Goal: Task Accomplishment & Management: Manage account settings

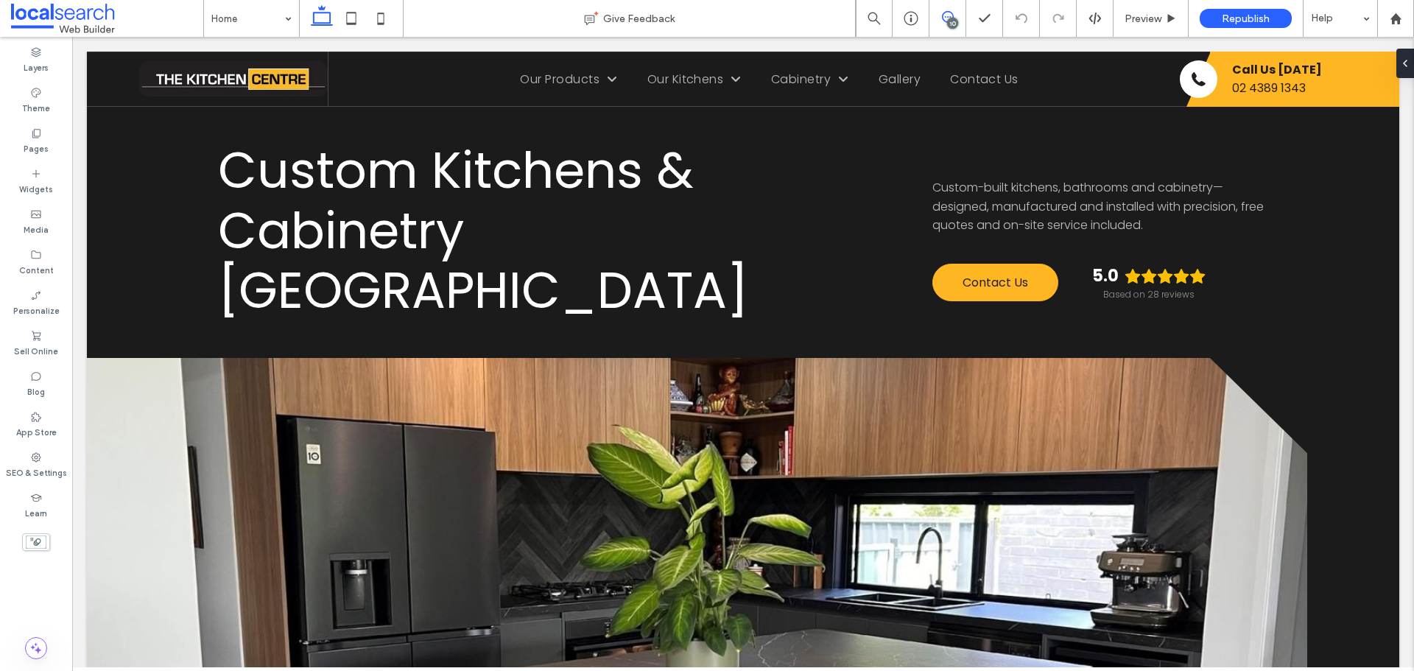
click at [952, 16] on use at bounding box center [948, 17] width 12 height 12
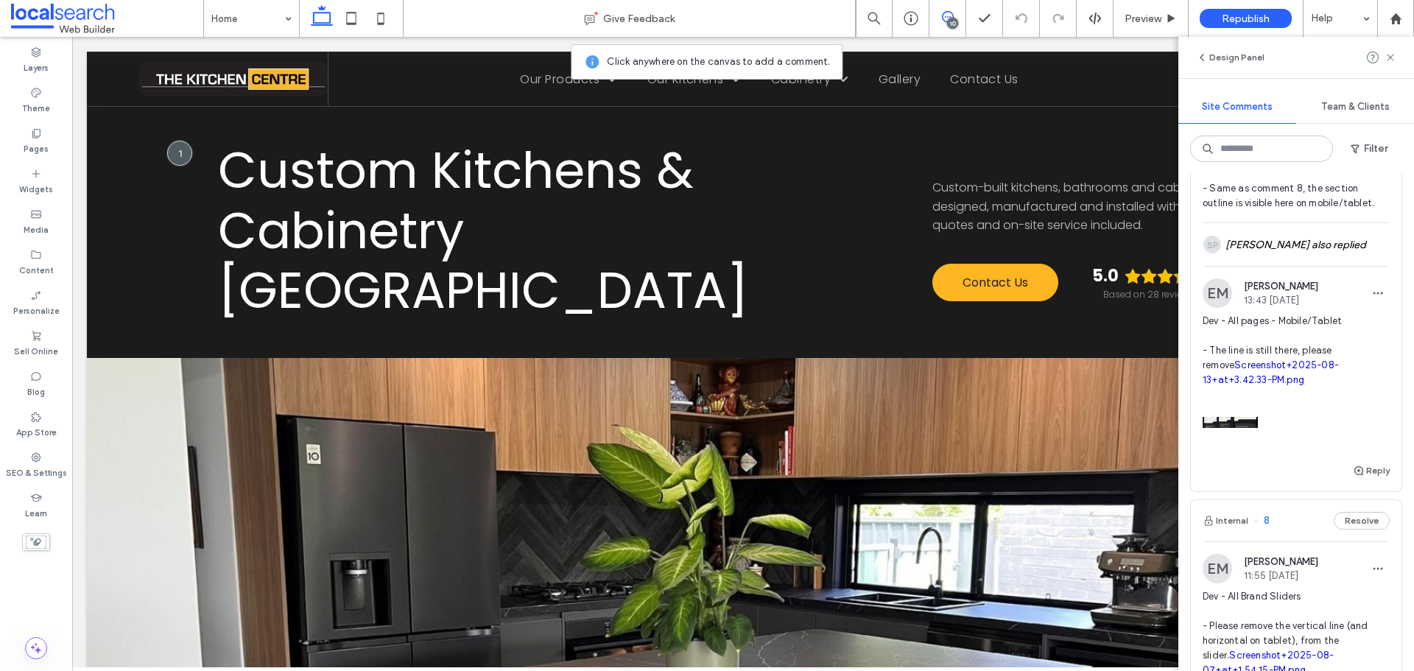
scroll to position [1399, 0]
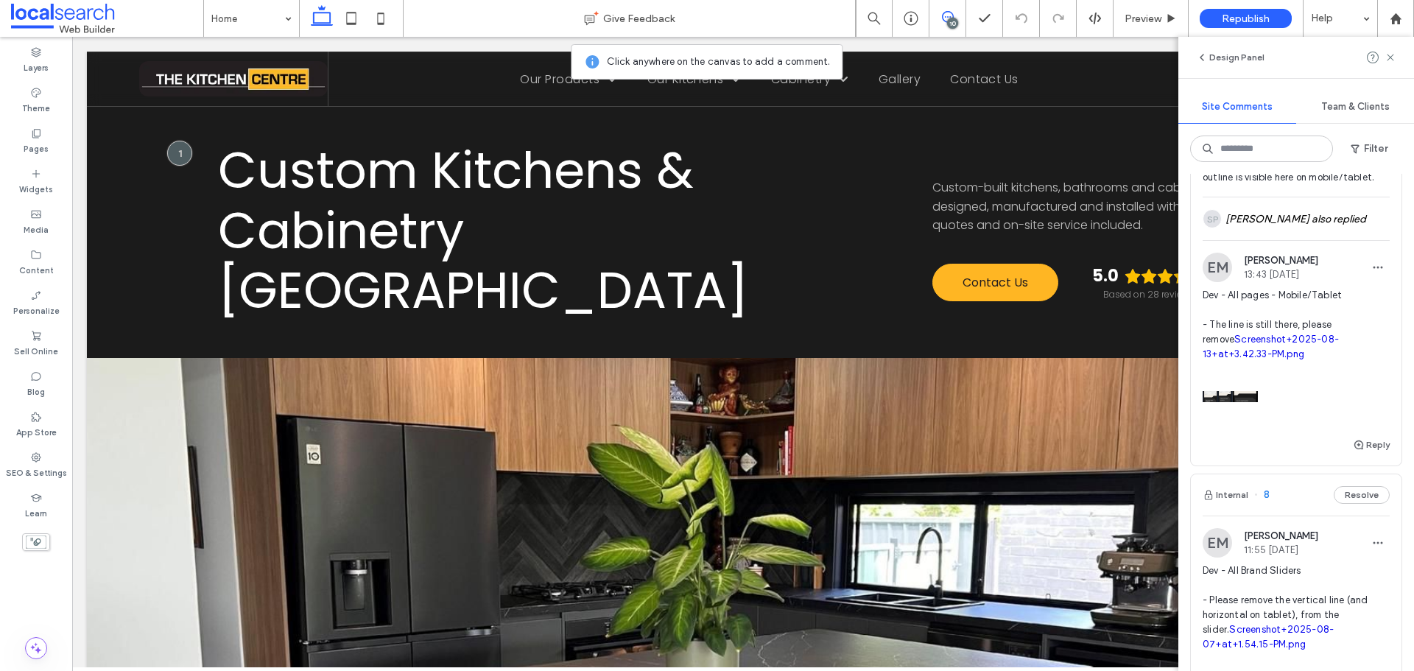
click at [1312, 185] on span "Dev - All service location pages - Same as comment 8, the section outline is vi…" at bounding box center [1296, 155] width 187 height 59
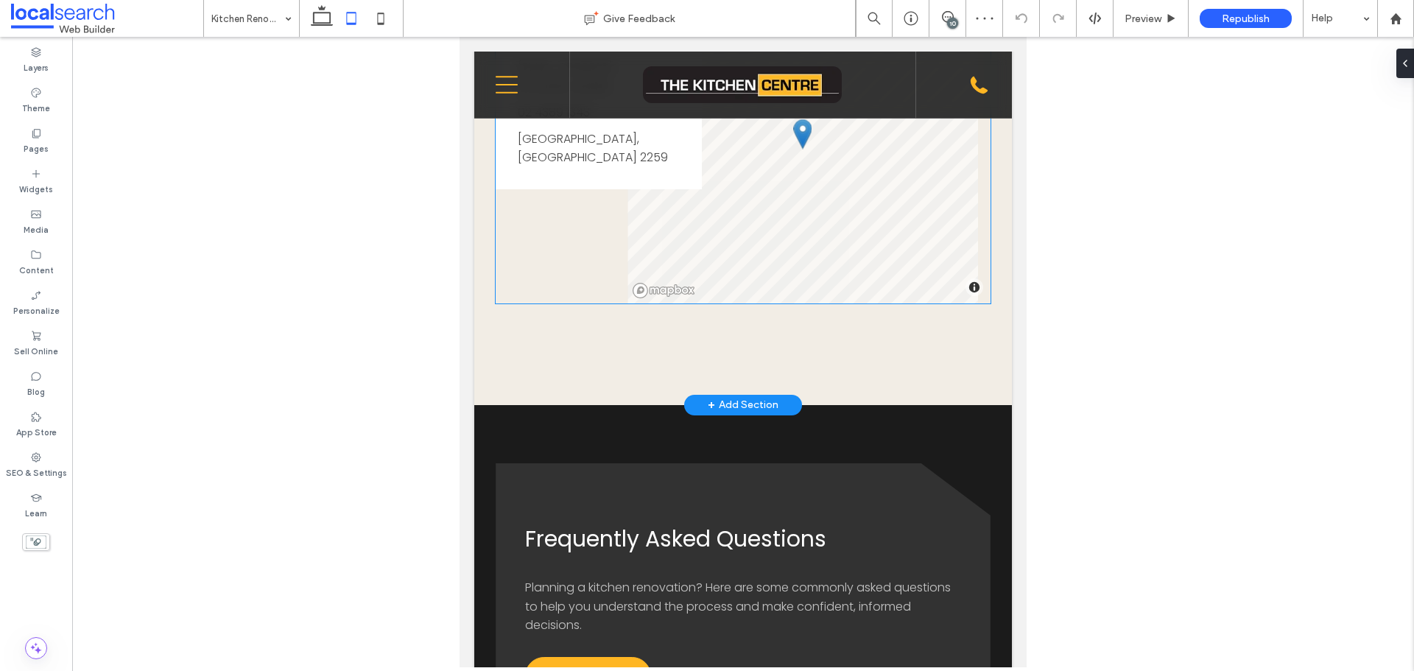
scroll to position [2020, 0]
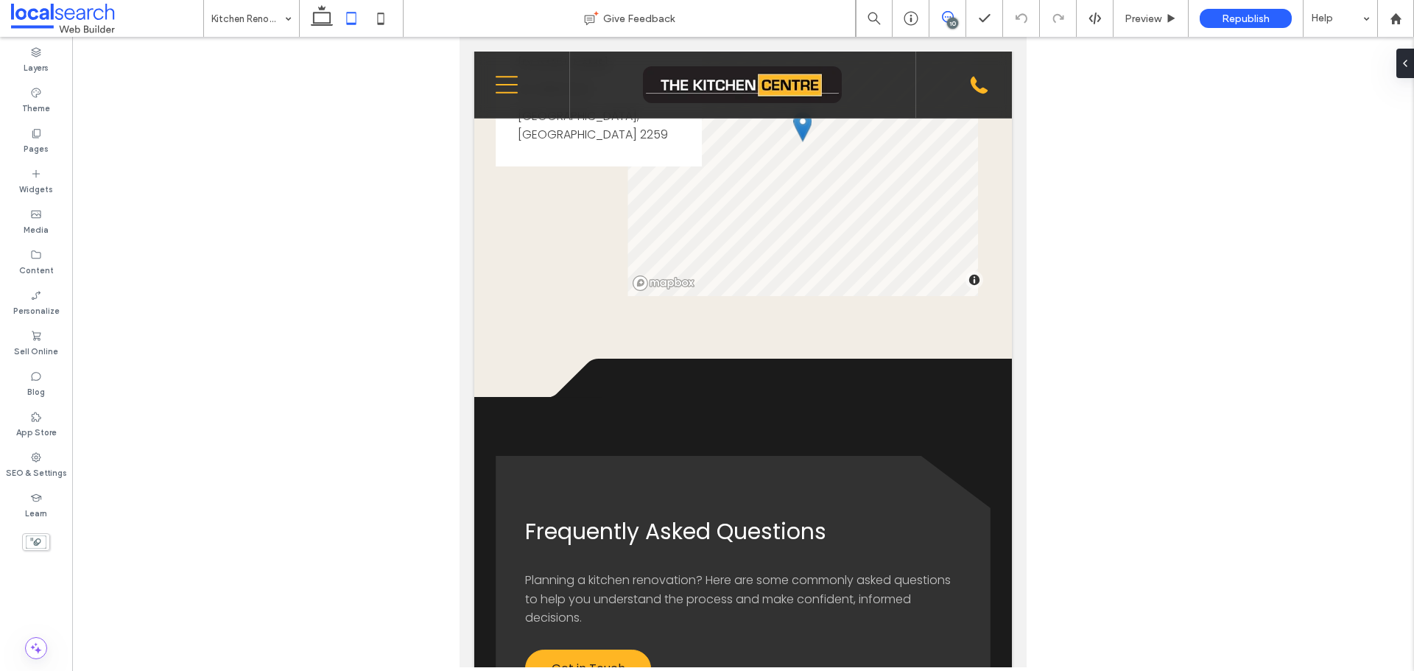
click at [941, 15] on span at bounding box center [947, 17] width 36 height 12
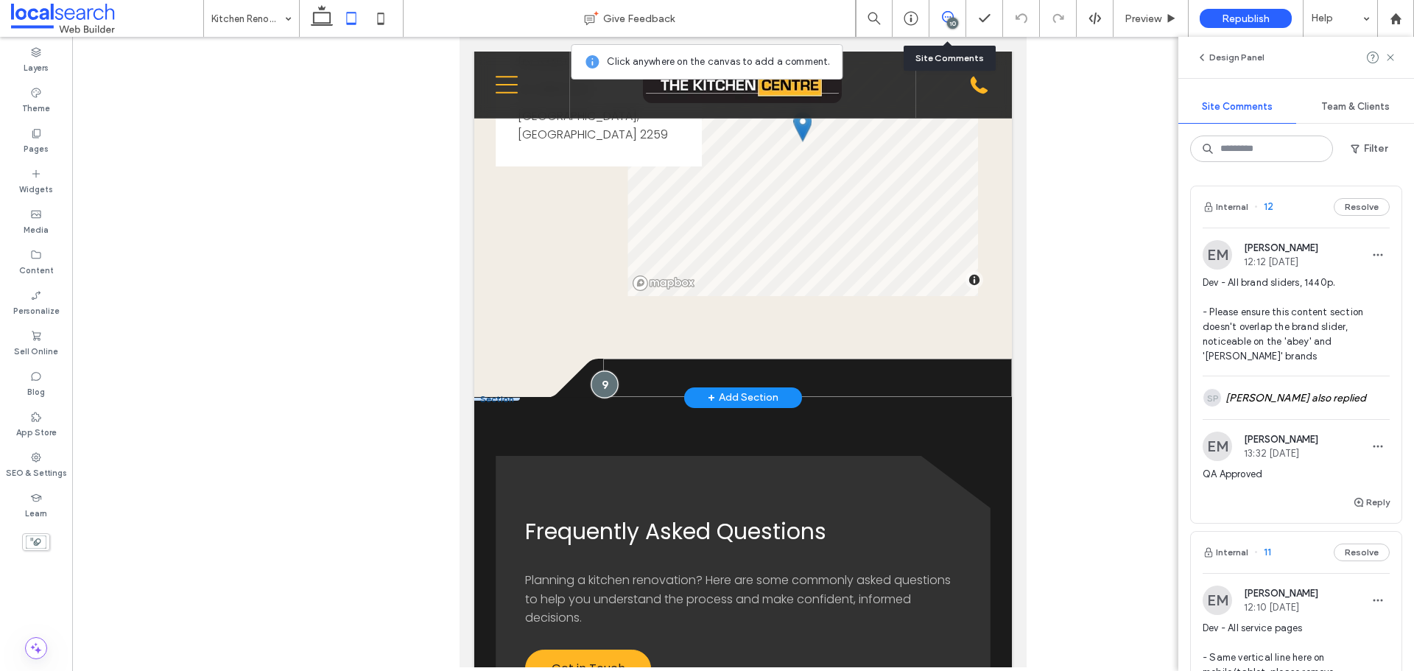
click at [598, 396] on div at bounding box center [604, 383] width 27 height 27
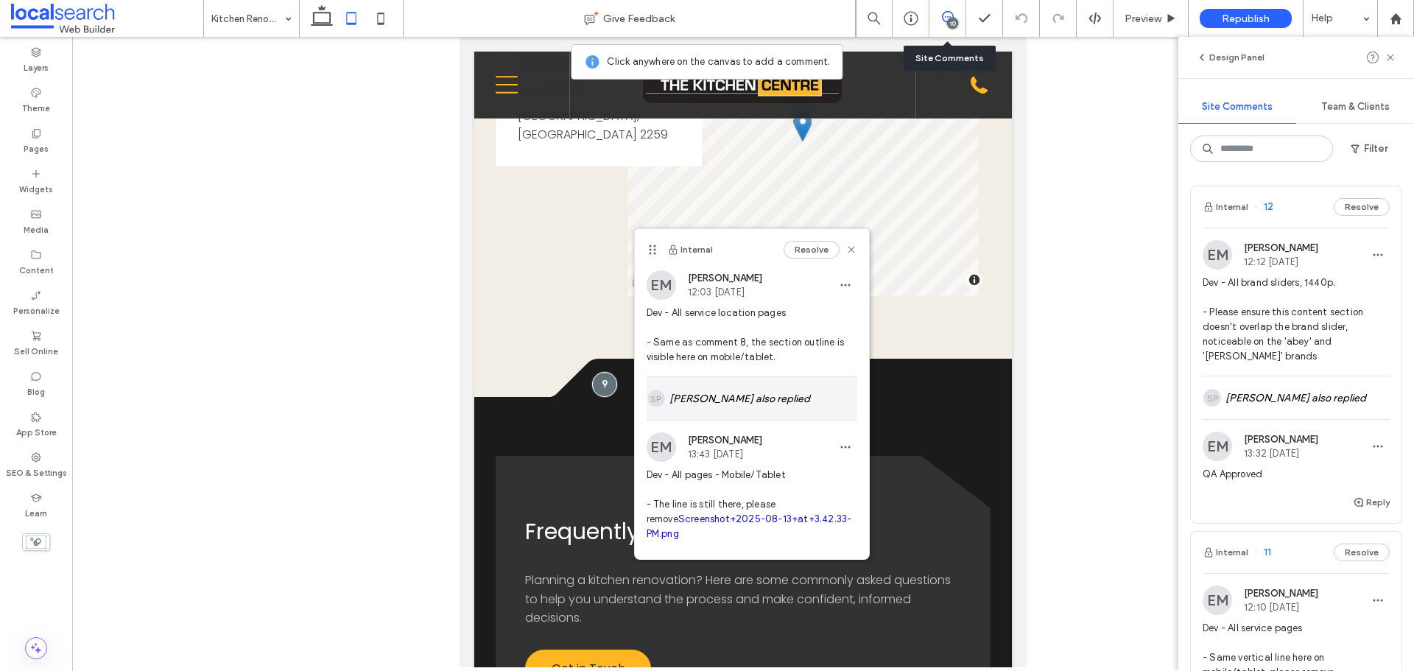
click at [755, 393] on div "SP [PERSON_NAME] also replied" at bounding box center [752, 398] width 211 height 43
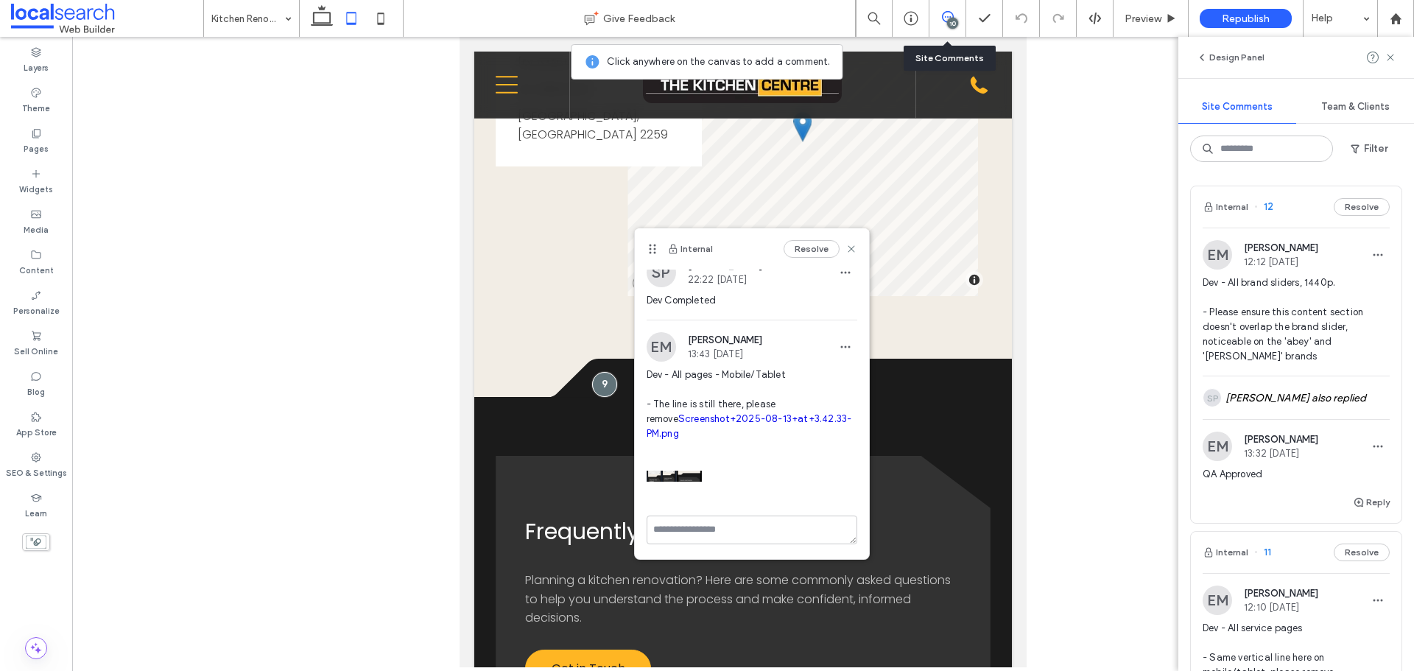
scroll to position [150, 0]
click at [716, 420] on link "Screenshot+2025-08-13+at+3.42.33-PM.png" at bounding box center [749, 426] width 205 height 26
click at [1139, 15] on span "Preview" at bounding box center [1143, 19] width 37 height 13
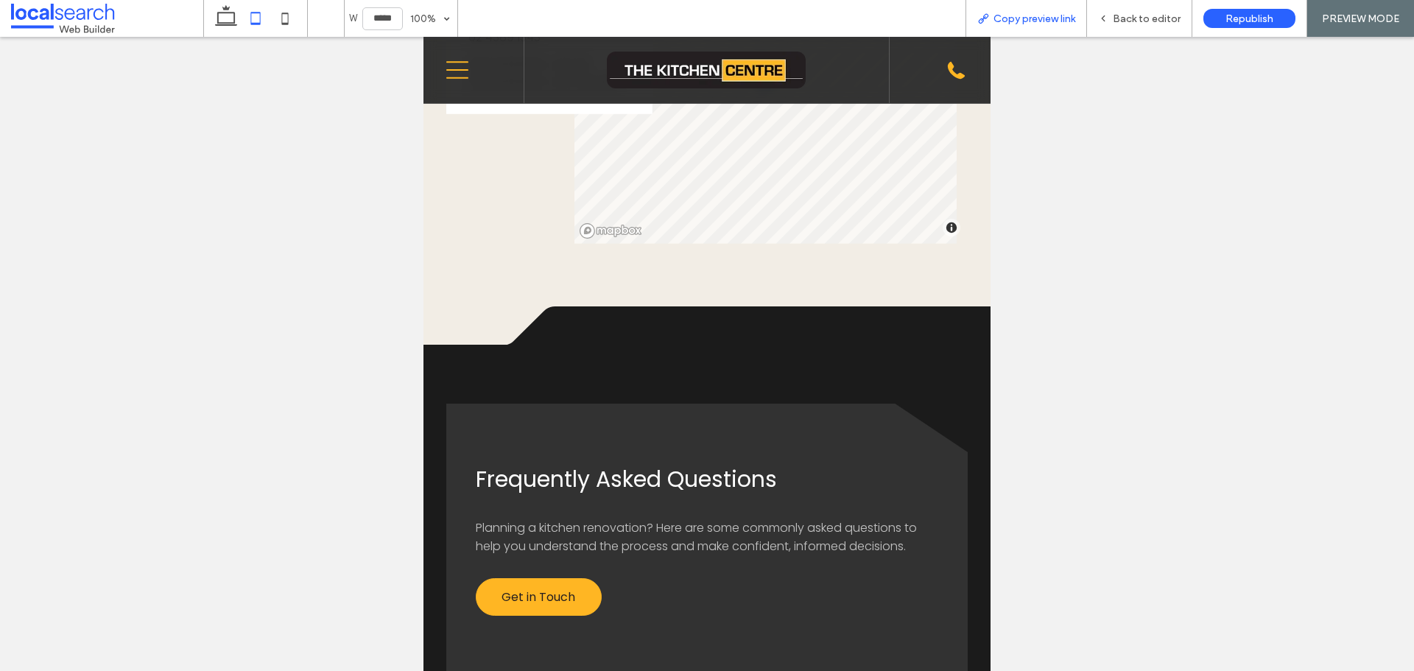
click at [1016, 21] on span "Copy preview link" at bounding box center [1035, 19] width 82 height 13
click at [1128, 9] on div "Back to editor" at bounding box center [1139, 18] width 105 height 37
click at [1125, 5] on div "Back to editor" at bounding box center [1139, 18] width 105 height 37
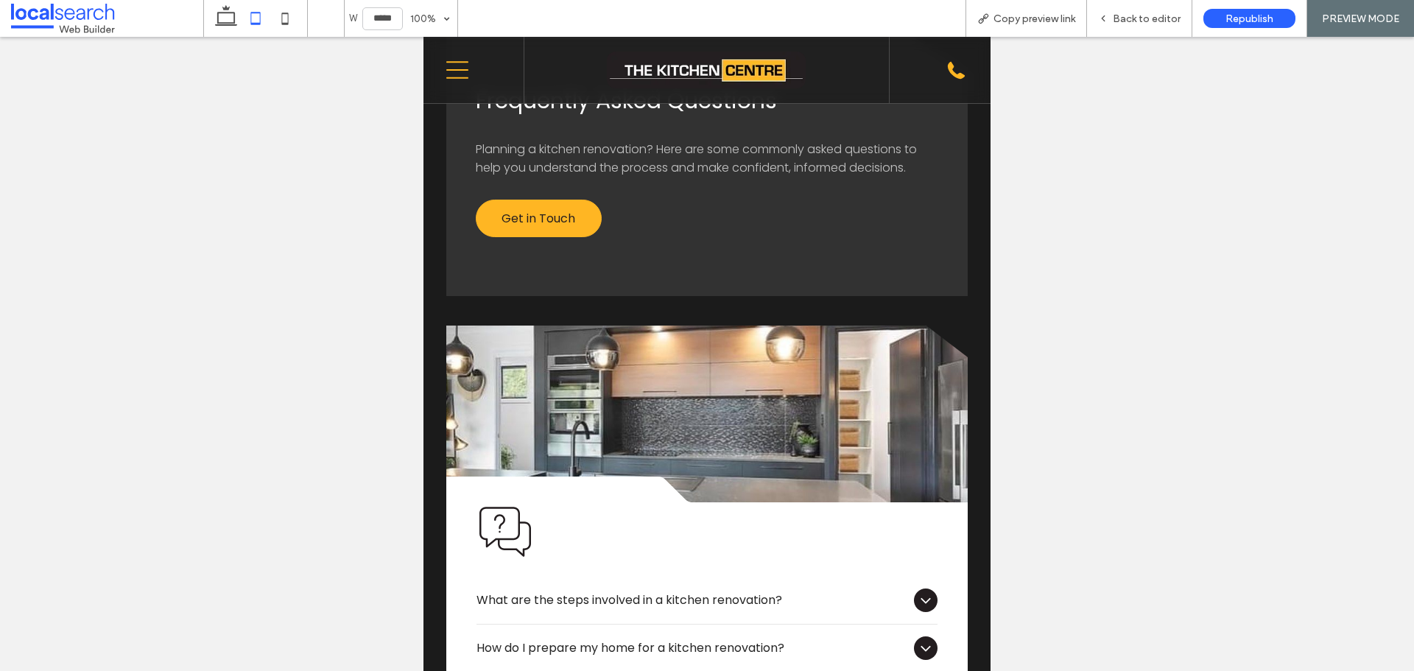
scroll to position [2315, 0]
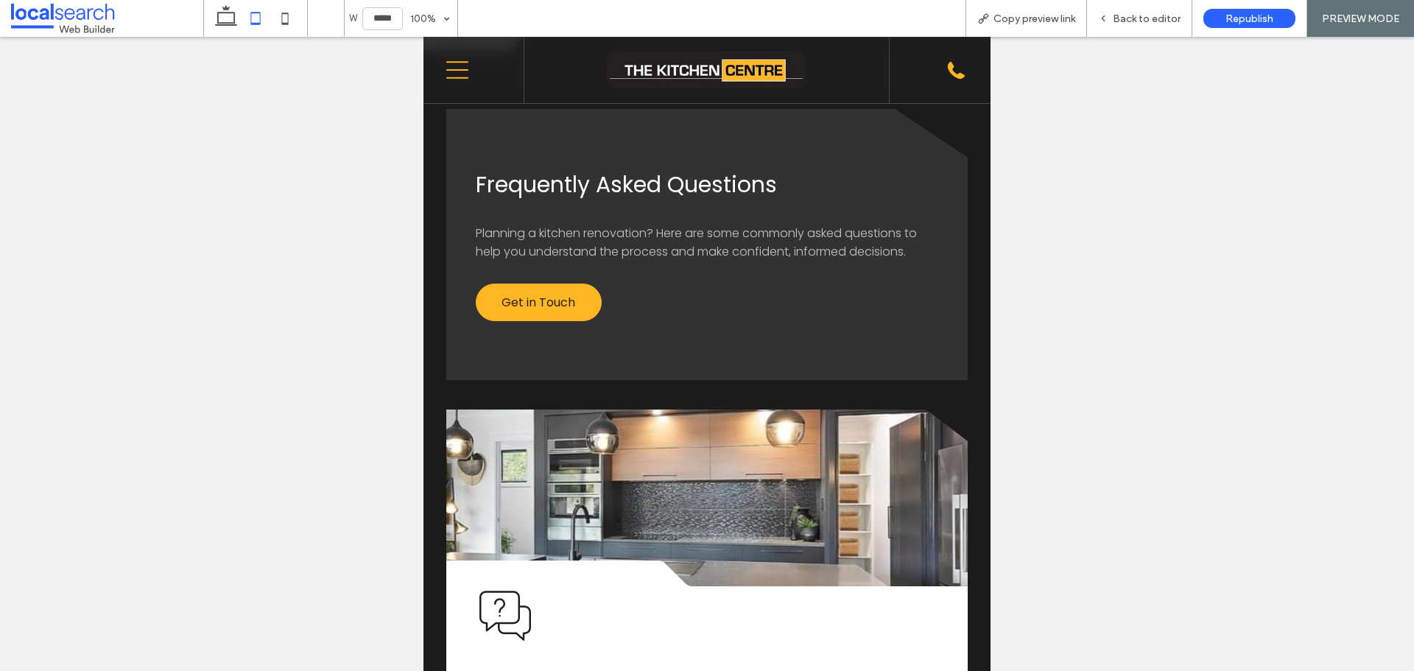
drag, startPoint x: 1141, startPoint y: 14, endPoint x: 44, endPoint y: 452, distance: 1181.0
click at [1136, 17] on span "Back to editor" at bounding box center [1147, 19] width 68 height 13
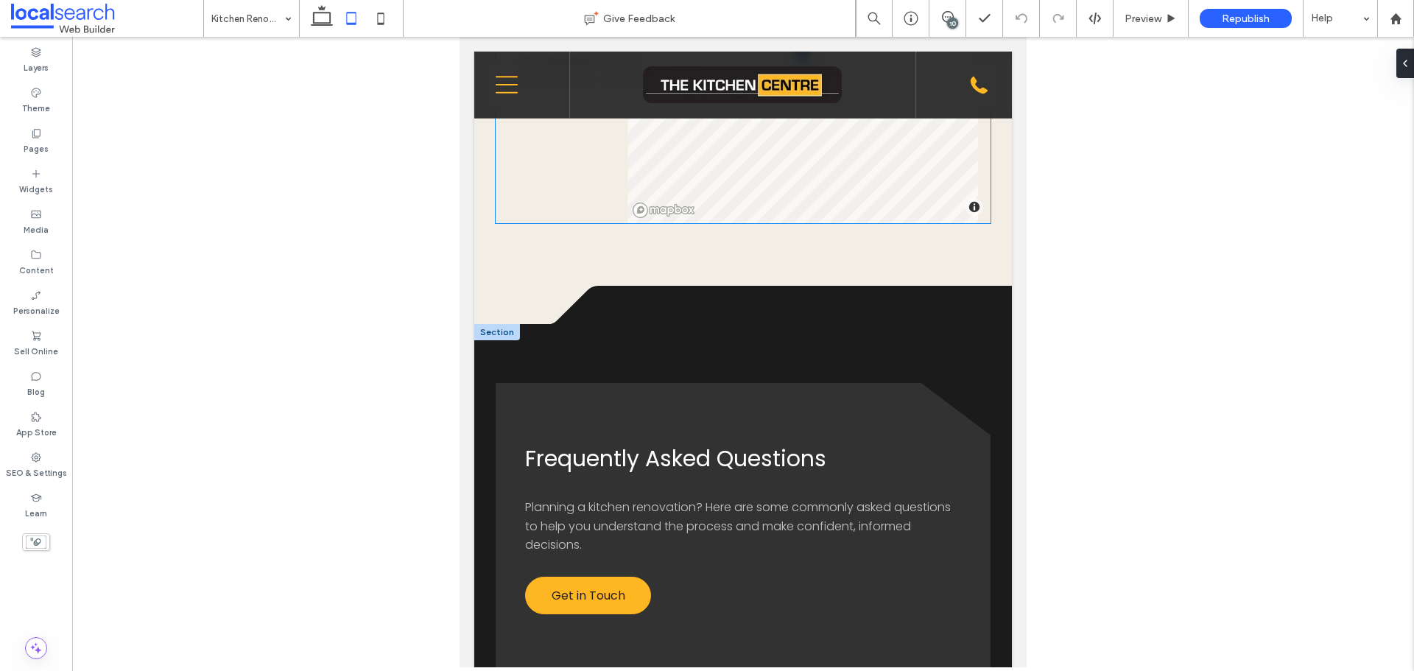
scroll to position [2094, 0]
click at [946, 18] on icon at bounding box center [948, 17] width 12 height 12
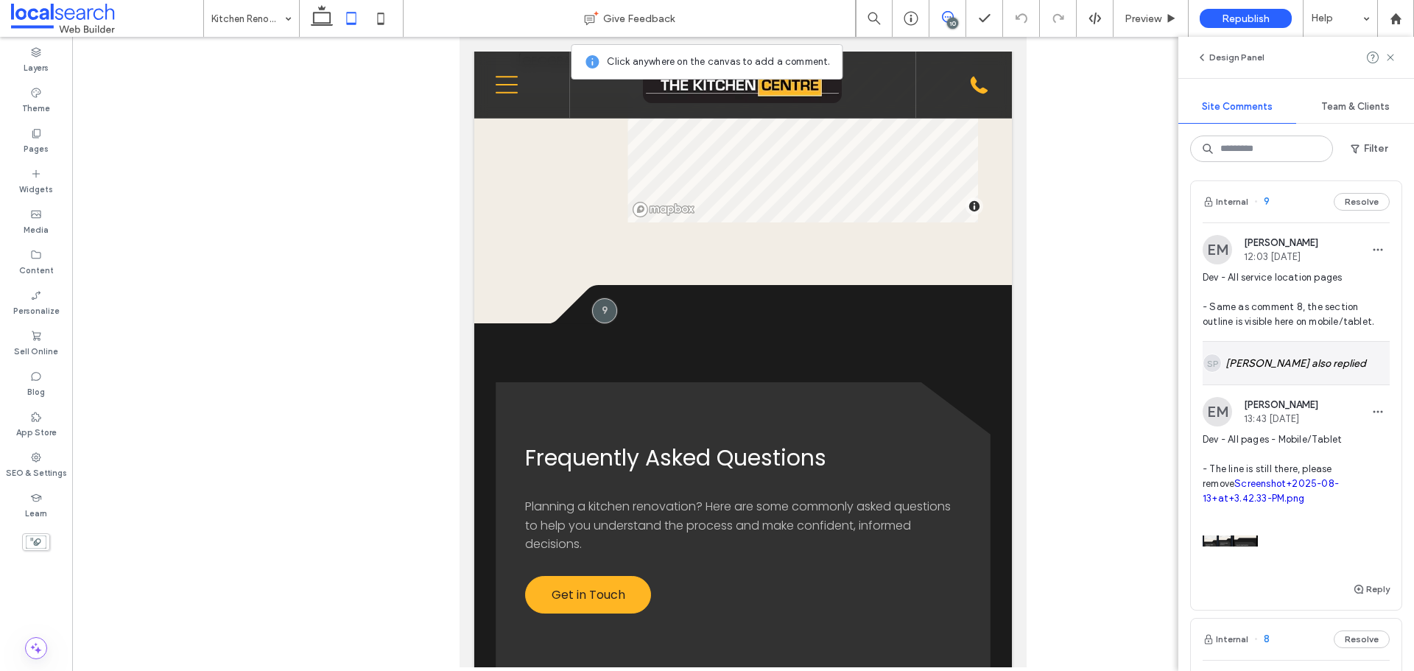
scroll to position [1326, 0]
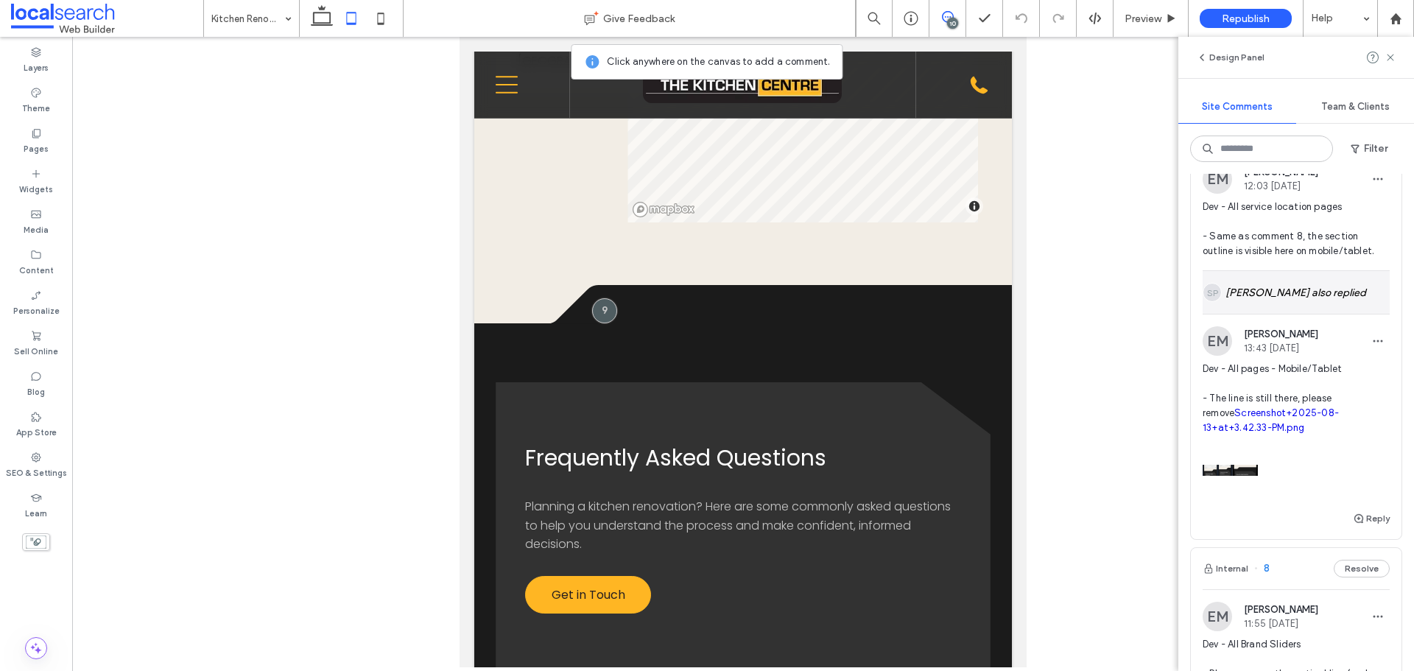
click at [1298, 314] on div "SP [PERSON_NAME] also replied" at bounding box center [1296, 292] width 187 height 43
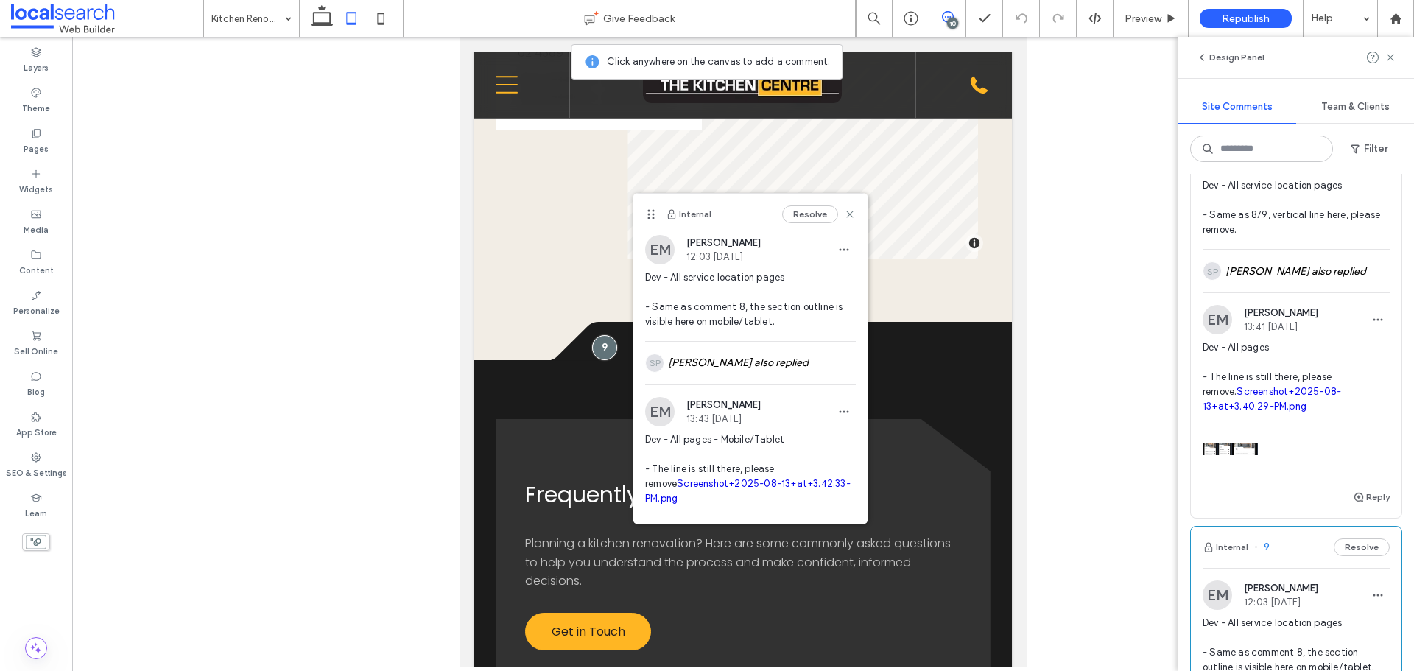
scroll to position [884, 0]
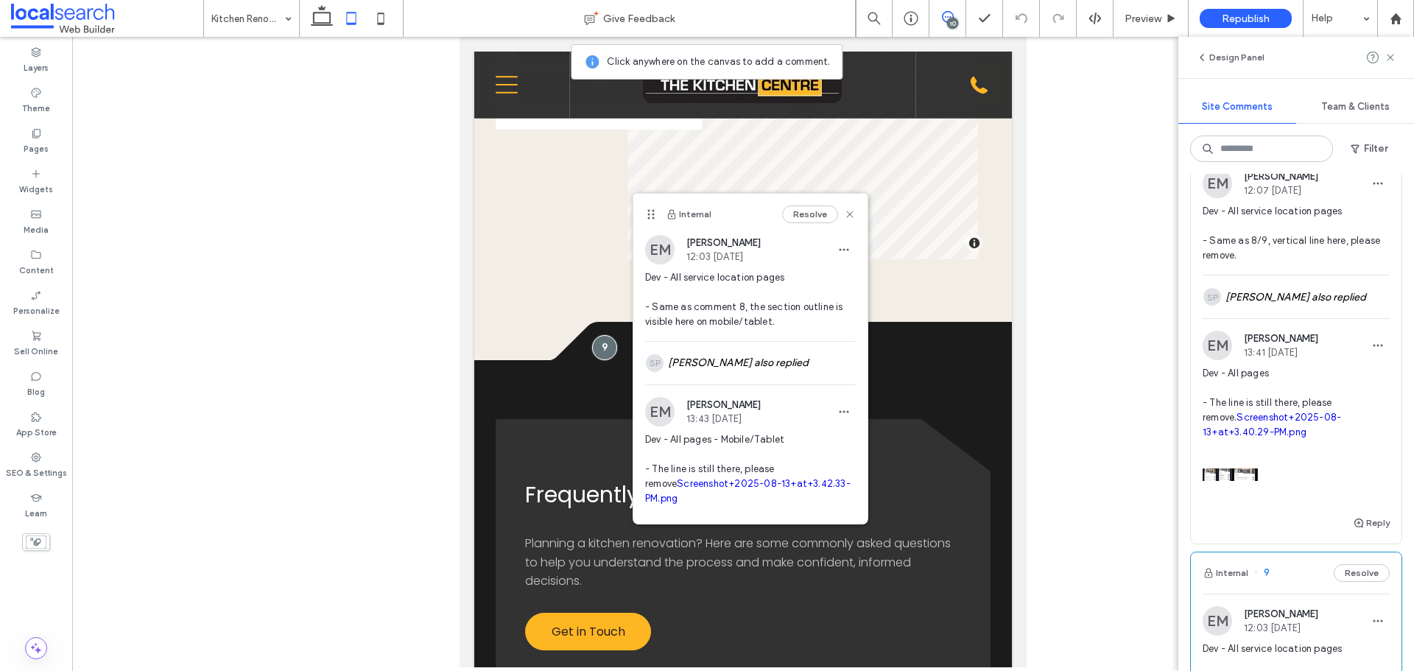
click at [1340, 260] on span "Dev - All service location pages - Same as 8/9, vertical line here, please remo…" at bounding box center [1296, 233] width 187 height 59
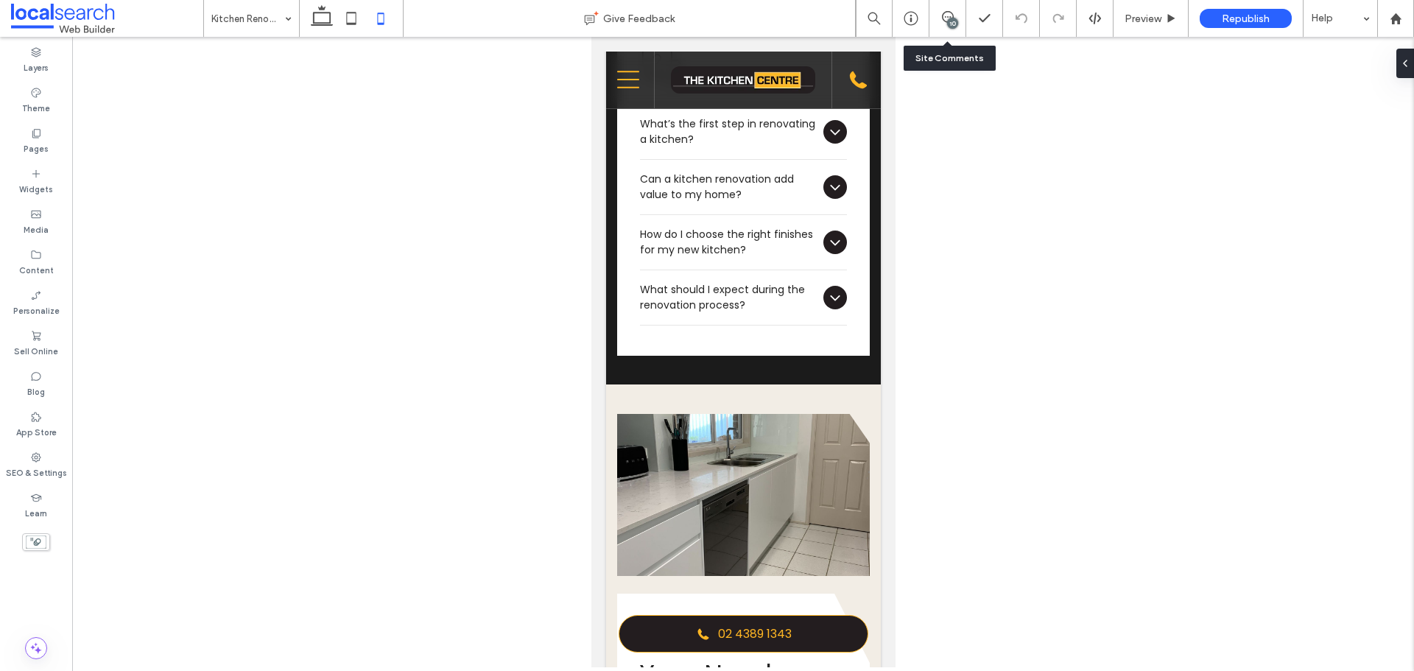
click at [955, 9] on div "10" at bounding box center [947, 18] width 37 height 37
click at [948, 18] on icon at bounding box center [948, 17] width 12 height 12
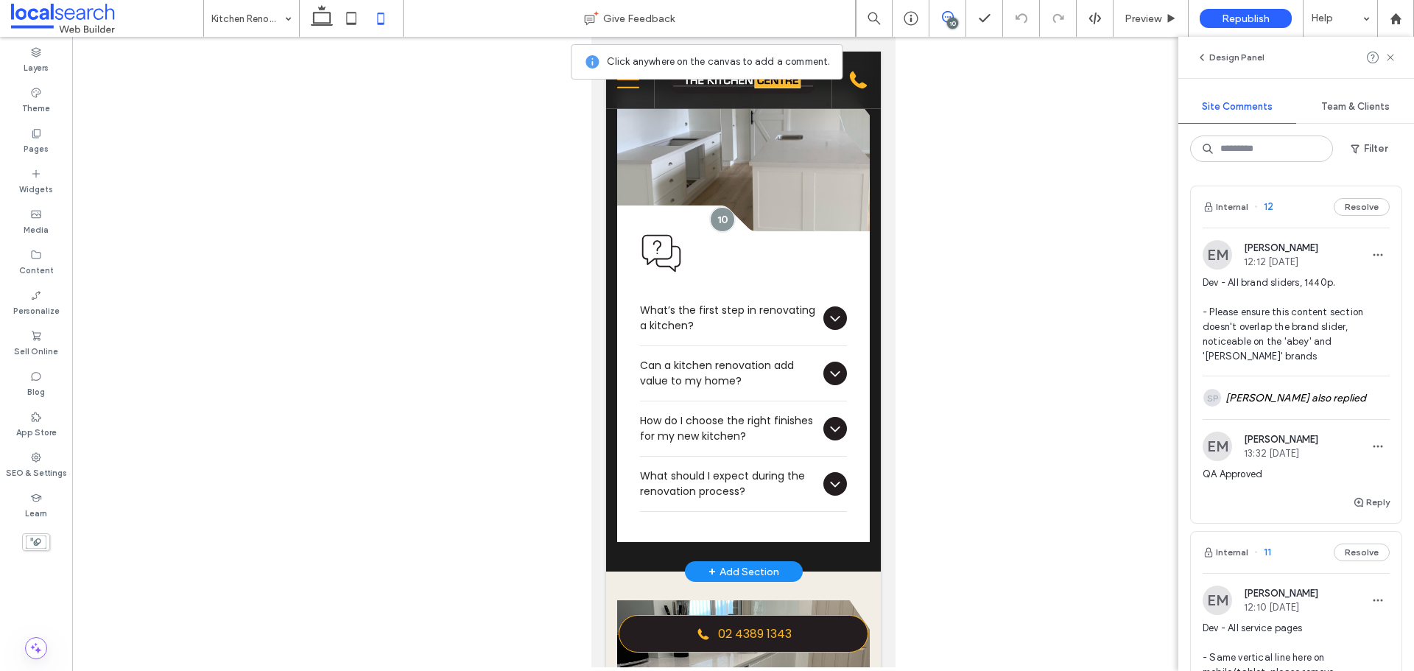
scroll to position [2714, 0]
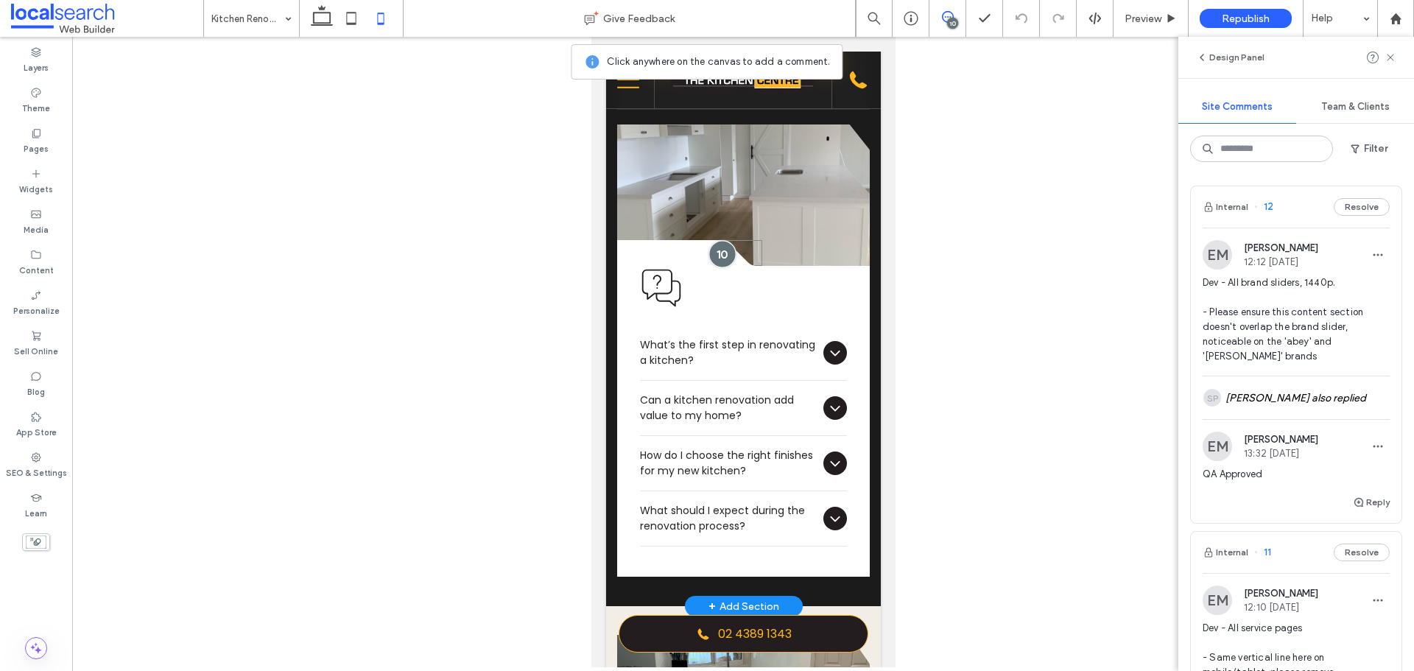
click at [714, 267] on div at bounding box center [721, 253] width 27 height 27
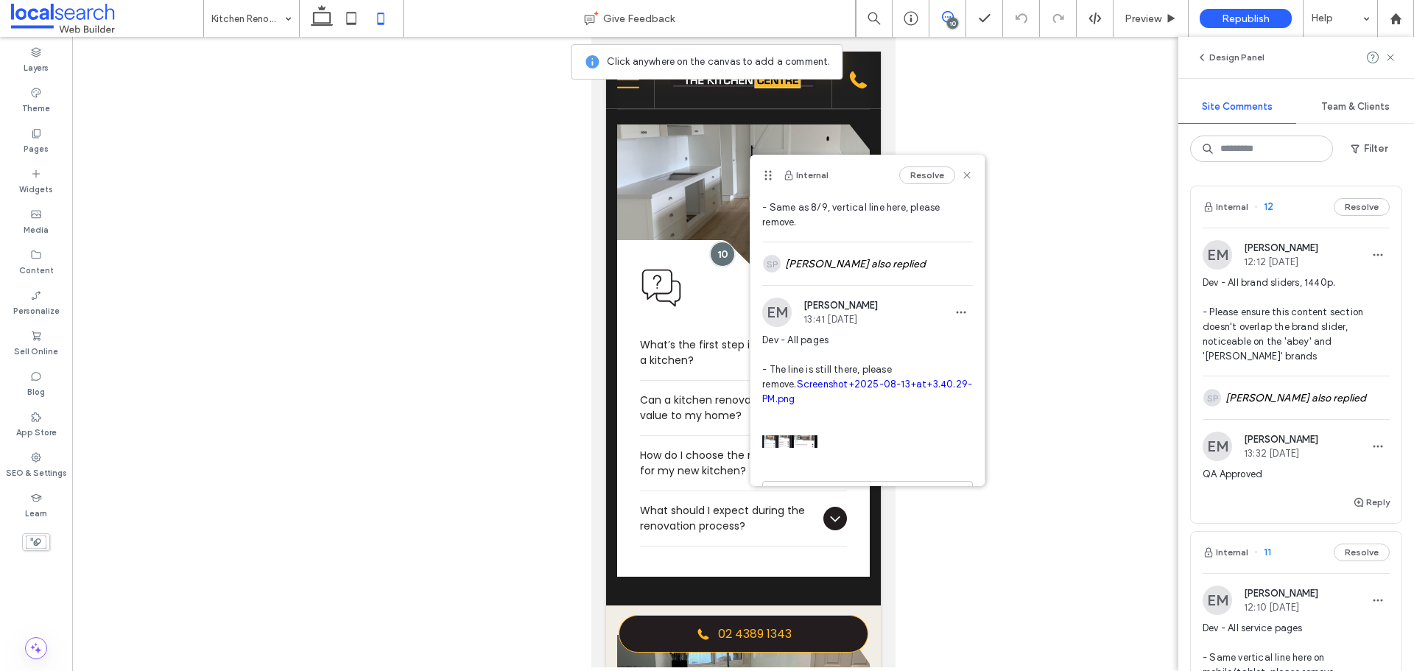
scroll to position [115, 0]
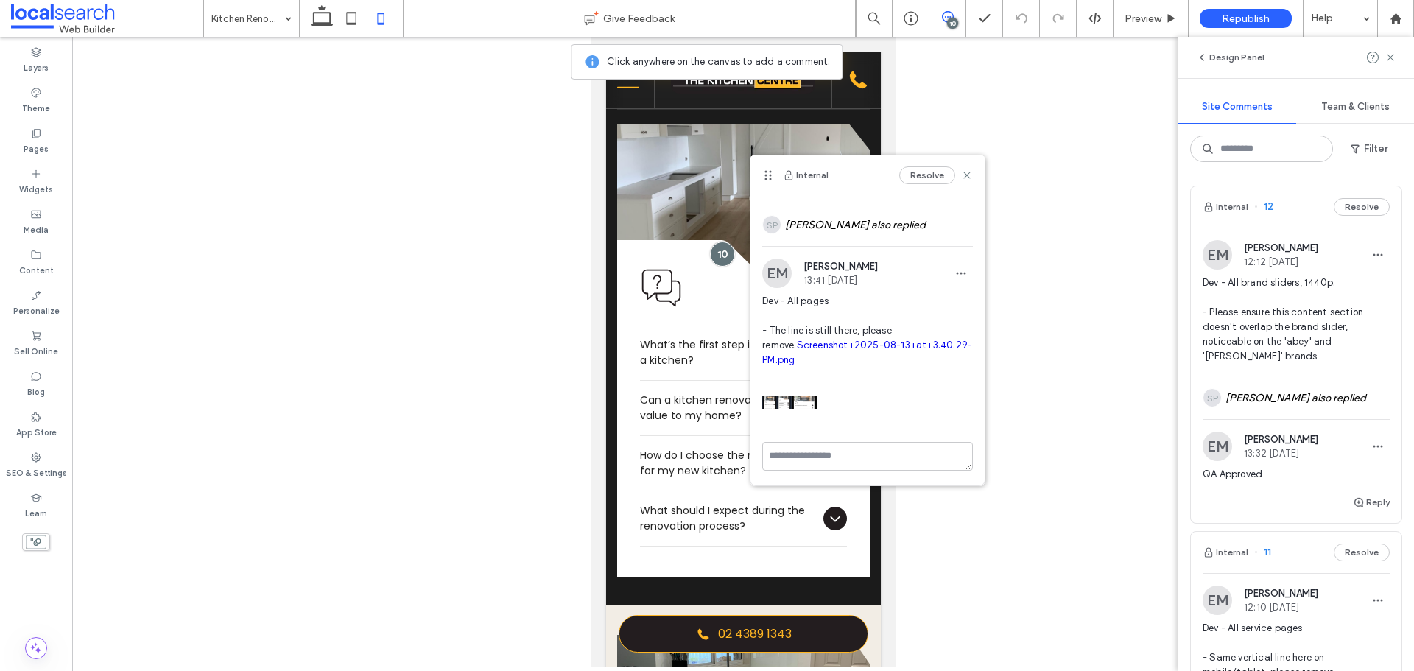
click at [819, 345] on link "Screenshot+2025-08-13+at+3.40.29-PM.png" at bounding box center [867, 353] width 210 height 26
click at [1139, 25] on div "Preview" at bounding box center [1151, 18] width 75 height 37
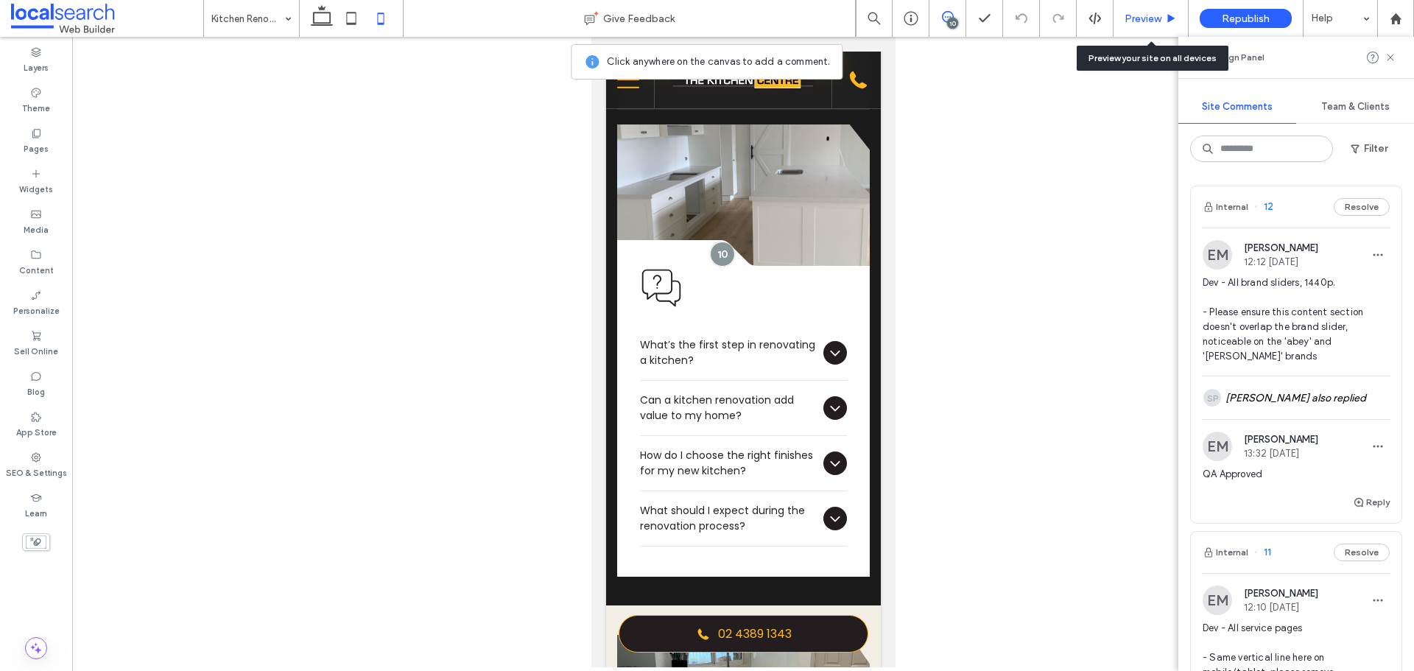
click at [1130, 13] on span "Preview" at bounding box center [1143, 19] width 37 height 13
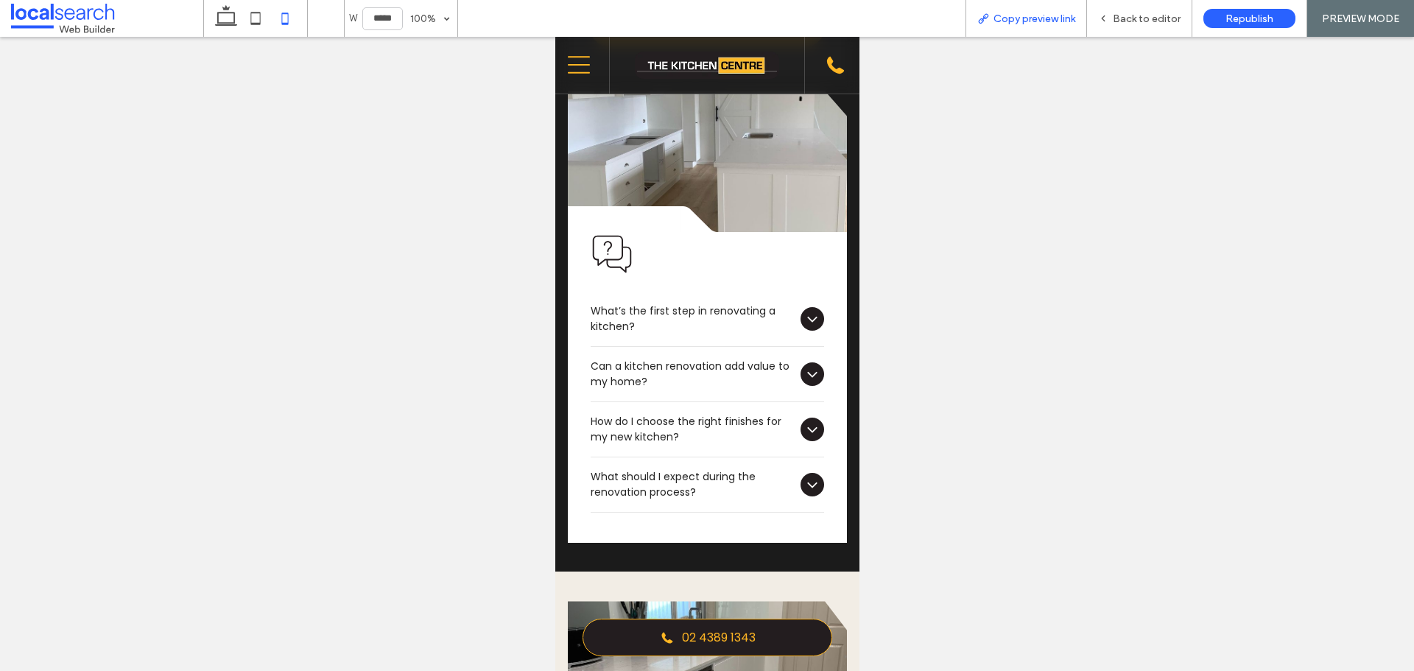
click at [980, 18] on icon at bounding box center [983, 19] width 12 height 12
click at [1117, 18] on span "Back to editor" at bounding box center [1147, 19] width 68 height 13
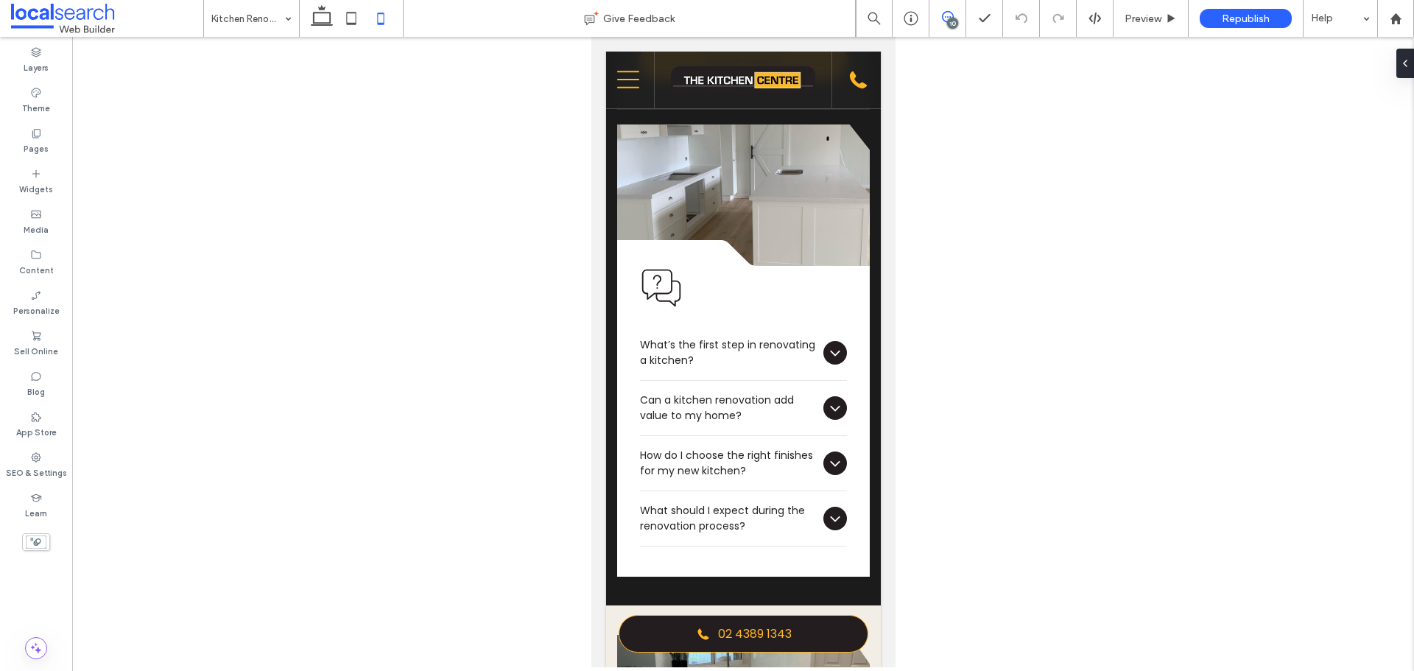
click at [949, 15] on icon at bounding box center [948, 17] width 12 height 12
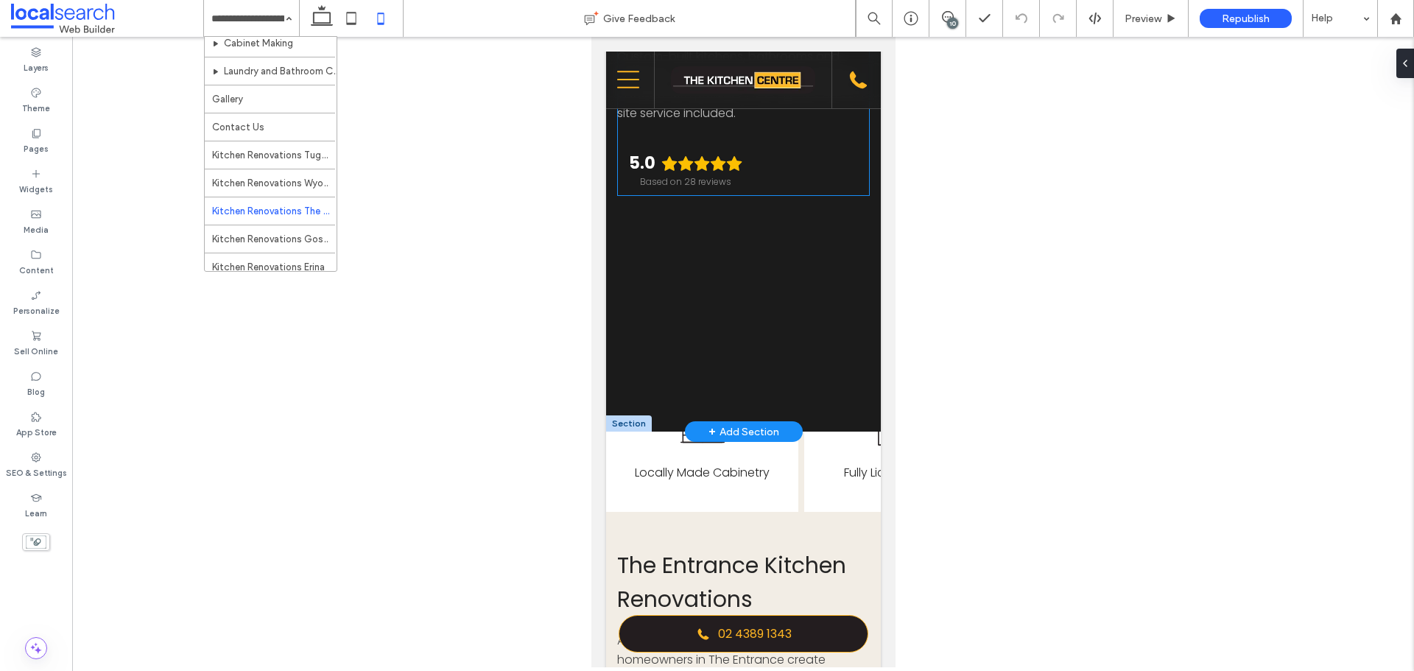
scroll to position [221, 0]
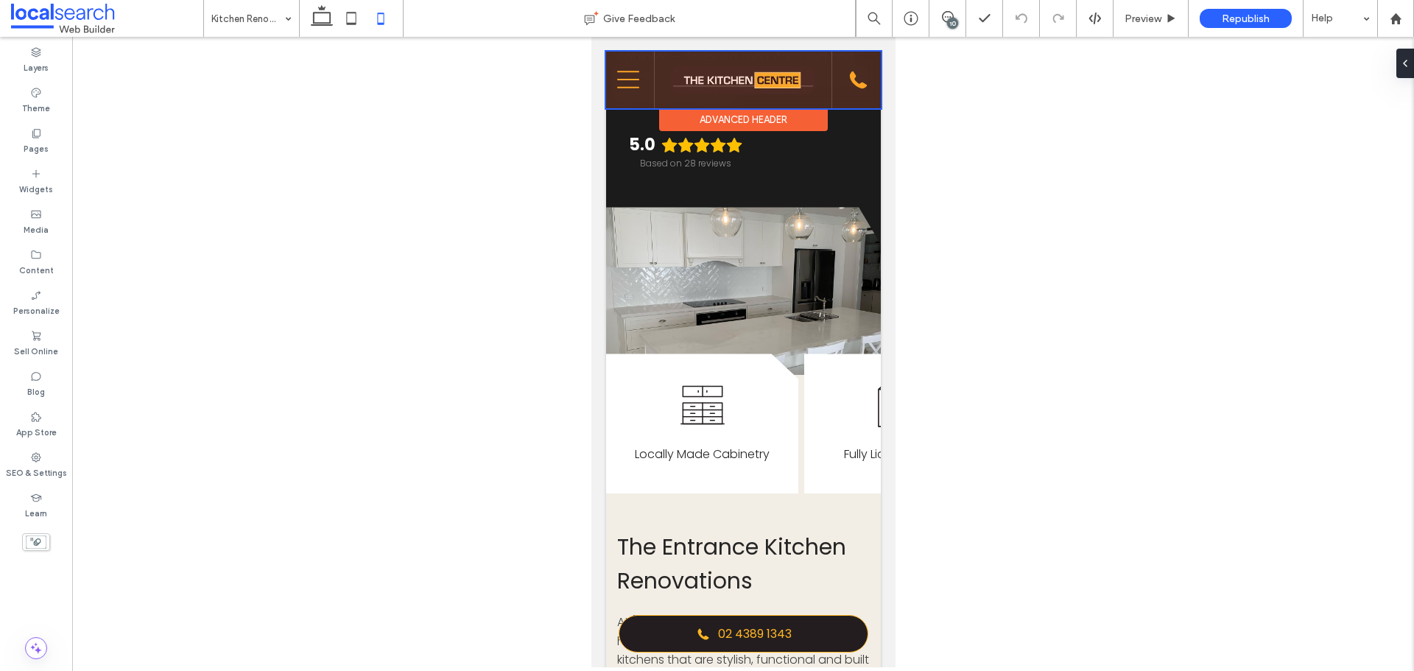
click at [633, 76] on div at bounding box center [742, 80] width 275 height 57
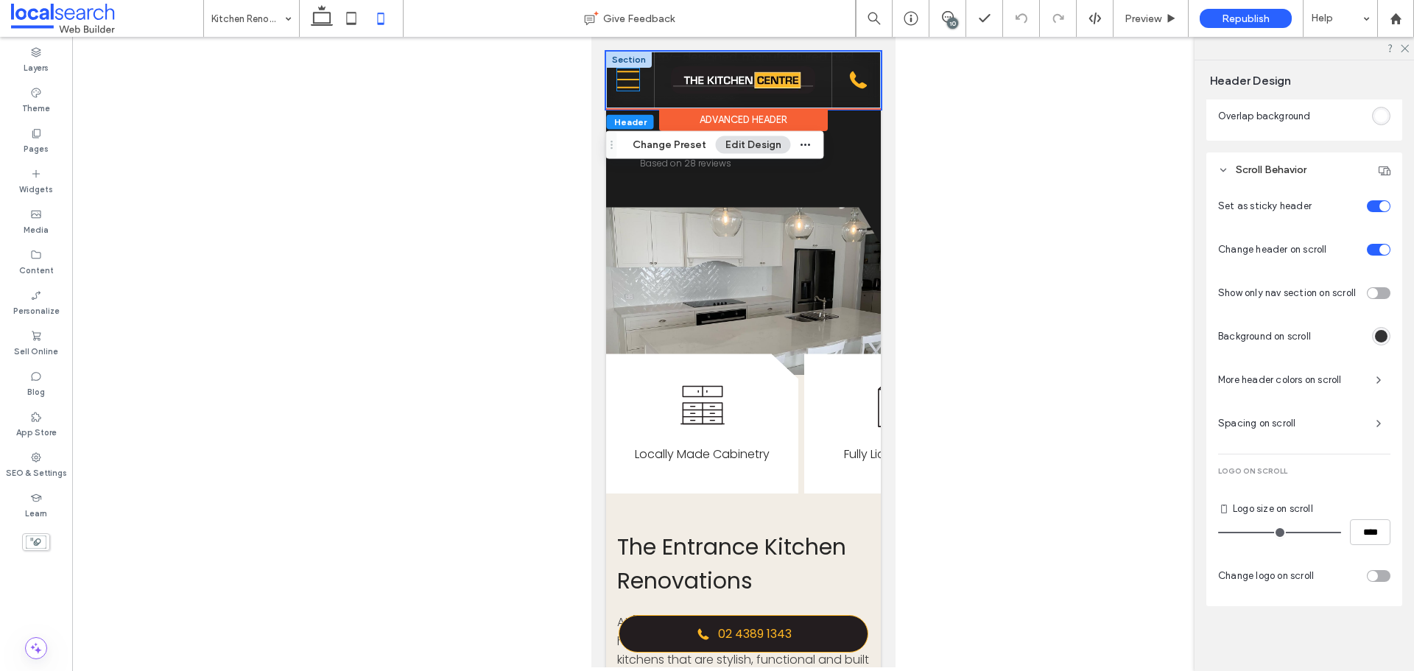
scroll to position [624, 0]
click at [630, 82] on icon "Mobile Menu Icon" at bounding box center [627, 79] width 22 height 22
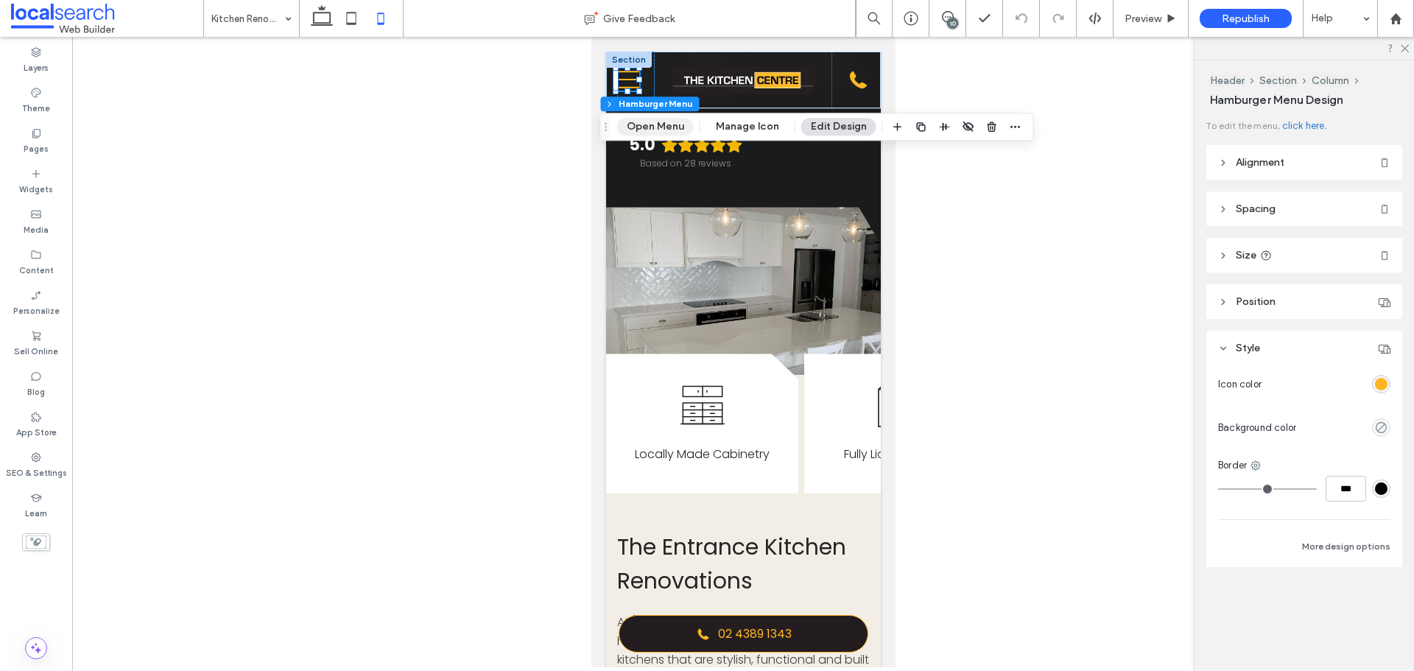
click at [647, 118] on button "Open Menu" at bounding box center [655, 127] width 77 height 18
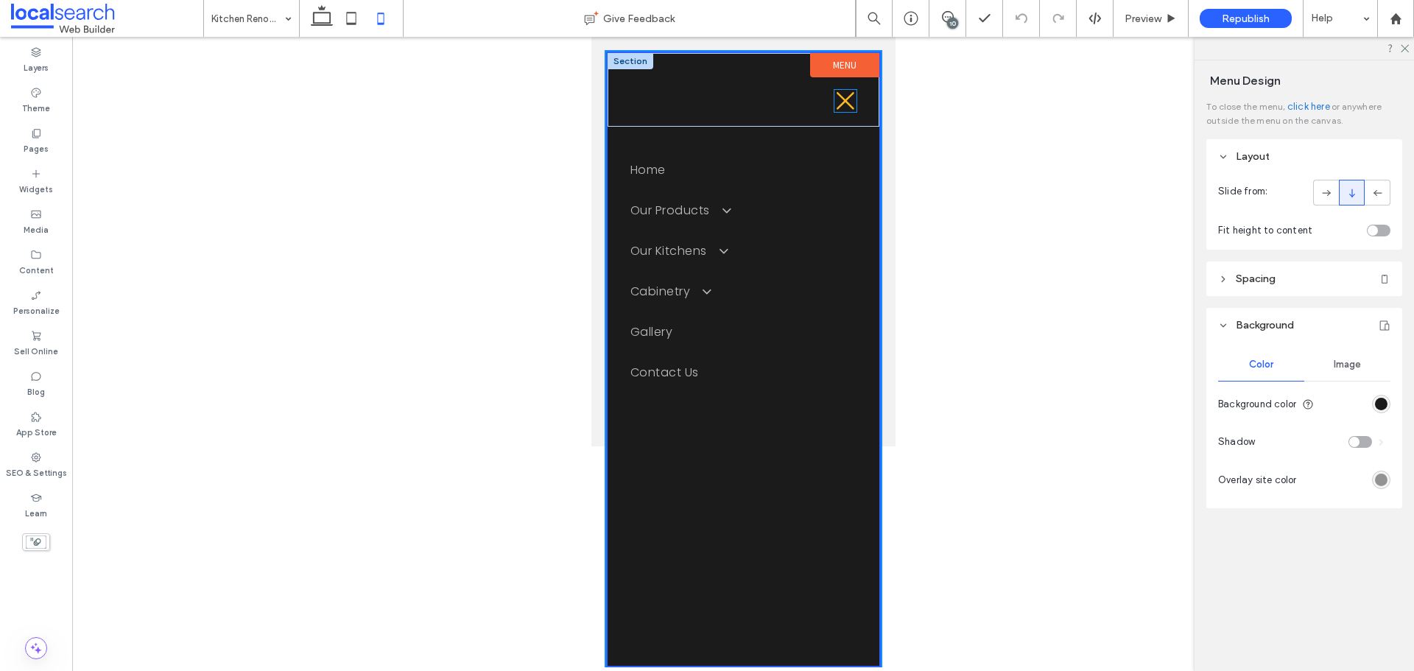
click at [835, 92] on icon "Close Icon" at bounding box center [845, 101] width 22 height 22
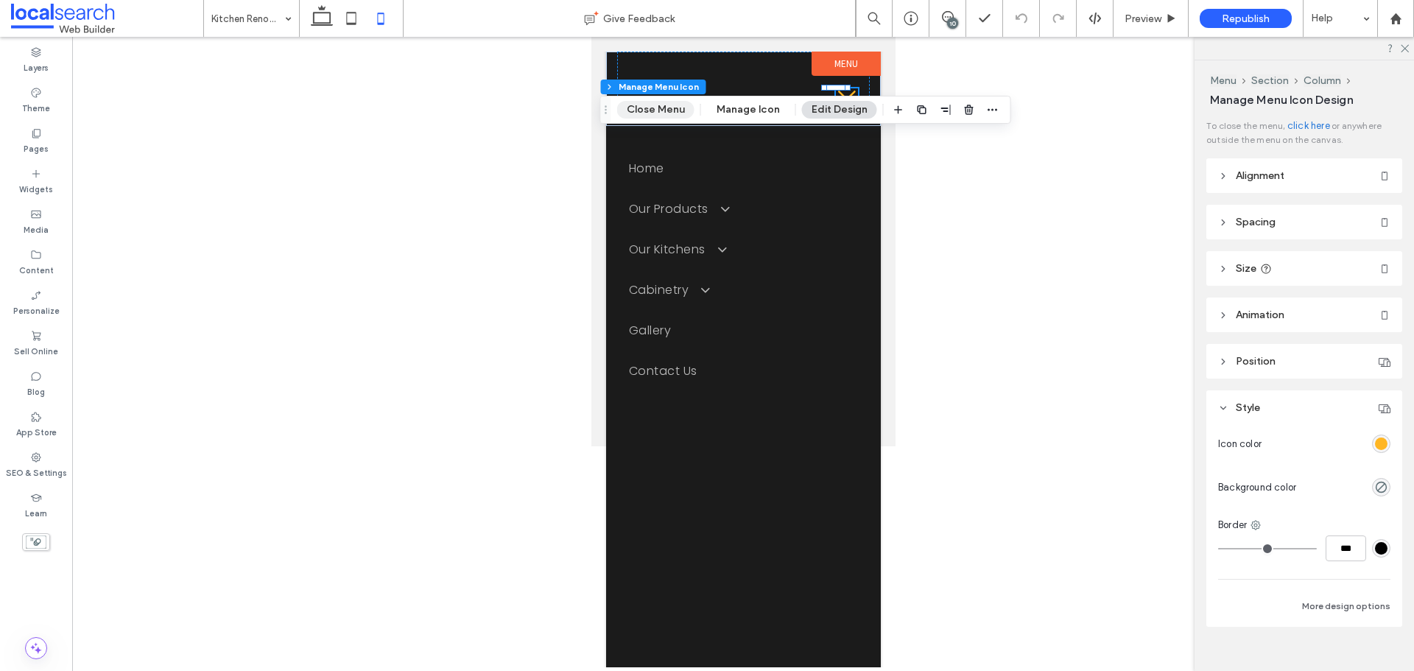
click at [662, 103] on button "Close Menu" at bounding box center [655, 110] width 77 height 18
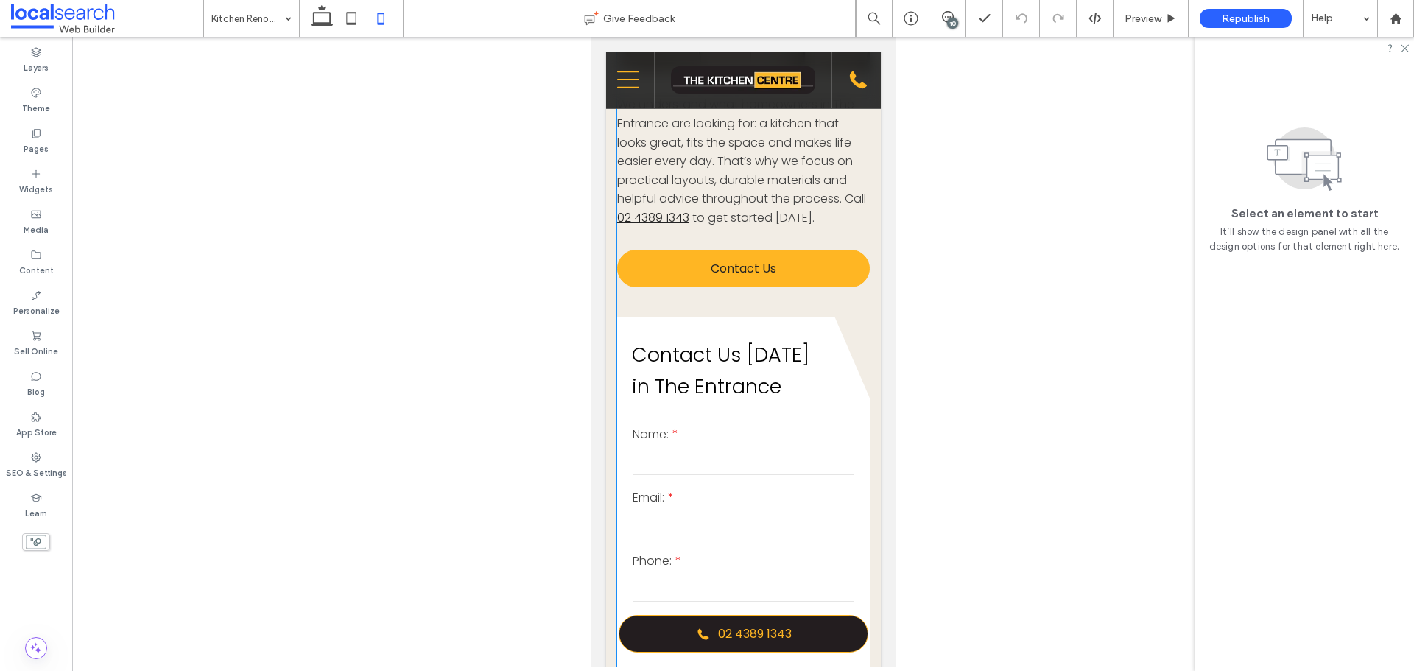
scroll to position [1326, 0]
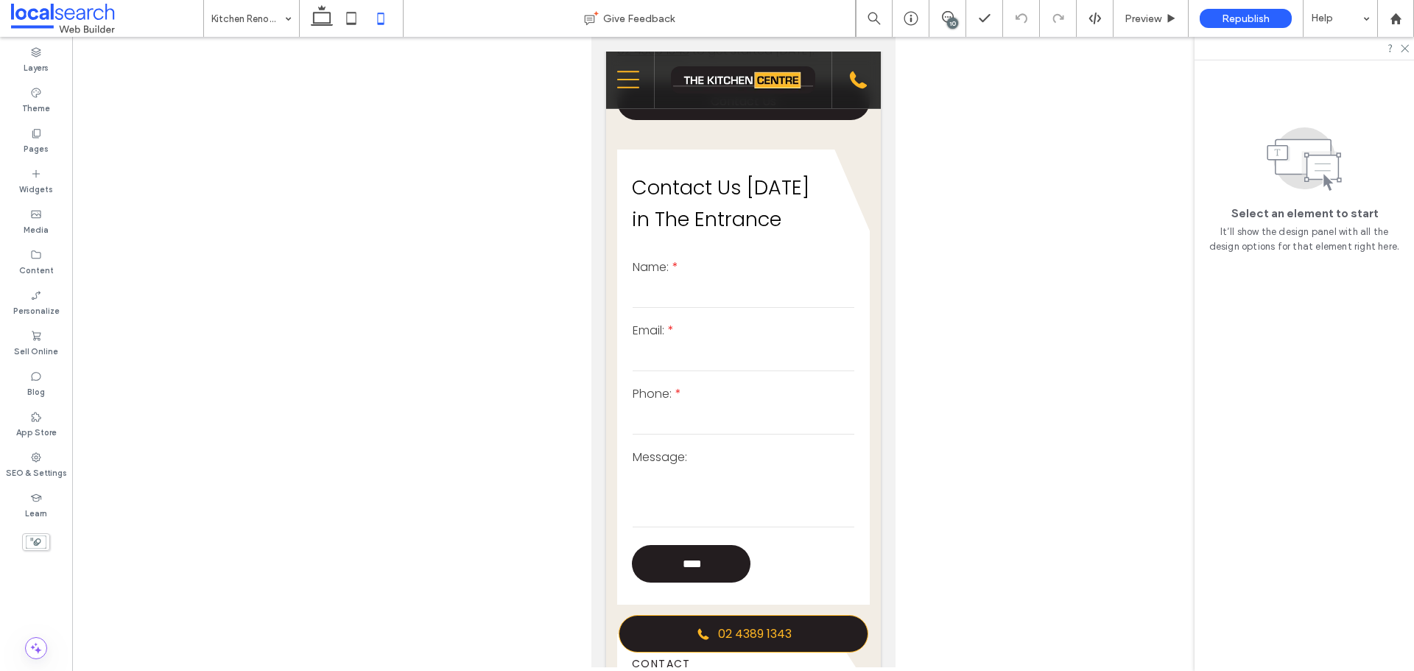
click at [948, 20] on div "10" at bounding box center [952, 23] width 11 height 11
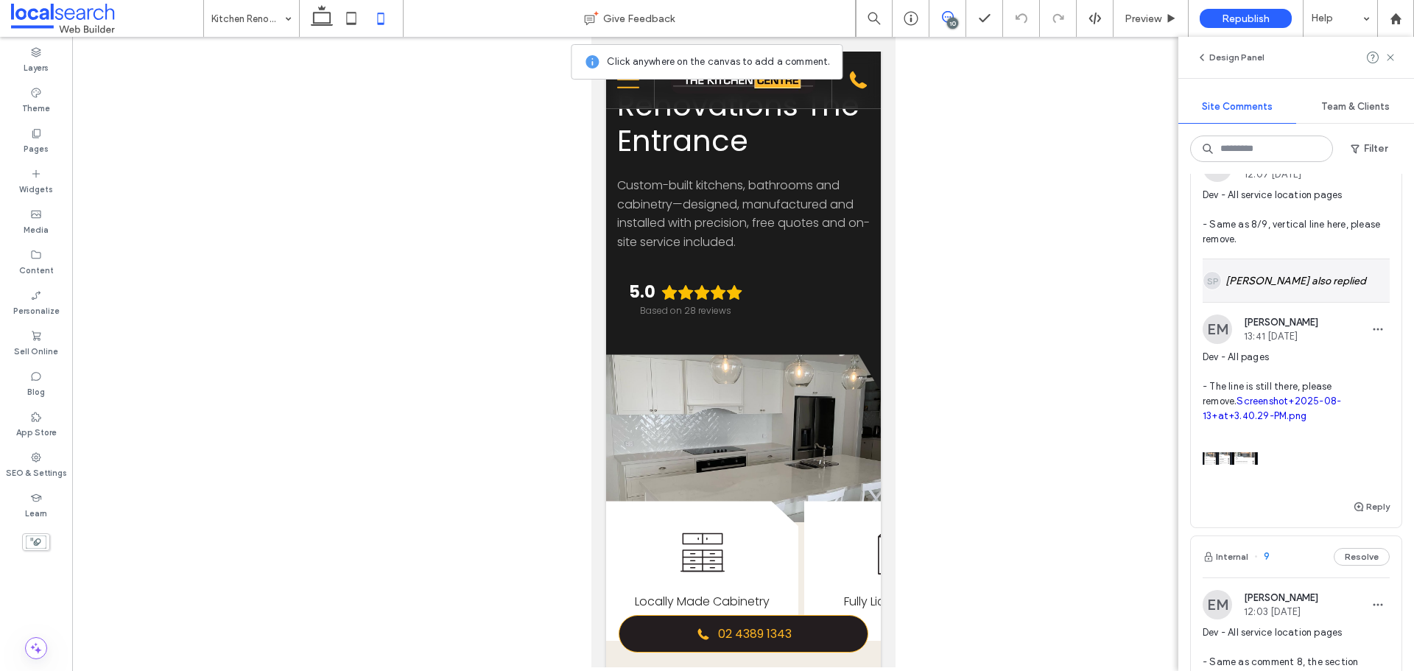
scroll to position [810, 0]
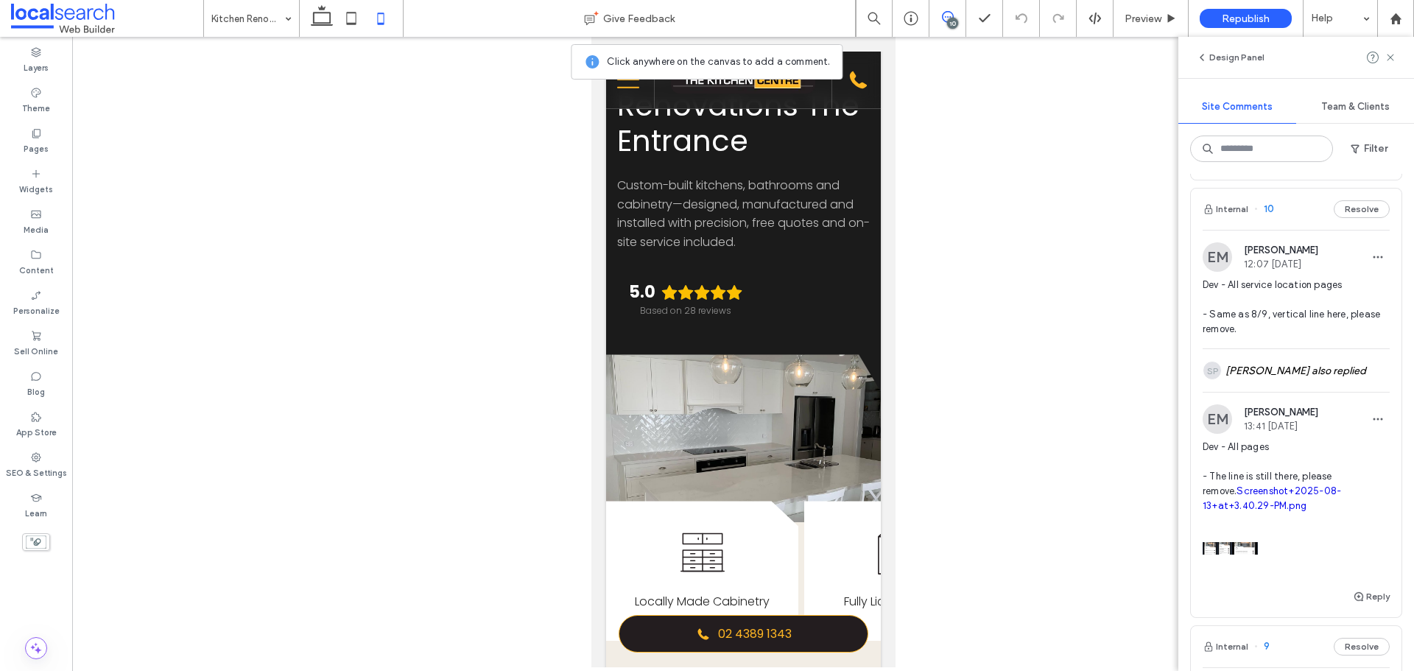
click at [1321, 331] on span "Dev - All service location pages - Same as 8/9, vertical line here, please remo…" at bounding box center [1296, 307] width 187 height 59
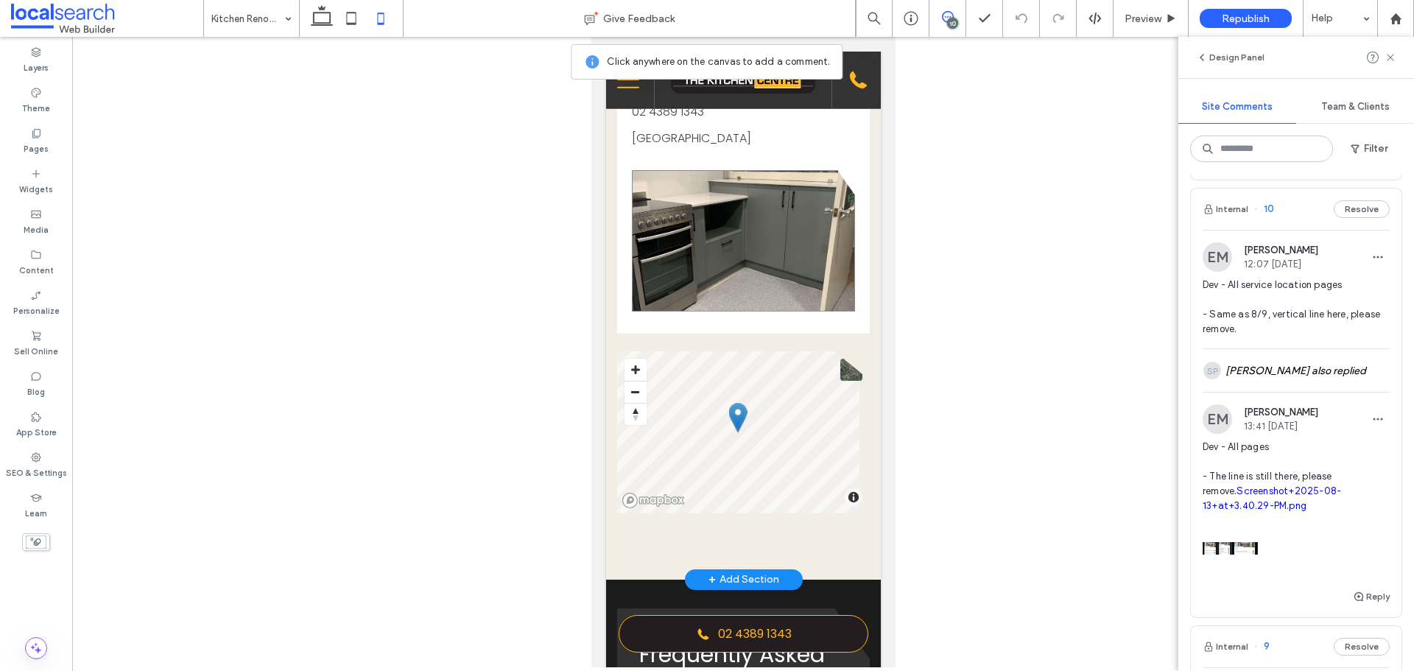
scroll to position [1835, 0]
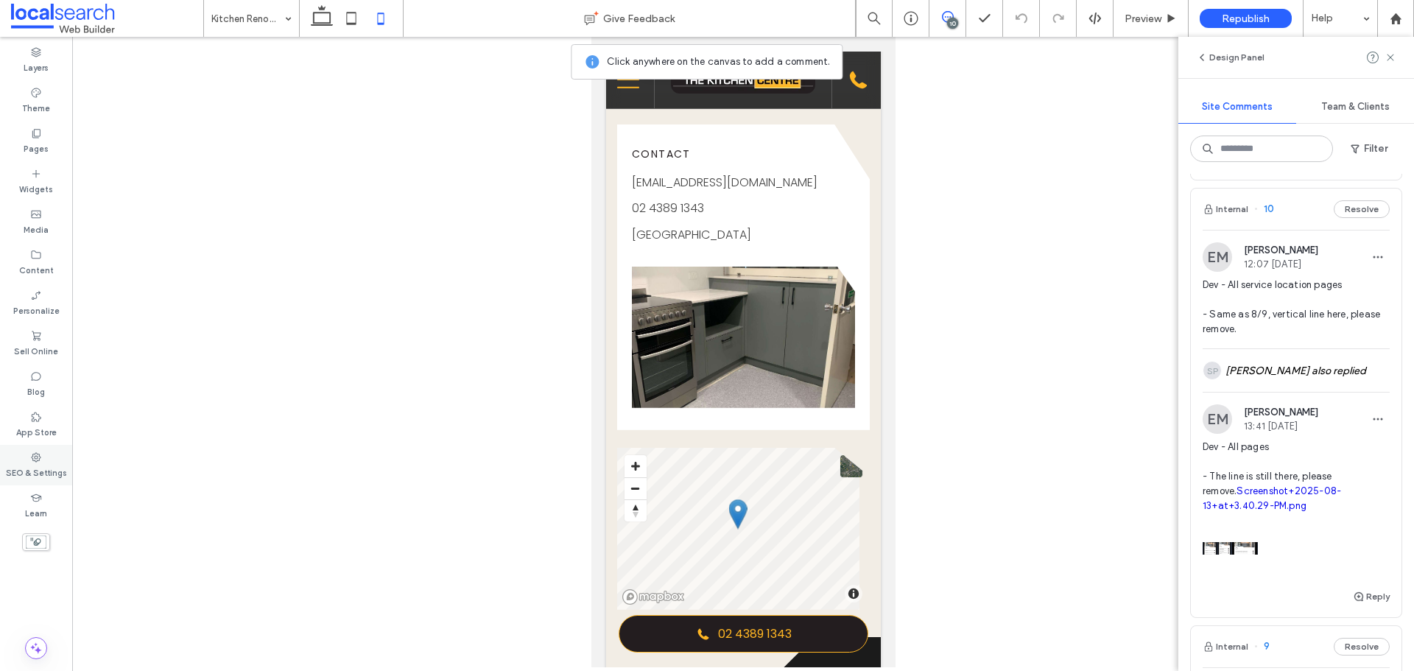
click at [32, 474] on label "SEO & Settings" at bounding box center [36, 471] width 61 height 16
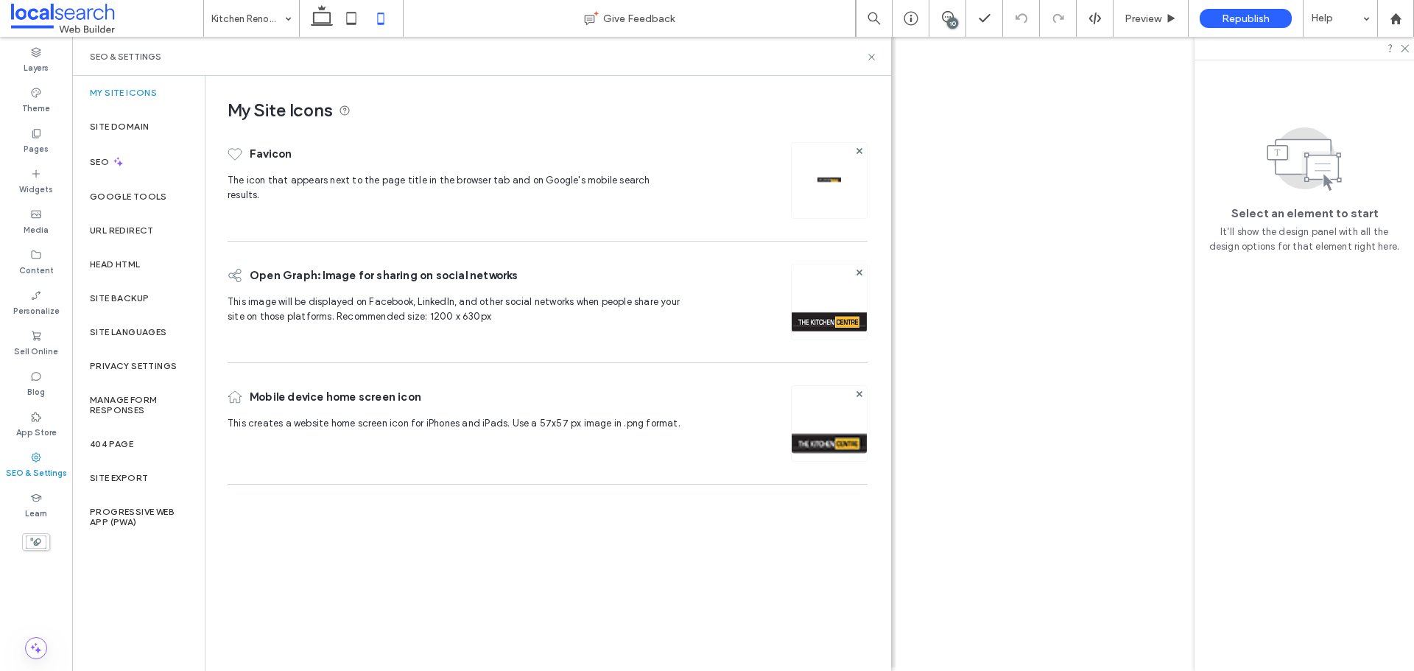
scroll to position [0, 0]
click at [120, 303] on label "Site Backup" at bounding box center [119, 298] width 59 height 10
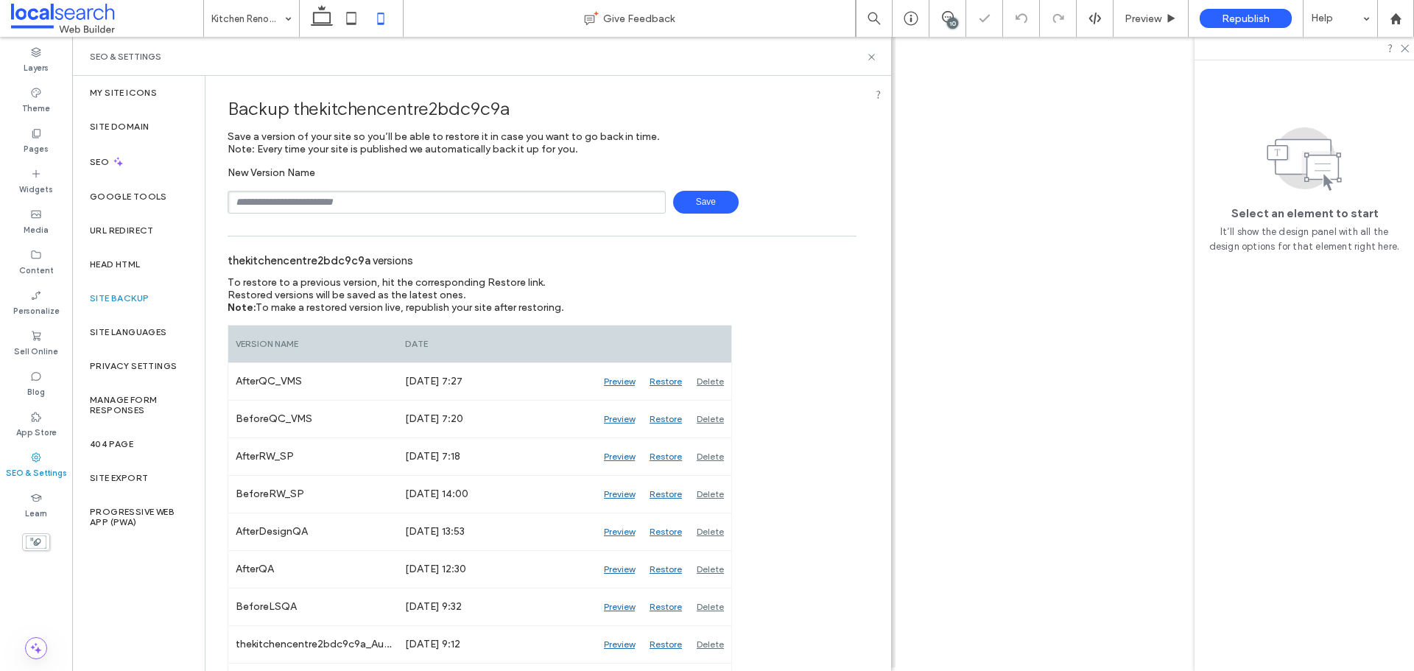
click at [340, 203] on input "text" at bounding box center [447, 202] width 438 height 23
drag, startPoint x: 323, startPoint y: 203, endPoint x: 277, endPoint y: 205, distance: 46.4
click at [277, 205] on input "**********" at bounding box center [447, 202] width 438 height 23
type input "**********"
click at [690, 200] on span "Save" at bounding box center [706, 202] width 66 height 23
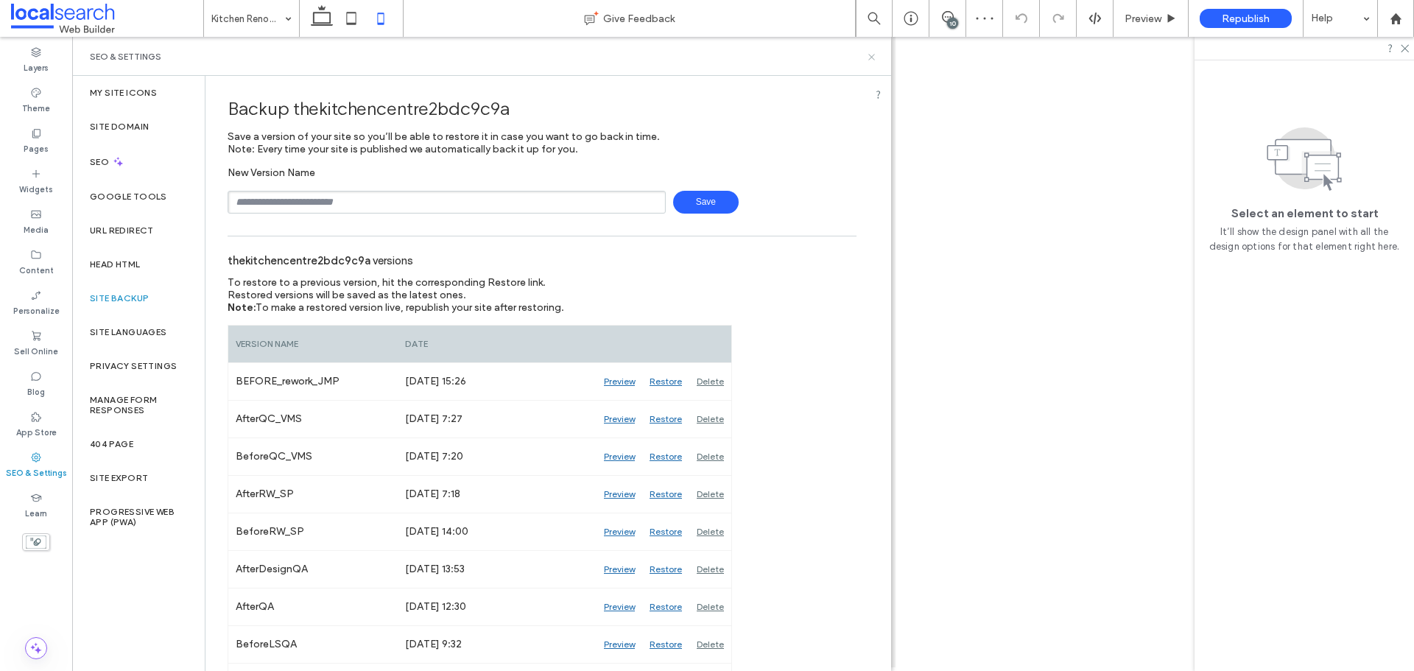
click at [874, 60] on use at bounding box center [871, 57] width 6 height 6
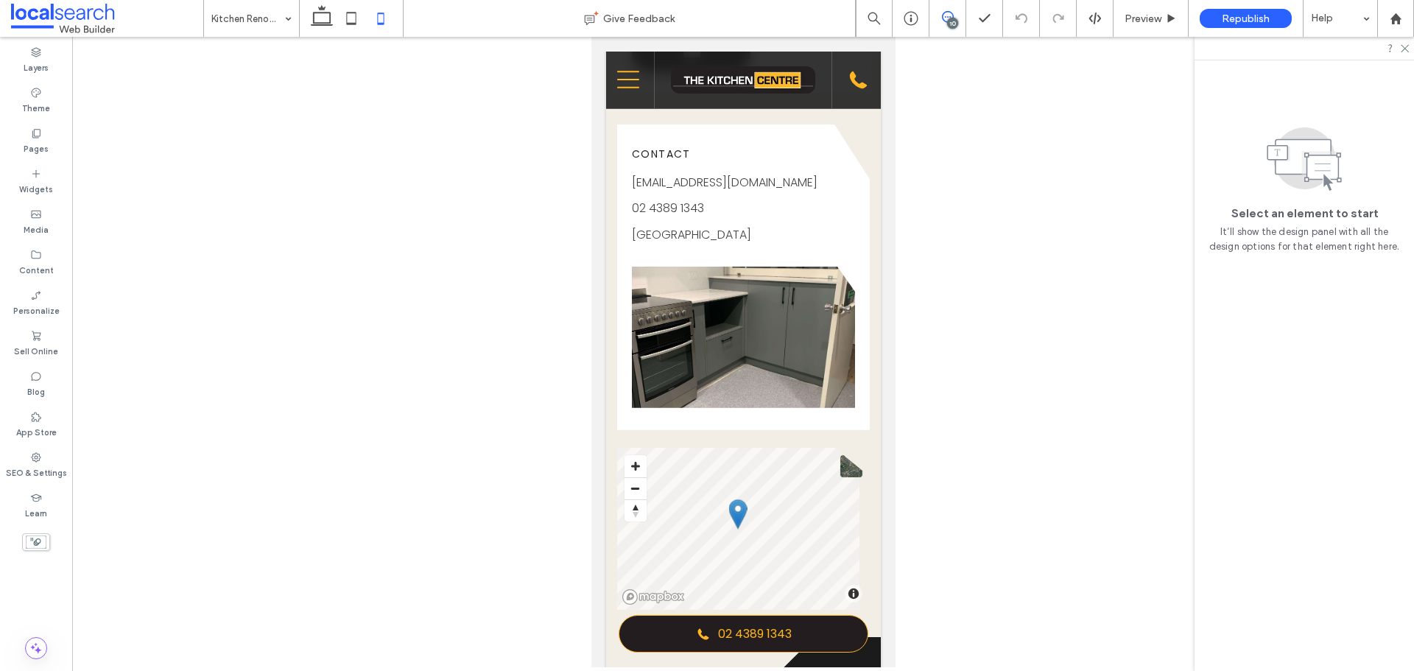
click at [949, 16] on icon at bounding box center [948, 17] width 12 height 12
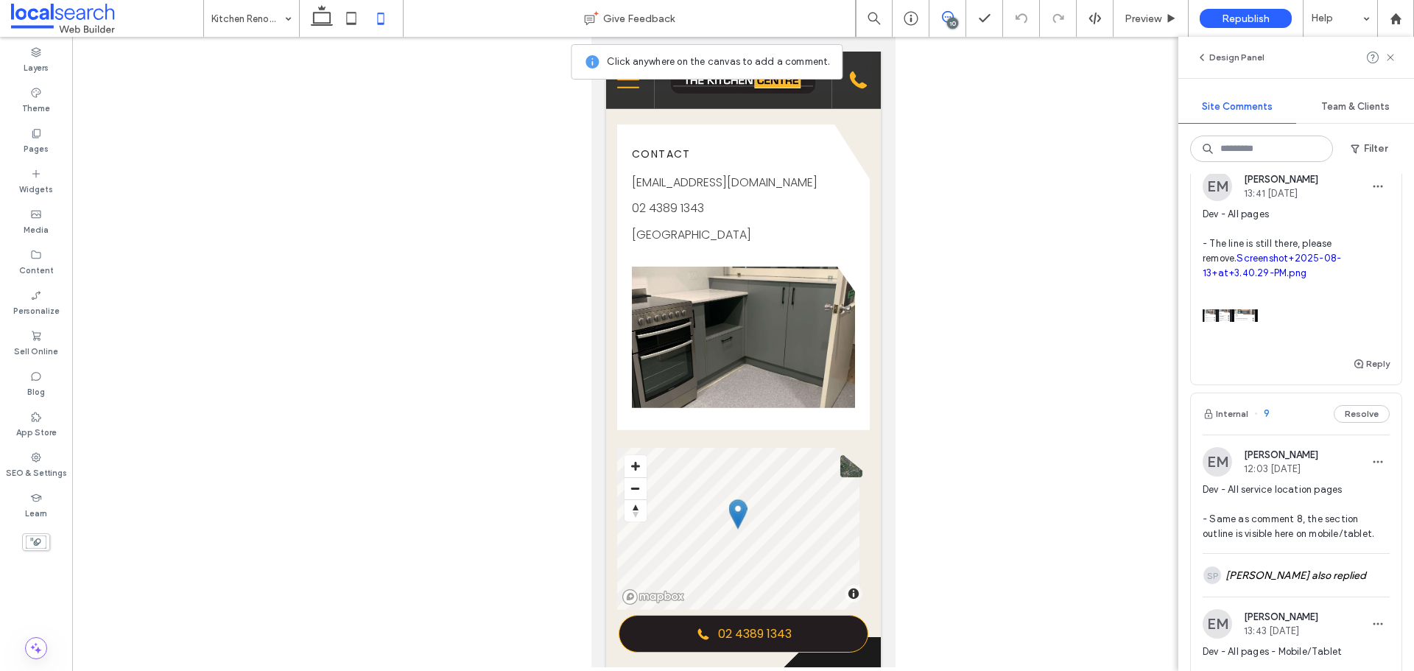
scroll to position [1326, 0]
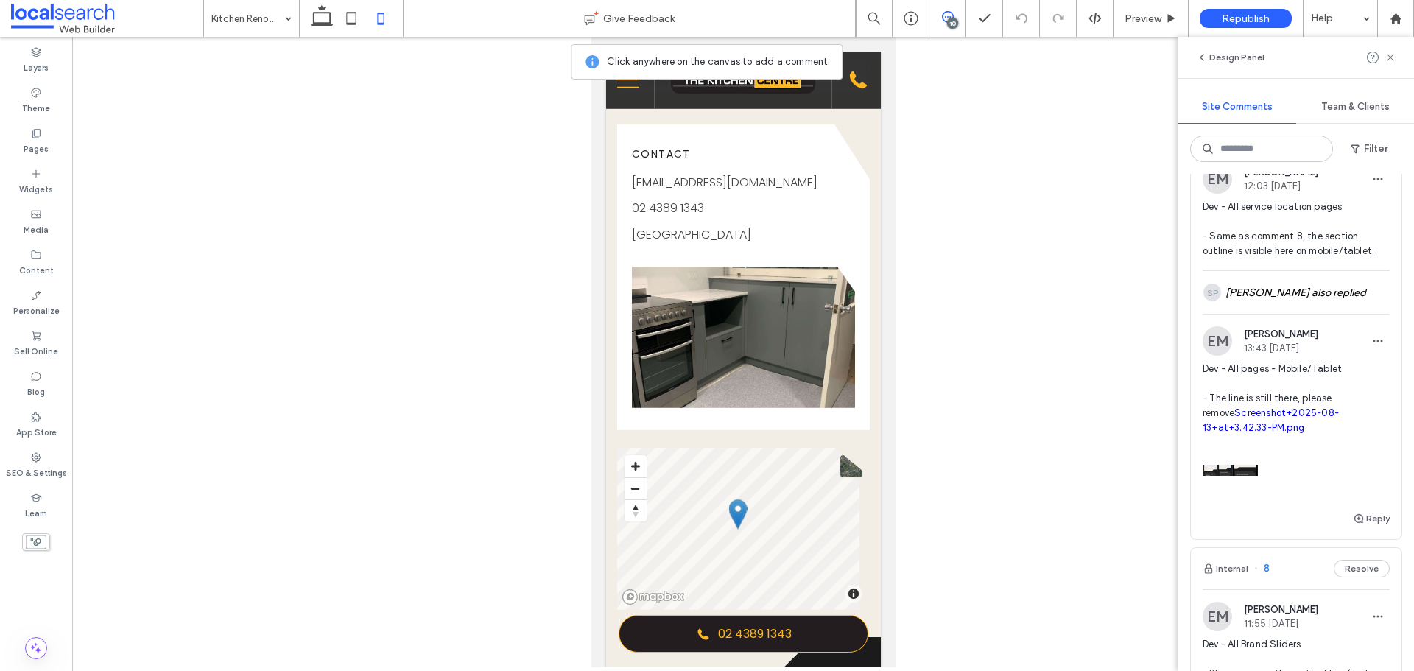
click at [1335, 259] on span "Dev - All service location pages - Same as comment 8, the section outline is vi…" at bounding box center [1296, 229] width 187 height 59
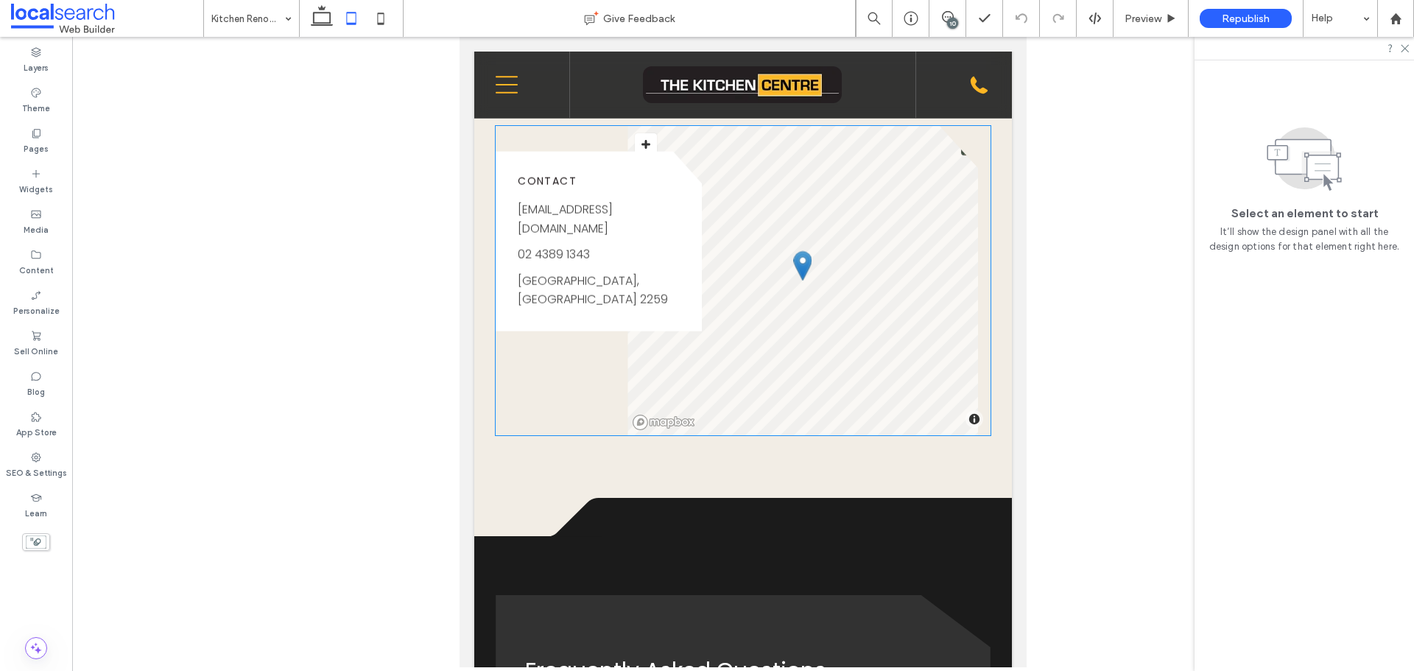
scroll to position [1891, 0]
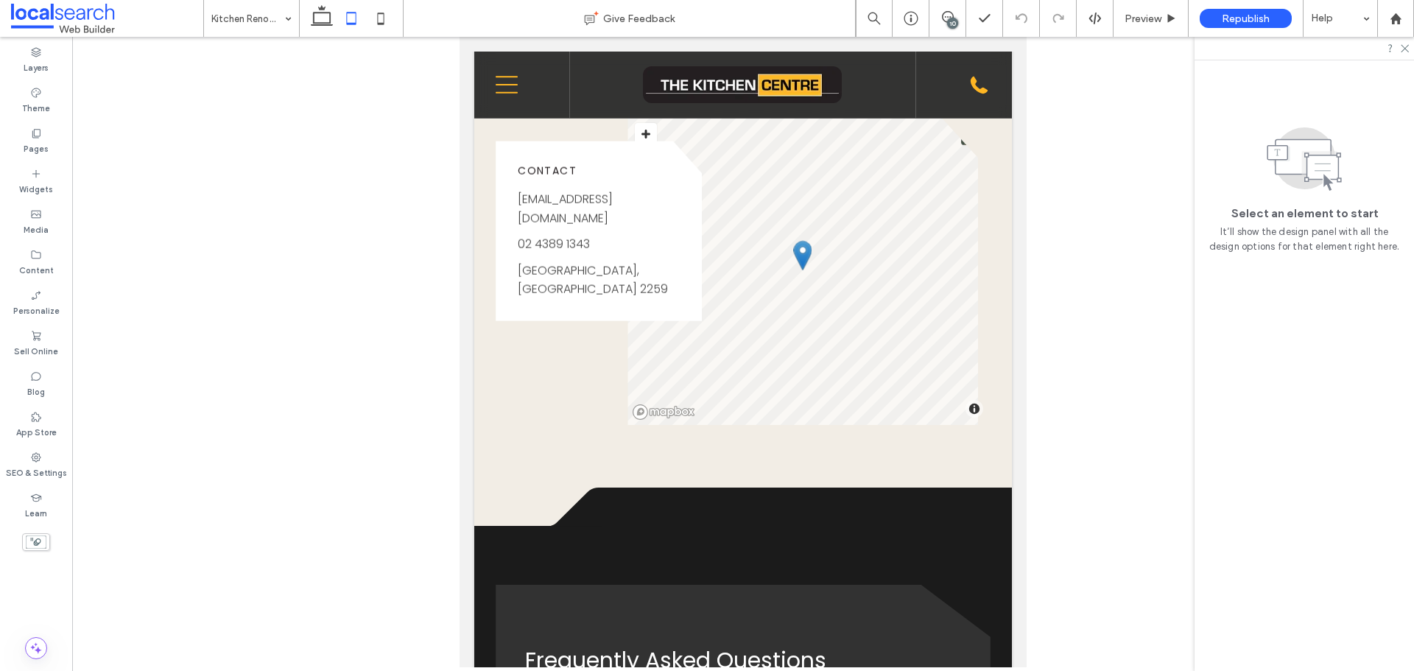
drag, startPoint x: 951, startPoint y: 20, endPoint x: 474, endPoint y: 24, distance: 476.5
click at [951, 20] on div "10" at bounding box center [952, 23] width 11 height 11
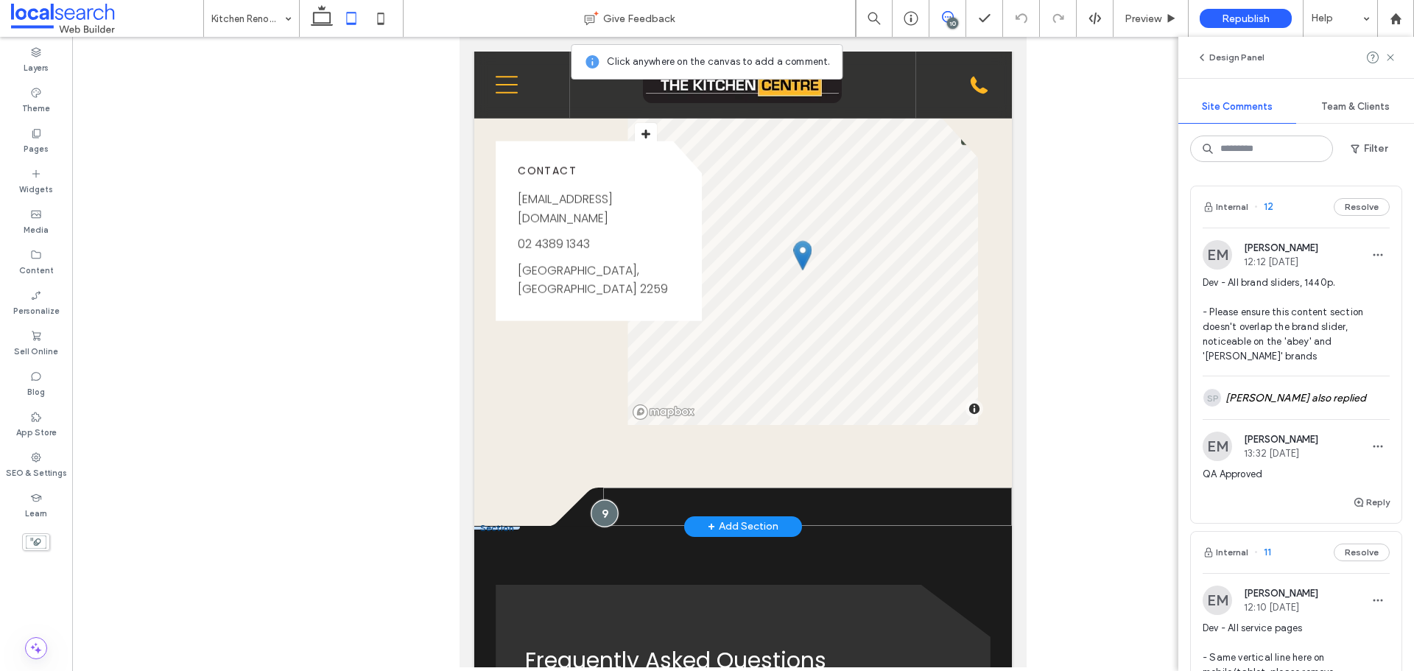
click at [596, 526] on div at bounding box center [604, 512] width 27 height 27
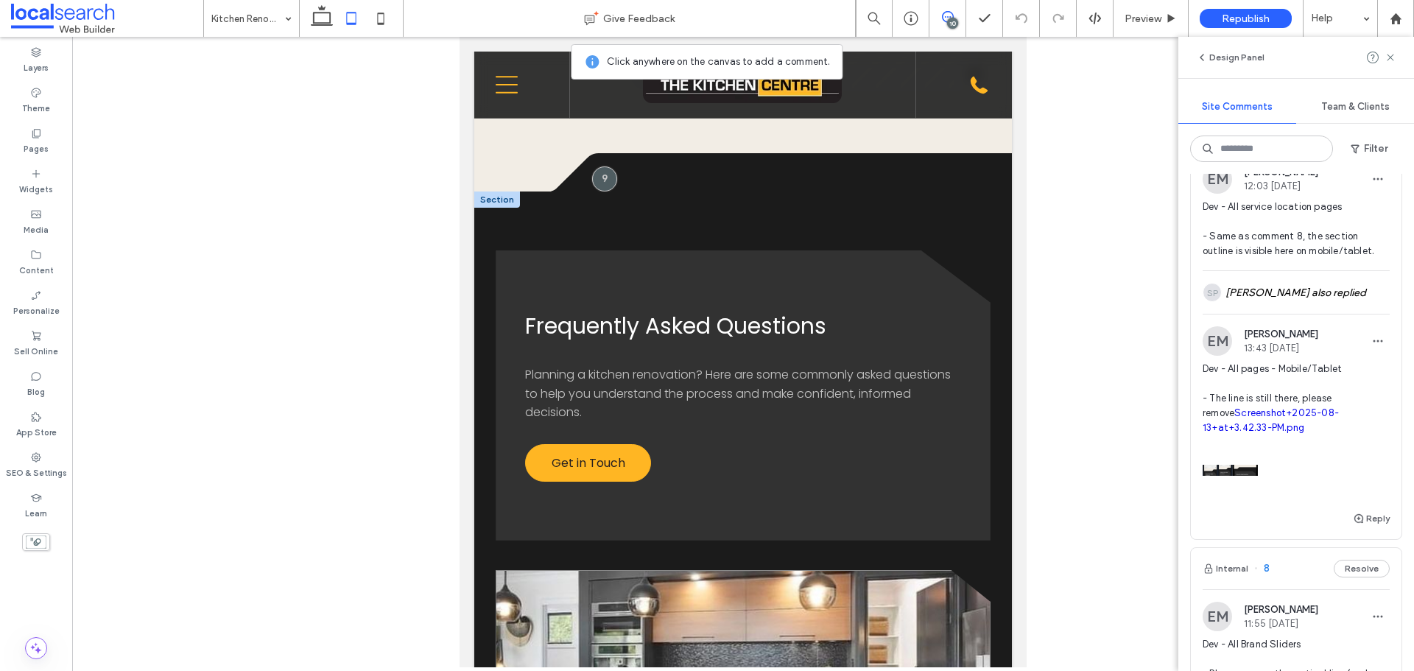
scroll to position [2112, 0]
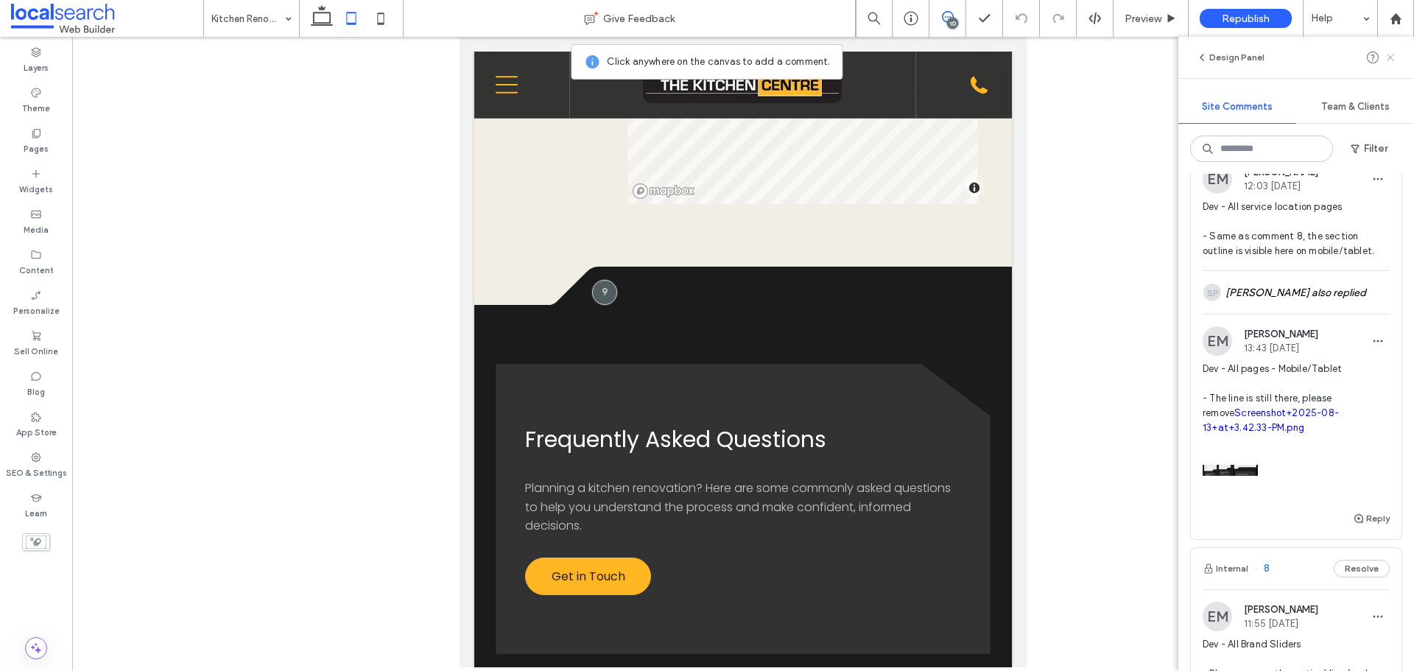
click at [1394, 52] on icon at bounding box center [1391, 58] width 12 height 12
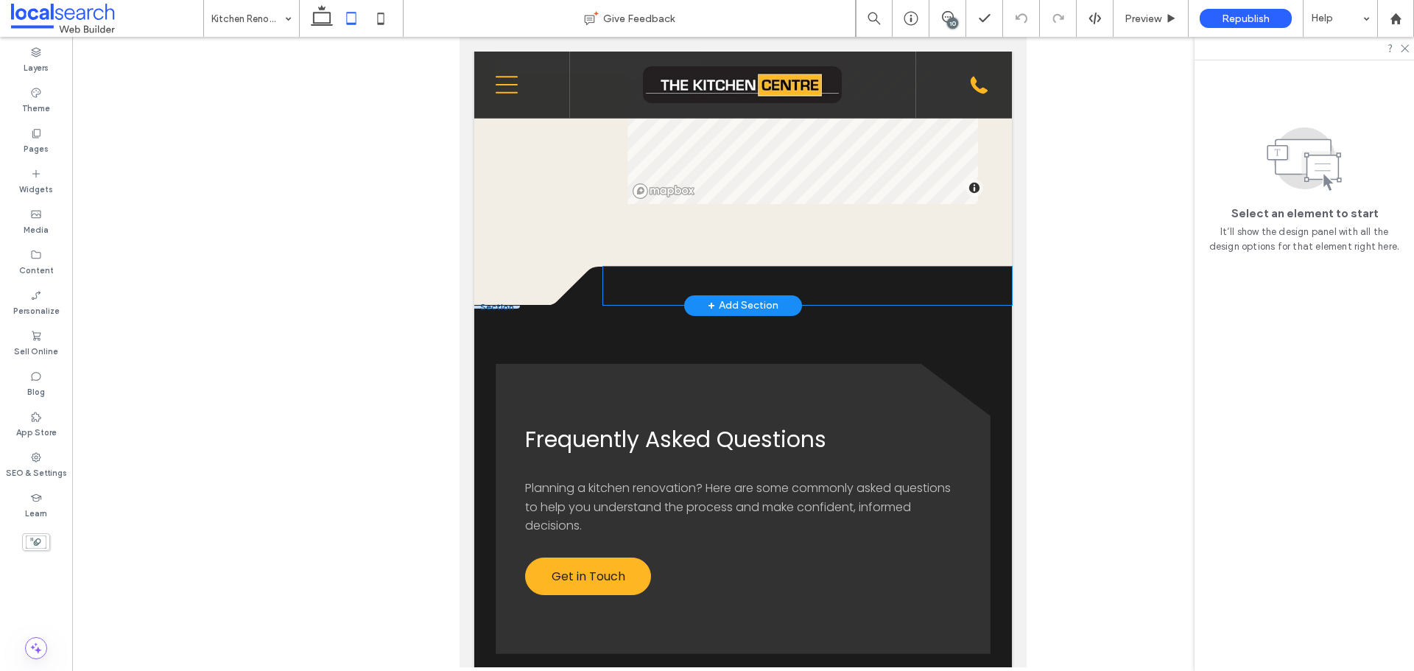
click at [827, 301] on div at bounding box center [807, 286] width 409 height 38
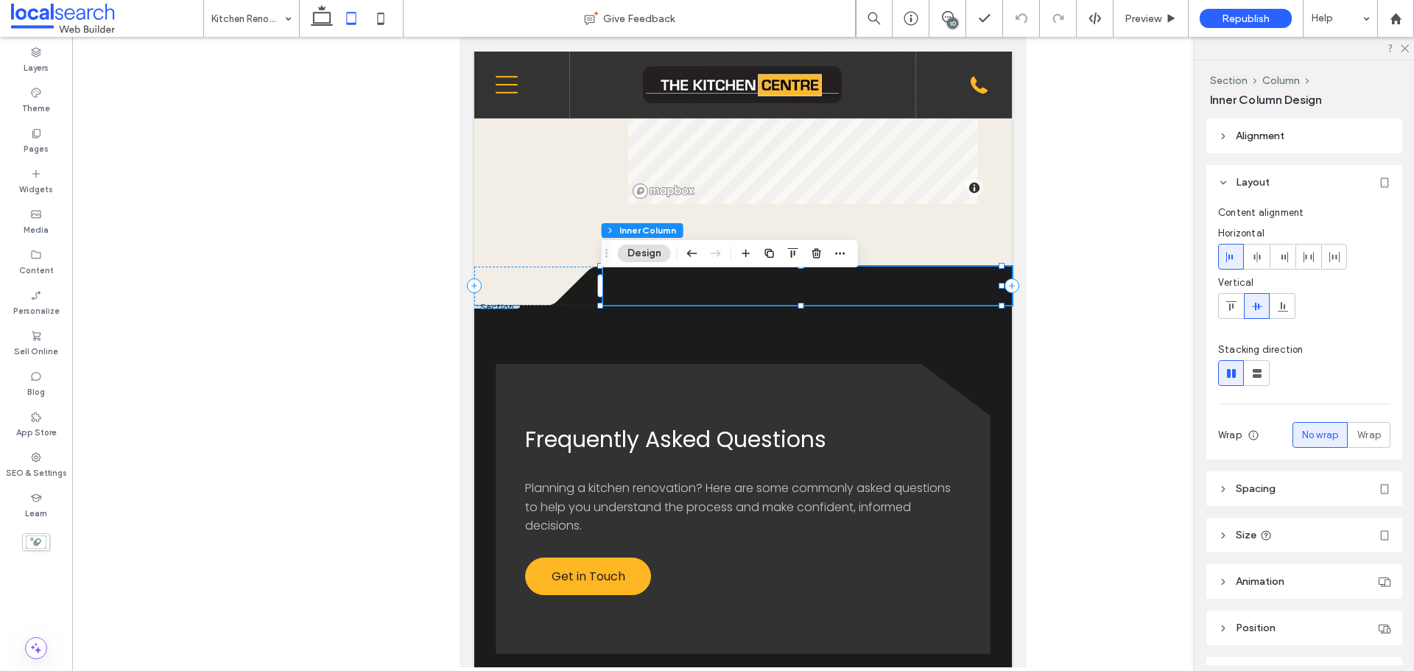
click at [1280, 479] on header "Spacing" at bounding box center [1304, 488] width 196 height 35
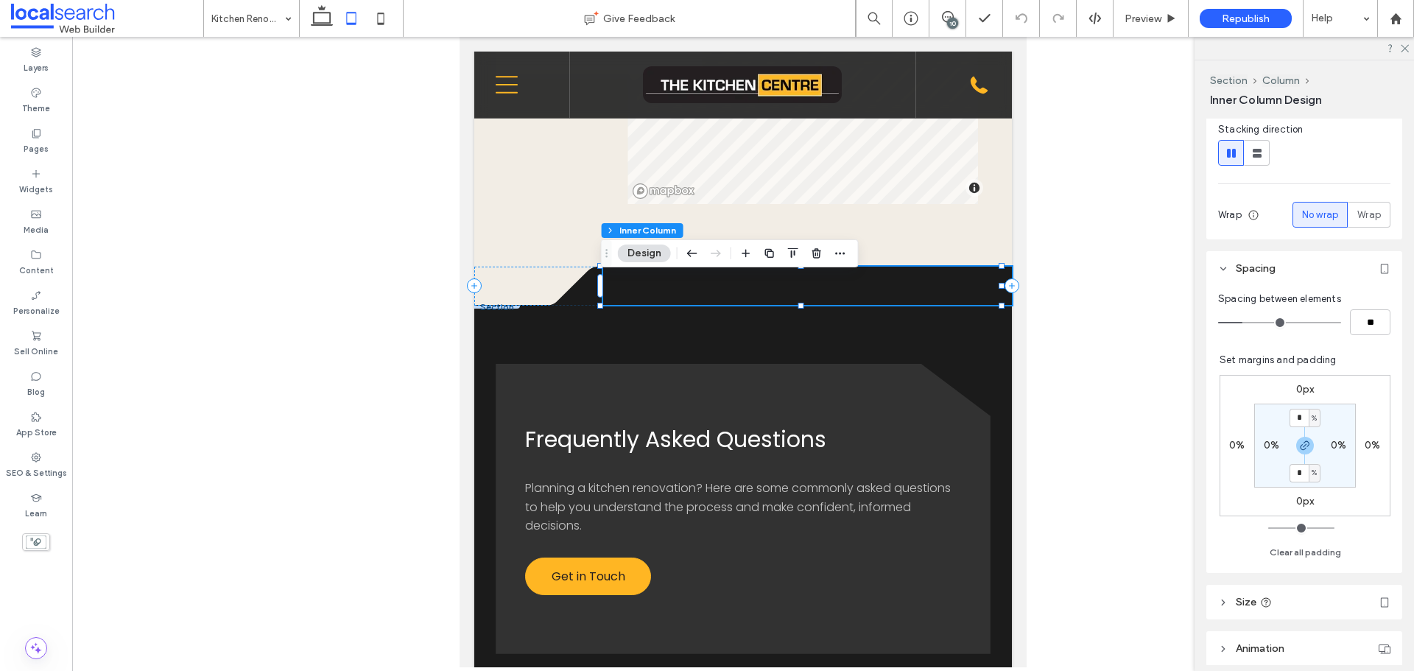
scroll to position [221, 0]
click at [530, 292] on div "Wave Icon .cls-1-1316329055-1316329055 { fill: none; } .cls-2-1316329055-131632…" at bounding box center [743, 286] width 538 height 39
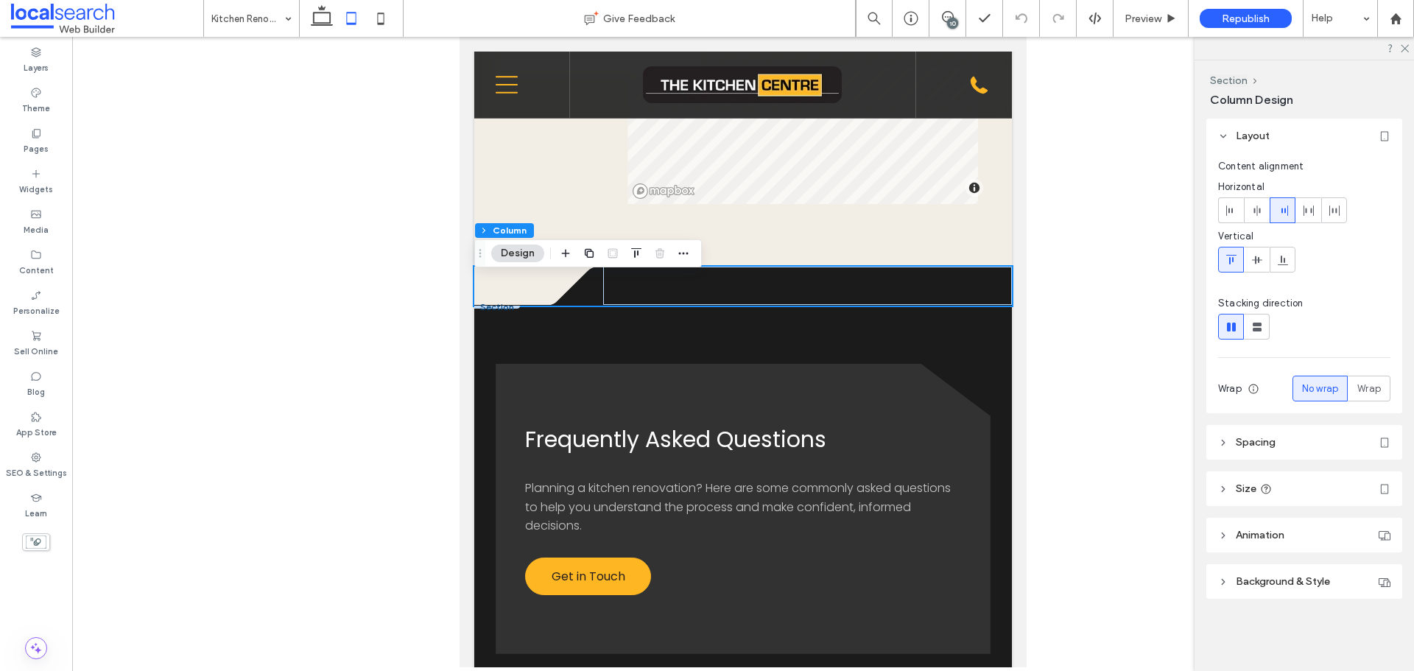
click at [1294, 435] on header "Spacing" at bounding box center [1304, 442] width 196 height 35
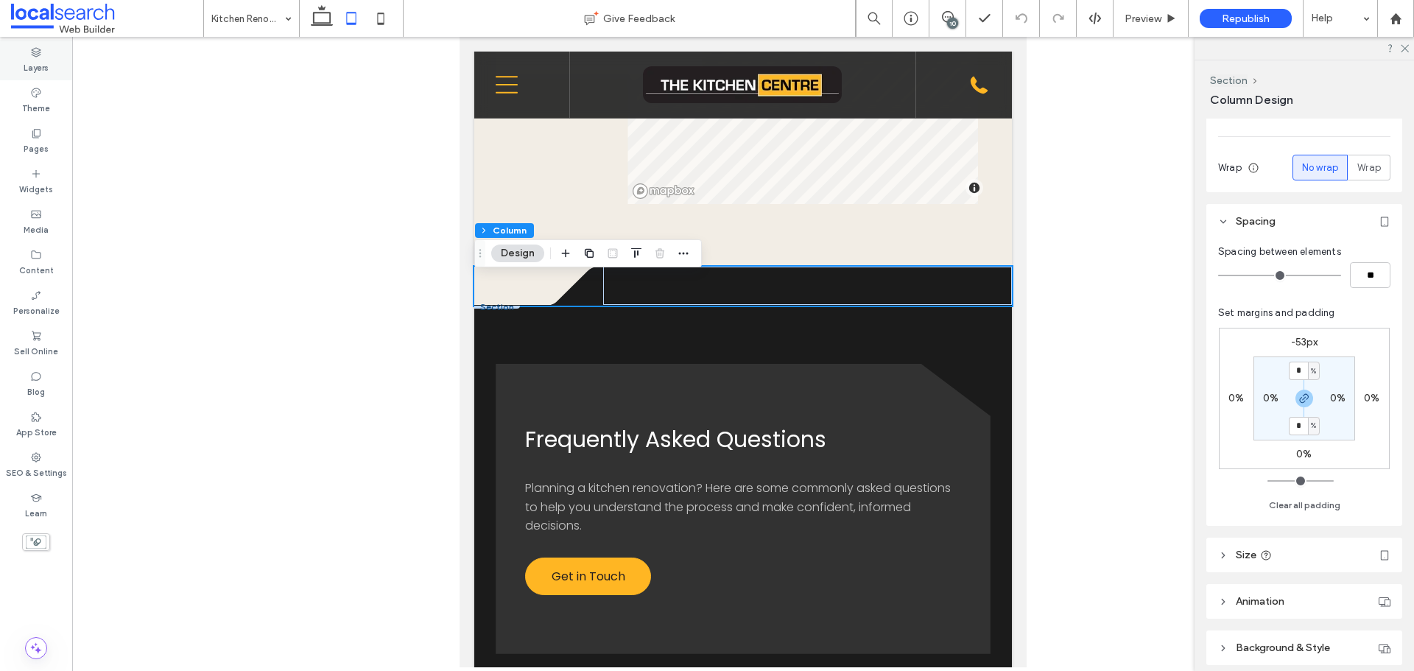
click at [26, 66] on label "Layers" at bounding box center [36, 66] width 25 height 16
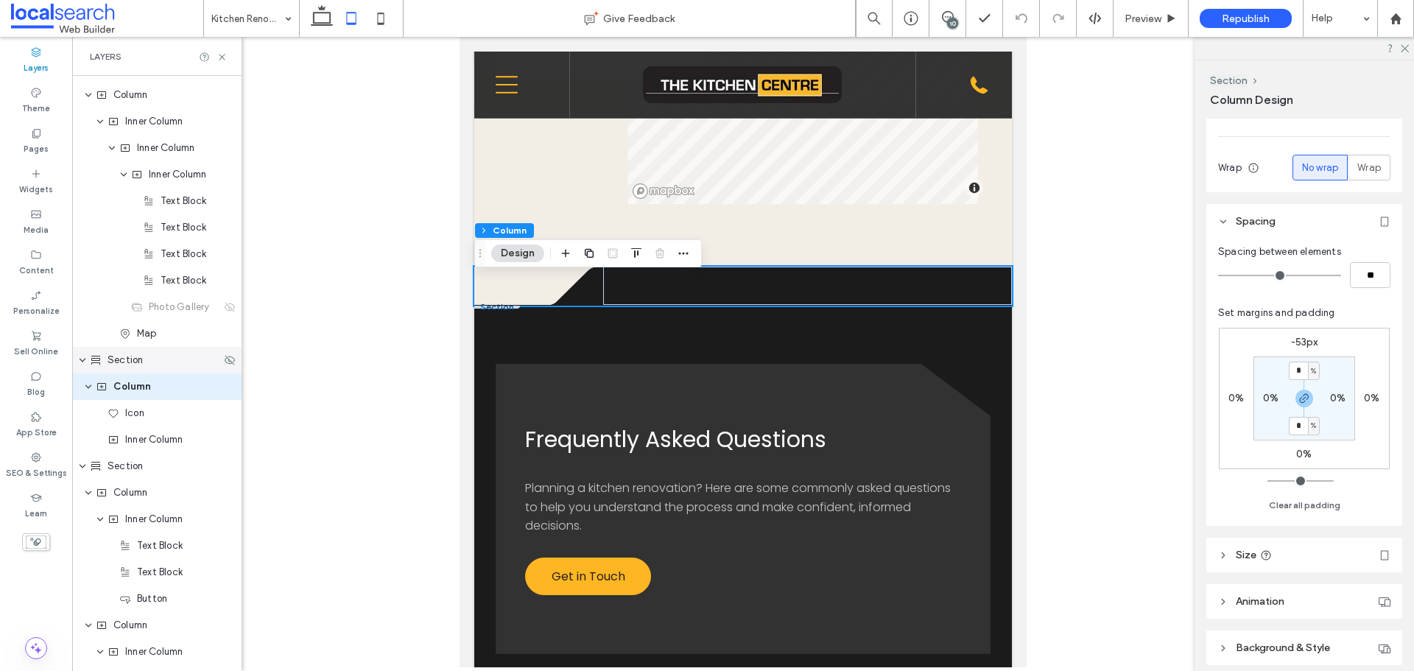
scroll to position [2314, 0]
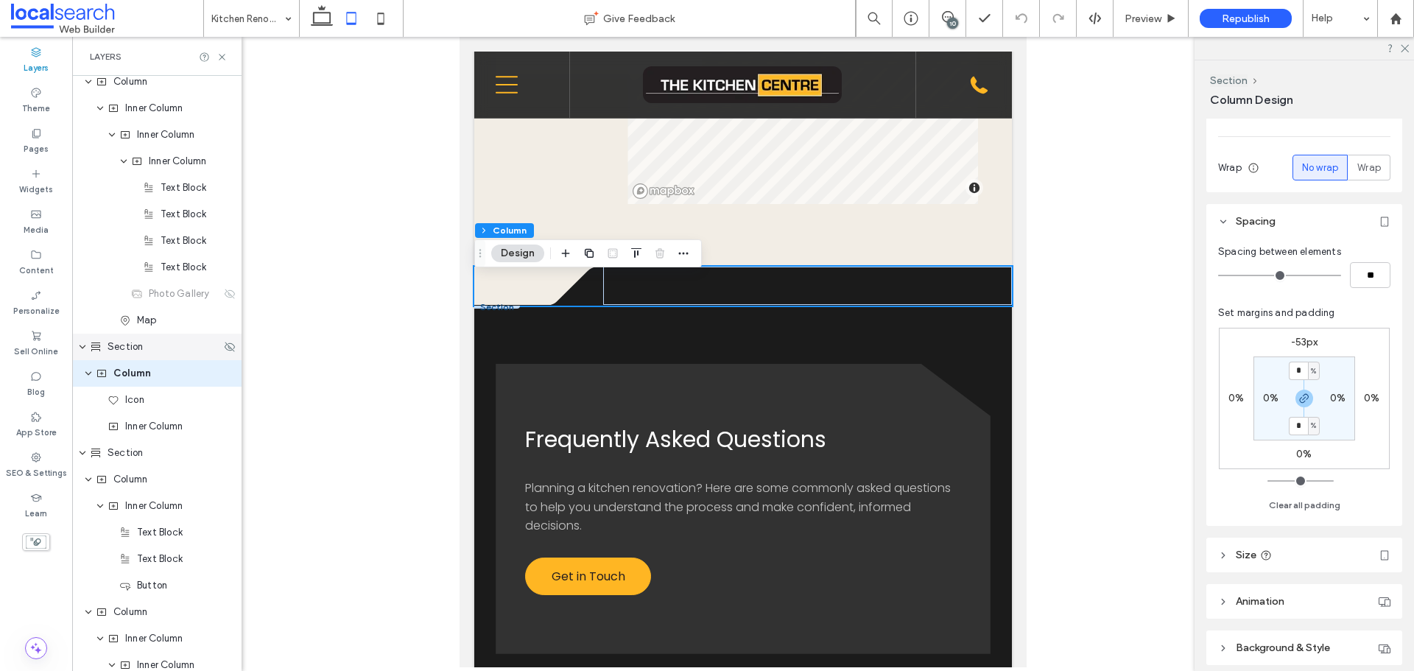
click at [128, 345] on span "Section" at bounding box center [125, 347] width 35 height 15
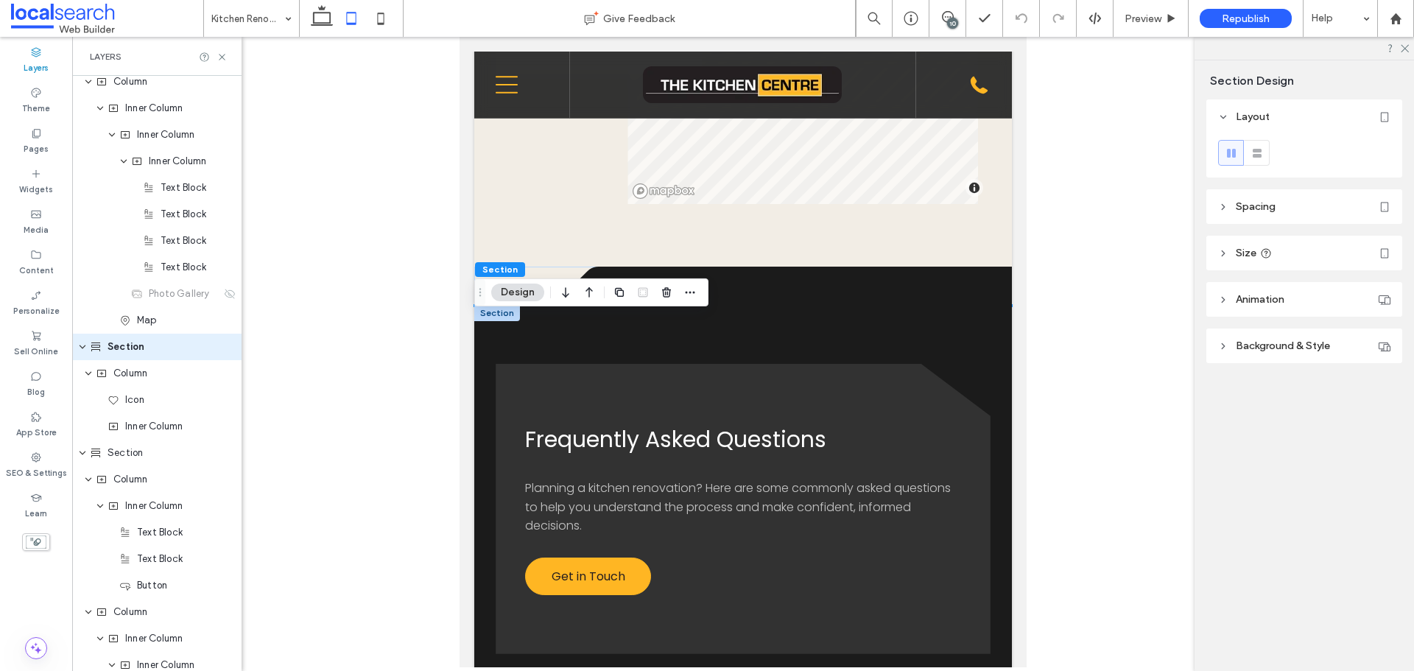
scroll to position [2288, 0]
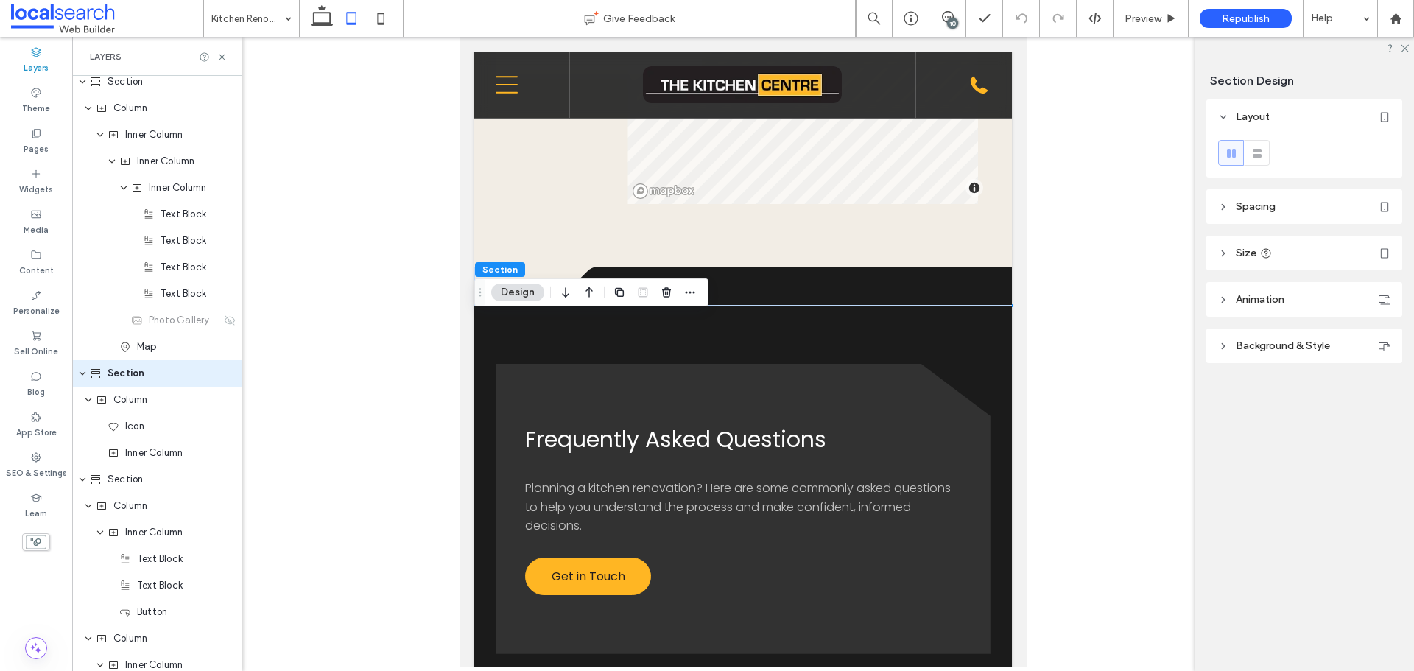
click at [1290, 208] on header "Spacing" at bounding box center [1304, 206] width 196 height 35
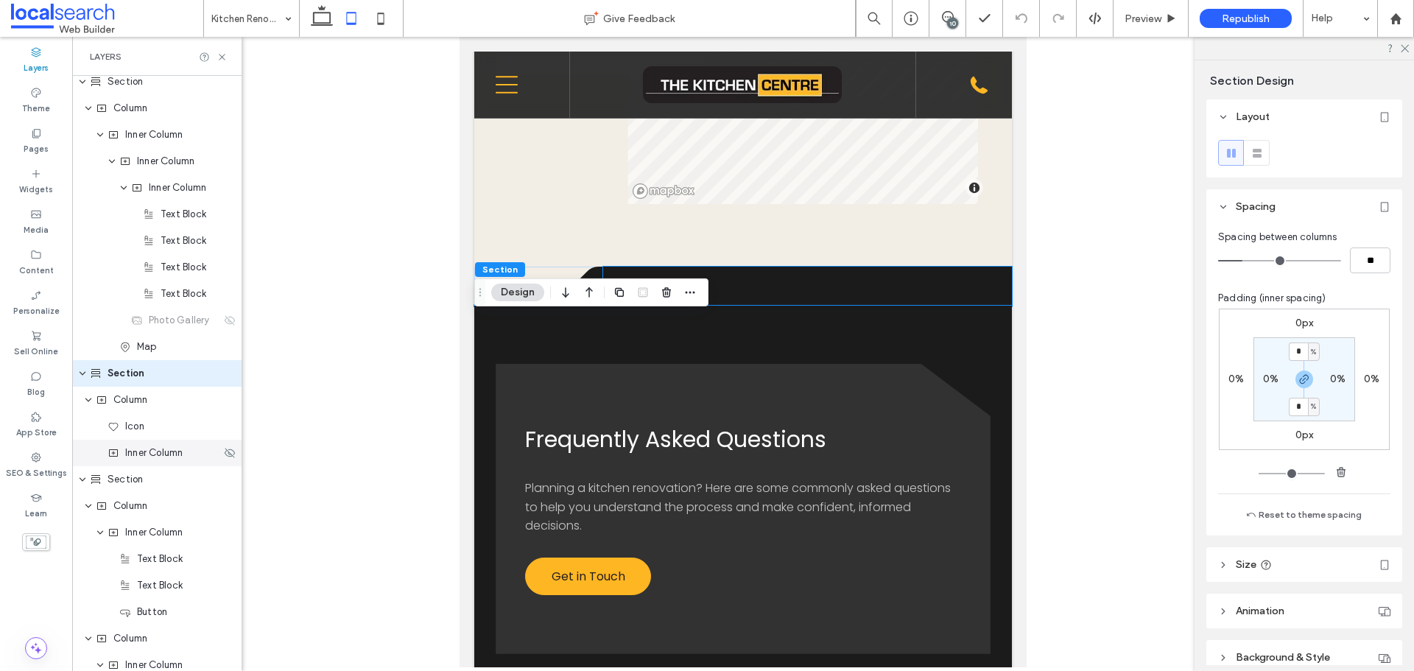
click at [147, 461] on div "Inner Column" at bounding box center [156, 453] width 169 height 27
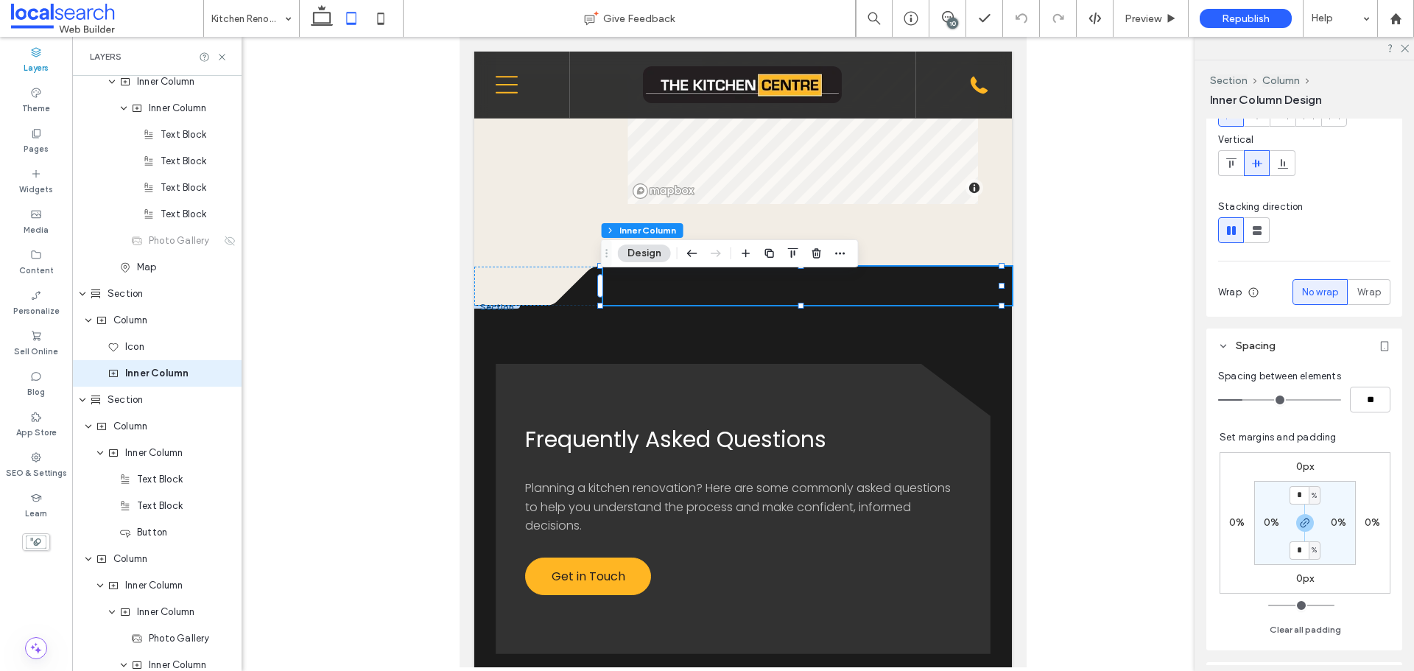
scroll to position [295, 0]
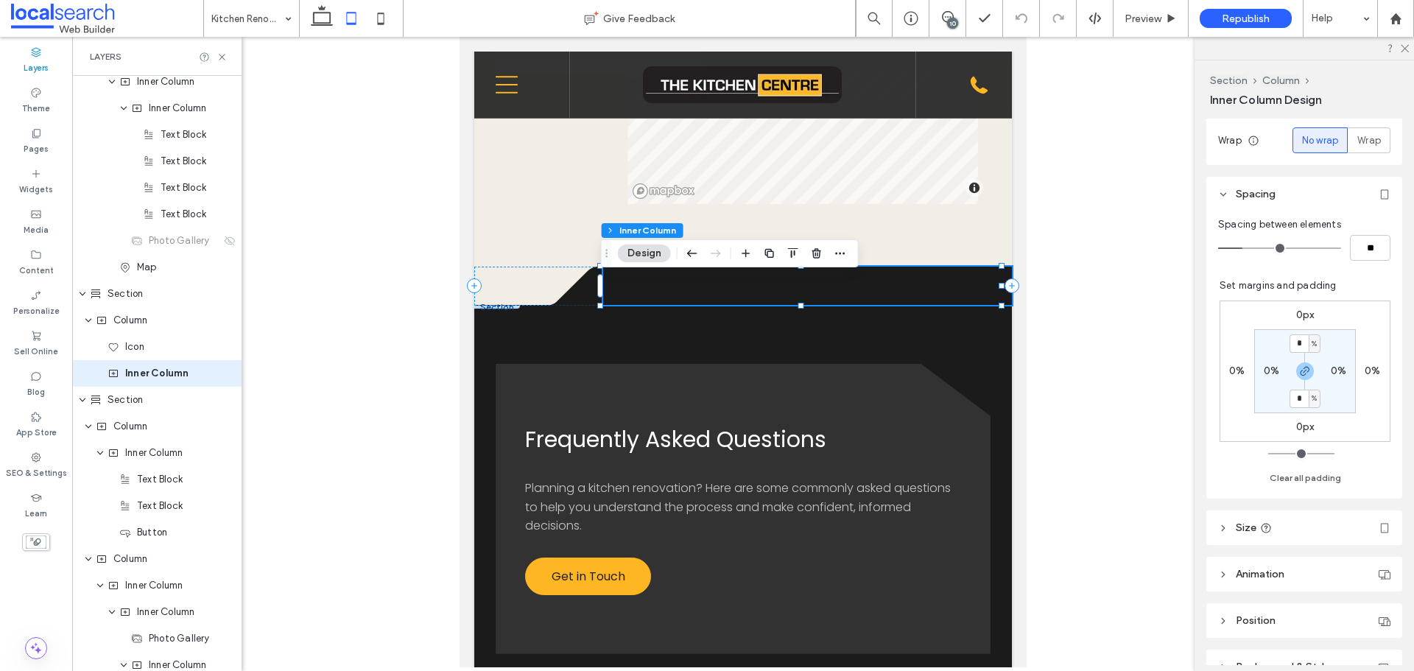
click at [1311, 519] on header "Size" at bounding box center [1304, 527] width 196 height 35
click at [1299, 372] on icon "button" at bounding box center [1305, 371] width 12 height 12
click at [1296, 421] on label "0px" at bounding box center [1305, 427] width 18 height 13
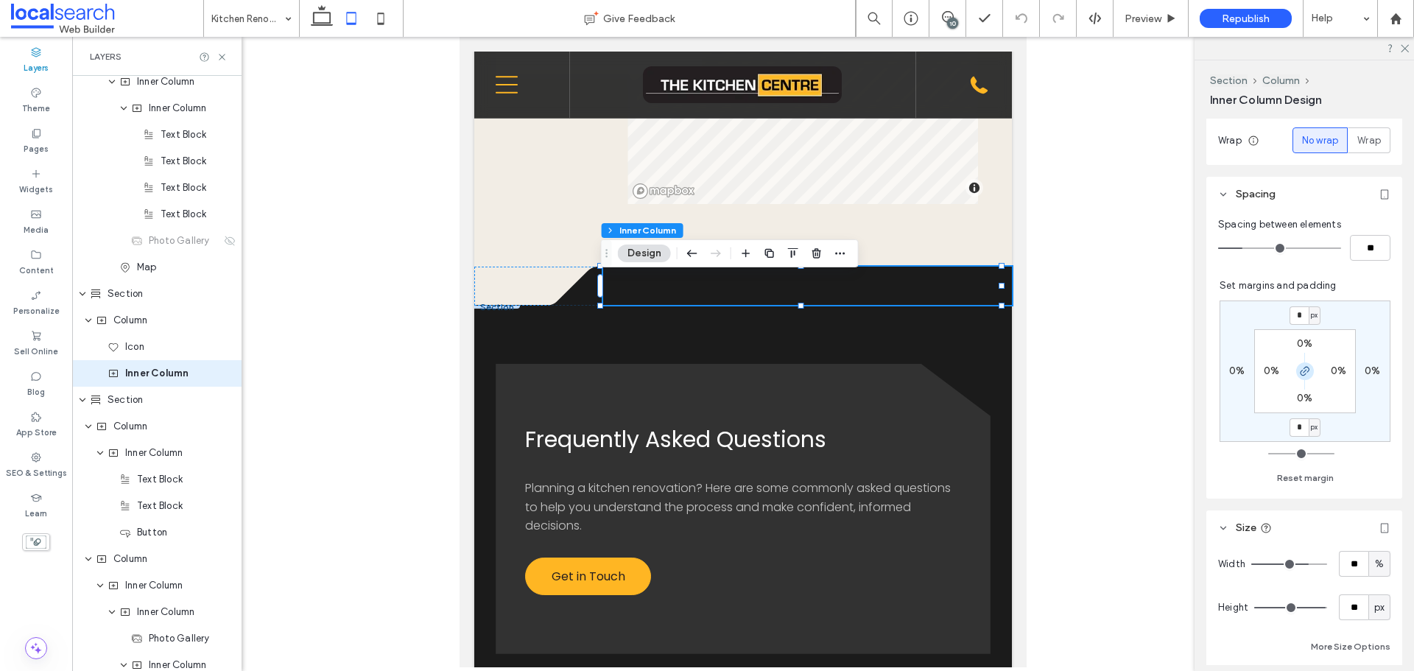
click at [1301, 368] on use "button" at bounding box center [1305, 371] width 9 height 9
click at [1293, 429] on input "*" at bounding box center [1299, 427] width 19 height 18
type input "**"
type input "*"
click at [1137, 345] on div at bounding box center [743, 352] width 1342 height 630
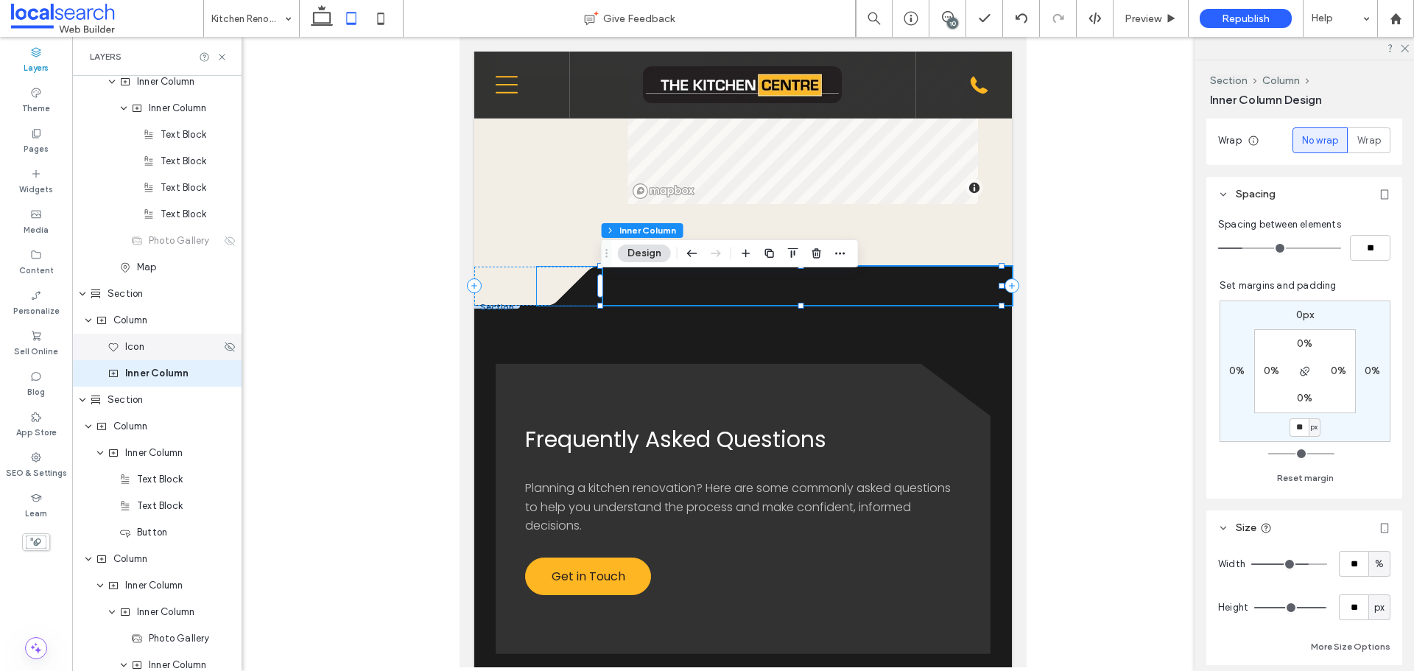
click at [157, 344] on div "Icon" at bounding box center [164, 347] width 113 height 15
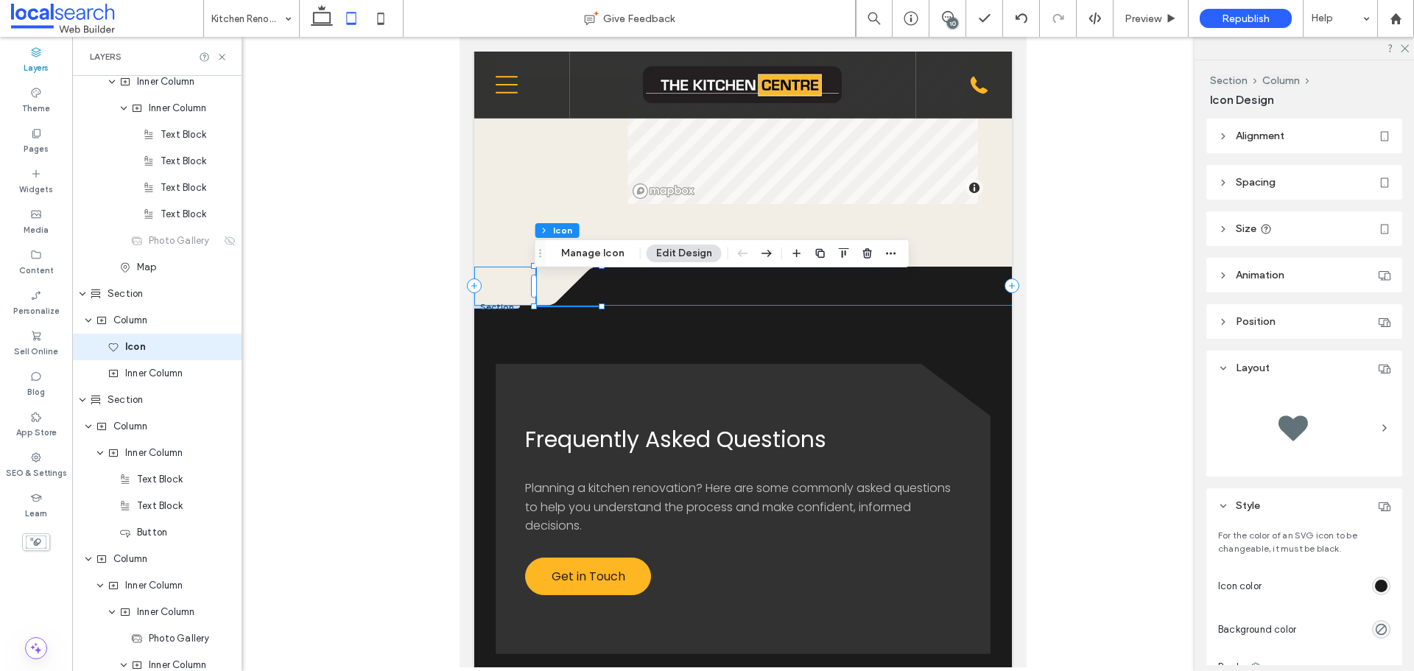
scroll to position [2341, 0]
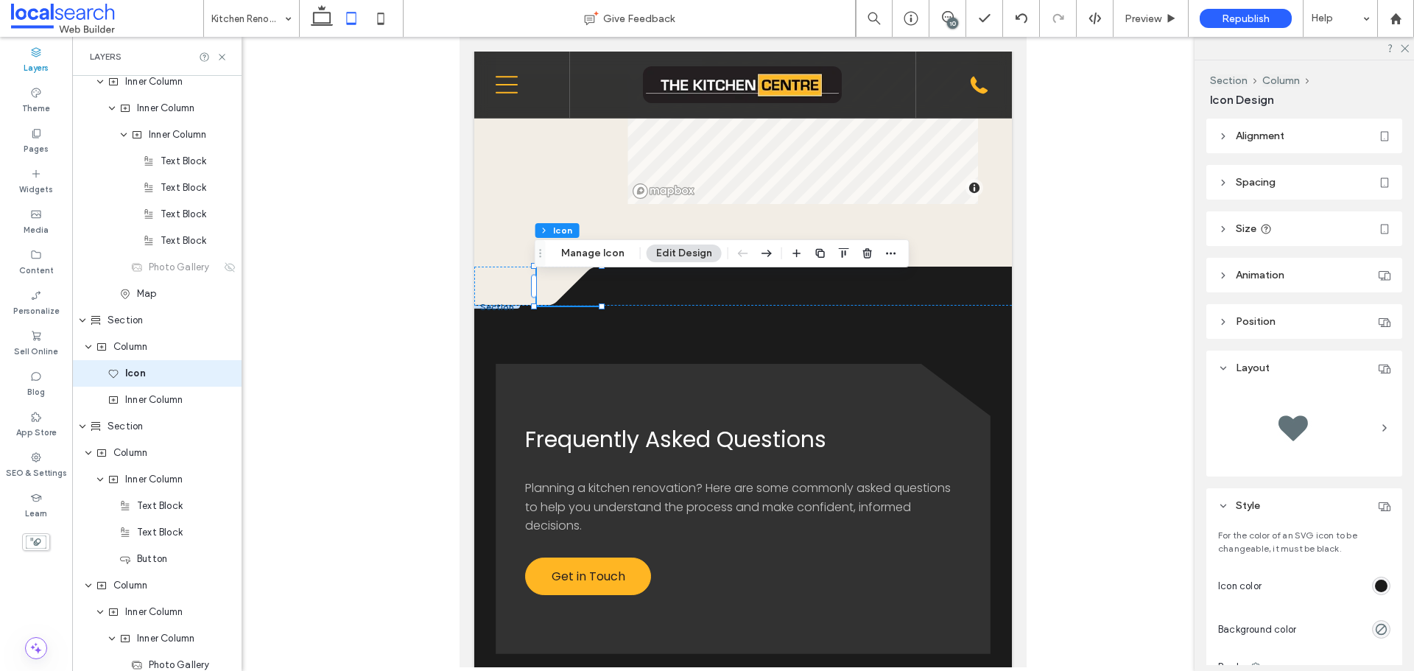
click at [1303, 183] on header "Spacing" at bounding box center [1304, 182] width 196 height 35
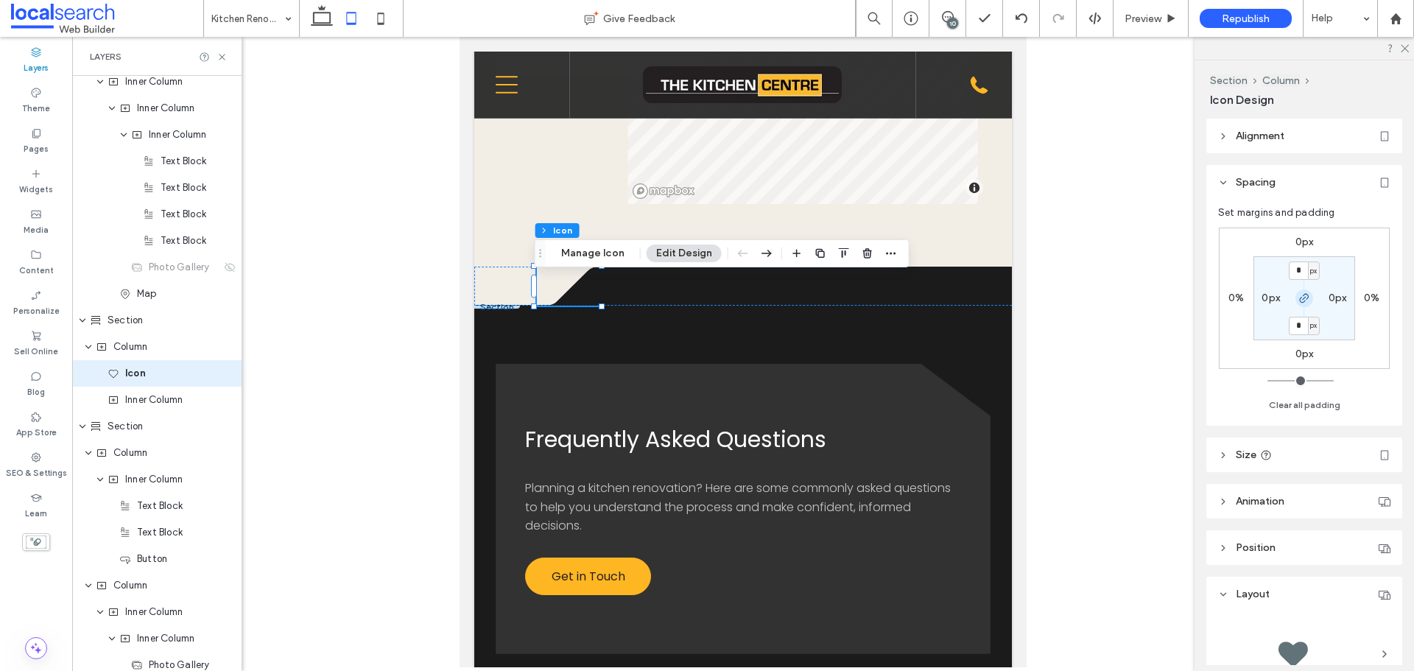
click at [1298, 306] on span "button" at bounding box center [1305, 298] width 18 height 18
click at [1302, 351] on label "0px" at bounding box center [1305, 354] width 18 height 13
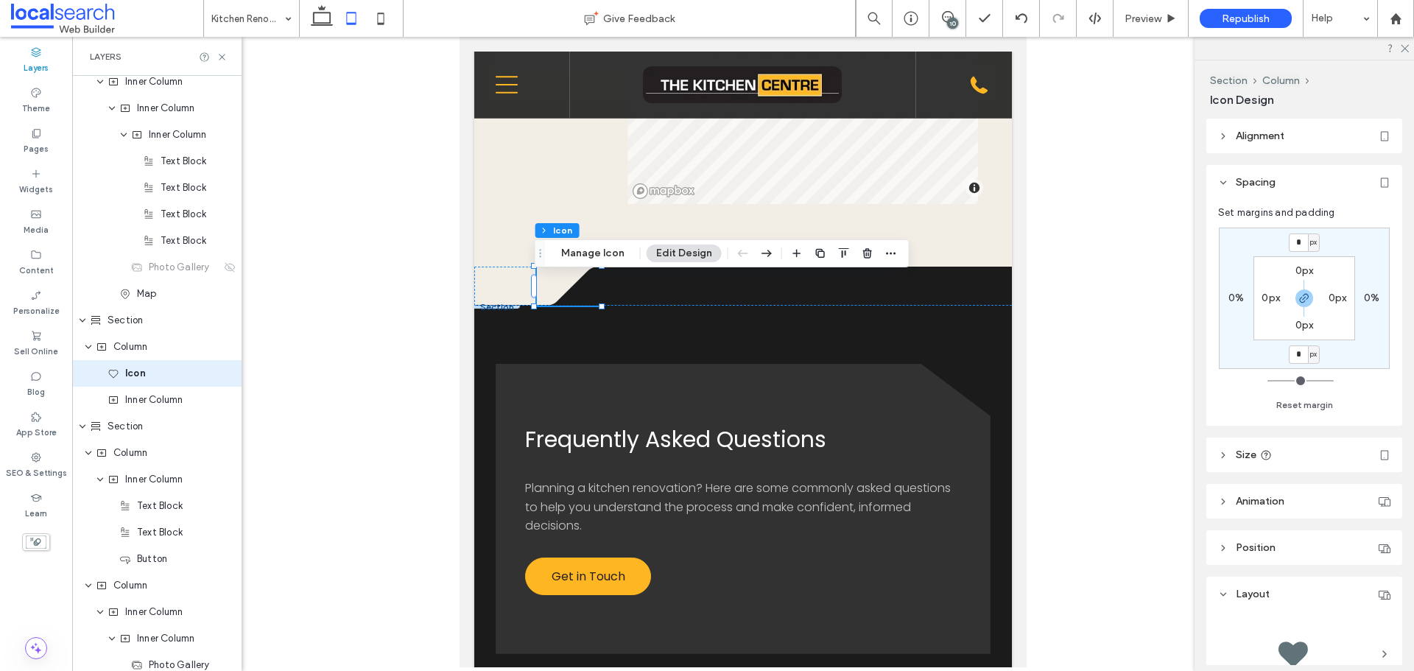
drag, startPoint x: 1306, startPoint y: 292, endPoint x: 1300, endPoint y: 320, distance: 28.6
click at [1304, 300] on icon "button" at bounding box center [1304, 298] width 12 height 12
click at [1298, 355] on input "*" at bounding box center [1298, 354] width 19 height 18
type input "**"
type input "*"
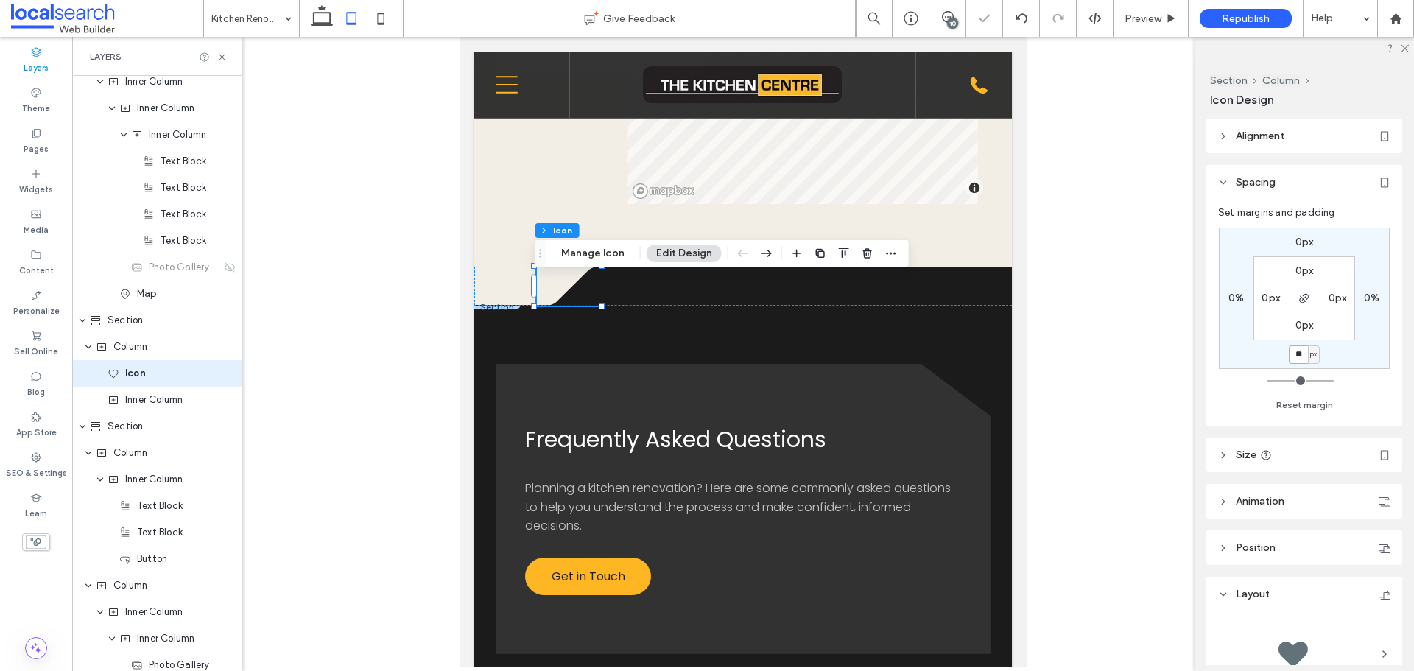
click at [1304, 351] on input "**" at bounding box center [1298, 354] width 19 height 18
type input "***"
type input "*"
type input "**"
type input "*"
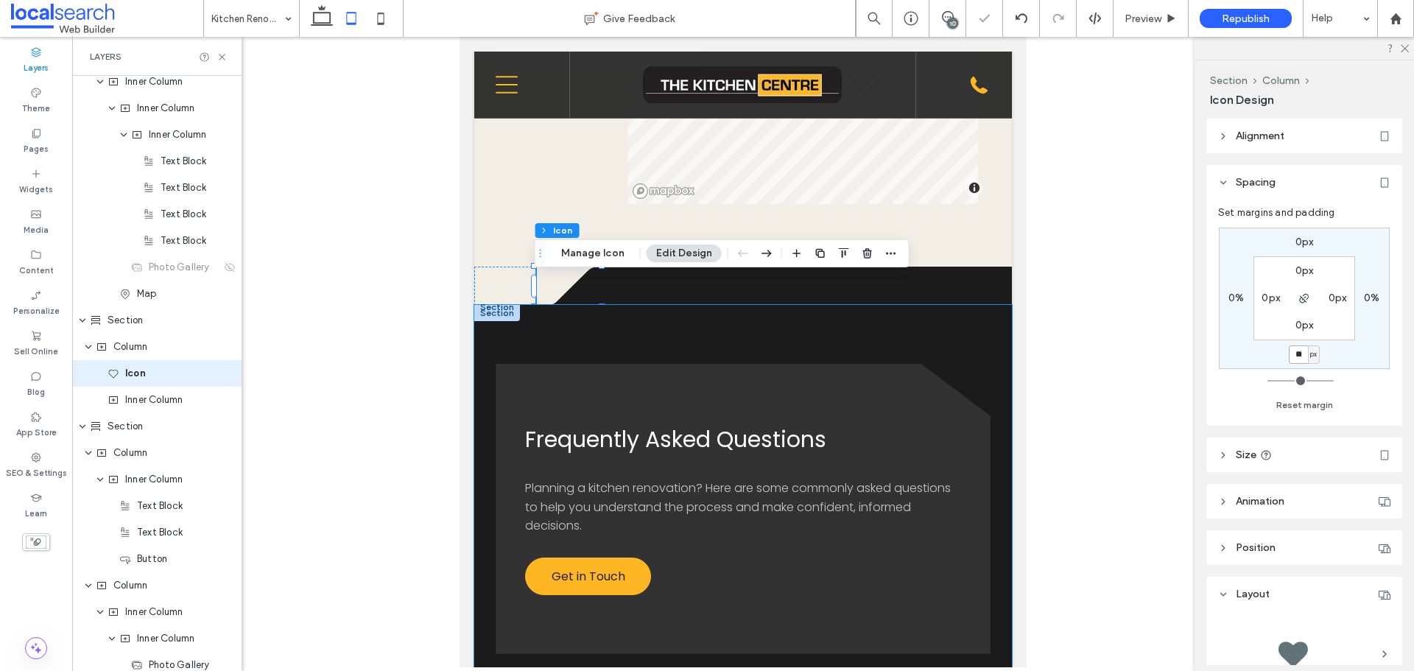
type input "*"
click at [153, 359] on div "Column" at bounding box center [156, 347] width 169 height 27
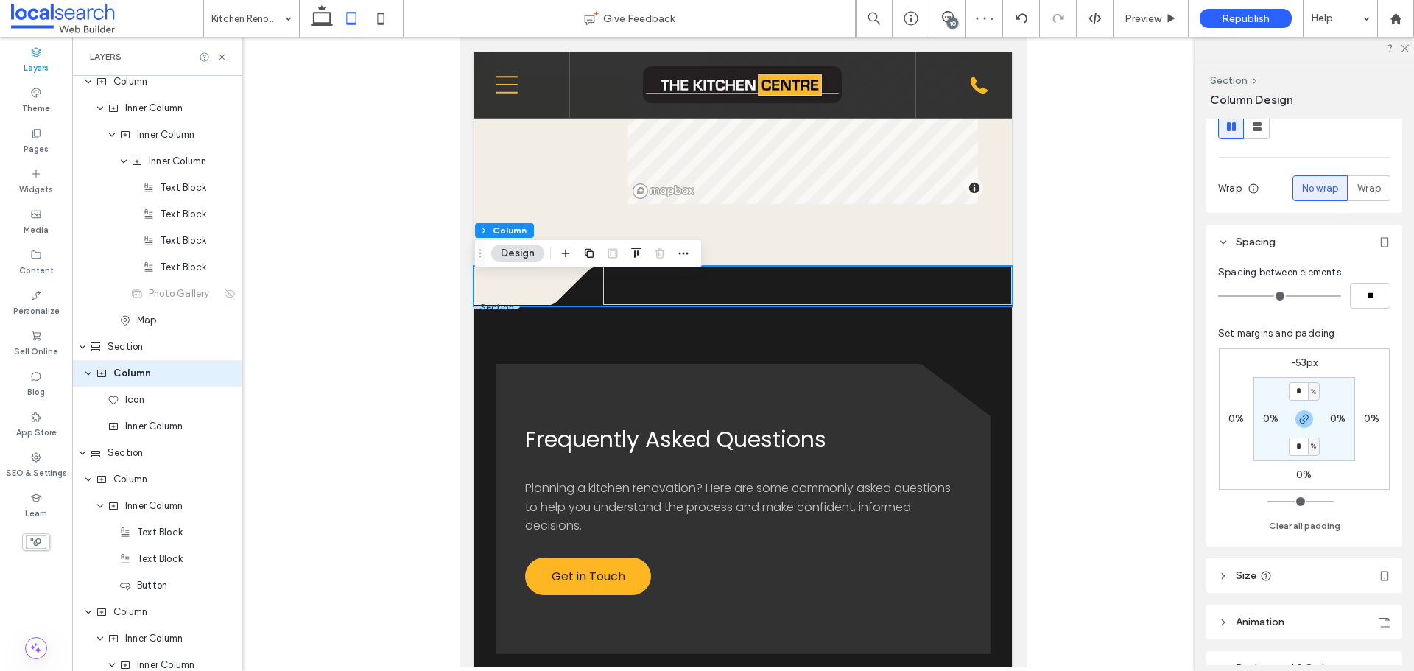
scroll to position [221, 0]
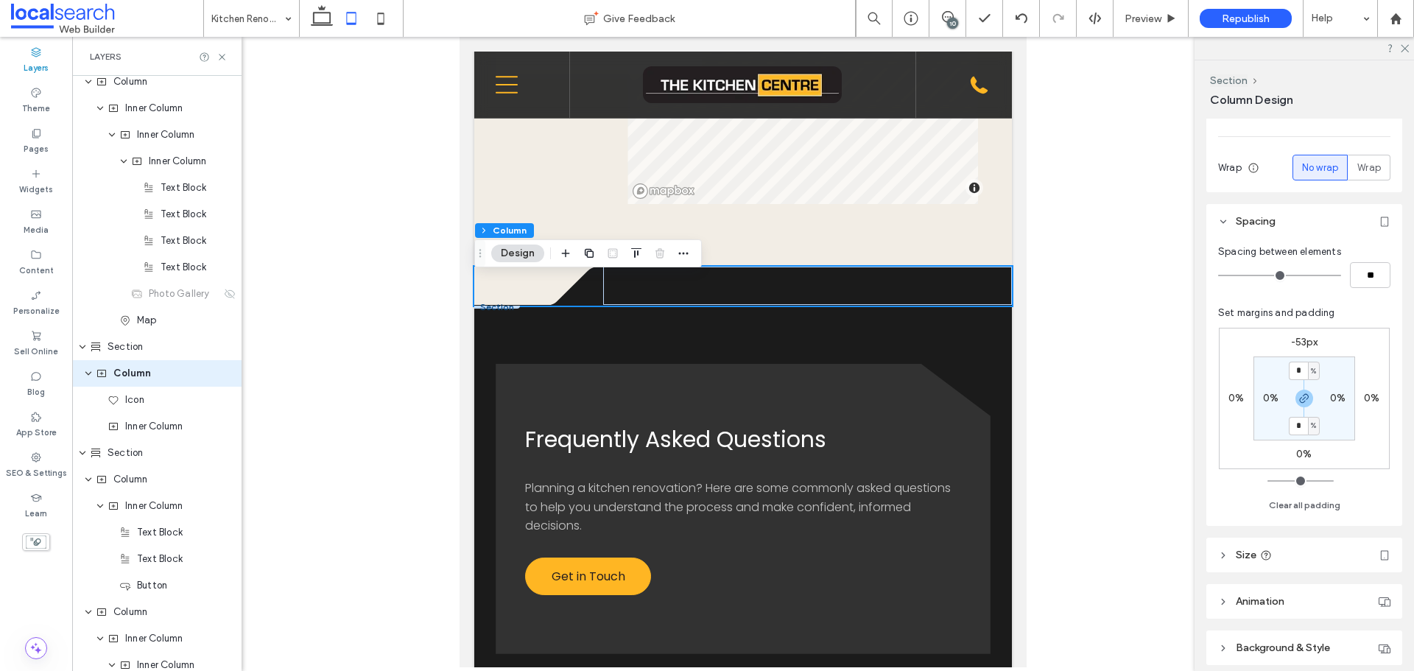
click at [1301, 341] on label "-53px" at bounding box center [1304, 342] width 27 height 13
type input "*"
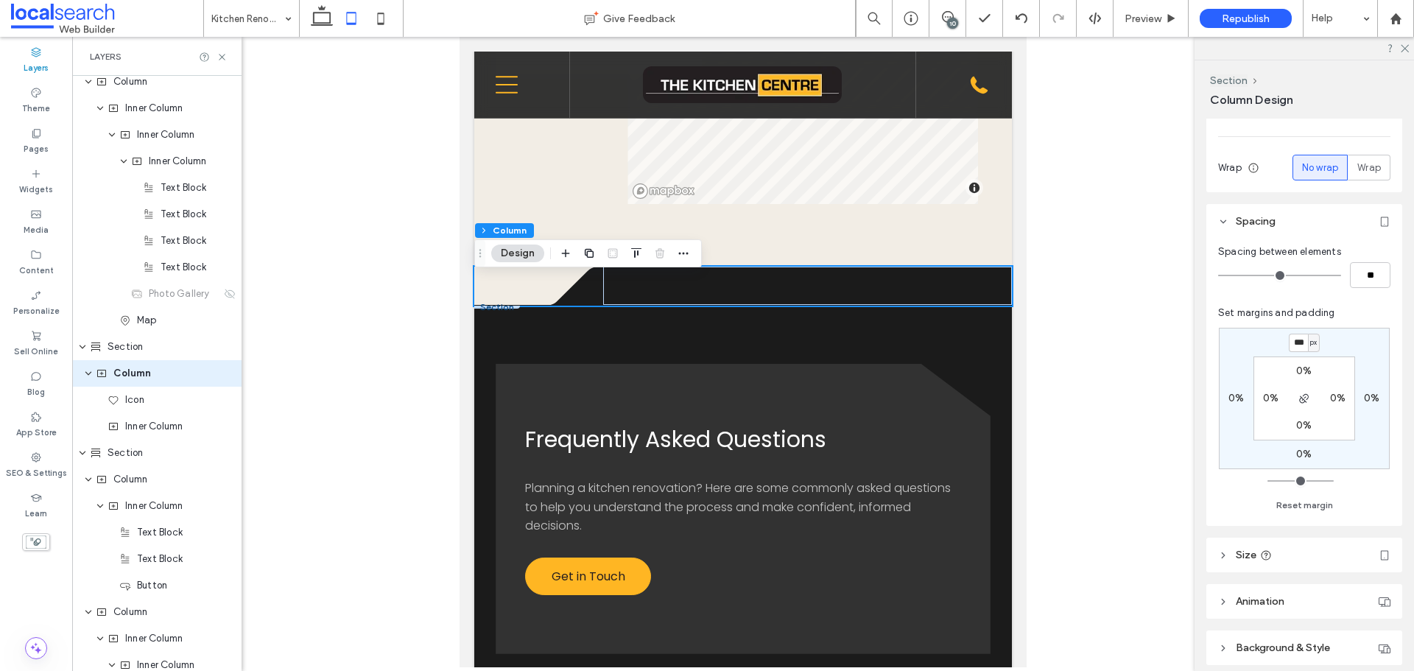
click at [1301, 343] on input "***" at bounding box center [1298, 343] width 19 height 18
type input "***"
type input "*"
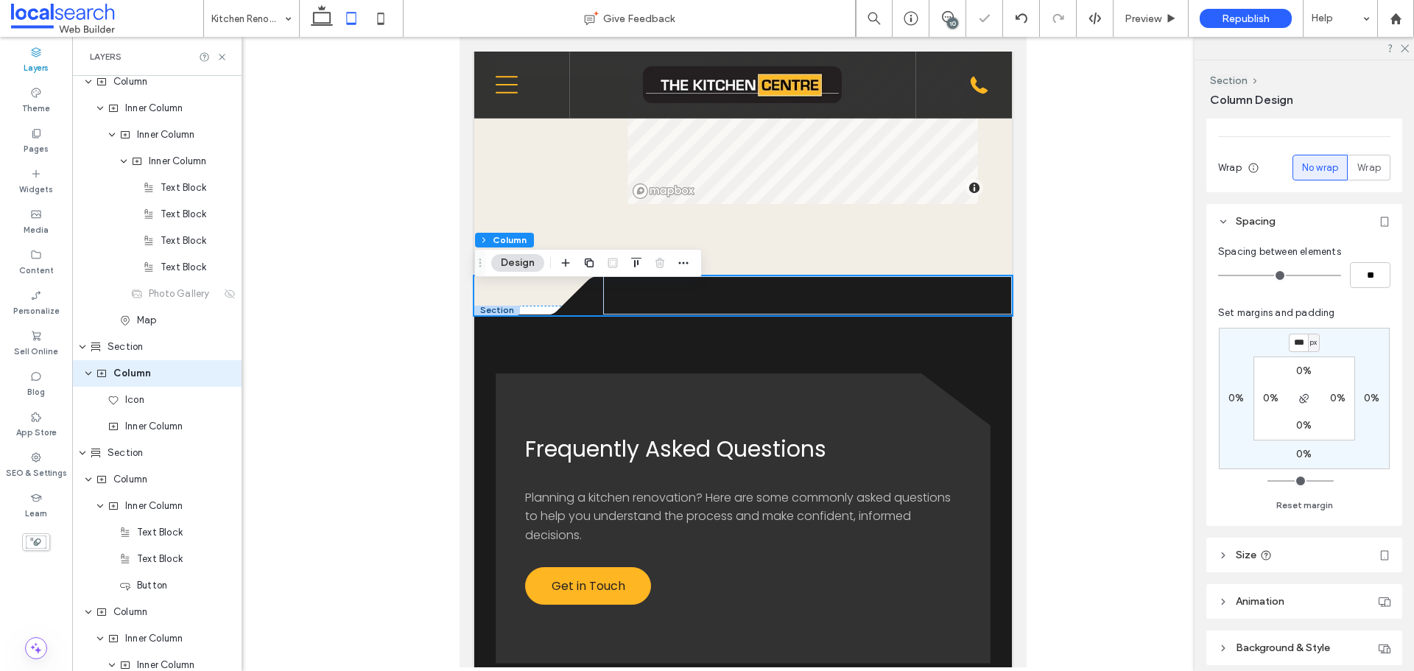
click at [1305, 347] on input "***" at bounding box center [1298, 343] width 19 height 18
type input "***"
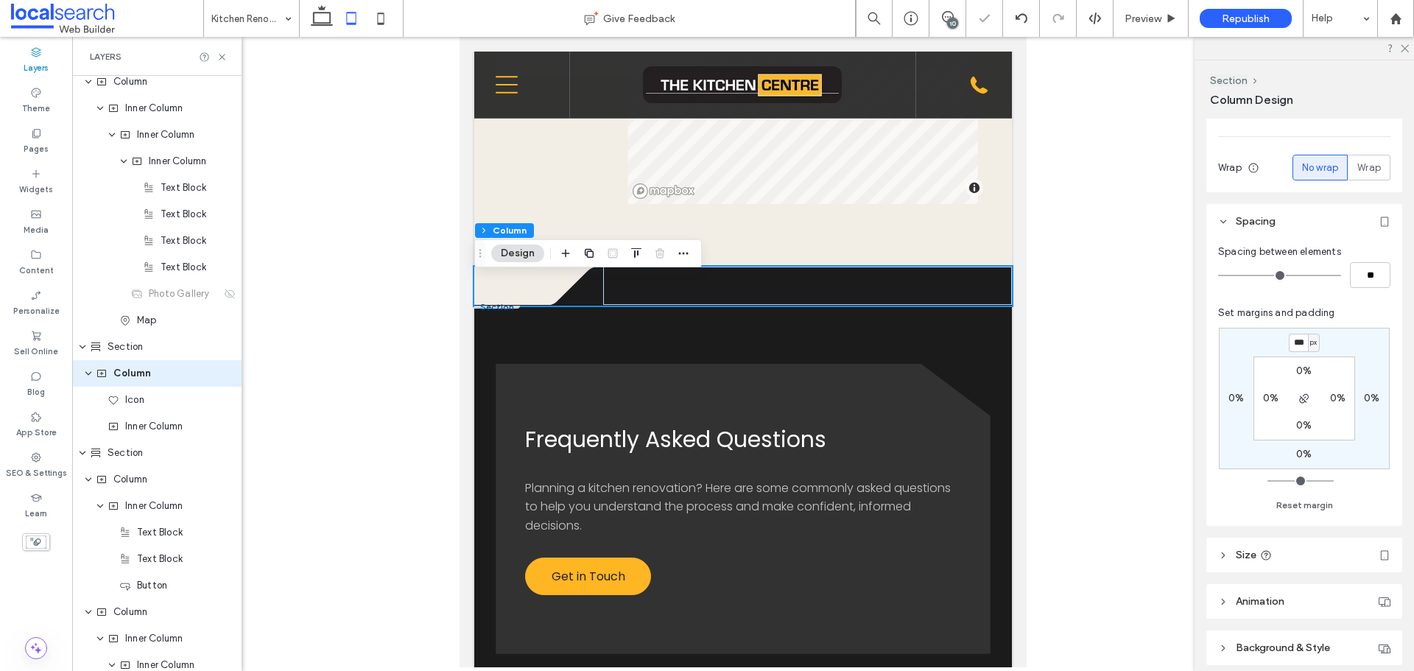
type input "*"
click at [139, 401] on span "Icon" at bounding box center [134, 400] width 19 height 15
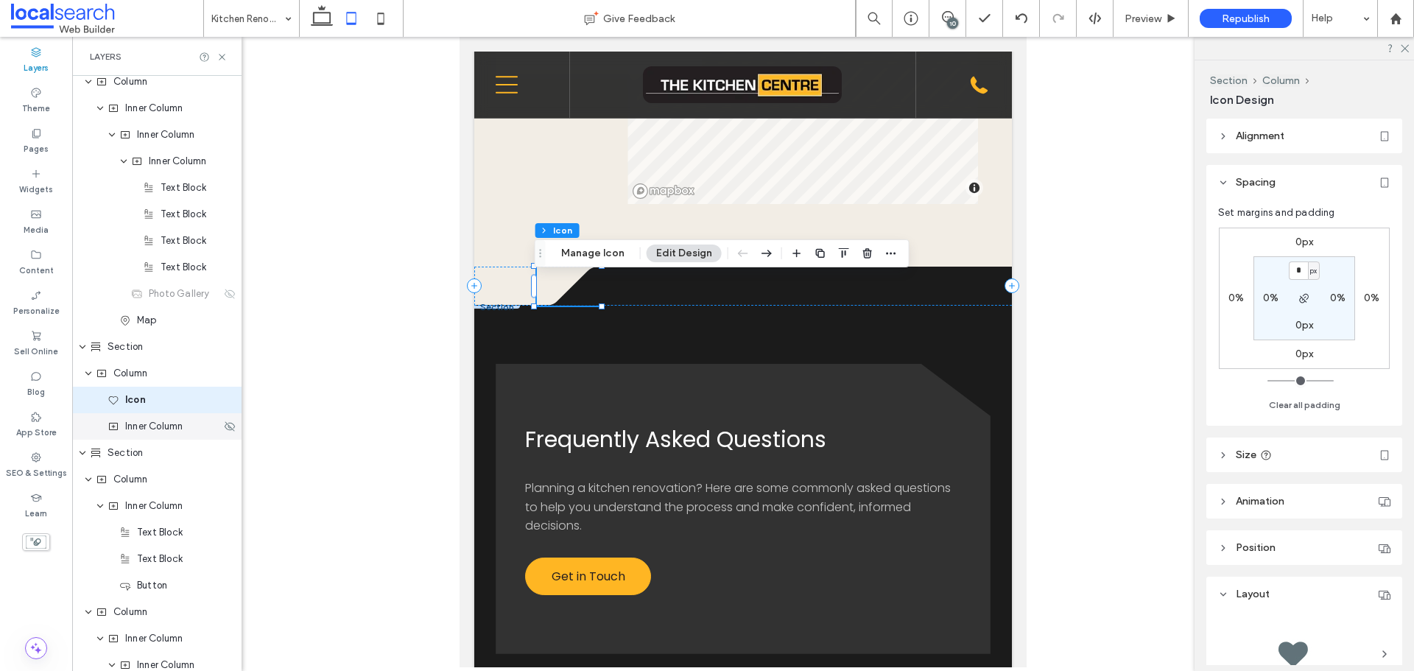
scroll to position [2341, 0]
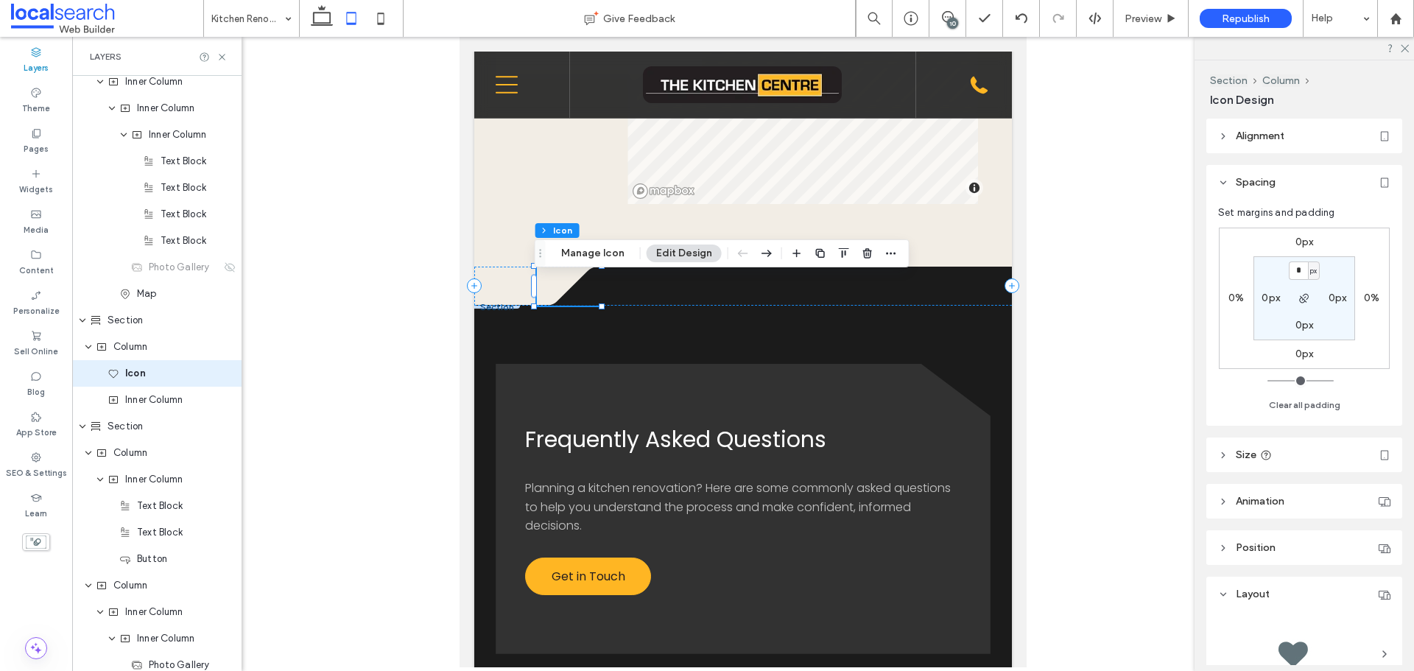
click at [1301, 242] on label "0px" at bounding box center [1305, 242] width 18 height 13
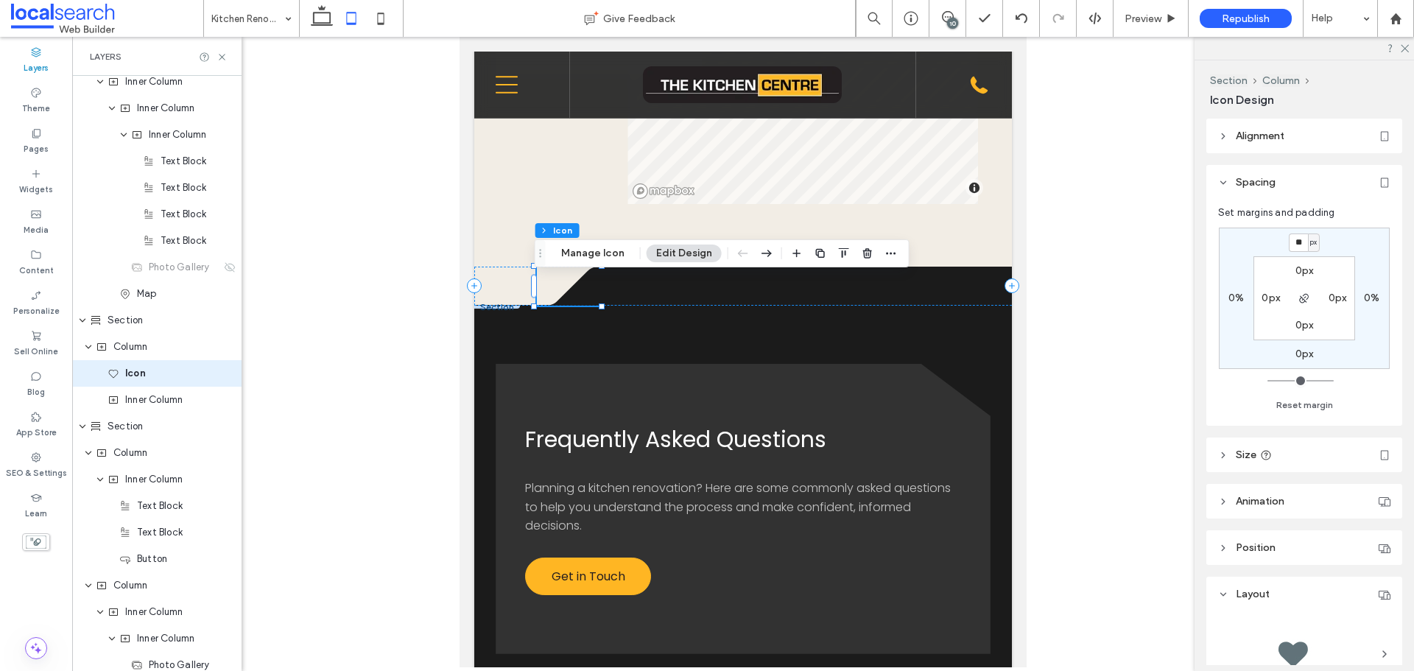
type input "**"
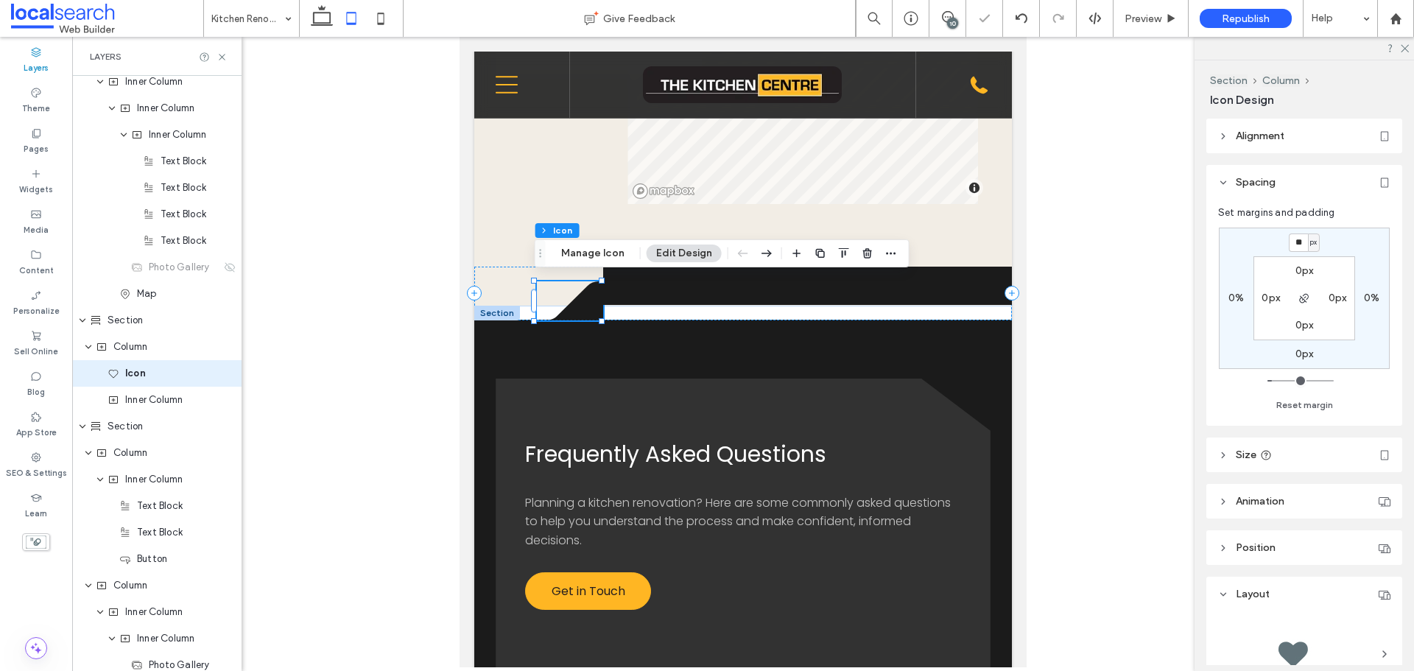
click at [1301, 249] on input "**" at bounding box center [1298, 242] width 19 height 18
type input "*"
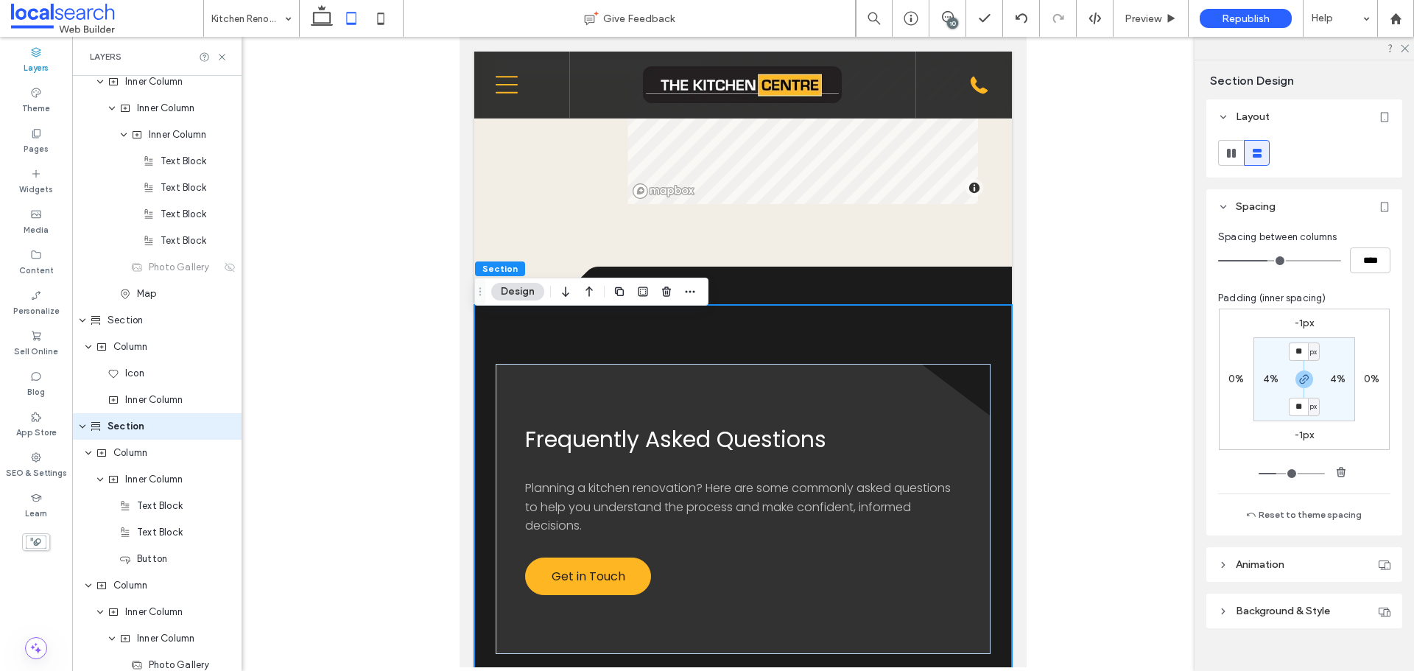
scroll to position [2394, 0]
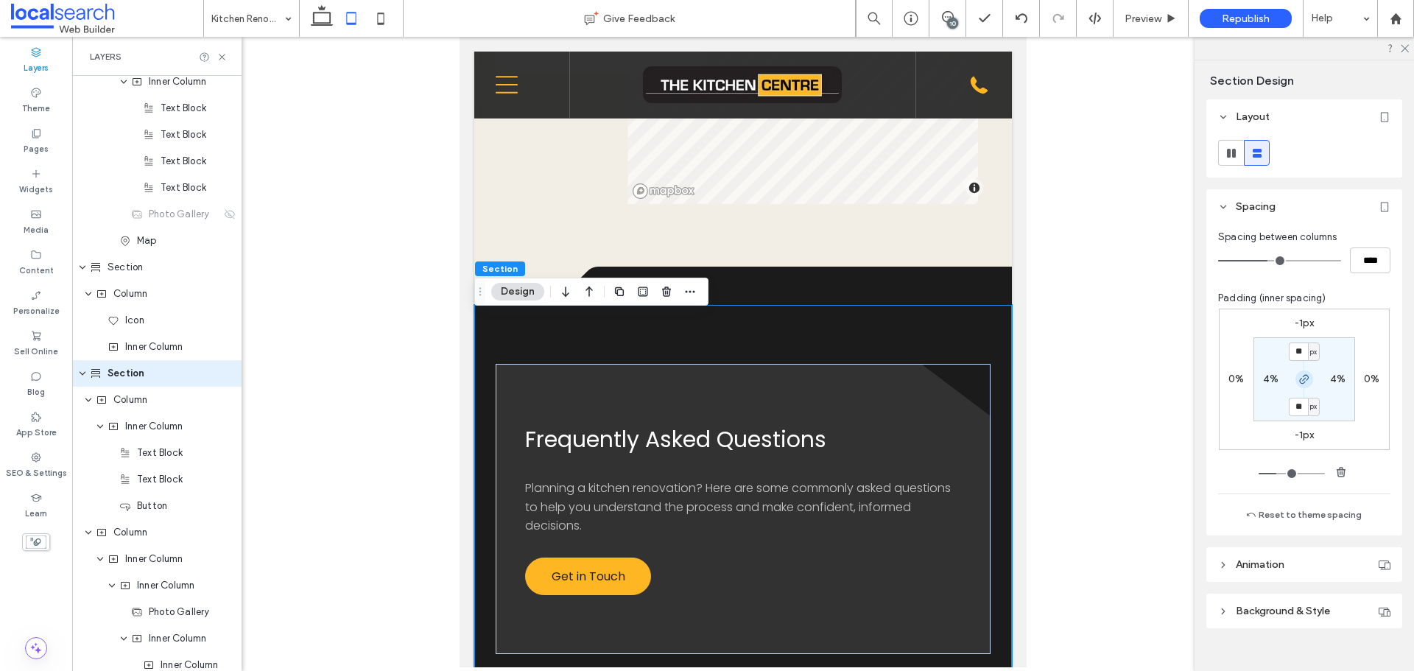
click at [1298, 377] on icon "button" at bounding box center [1304, 379] width 12 height 12
click at [1296, 314] on div "-1px 0% -1px 0% ** px 4% 80px 4%" at bounding box center [1304, 379] width 171 height 141
click at [1303, 323] on label "-1px" at bounding box center [1305, 323] width 20 height 13
type input "*"
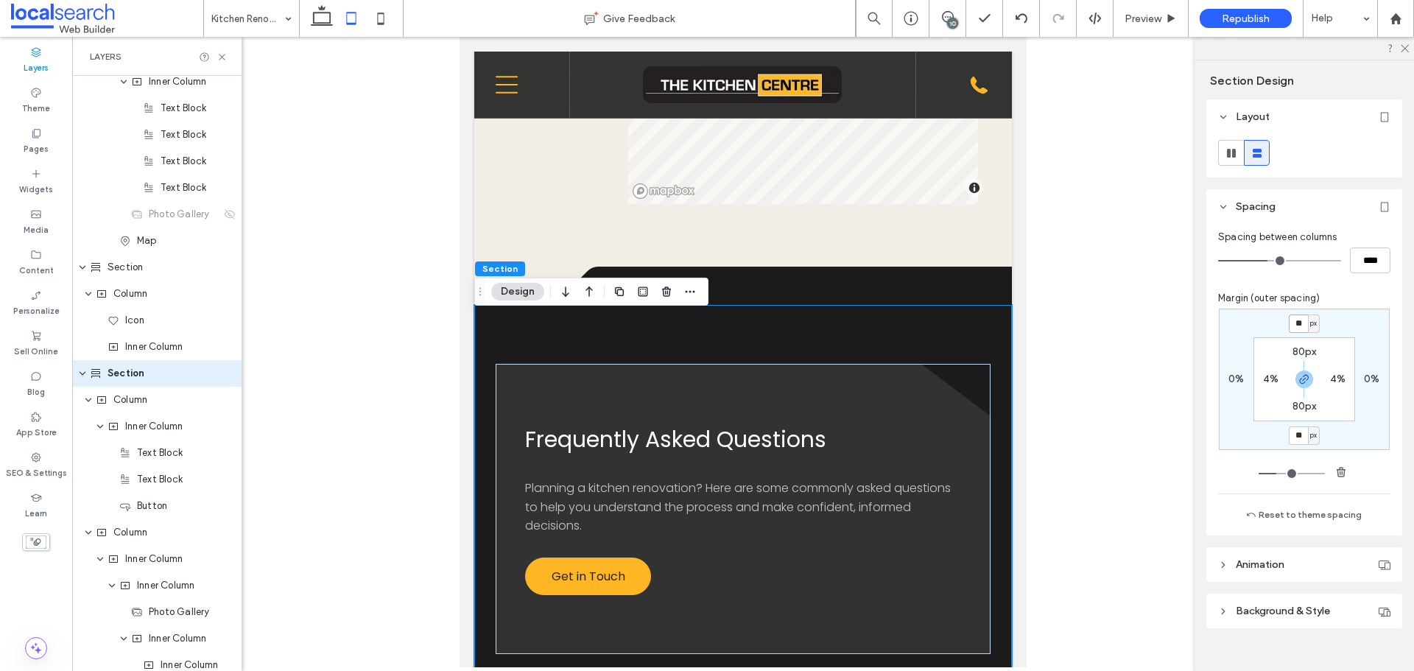
click at [1300, 323] on input "**" at bounding box center [1298, 323] width 19 height 18
click at [1301, 323] on input "**" at bounding box center [1298, 323] width 19 height 18
type input "**"
type input "*"
type input "**"
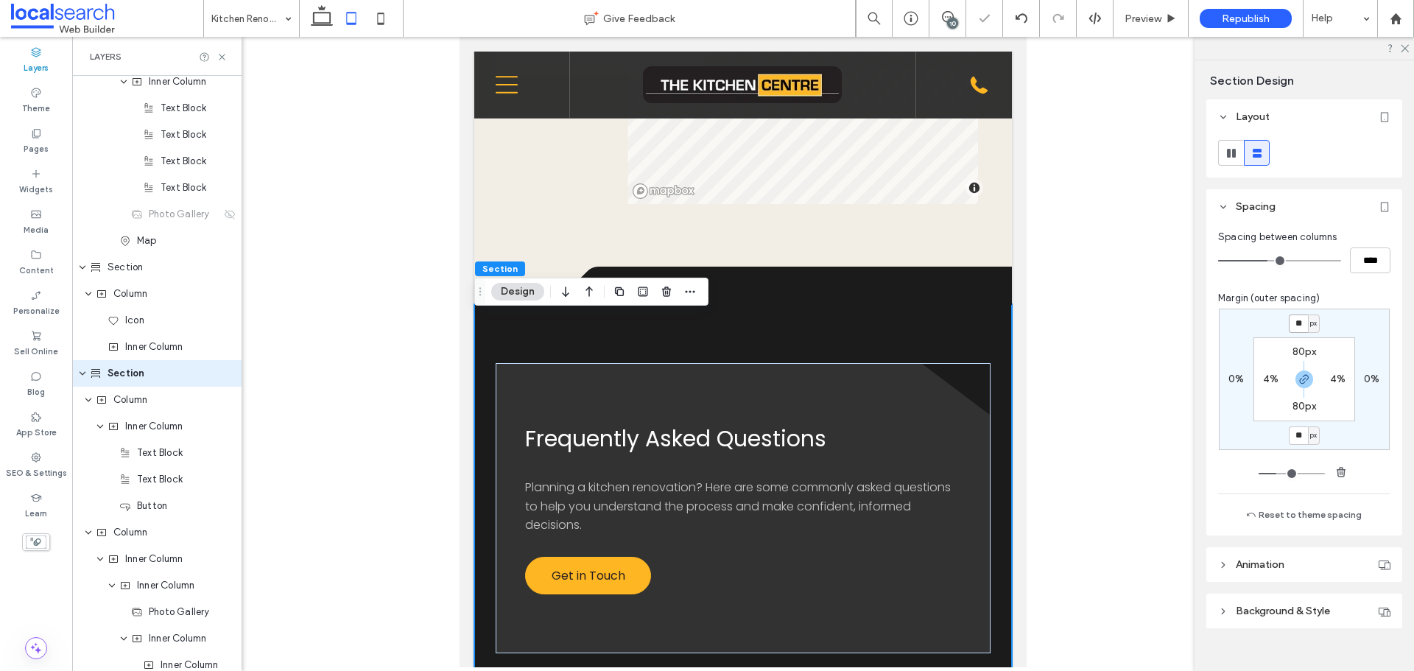
type input "*"
type input "**"
type input "*"
type input "**"
type input "*"
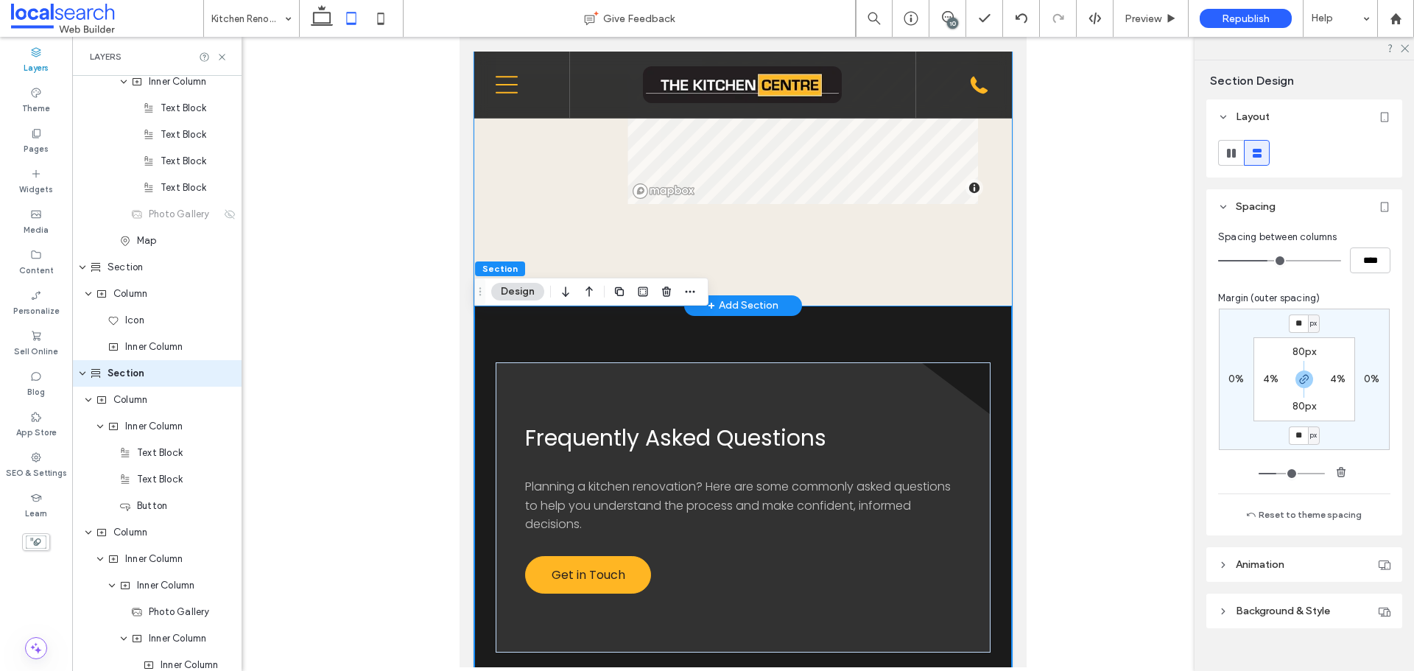
click at [533, 220] on div "Contact [EMAIL_ADDRESS][DOMAIN_NAME] 02 4389 1343 [GEOGRAPHIC_DATA], [GEOGRAPHI…" at bounding box center [743, 100] width 538 height 411
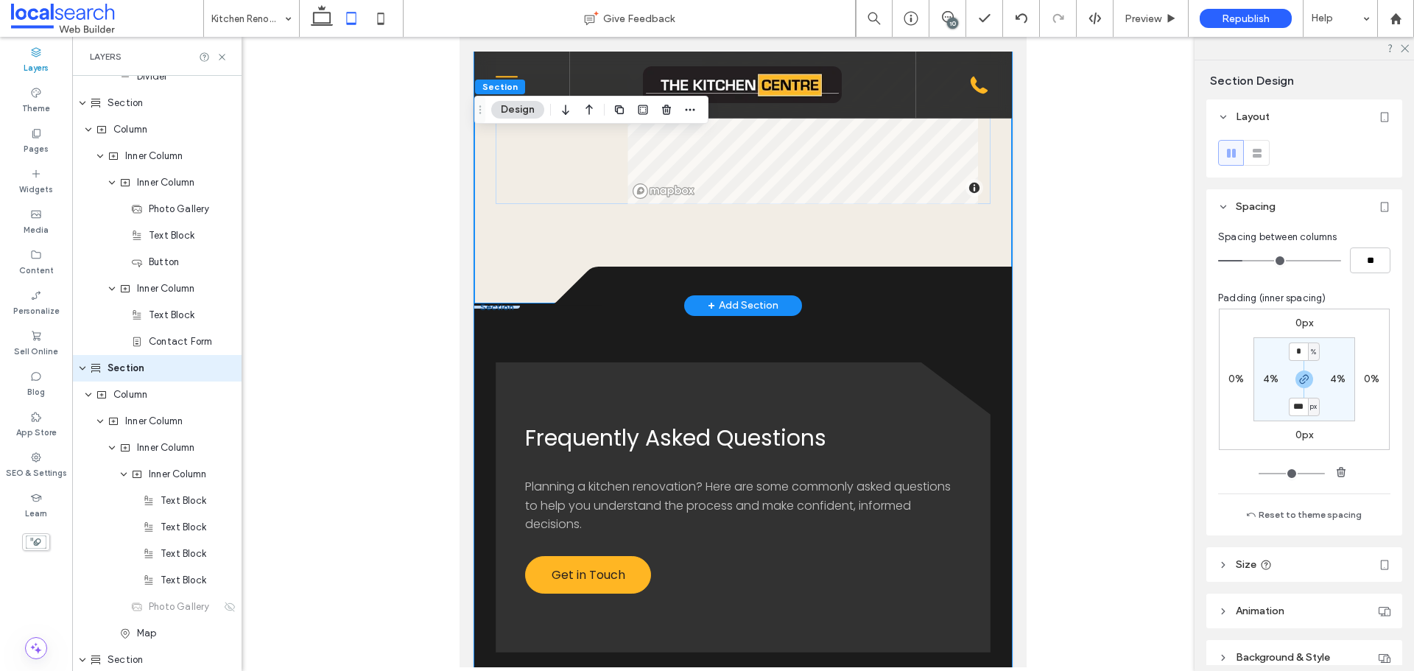
scroll to position [1996, 0]
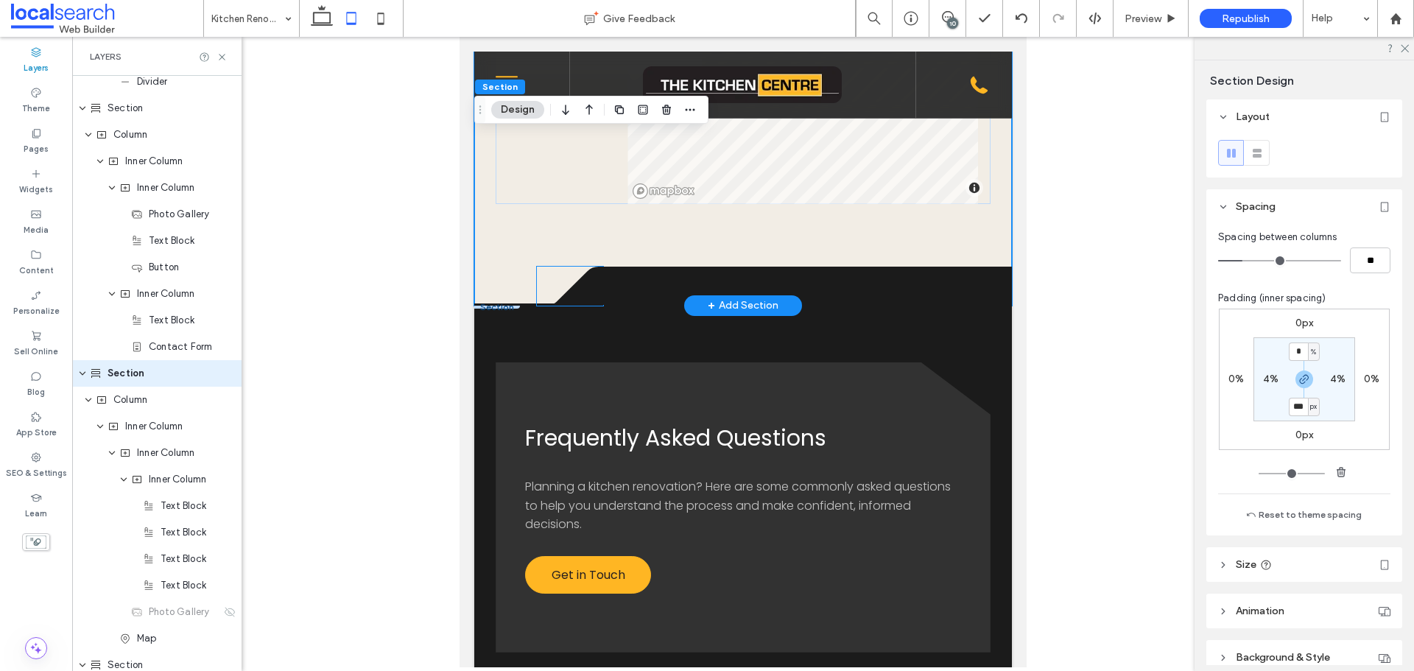
click at [582, 301] on icon at bounding box center [570, 286] width 66 height 39
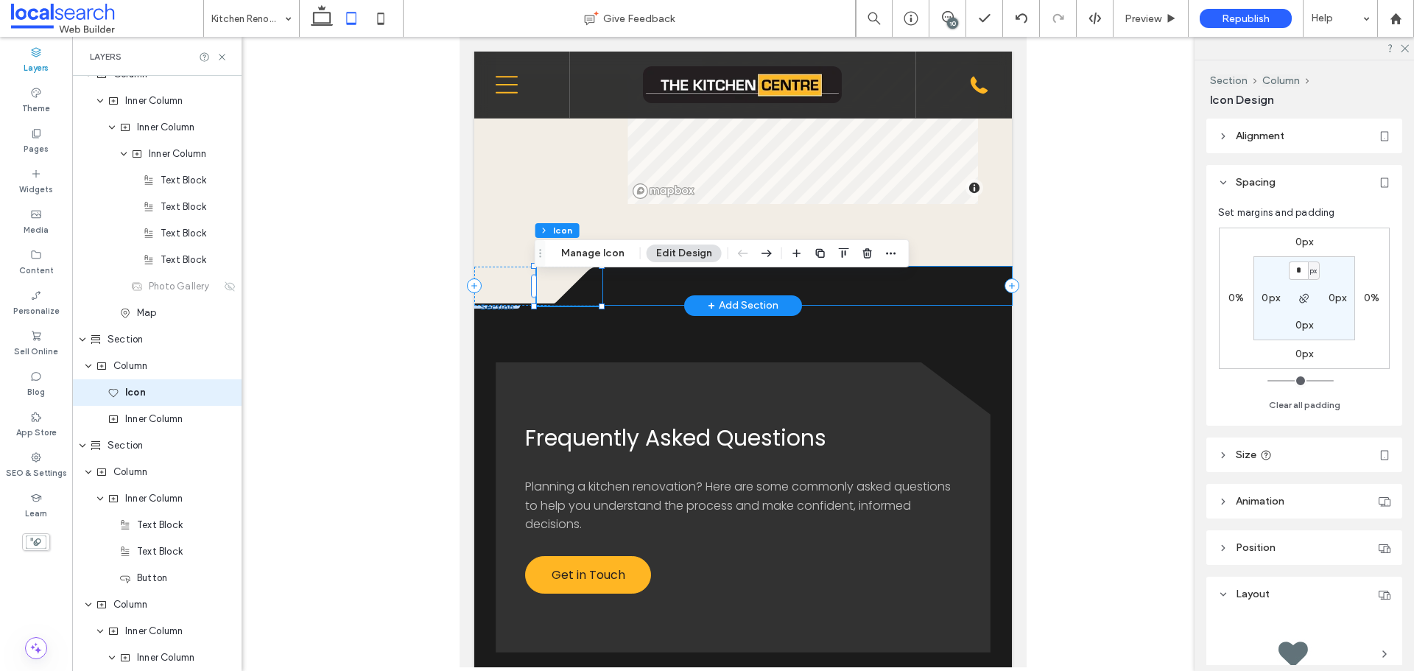
scroll to position [2341, 0]
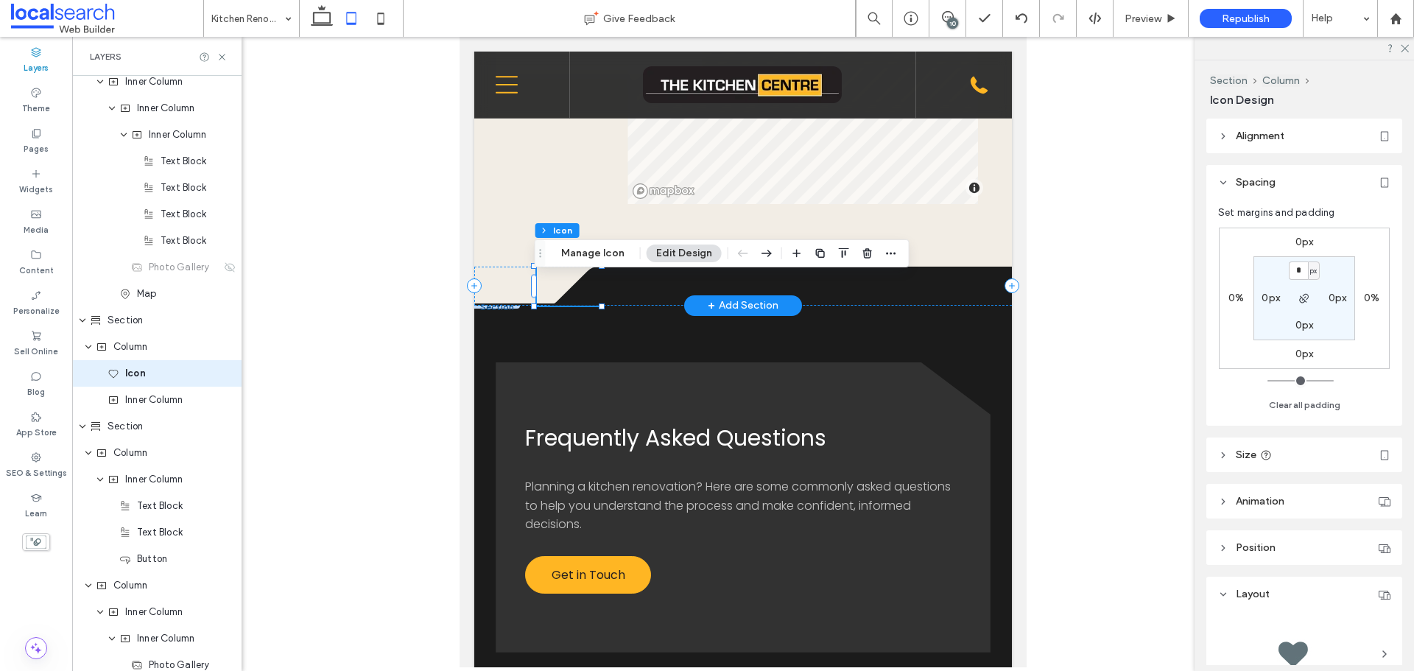
click at [591, 299] on icon at bounding box center [570, 286] width 66 height 39
click at [1370, 298] on label "0%" at bounding box center [1371, 298] width 15 height 13
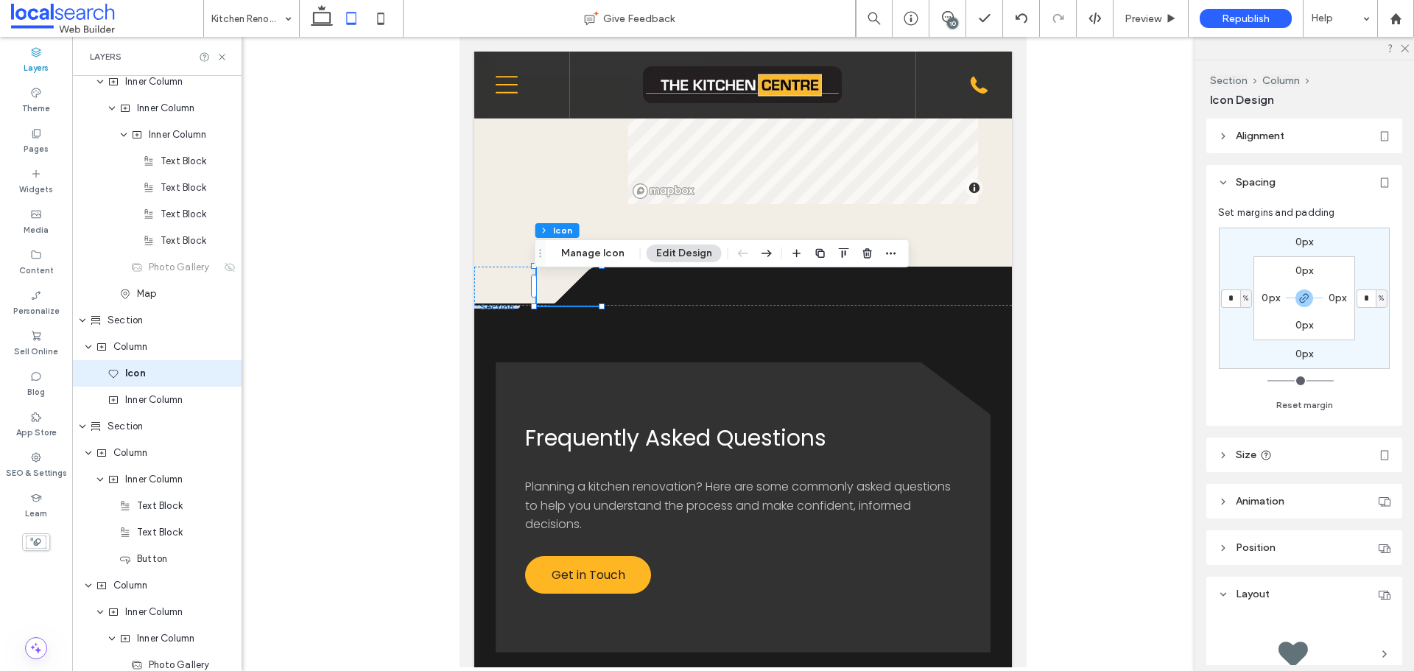
click at [1379, 301] on div "%" at bounding box center [1382, 298] width 12 height 18
click at [1380, 301] on div "%" at bounding box center [1376, 298] width 19 height 15
click at [1380, 301] on span "%" at bounding box center [1381, 298] width 5 height 15
click at [1376, 322] on span "px" at bounding box center [1376, 321] width 10 height 15
click at [1304, 298] on use "button" at bounding box center [1304, 298] width 9 height 9
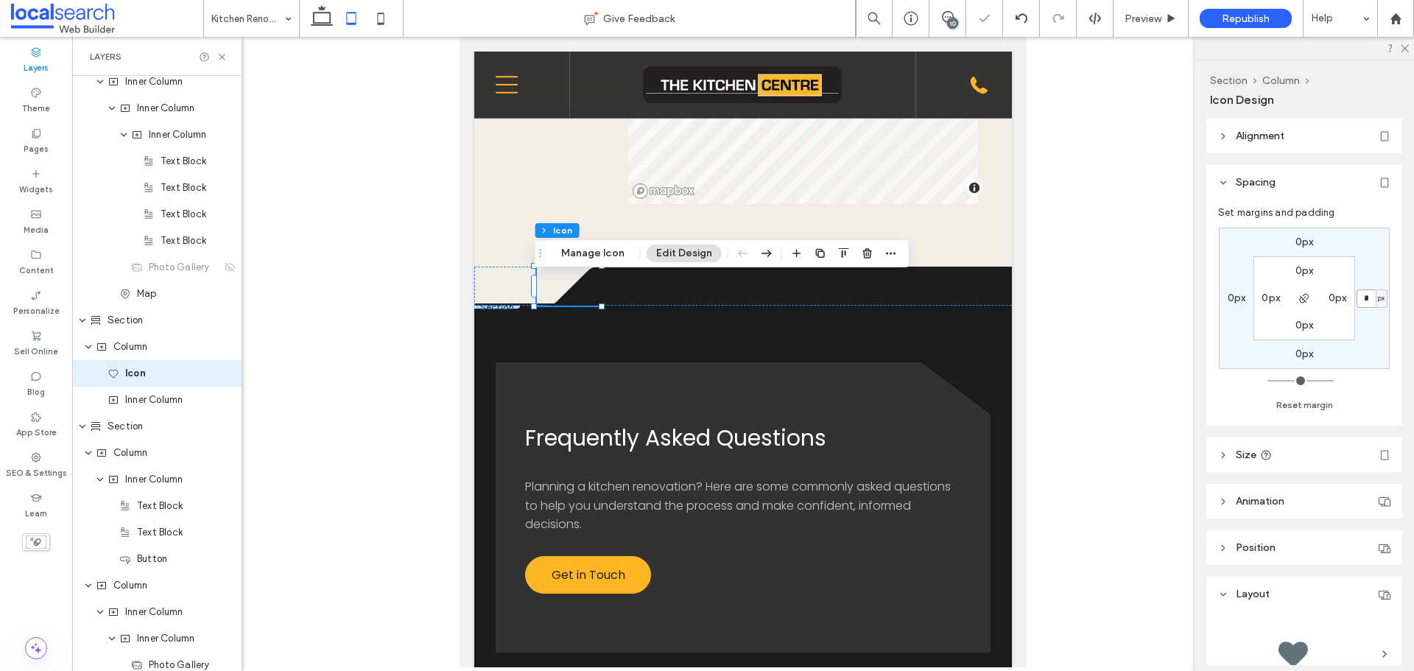
click at [1366, 302] on input "*" at bounding box center [1366, 298] width 19 height 18
type input "**"
type input "*"
type input "**"
click at [375, 19] on icon at bounding box center [380, 18] width 29 height 29
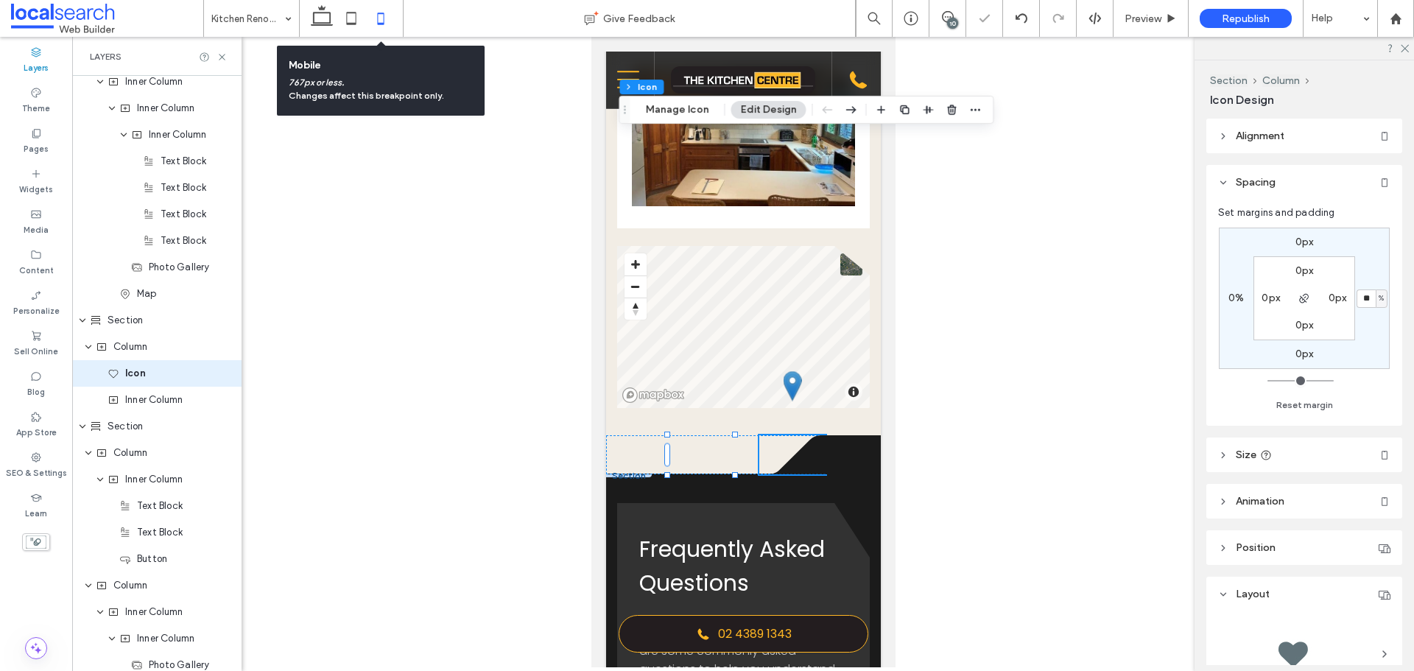
type input "*"
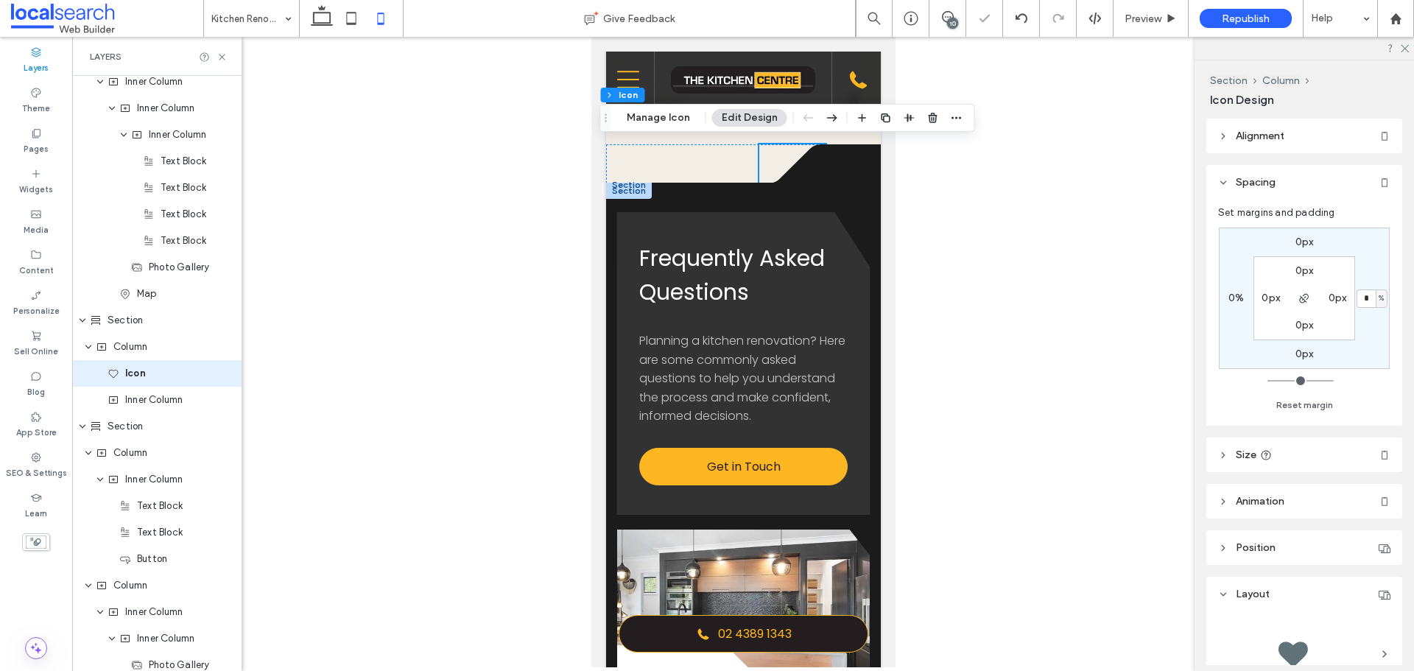
scroll to position [2195, 0]
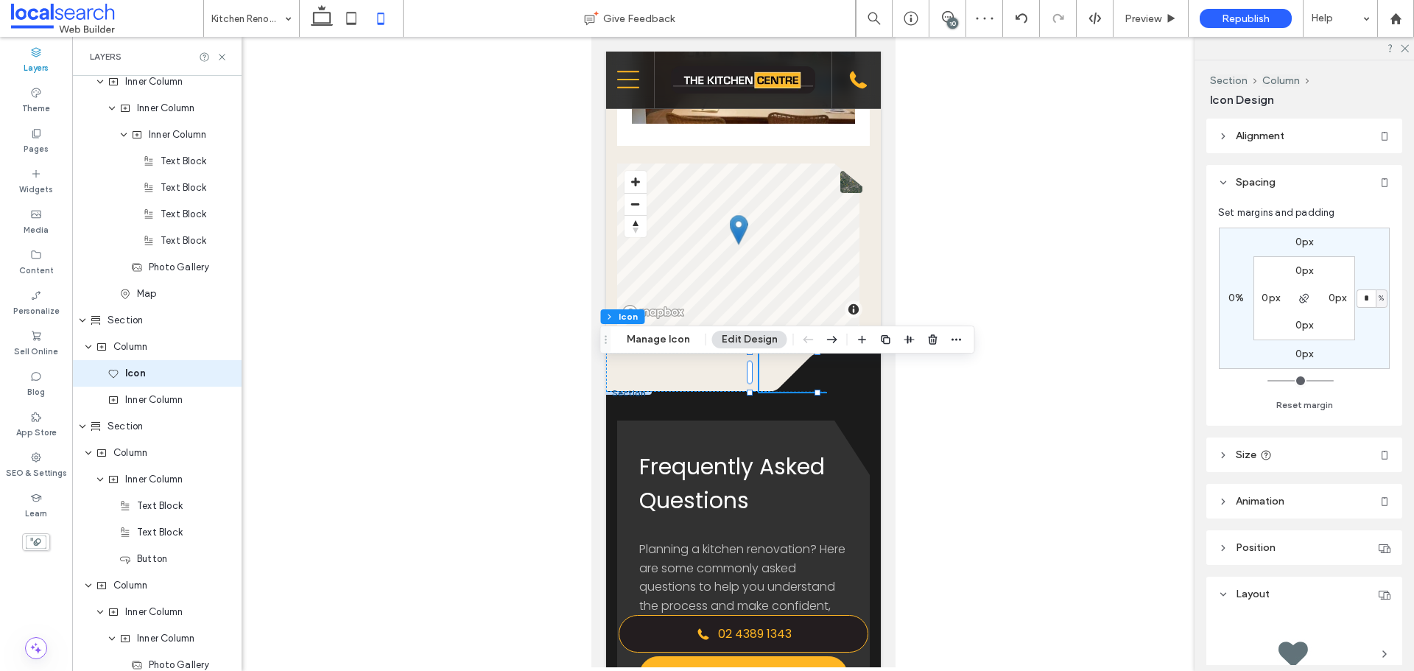
click at [1379, 298] on span "%" at bounding box center [1381, 298] width 5 height 15
click at [1363, 297] on input "*" at bounding box center [1366, 298] width 19 height 18
click at [1380, 301] on span "%" at bounding box center [1381, 298] width 5 height 15
click at [1374, 327] on span "px" at bounding box center [1376, 321] width 10 height 15
click at [1366, 298] on input "*" at bounding box center [1366, 298] width 19 height 18
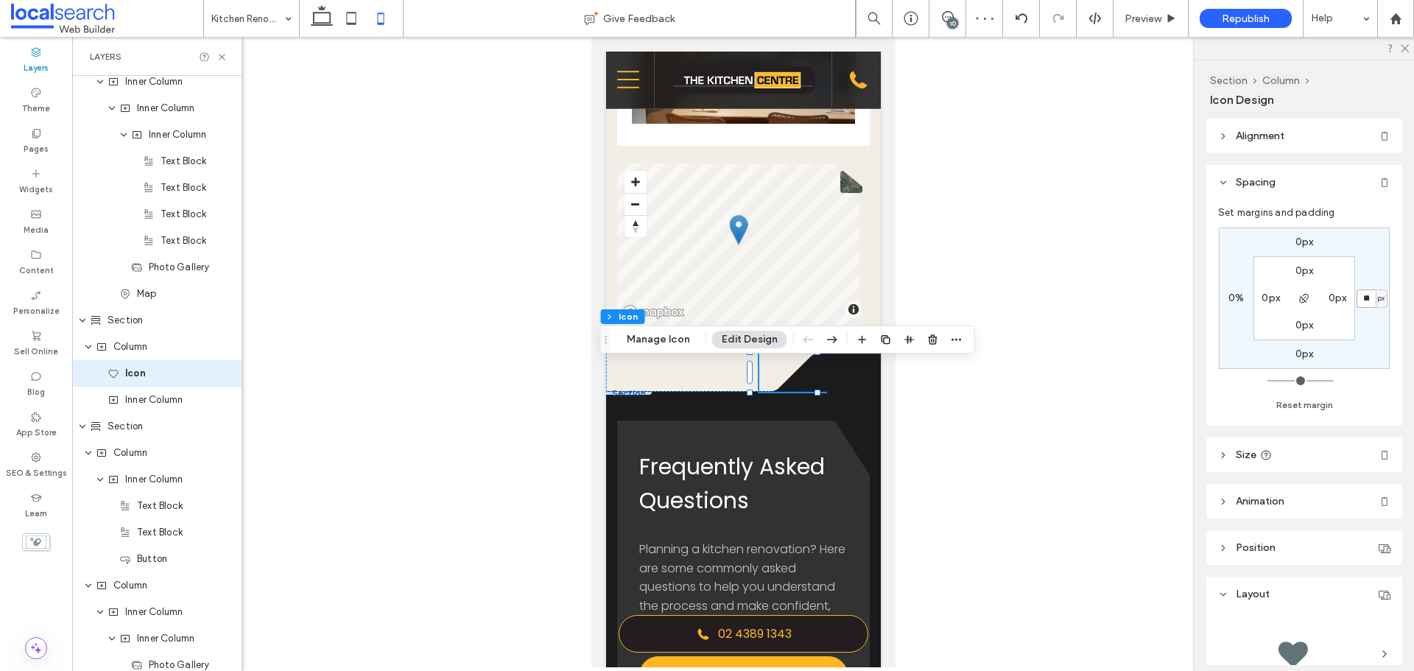
type input "**"
type input "*"
click at [181, 402] on span "Inner Column" at bounding box center [153, 400] width 57 height 15
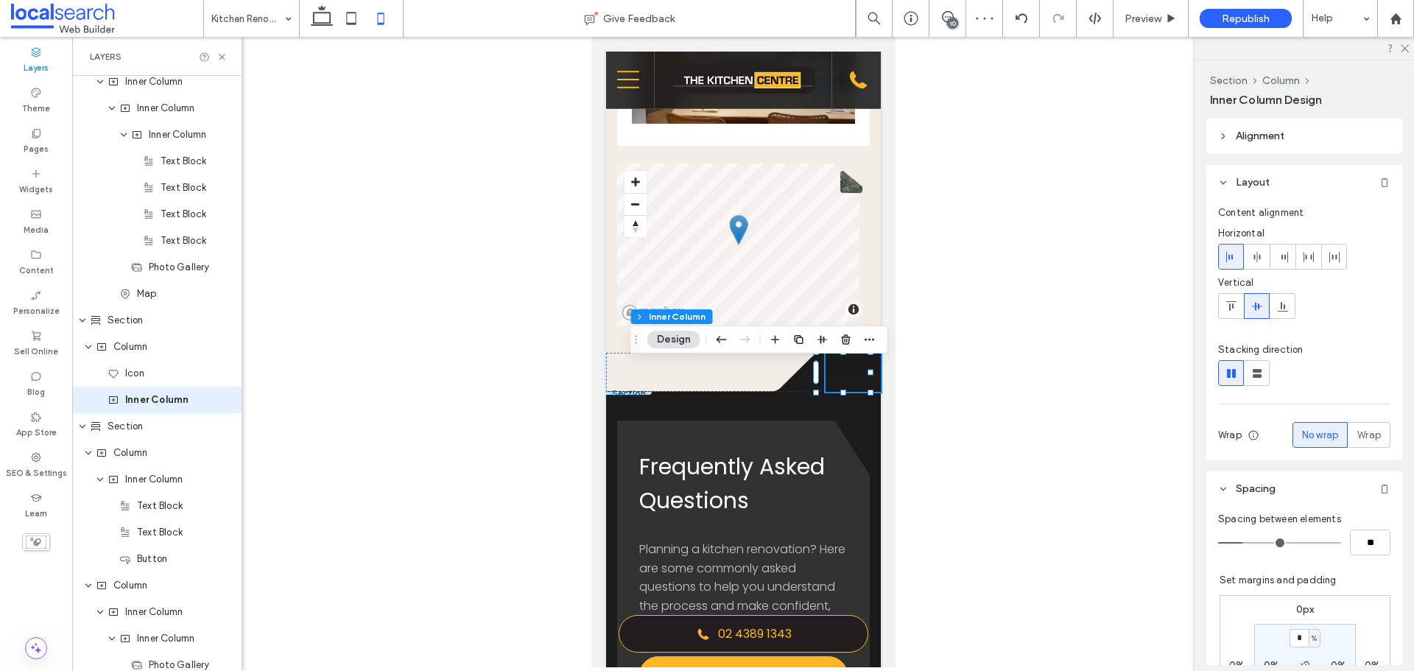
scroll to position [2367, 0]
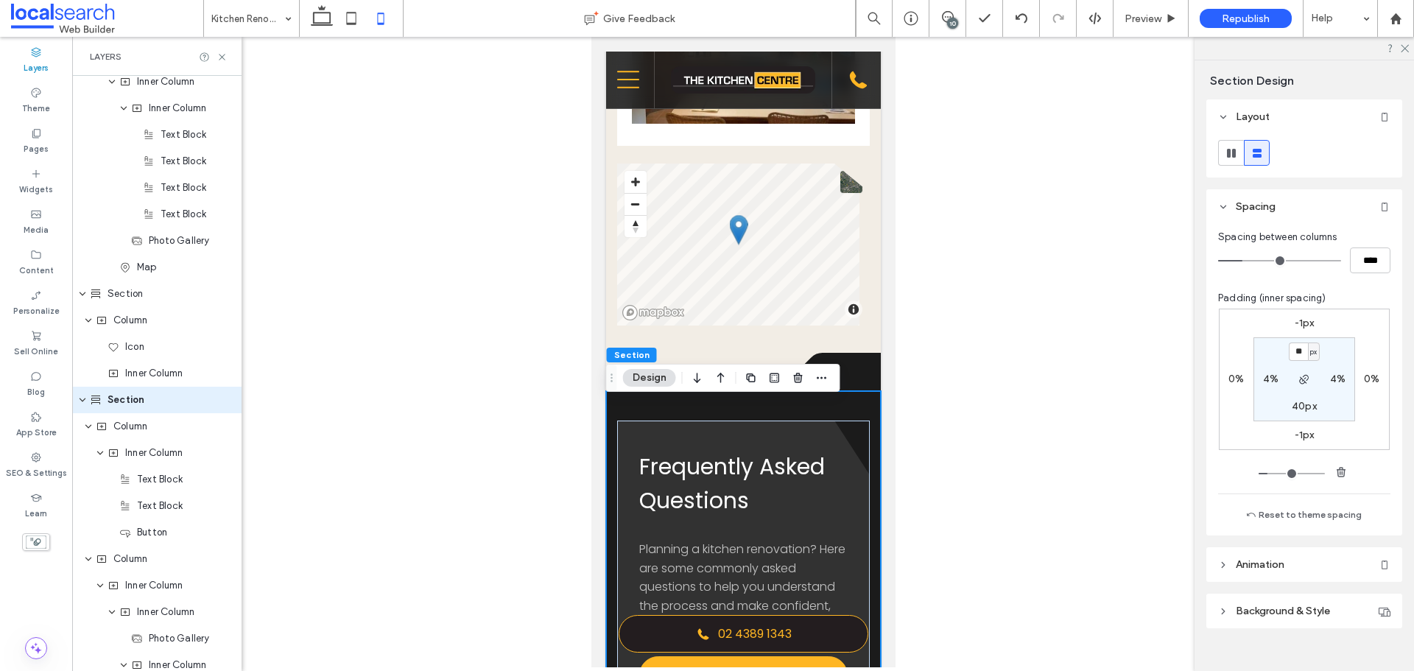
scroll to position [2394, 0]
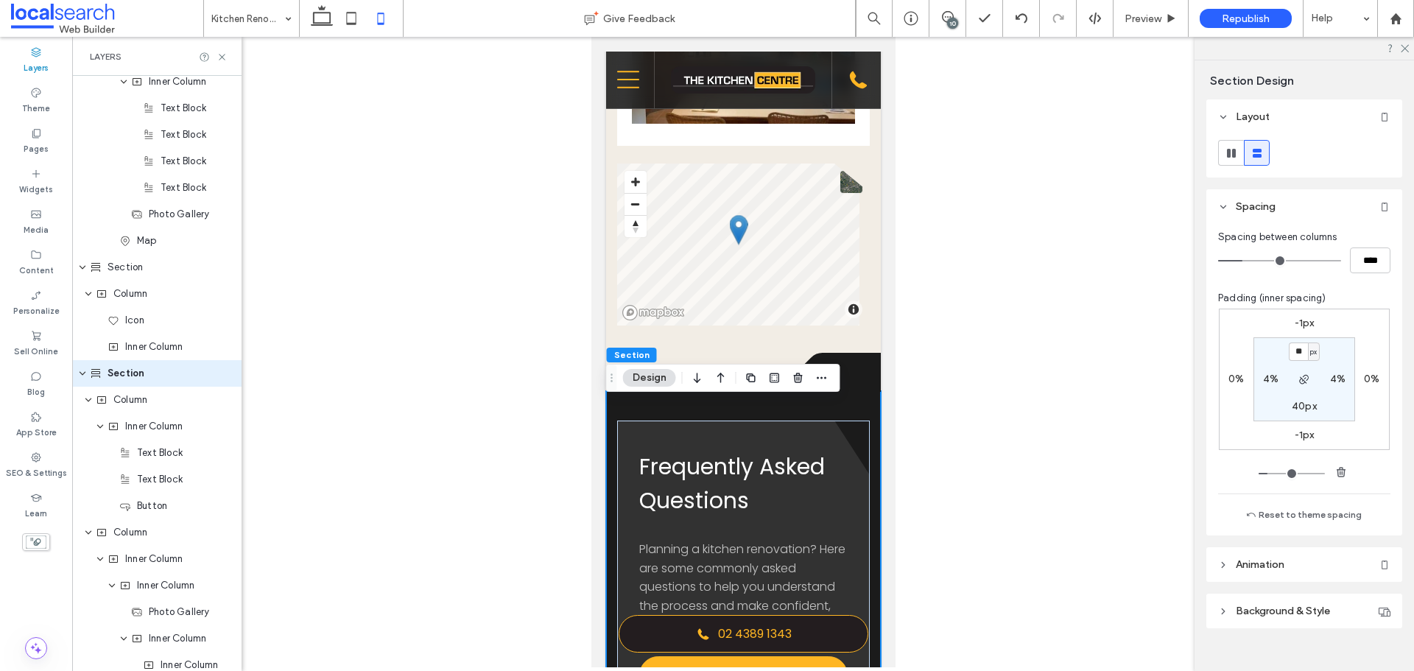
click at [1298, 325] on label "-1px" at bounding box center [1305, 323] width 20 height 13
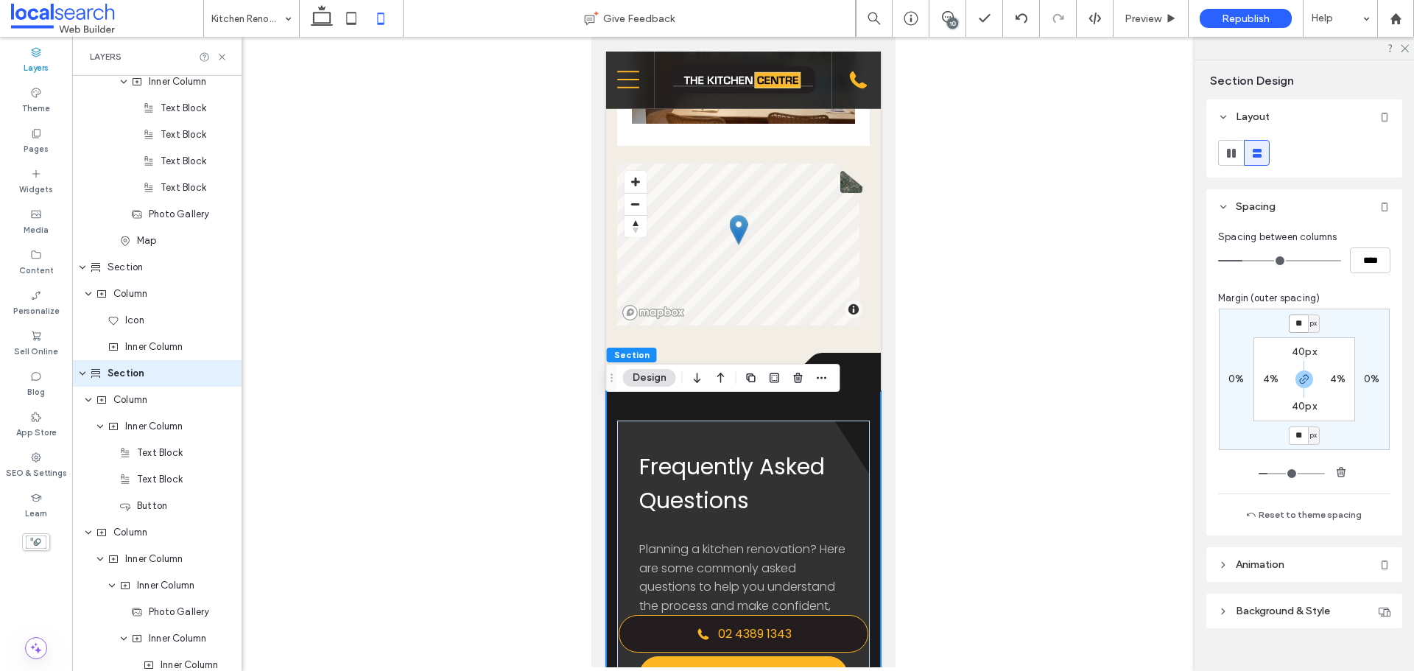
click at [1298, 325] on input "**" at bounding box center [1298, 323] width 19 height 18
click at [1299, 385] on span "button" at bounding box center [1305, 379] width 18 height 18
type input "*"
click at [1296, 326] on input "**" at bounding box center [1298, 323] width 19 height 18
type input "**"
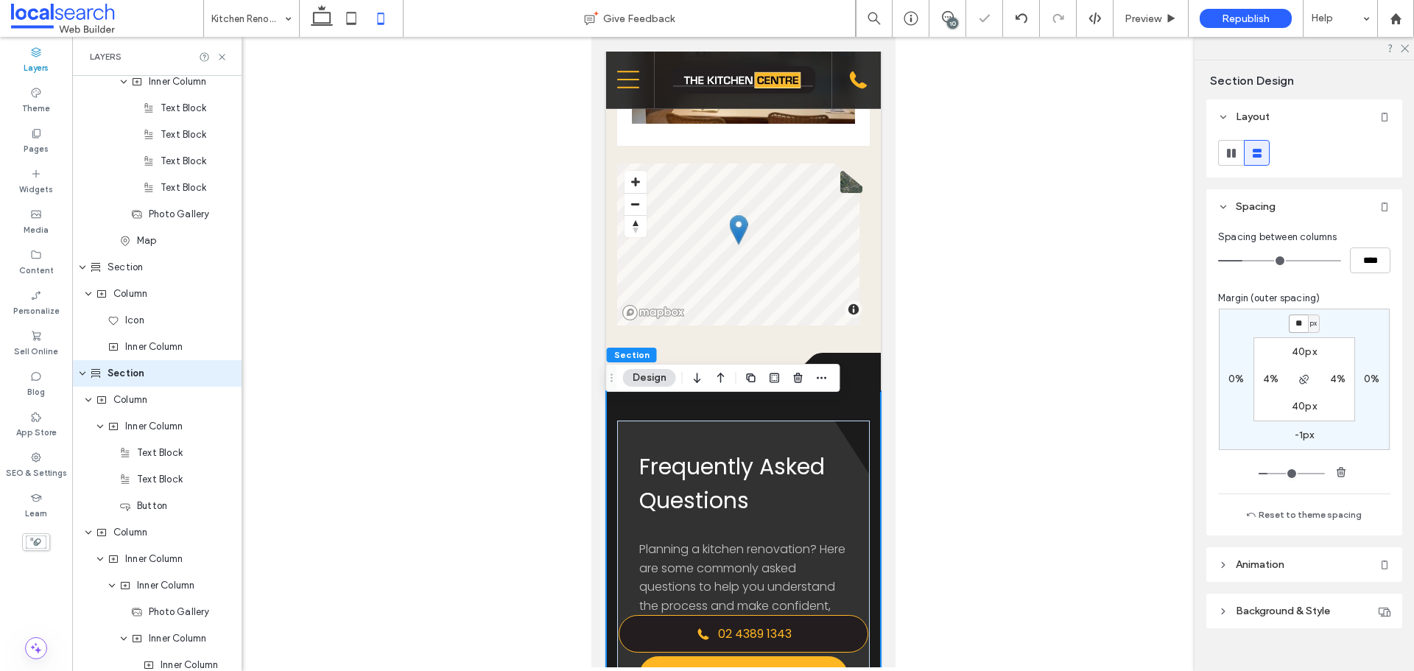
type input "*"
click at [1150, 22] on span "Preview" at bounding box center [1143, 19] width 37 height 13
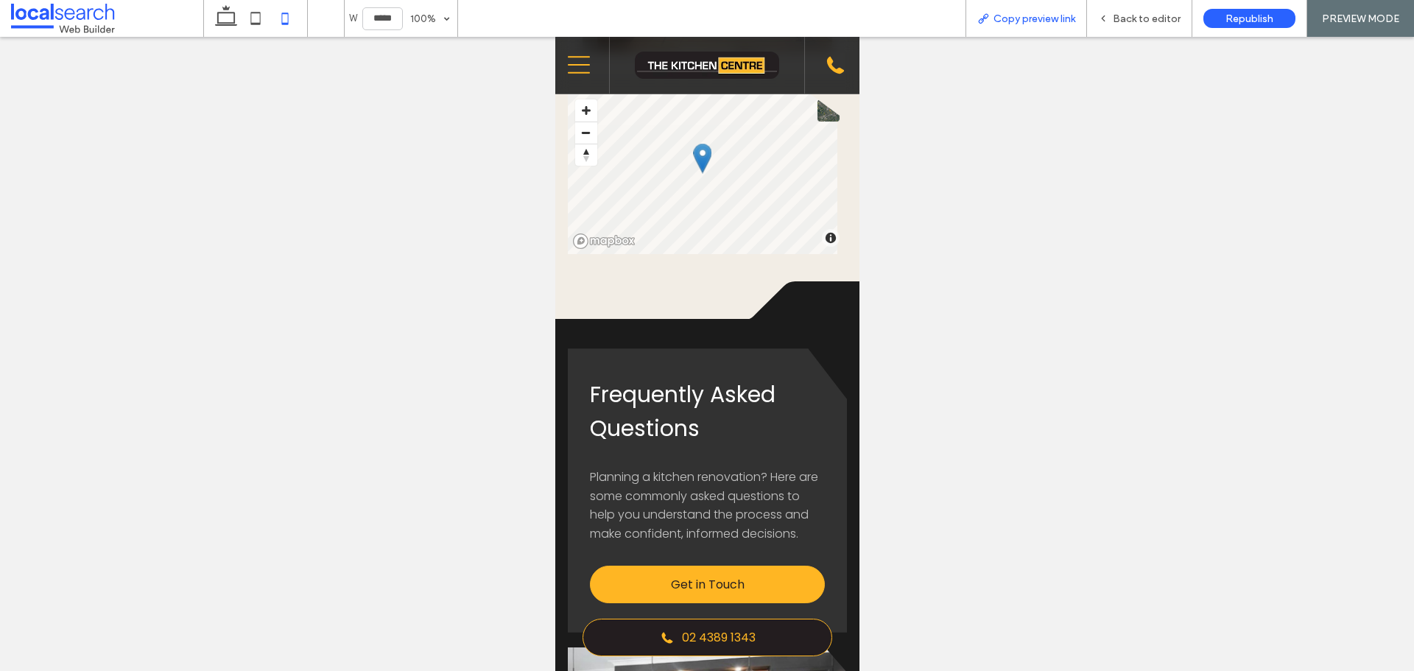
click at [1017, 18] on span "Copy preview link" at bounding box center [1035, 19] width 82 height 13
drag, startPoint x: 1114, startPoint y: 23, endPoint x: 955, endPoint y: 189, distance: 230.3
click at [1114, 23] on div "Back to editor" at bounding box center [1139, 19] width 105 height 13
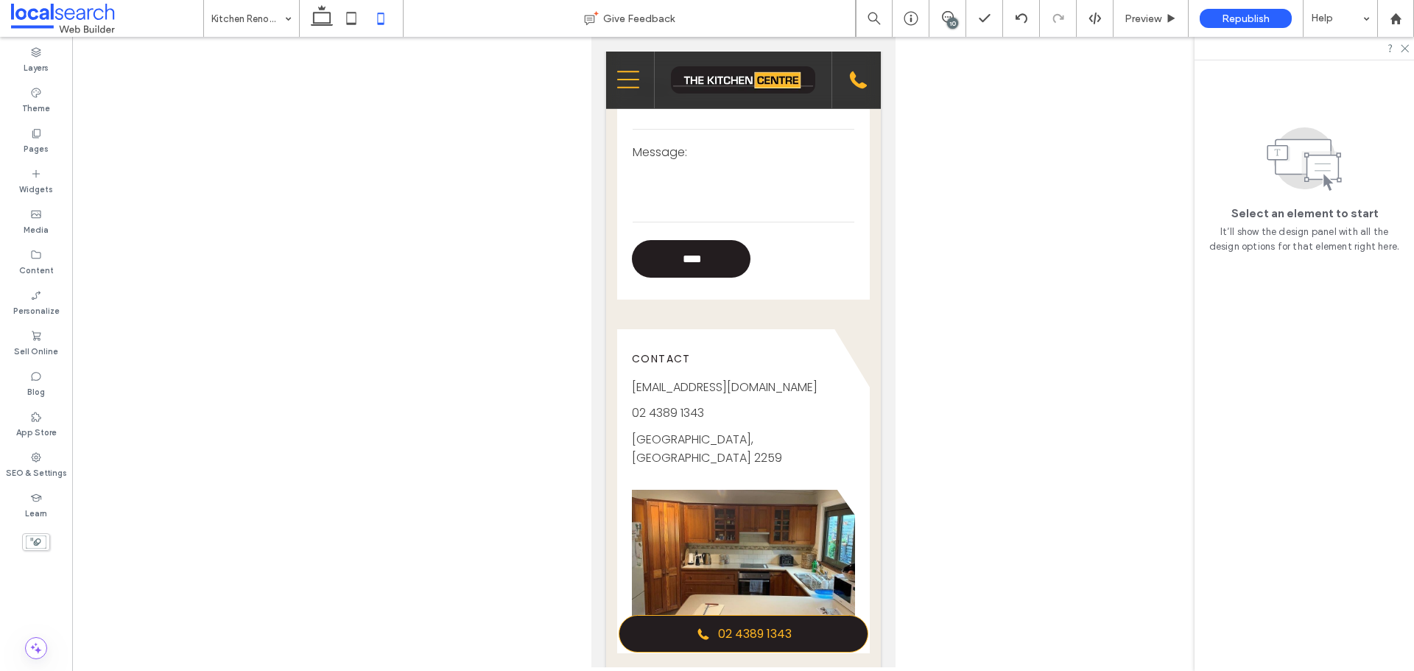
scroll to position [2048, 0]
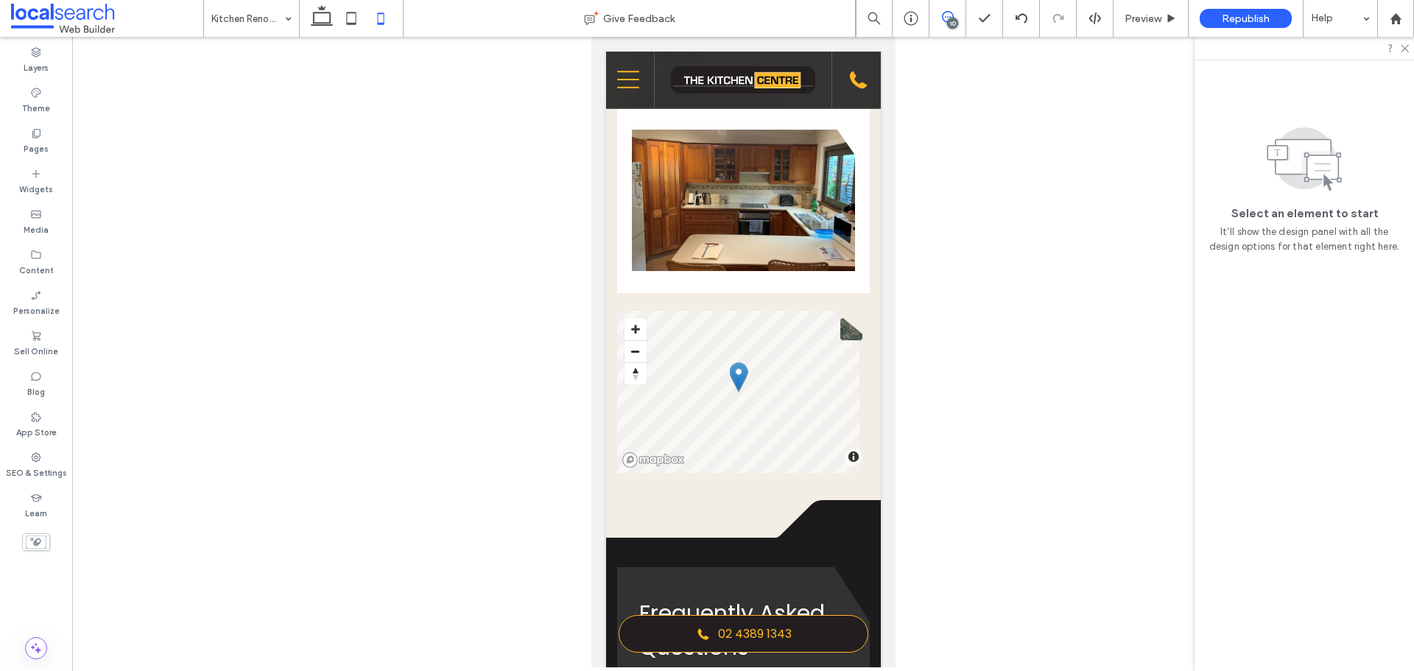
click at [943, 21] on icon at bounding box center [948, 17] width 12 height 12
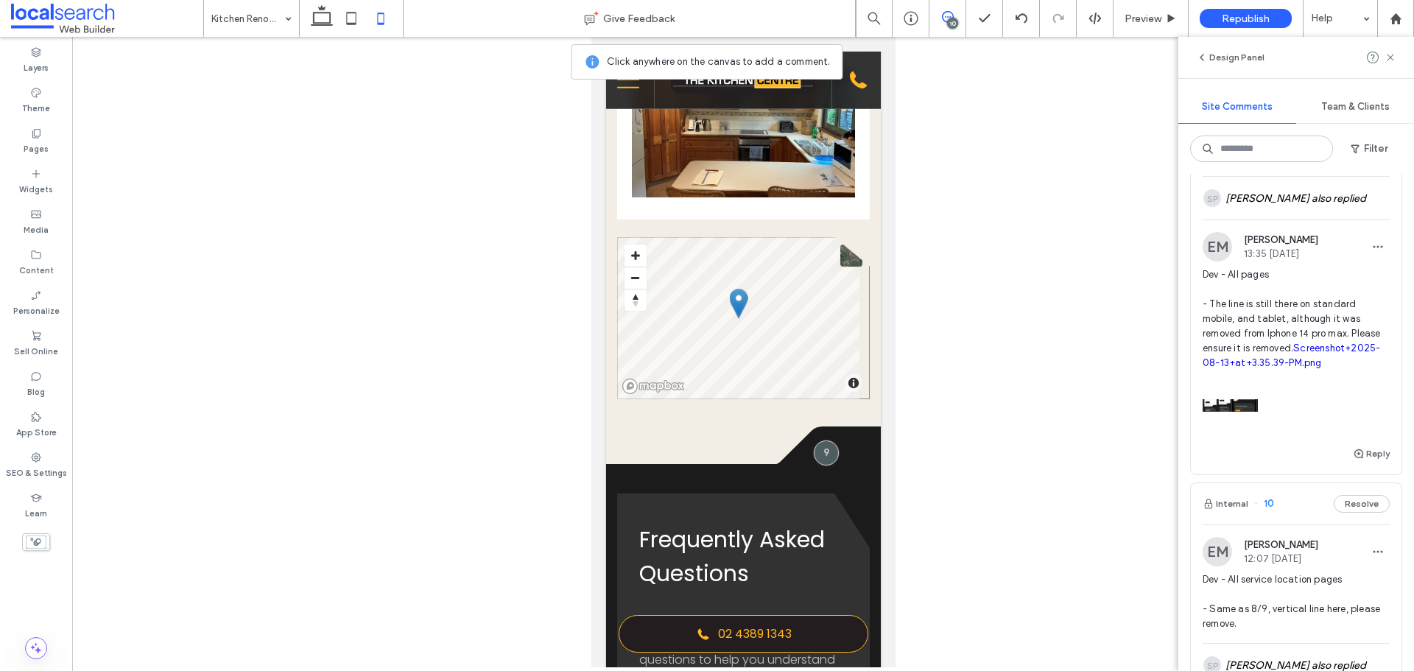
scroll to position [2195, 0]
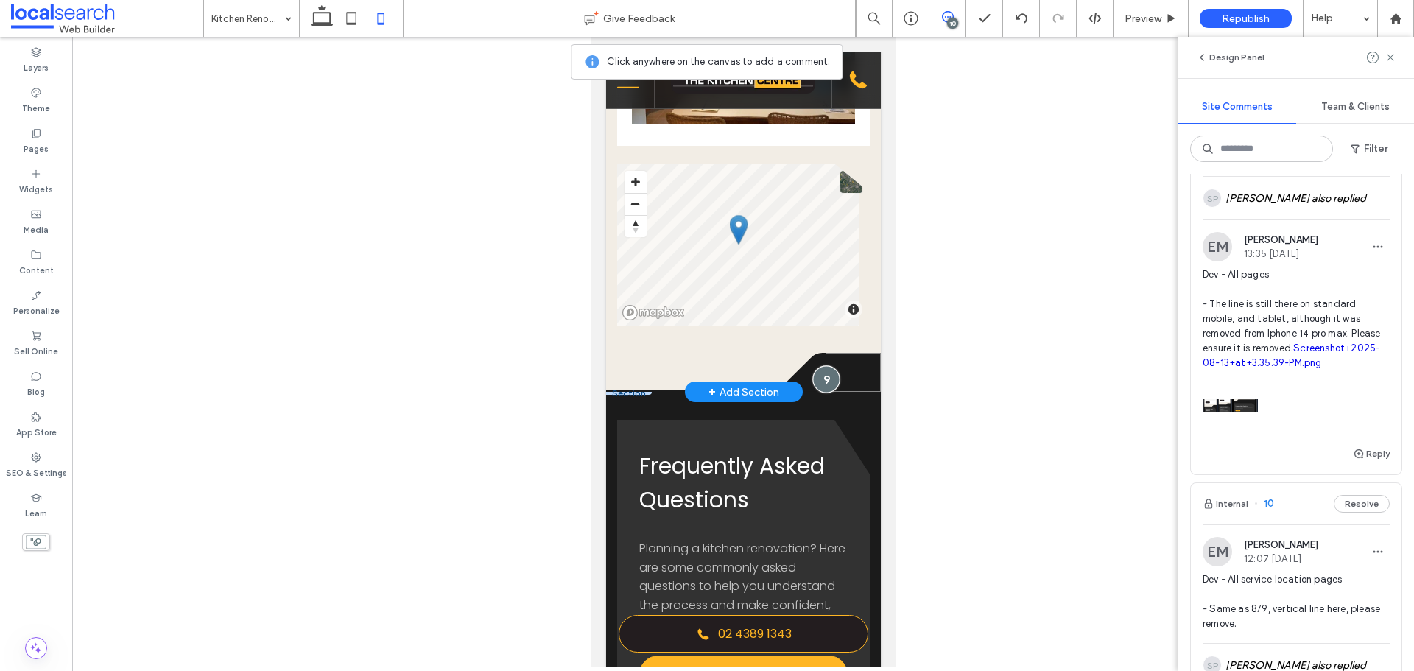
click at [815, 392] on div at bounding box center [825, 378] width 27 height 27
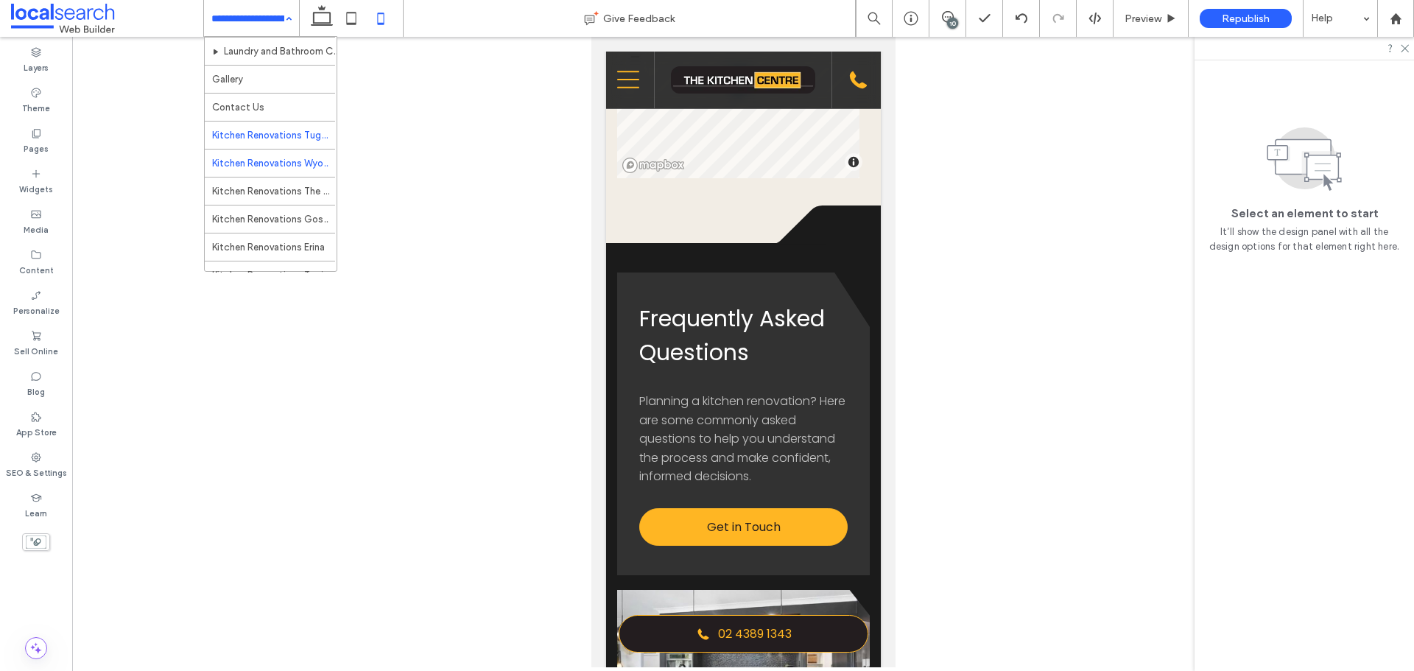
scroll to position [183, 0]
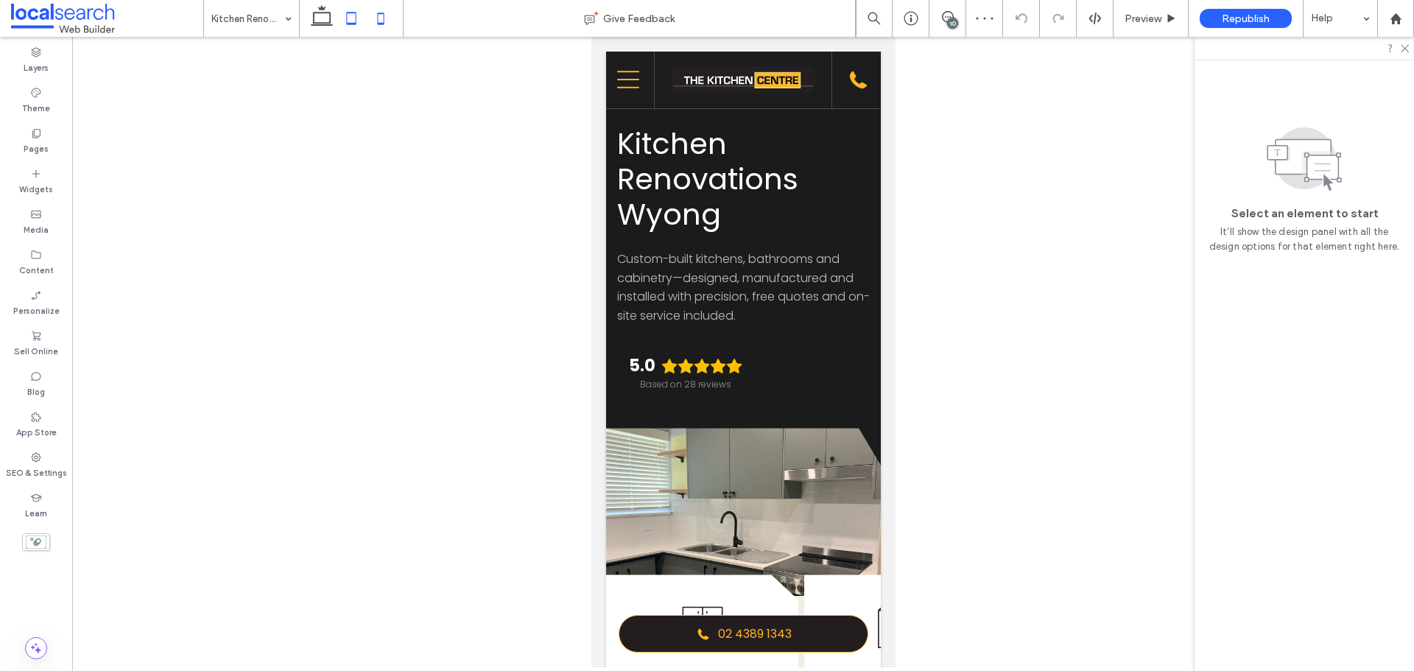
scroll to position [2475, 0]
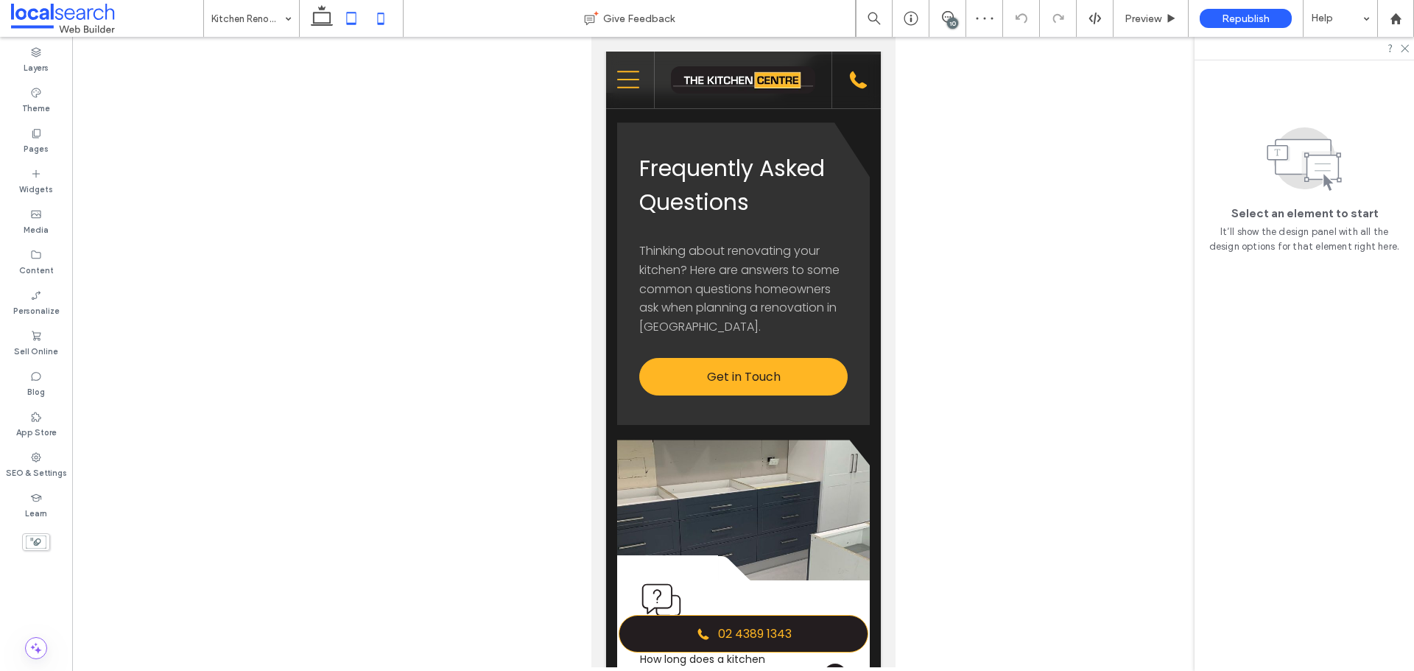
click at [342, 18] on icon at bounding box center [351, 18] width 29 height 29
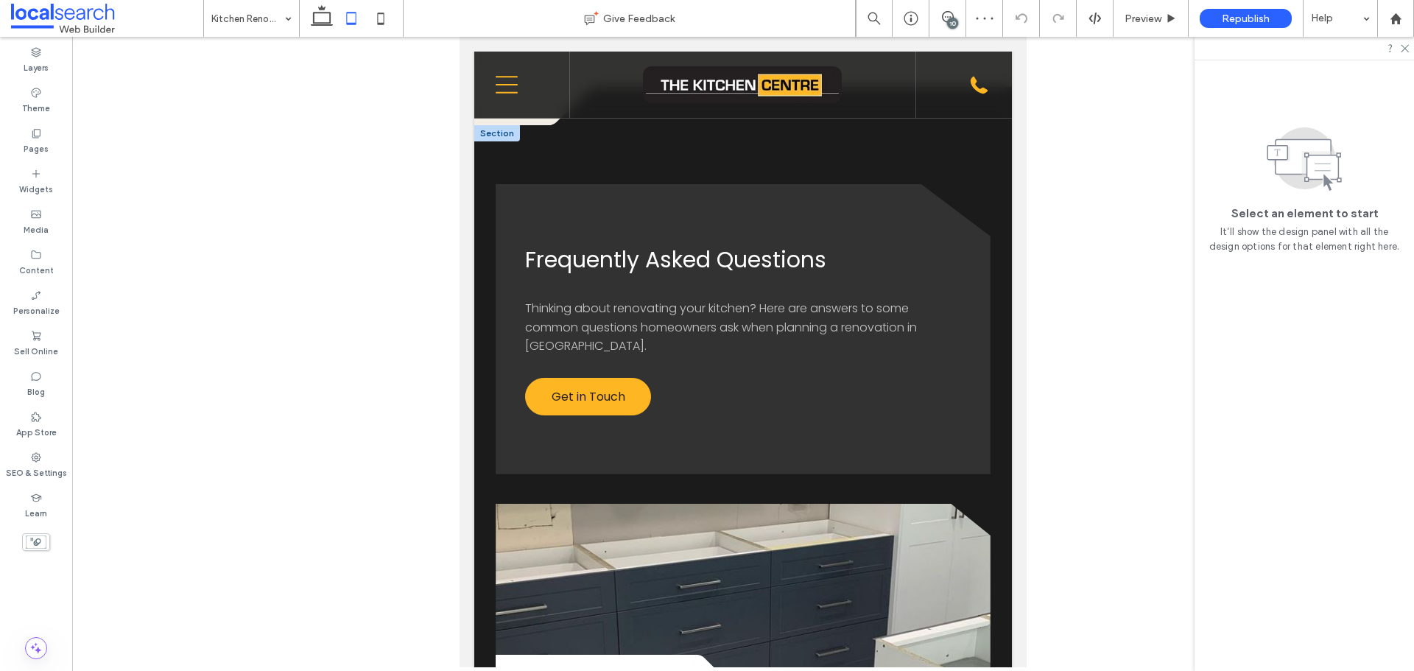
scroll to position [1997, 0]
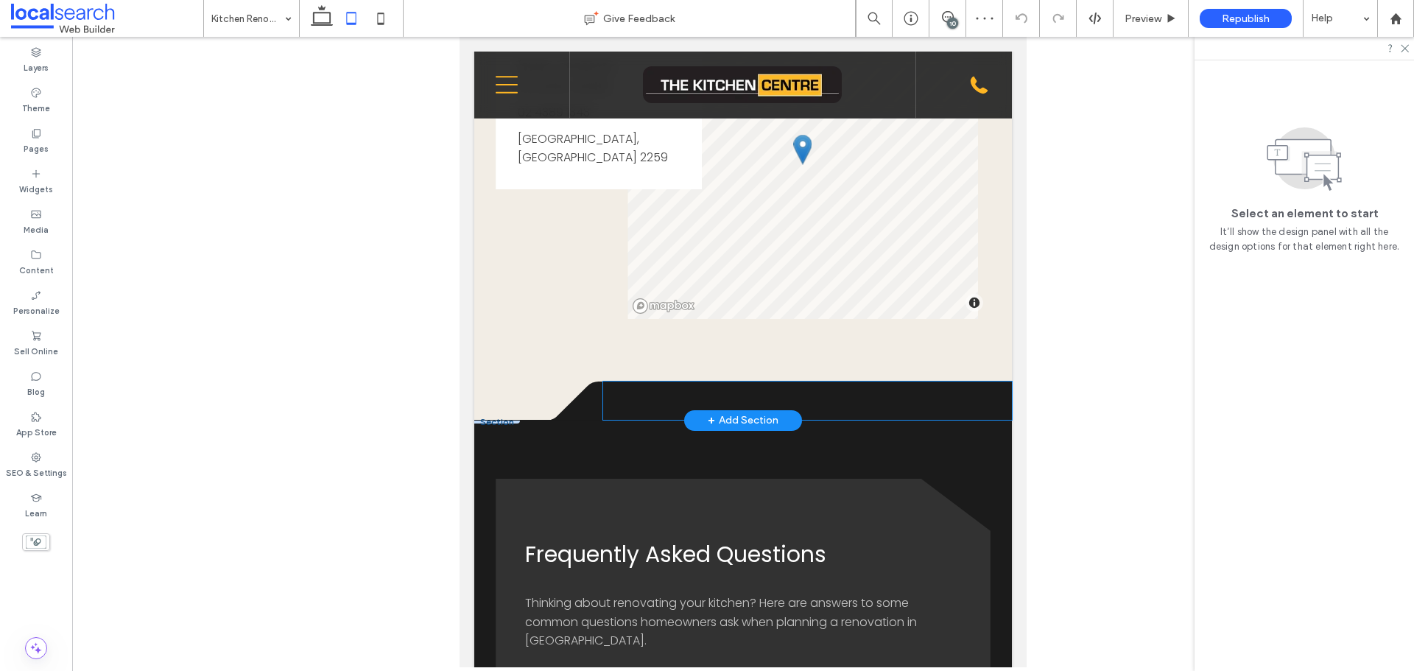
click at [664, 390] on div at bounding box center [807, 401] width 409 height 38
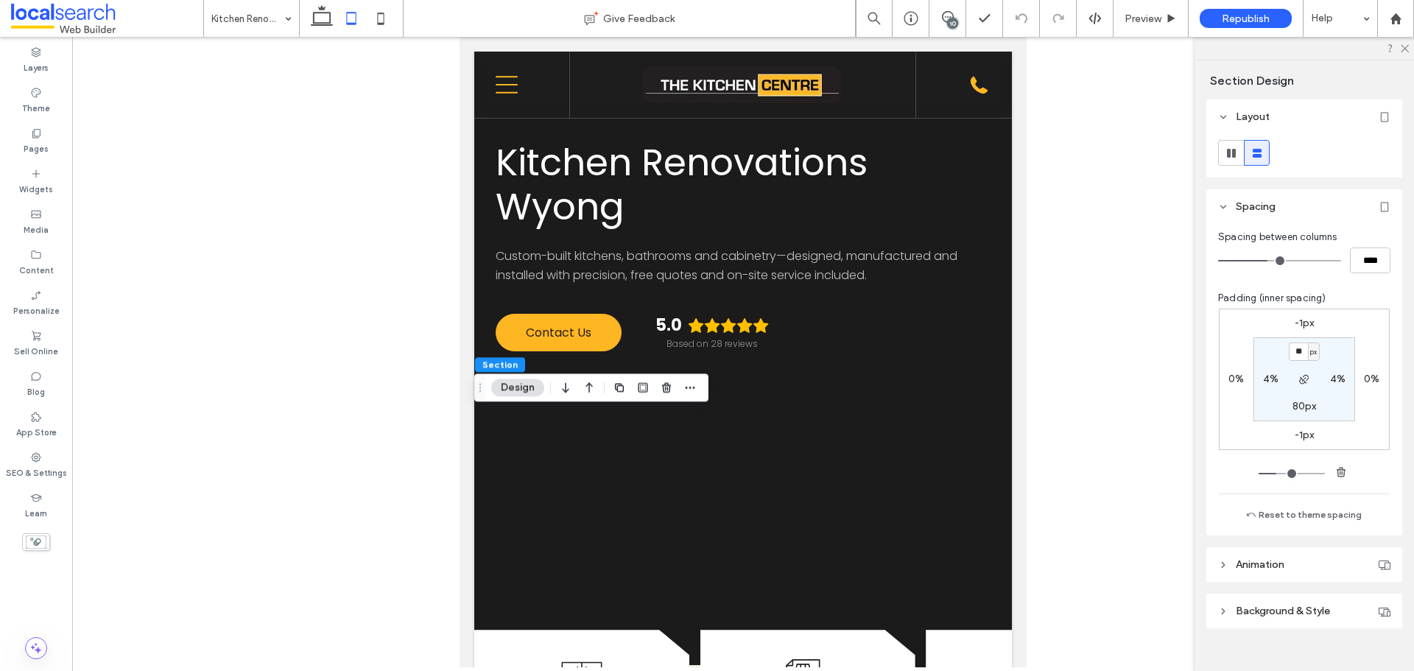
click at [1302, 320] on label "-1px" at bounding box center [1305, 323] width 20 height 13
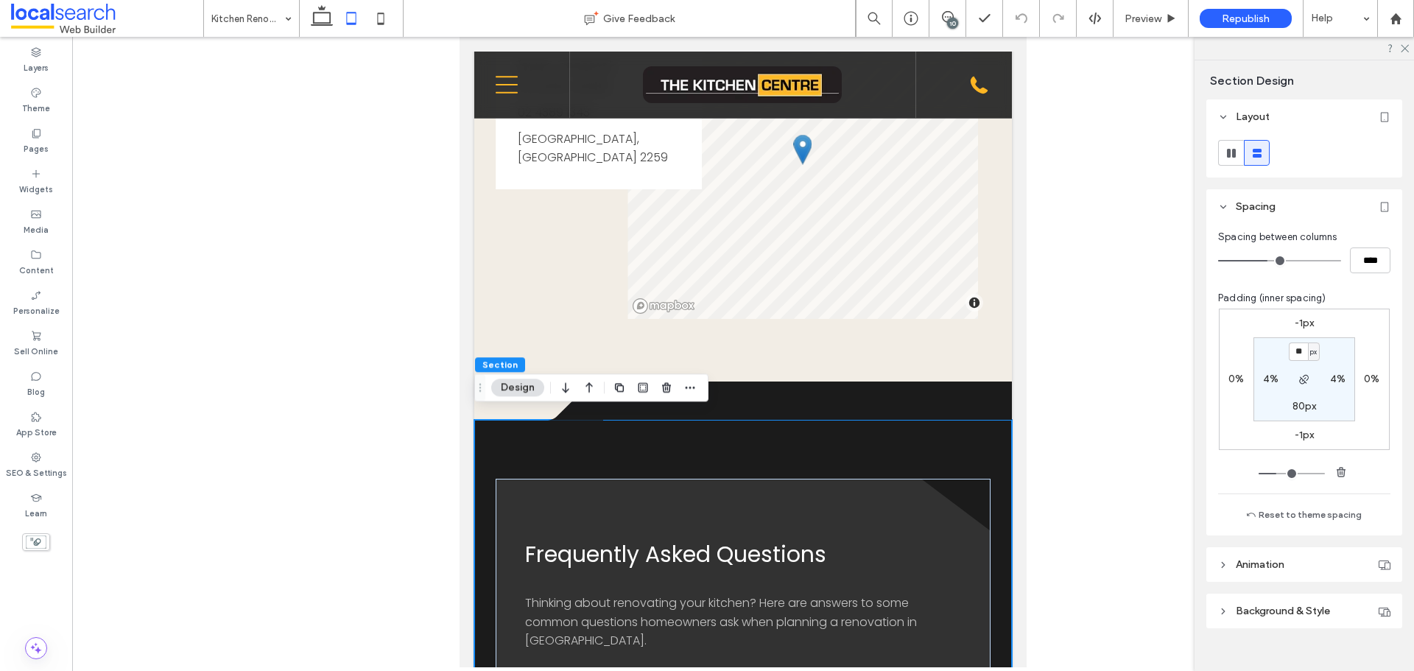
type input "*"
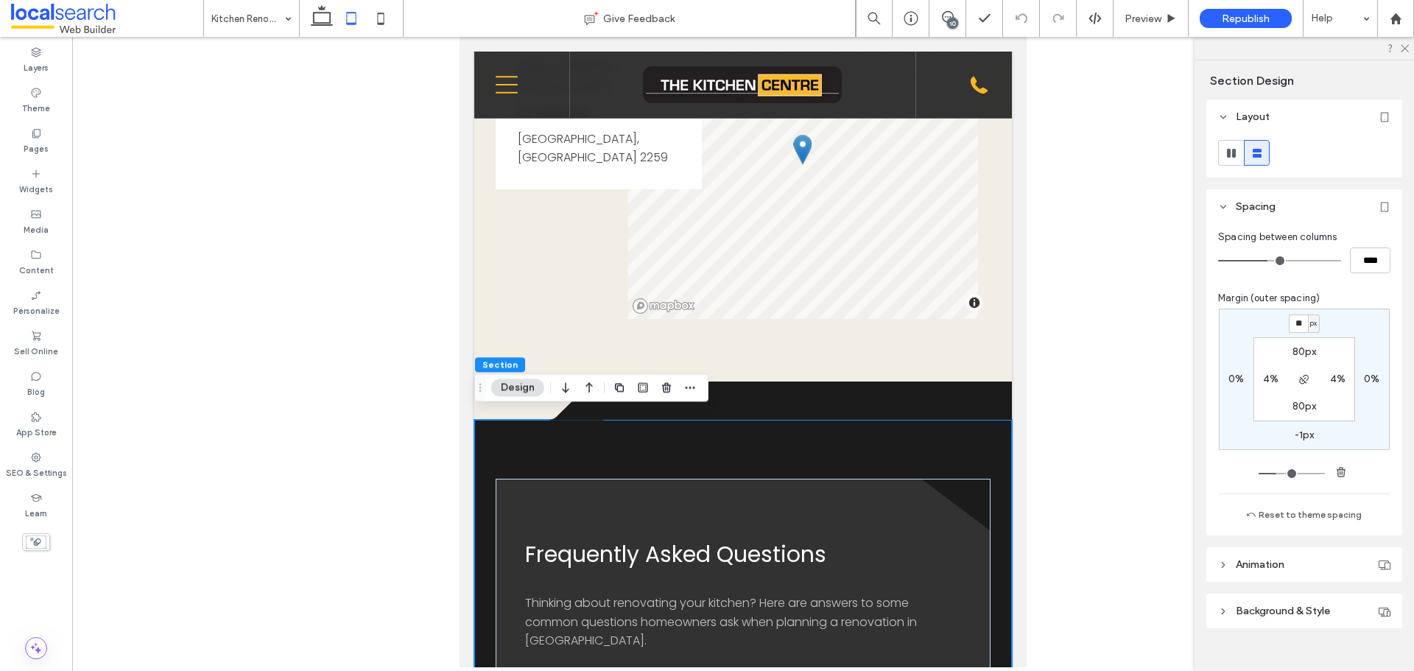
type input "**"
type input "*"
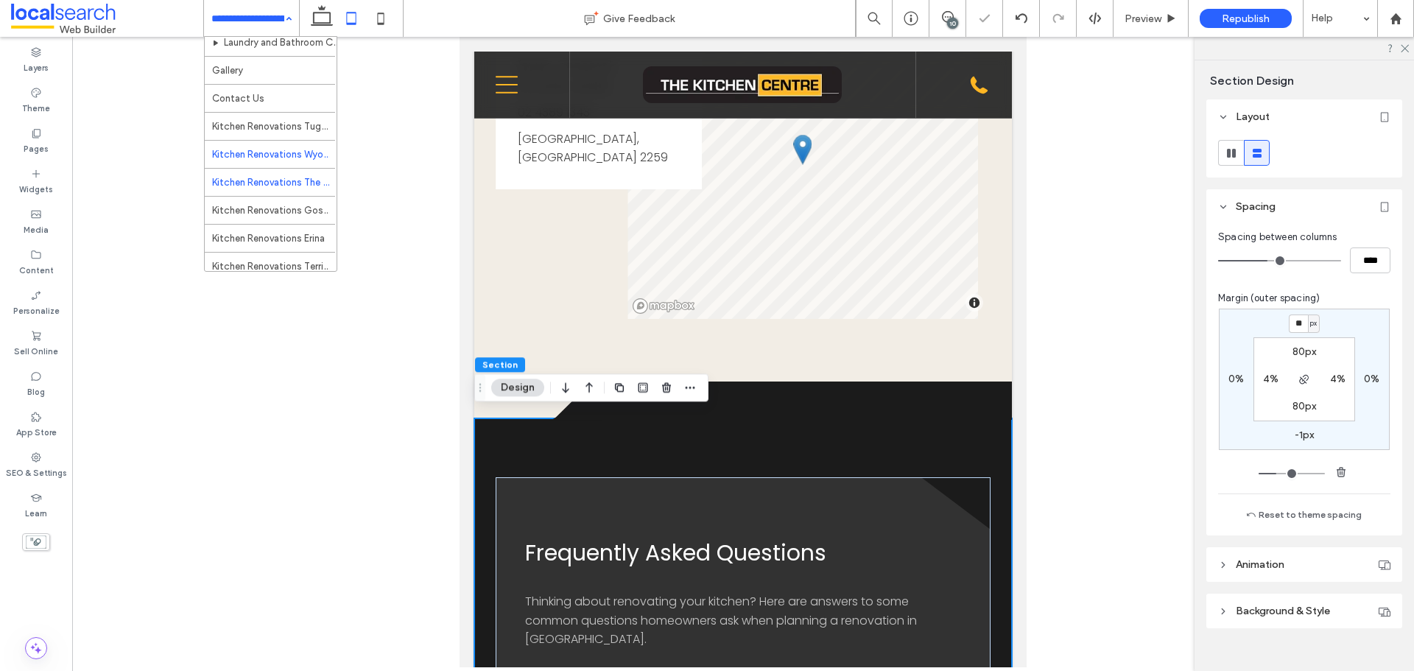
scroll to position [183, 0]
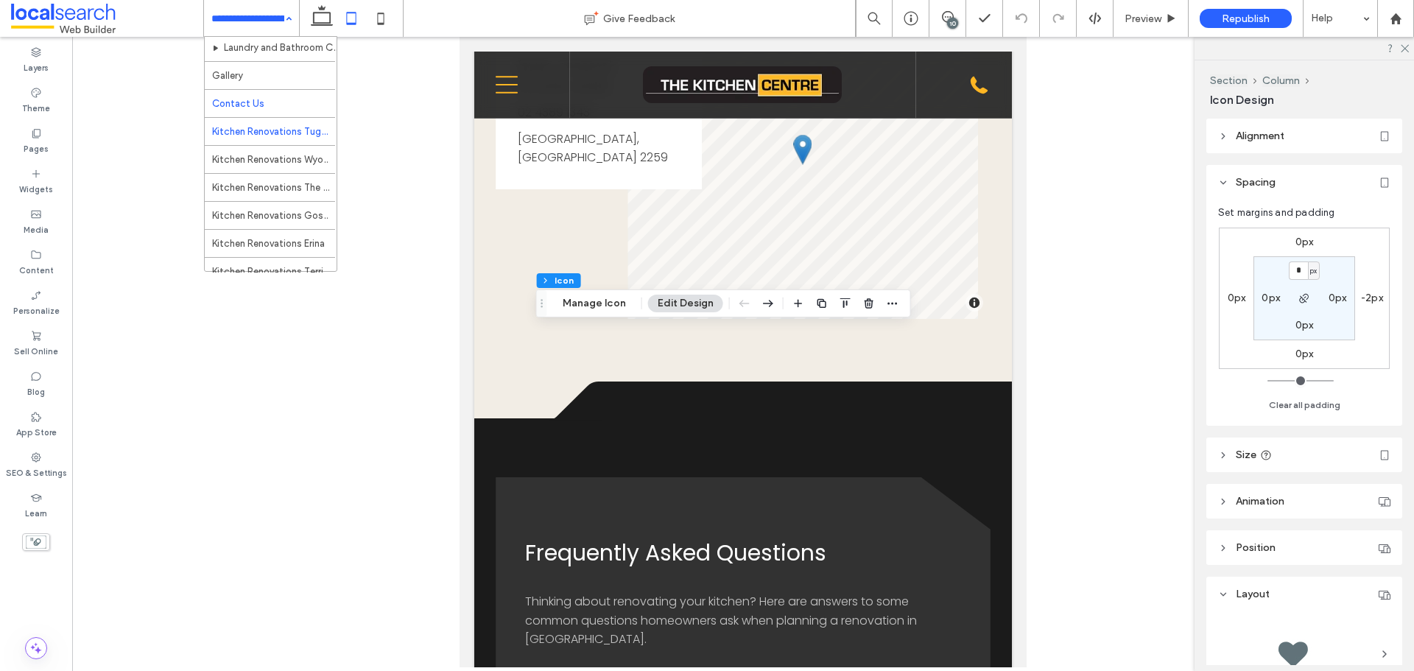
scroll to position [183, 0]
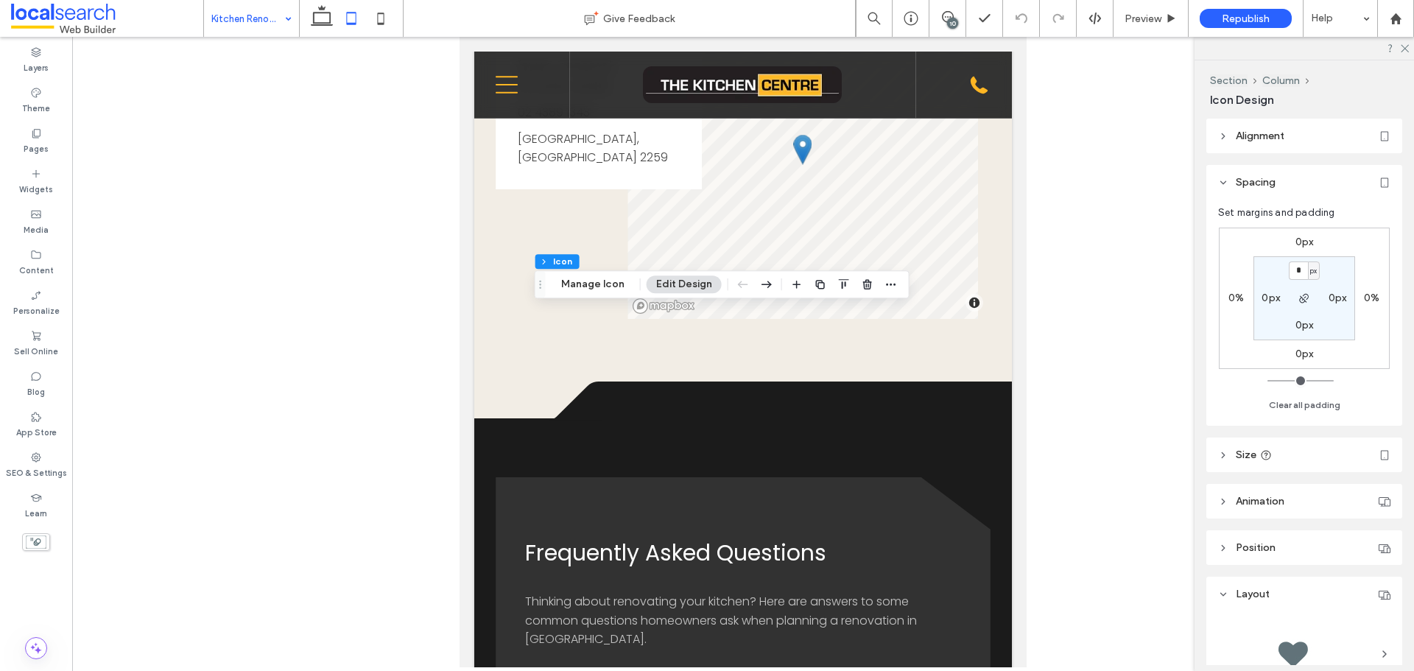
click at [1367, 300] on label "0%" at bounding box center [1371, 298] width 15 height 13
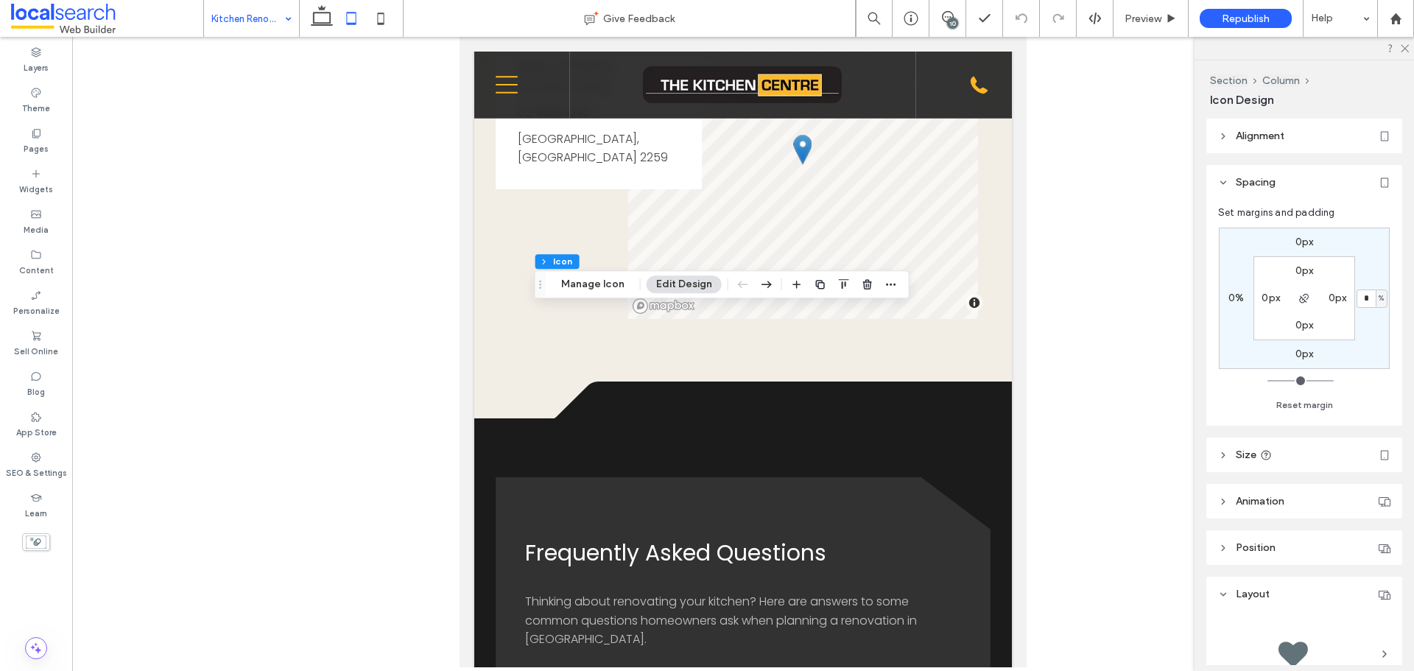
click at [1380, 303] on span "%" at bounding box center [1381, 298] width 5 height 15
click at [1377, 324] on span "px" at bounding box center [1376, 321] width 10 height 15
click at [1369, 301] on input "*" at bounding box center [1366, 298] width 19 height 18
type input "**"
click at [379, 23] on use at bounding box center [381, 19] width 7 height 12
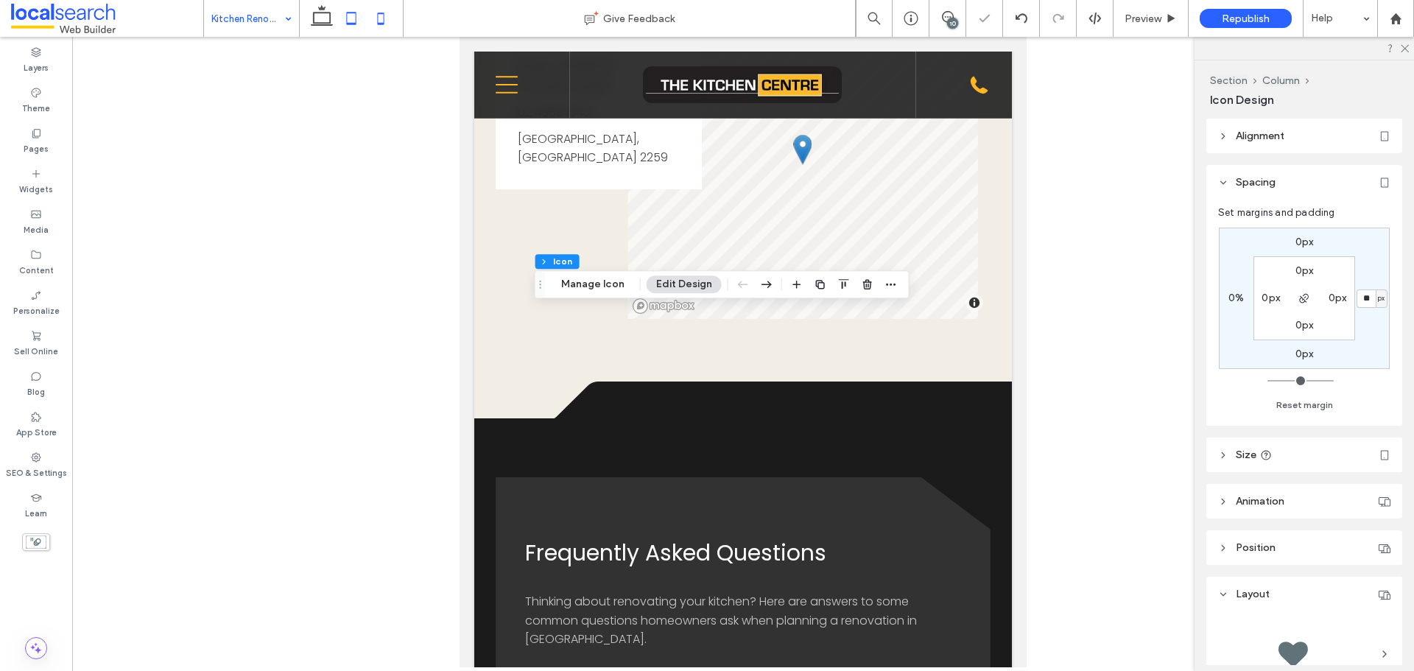
type input "*"
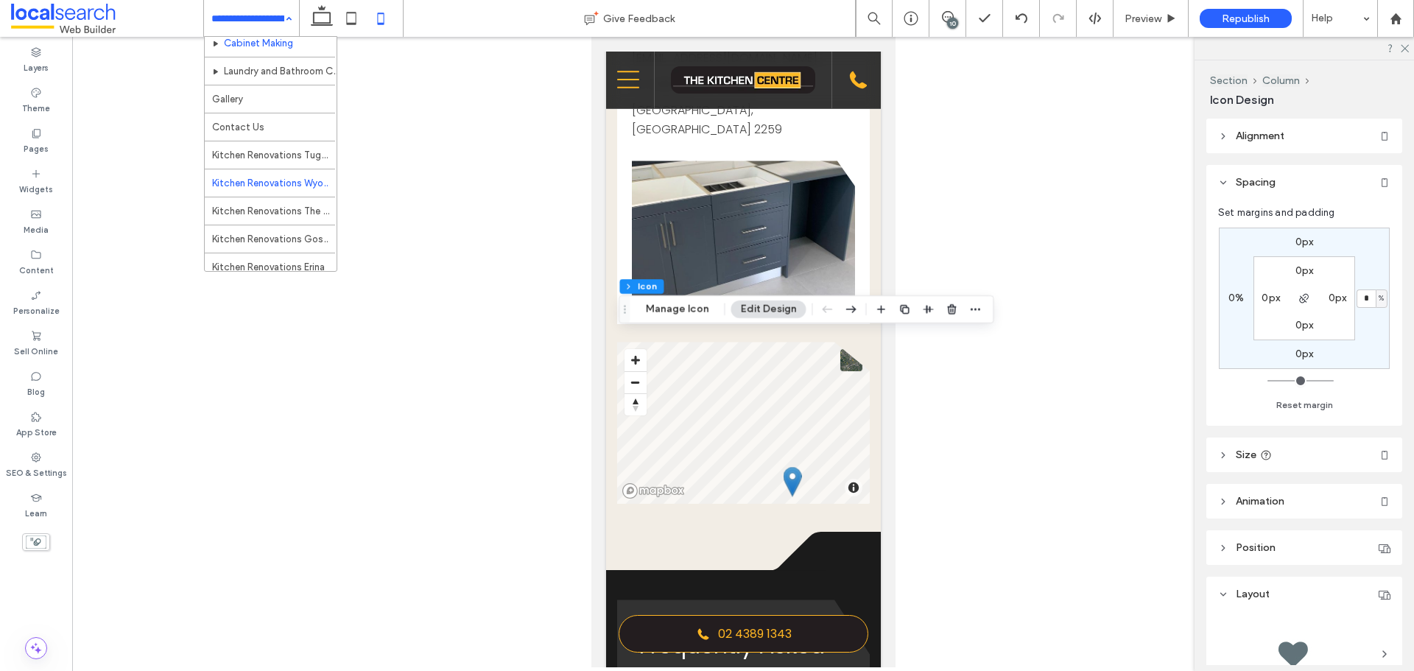
scroll to position [183, 0]
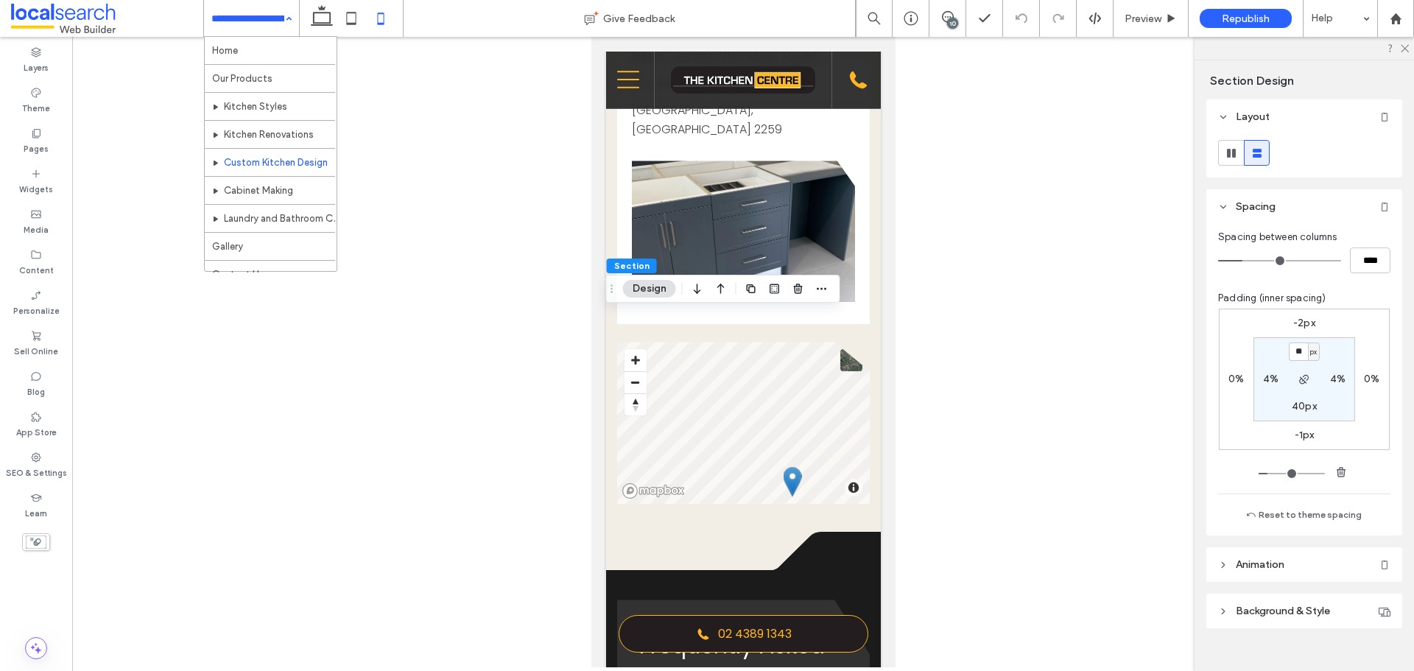
scroll to position [183, 0]
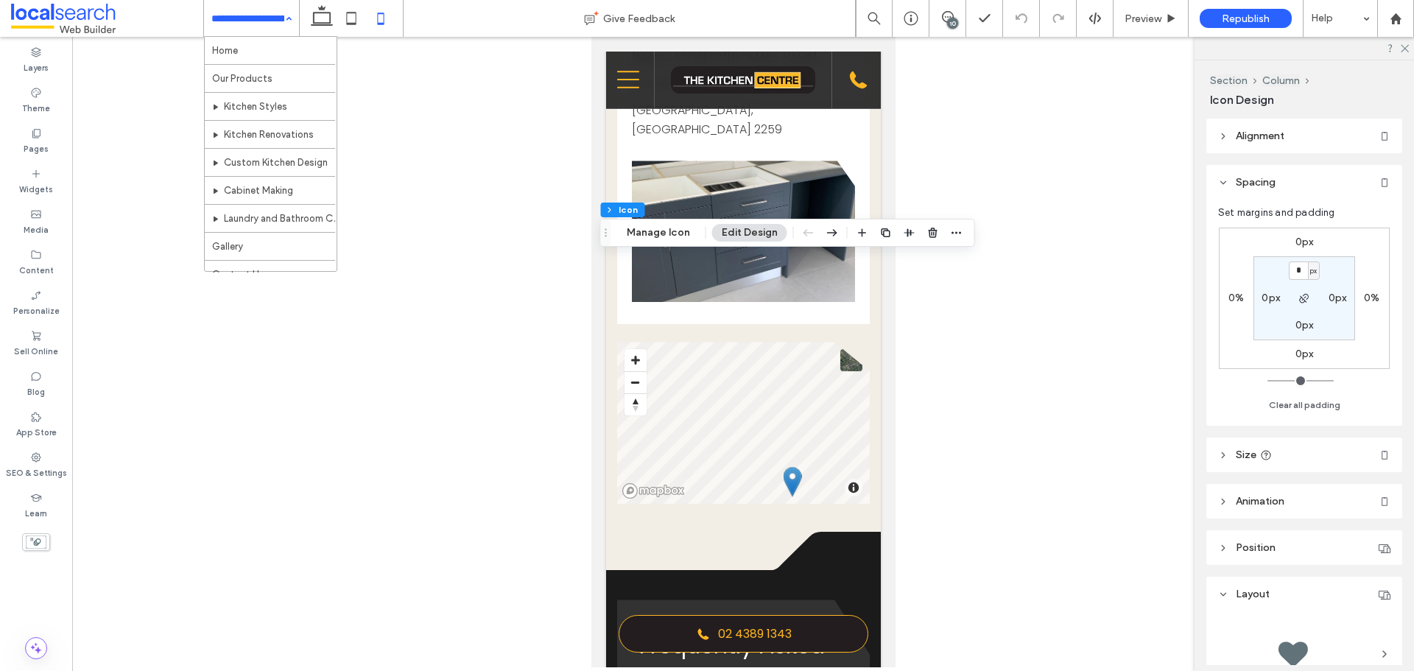
click at [1368, 295] on label "0%" at bounding box center [1371, 298] width 15 height 13
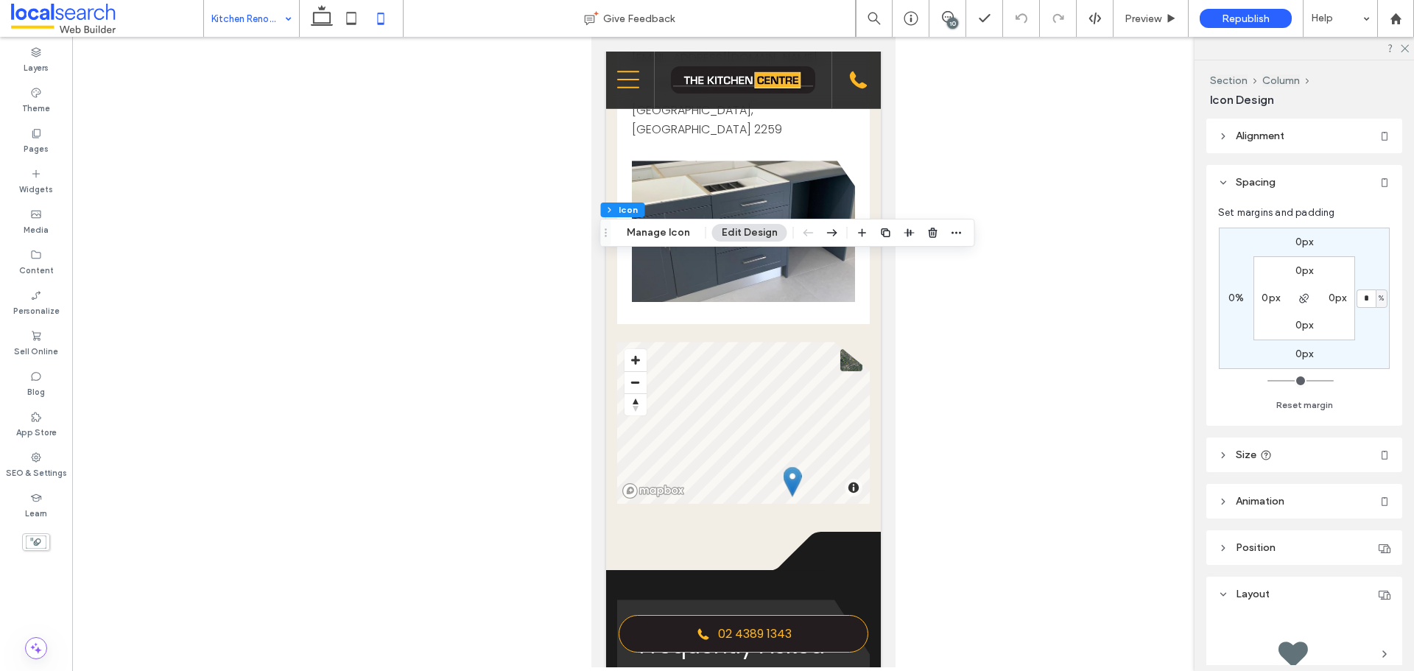
click at [1382, 297] on span "%" at bounding box center [1381, 298] width 5 height 15
click at [1377, 320] on span "px" at bounding box center [1376, 321] width 10 height 15
click at [1370, 298] on input "*" at bounding box center [1366, 298] width 19 height 18
type input "**"
type input "*"
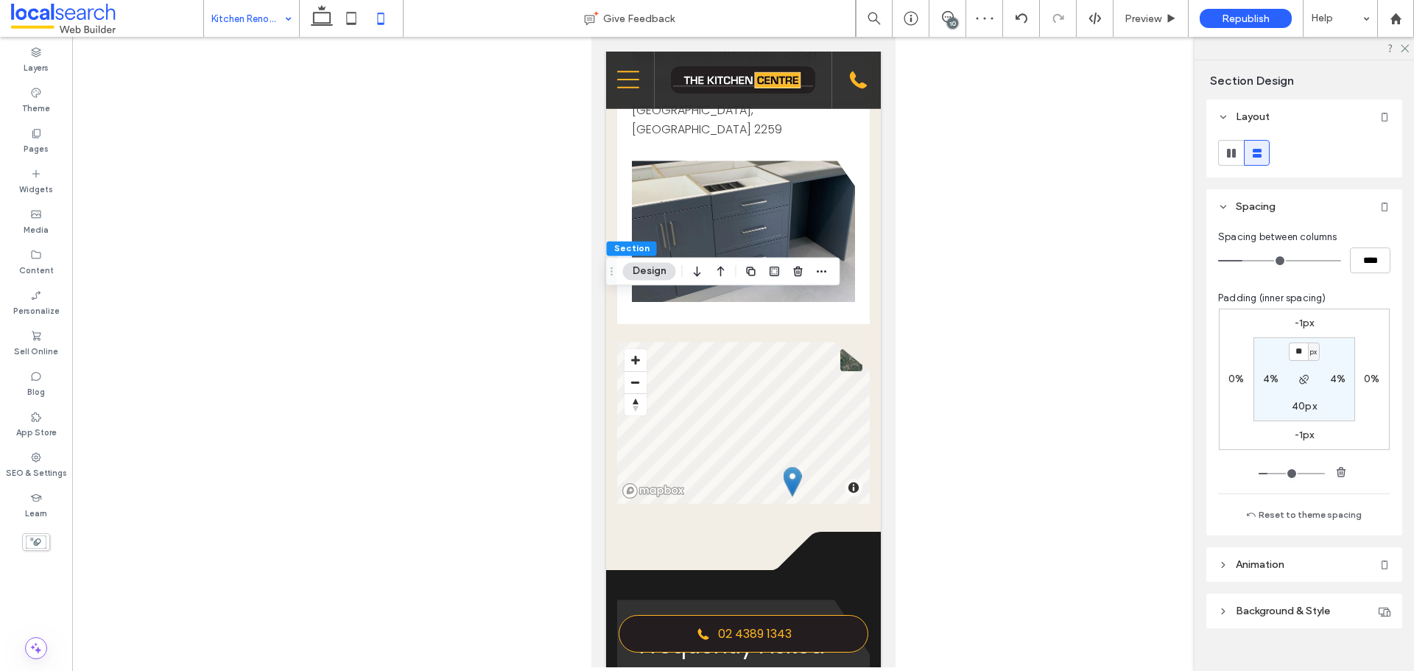
click at [1301, 325] on label "-1px" at bounding box center [1305, 323] width 20 height 13
type input "*"
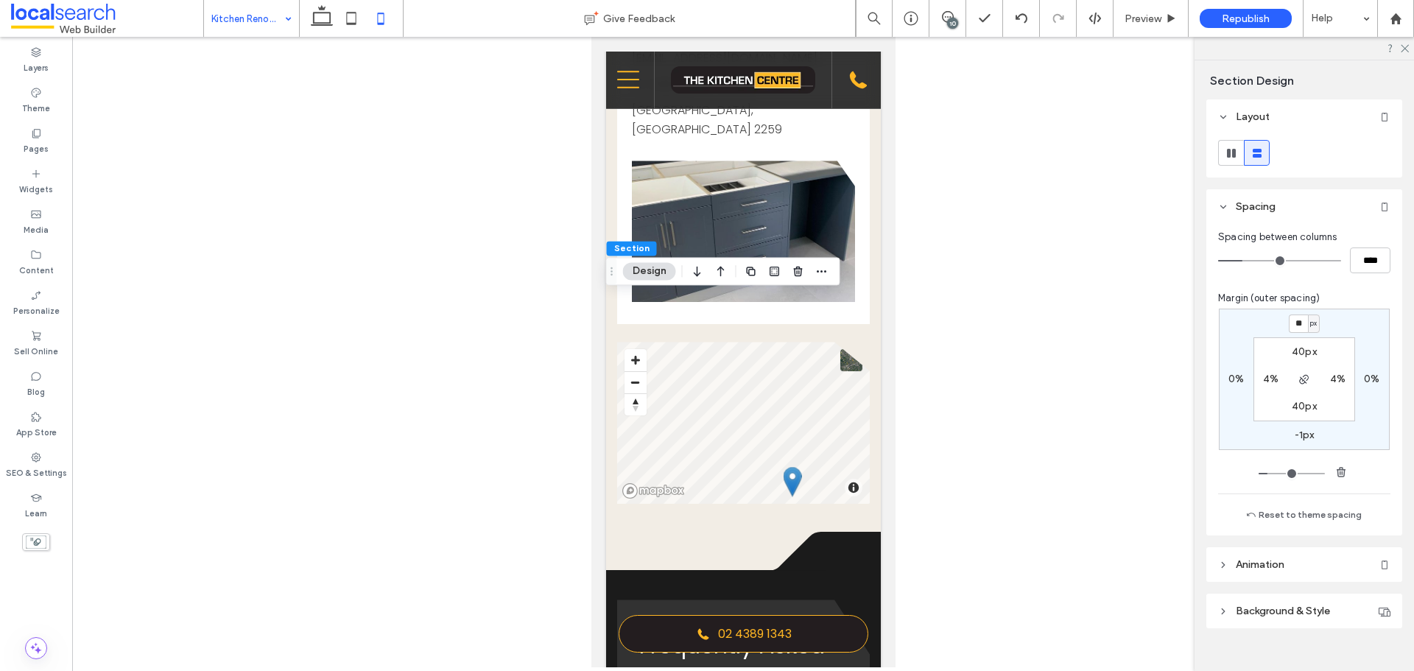
type input "**"
click at [346, 18] on icon at bounding box center [351, 18] width 29 height 29
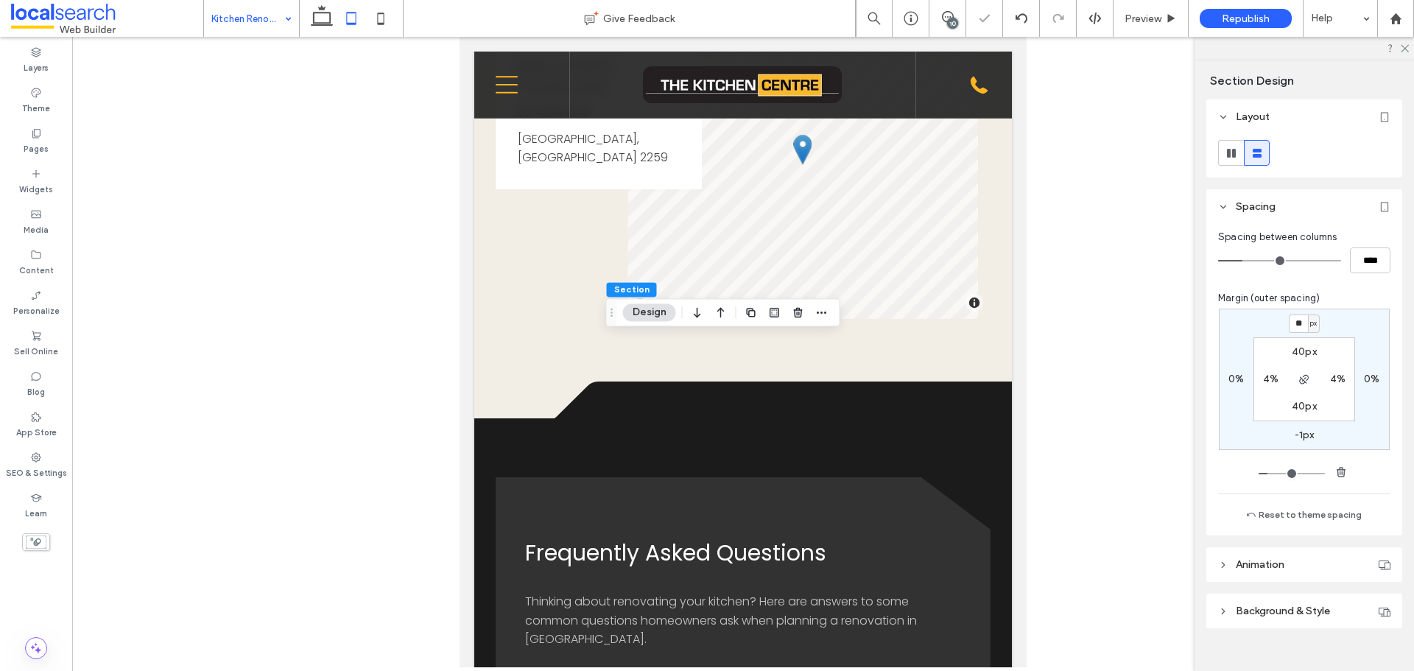
type input "*"
type input "**"
type input "****"
type input "*"
type input "**"
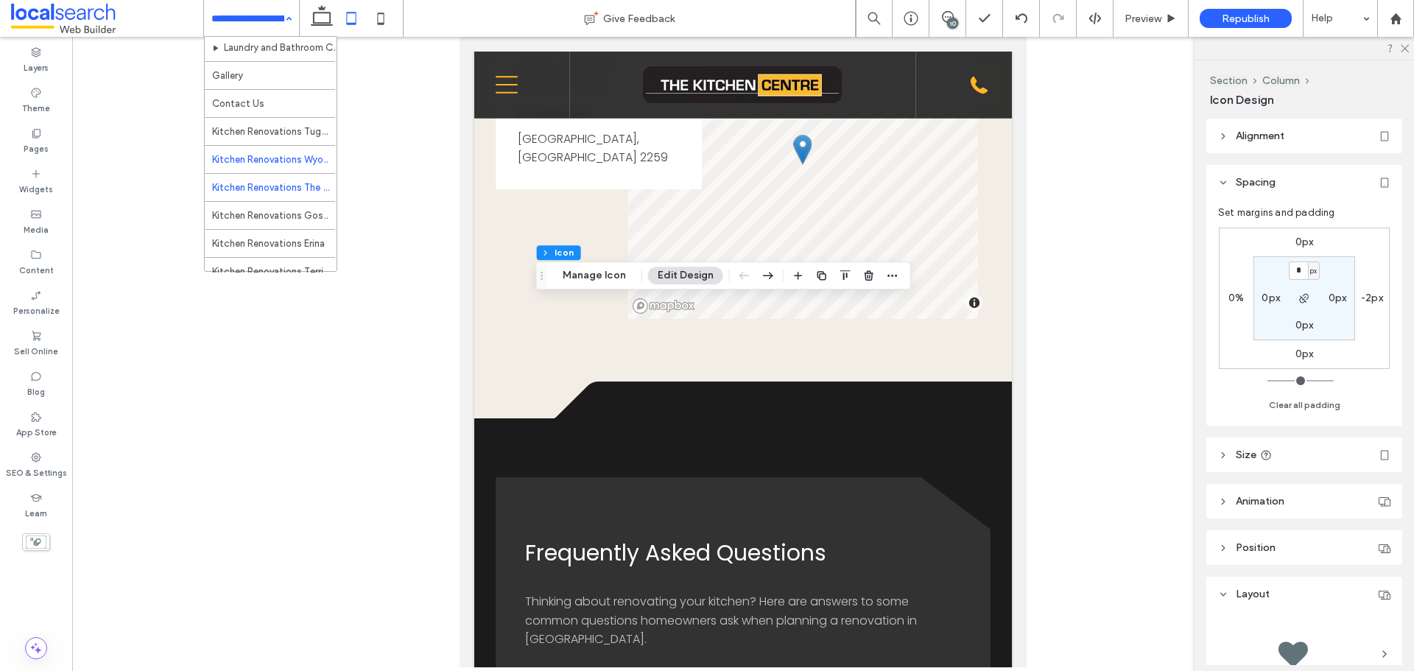
scroll to position [183, 0]
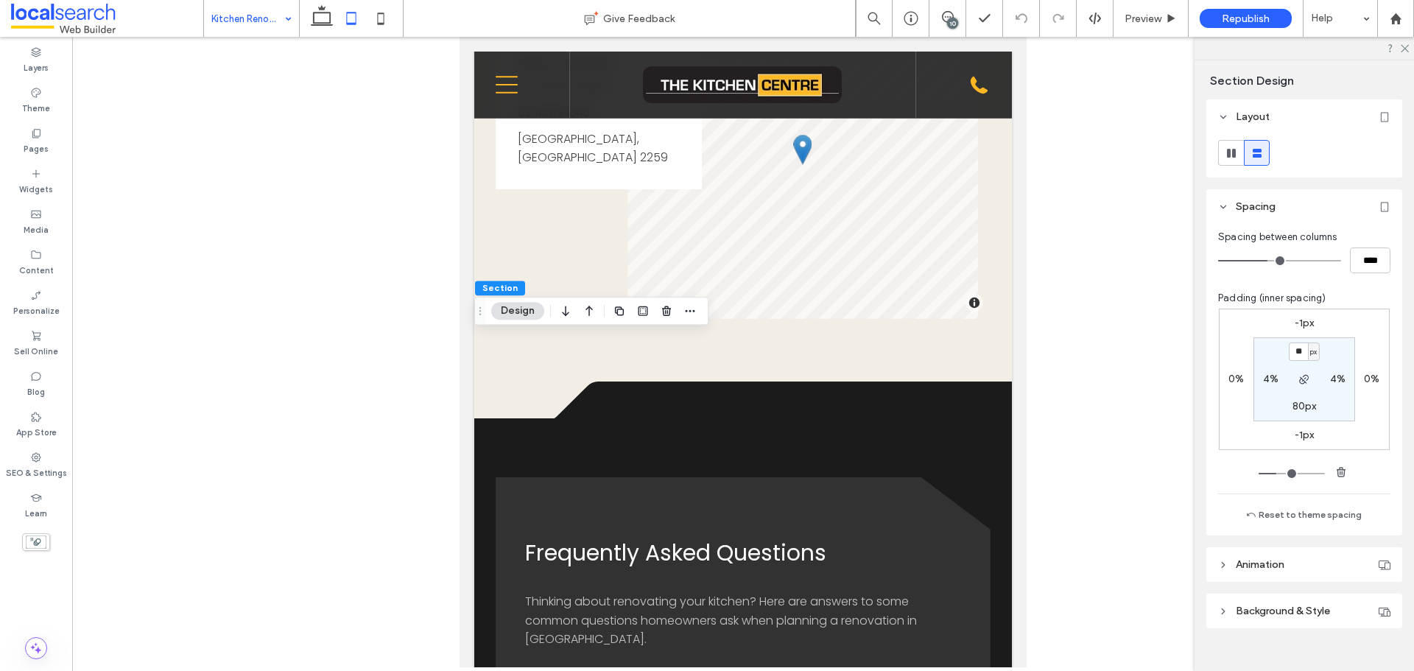
click at [1296, 324] on label "-1px" at bounding box center [1305, 323] width 20 height 13
type input "*"
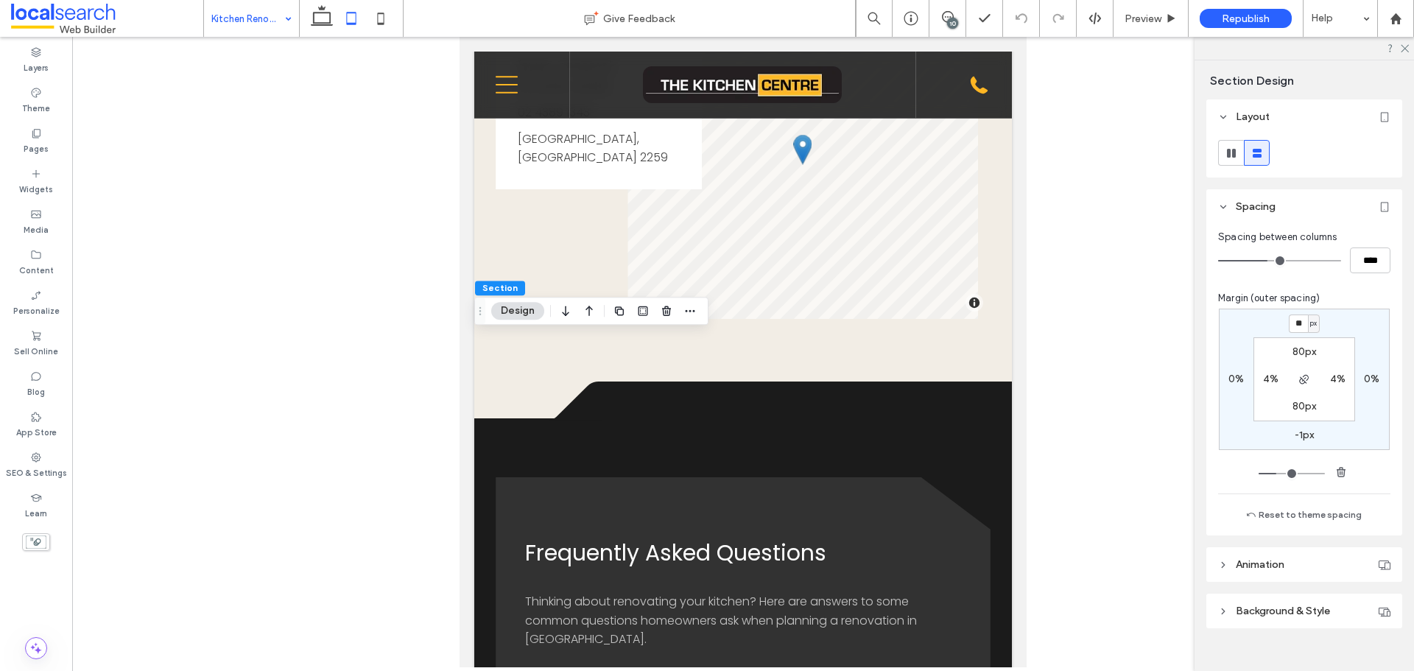
type input "**"
type input "*"
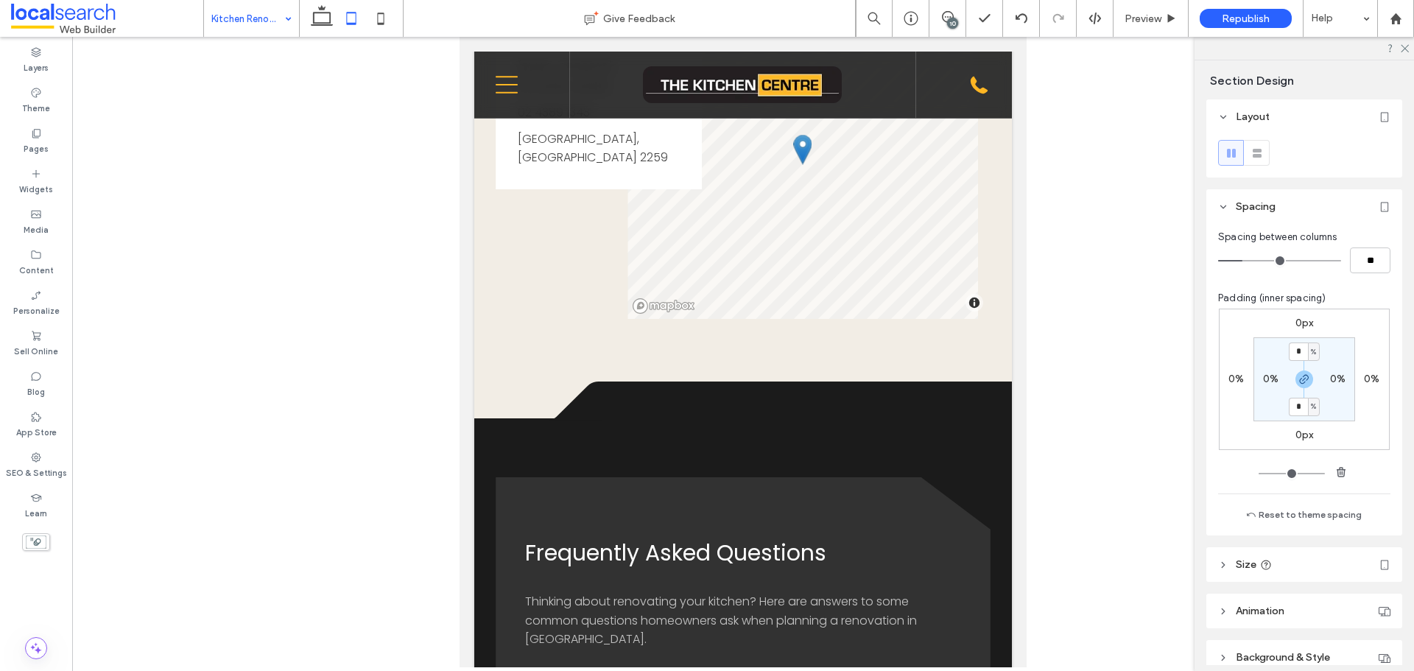
type input "*"
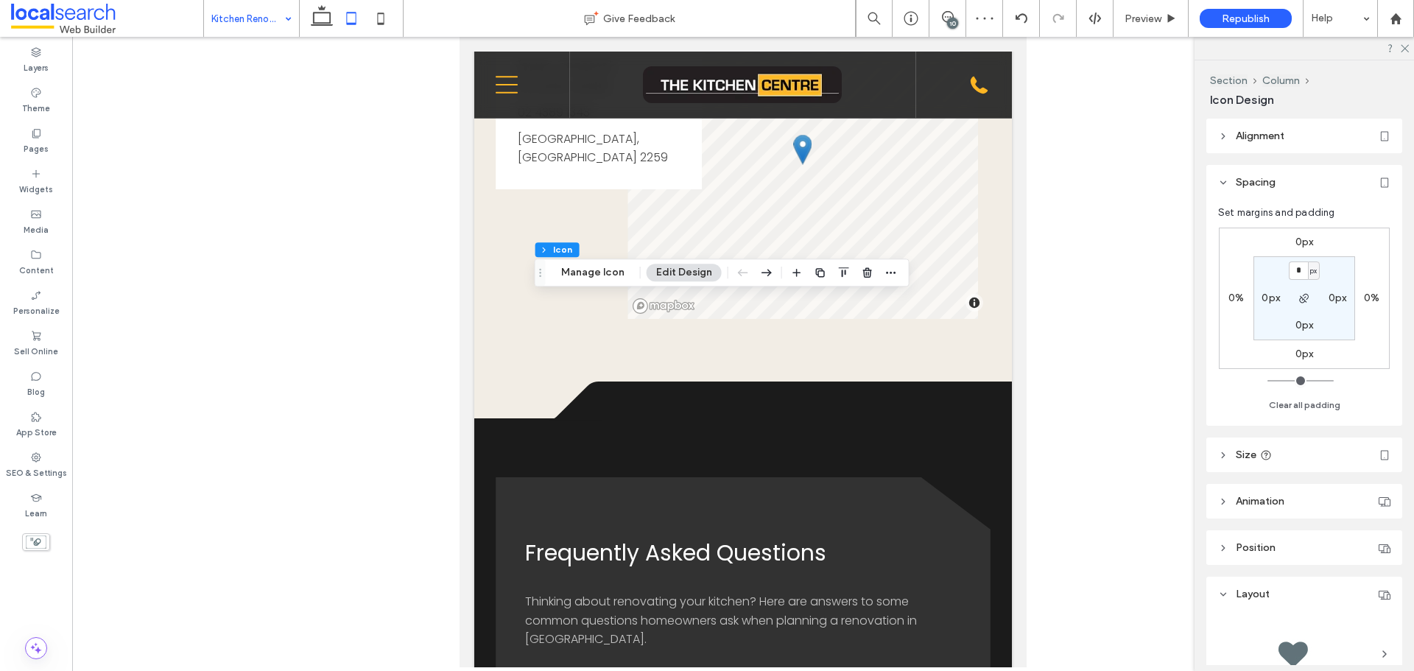
click at [1365, 292] on div "0%" at bounding box center [1372, 298] width 34 height 13
click at [1366, 300] on label "0%" at bounding box center [1371, 298] width 15 height 13
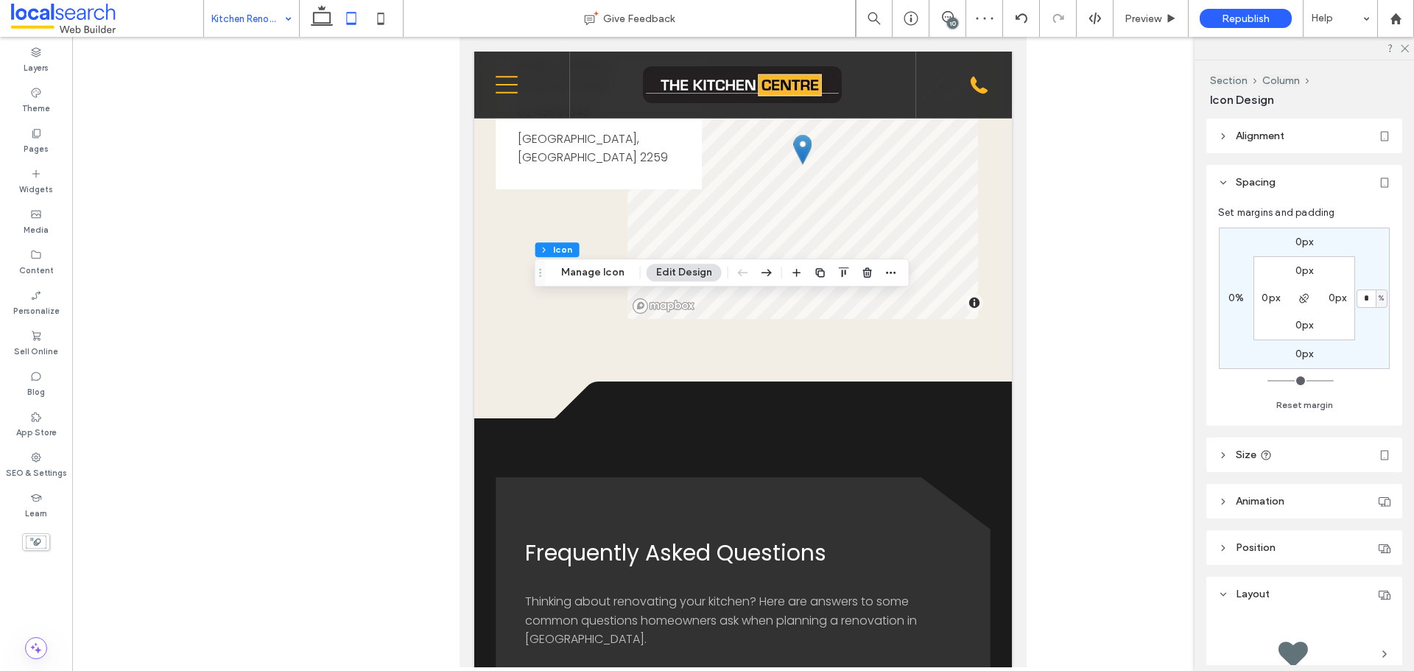
click at [1381, 296] on span "%" at bounding box center [1381, 298] width 5 height 15
click at [1381, 325] on span "px" at bounding box center [1376, 321] width 10 height 15
click at [1366, 302] on input "*" at bounding box center [1366, 298] width 19 height 18
type input "**"
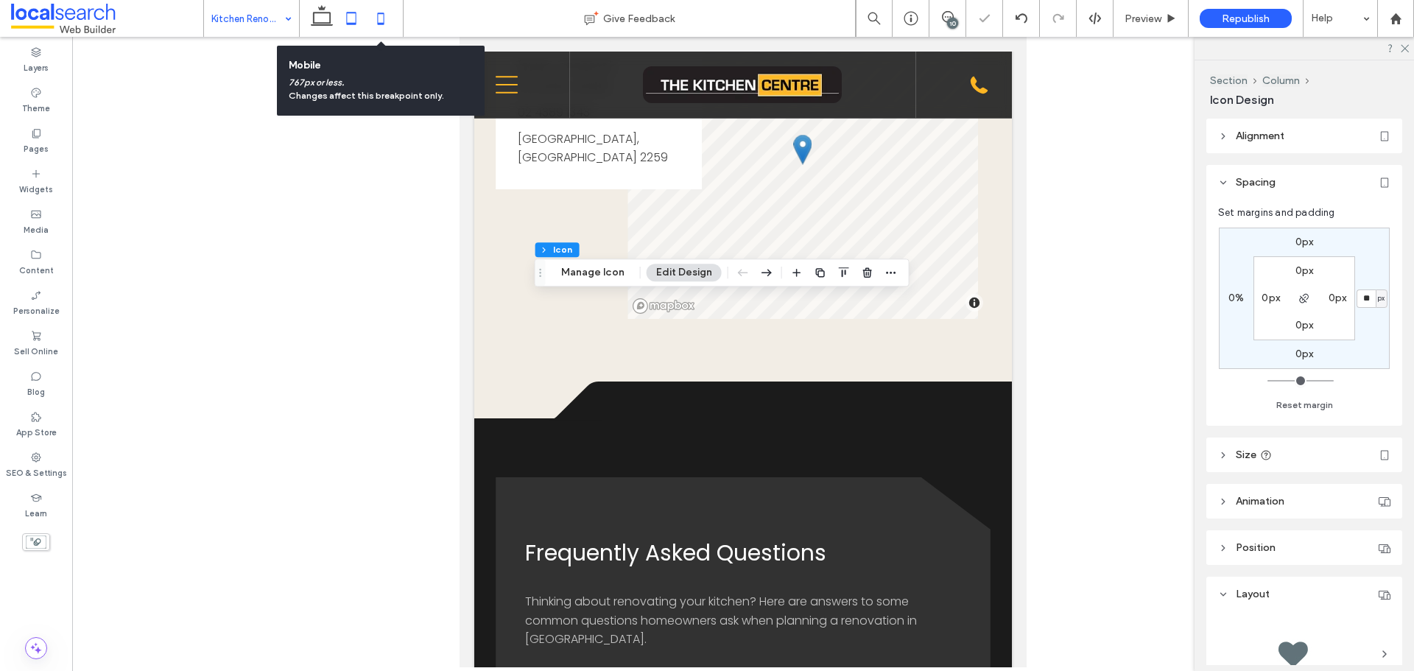
click at [382, 16] on icon at bounding box center [380, 18] width 29 height 29
type input "*"
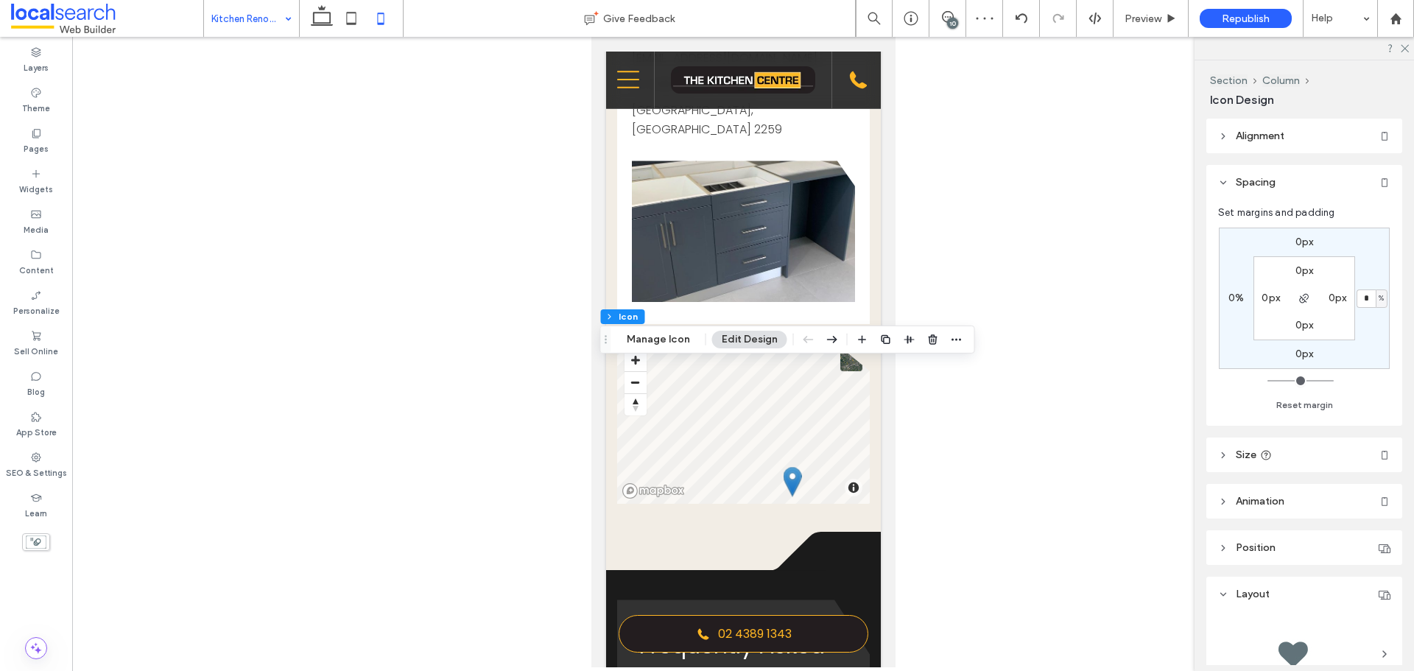
click at [1381, 301] on span "%" at bounding box center [1381, 298] width 5 height 15
click at [1376, 326] on div "px" at bounding box center [1376, 321] width 21 height 26
click at [1368, 301] on input "*" at bounding box center [1366, 298] width 19 height 18
type input "**"
type input "*"
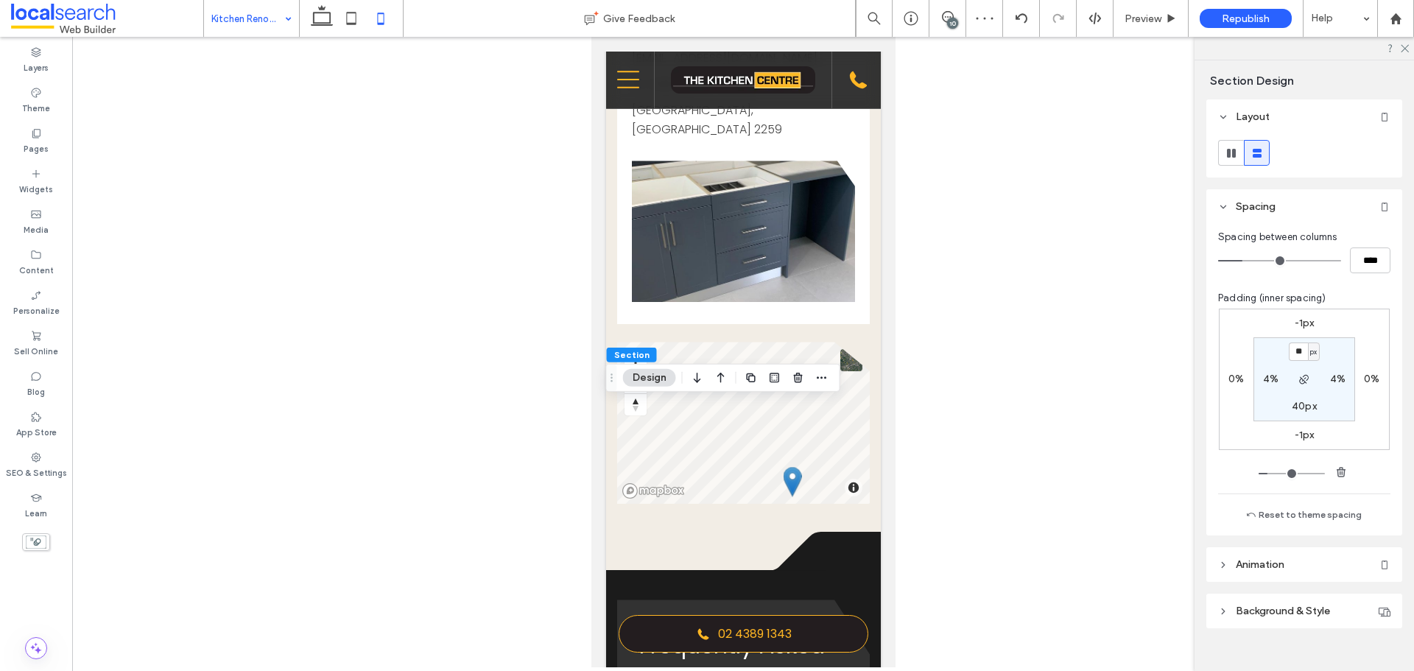
click at [1298, 322] on label "-1px" at bounding box center [1305, 323] width 20 height 13
type input "*"
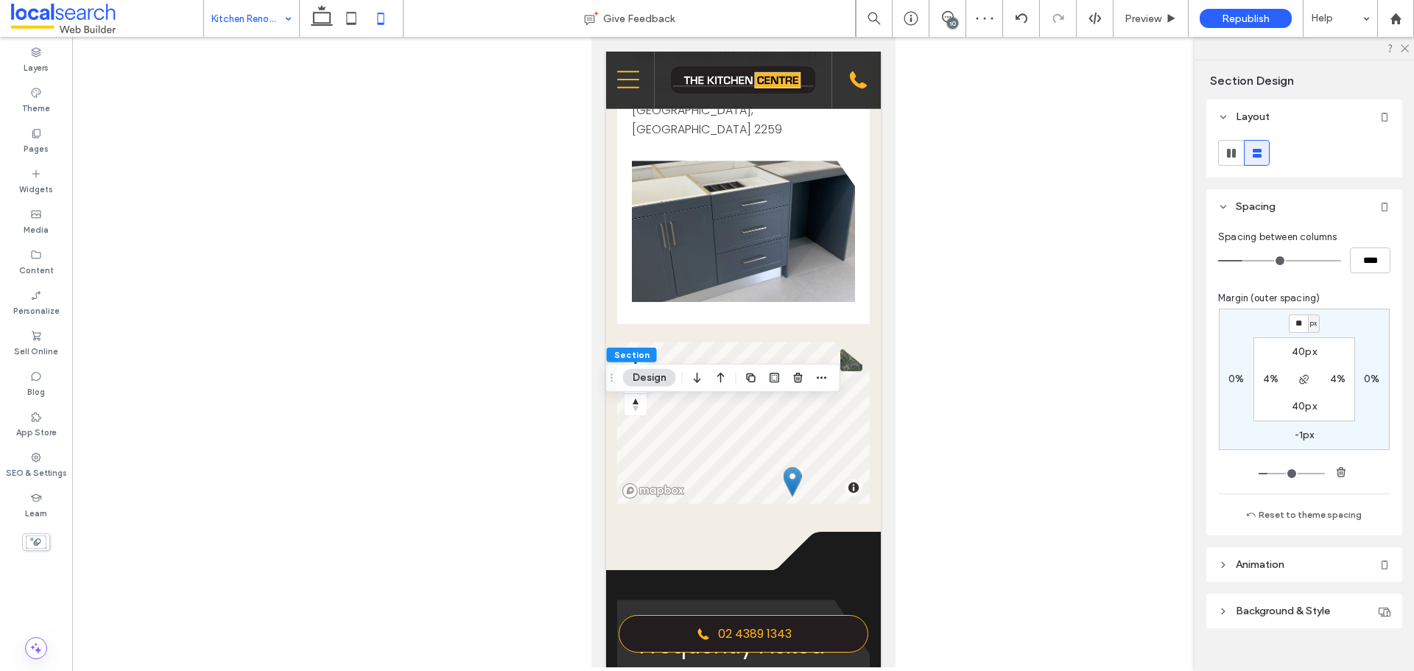
type input "**"
click at [351, 21] on icon at bounding box center [351, 18] width 29 height 29
type input "*"
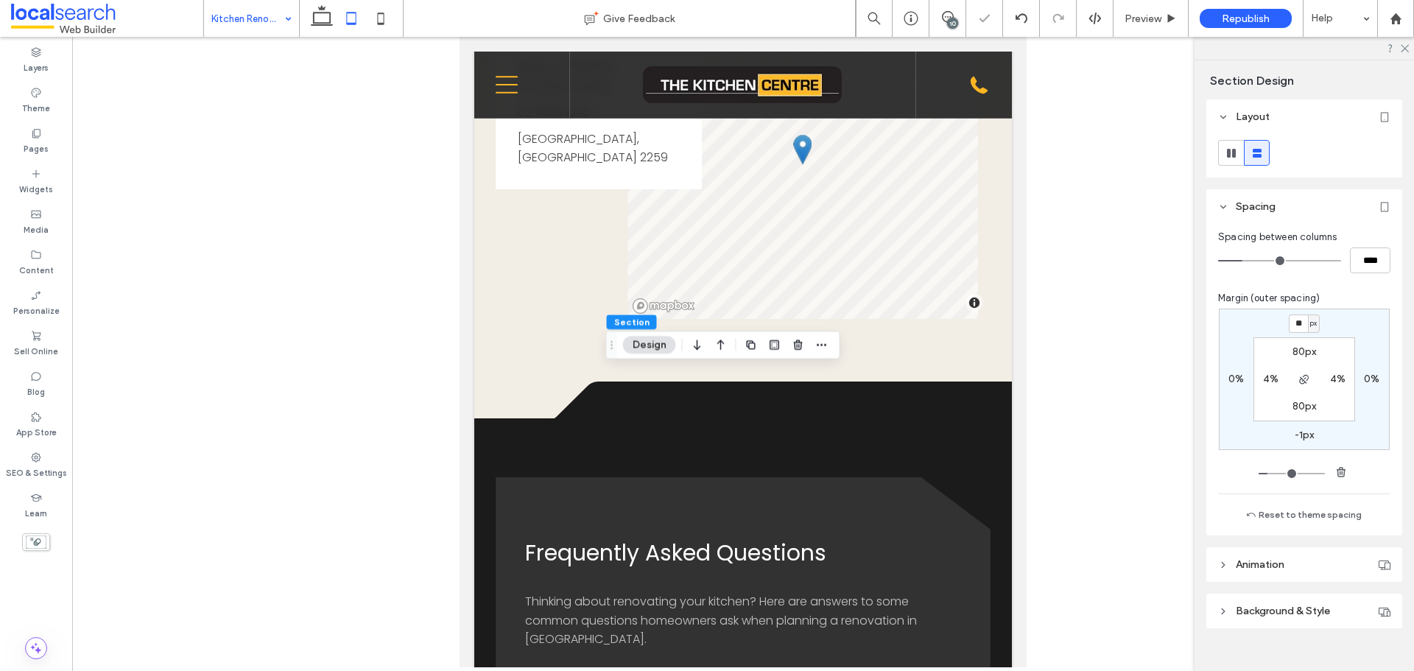
type input "**"
type input "****"
type input "*"
type input "**"
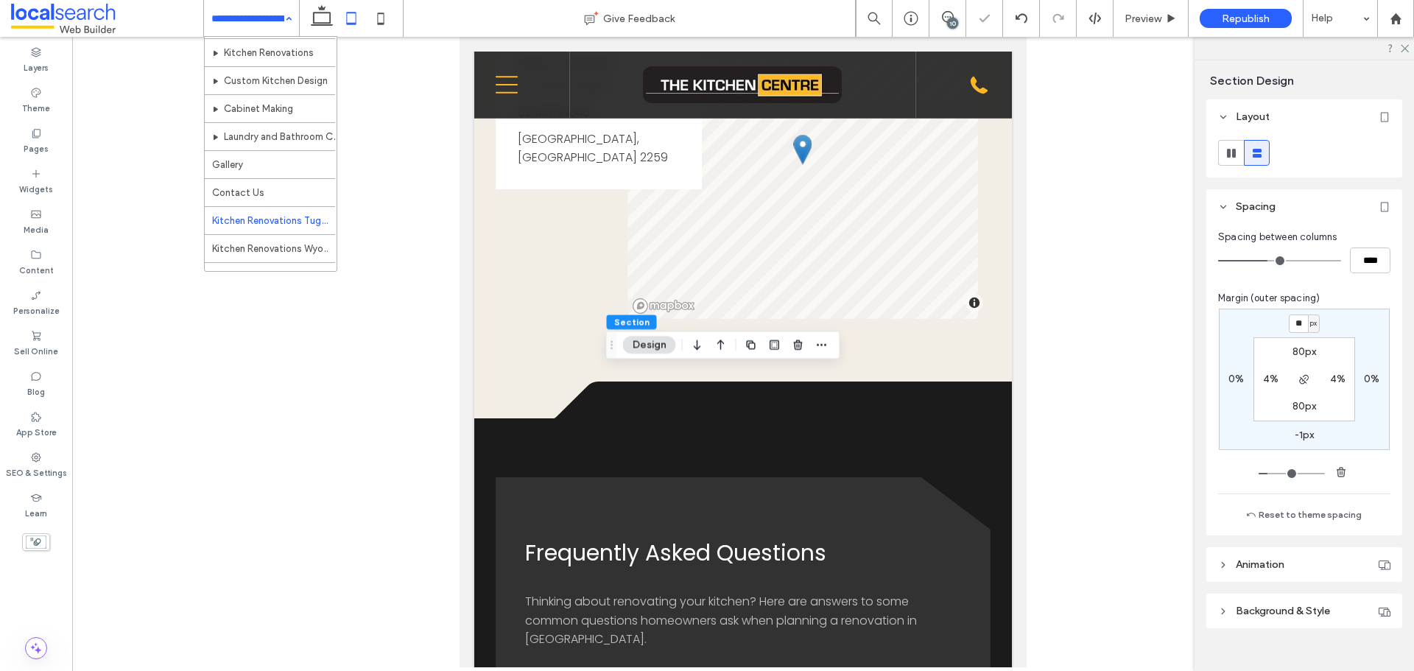
scroll to position [183, 0]
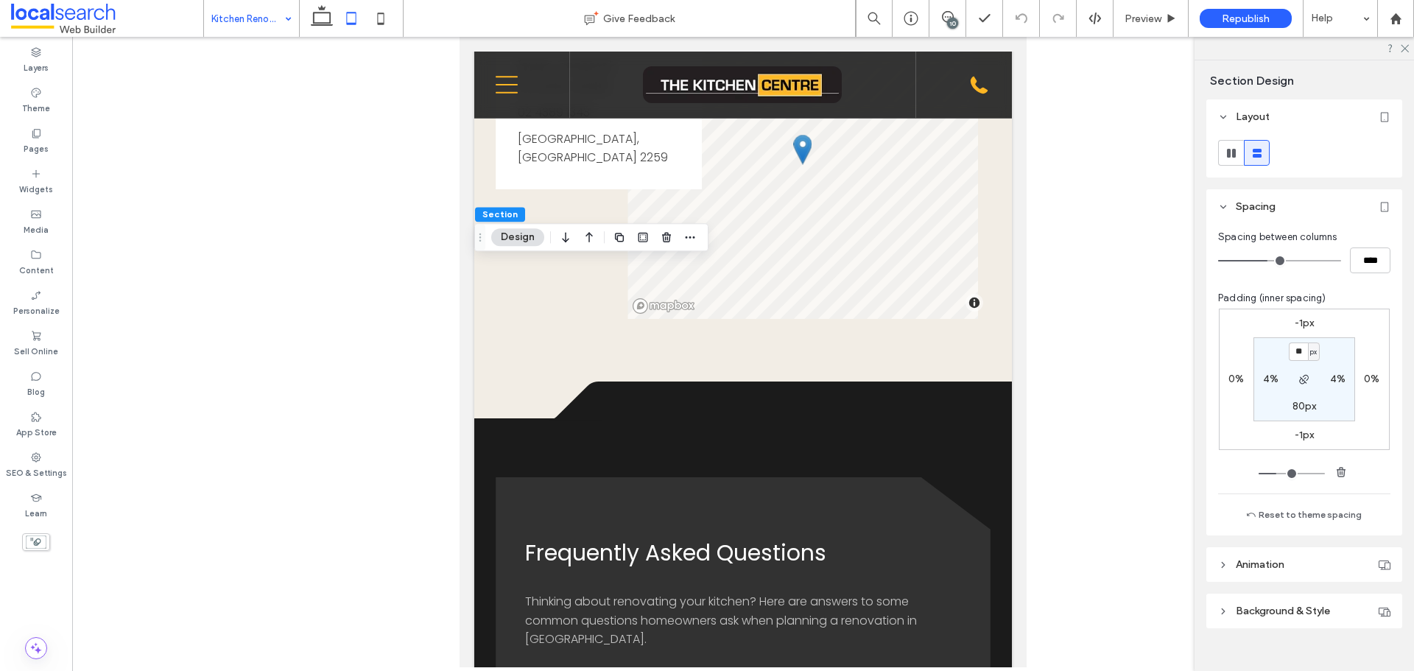
click at [1301, 323] on label "-1px" at bounding box center [1305, 323] width 20 height 13
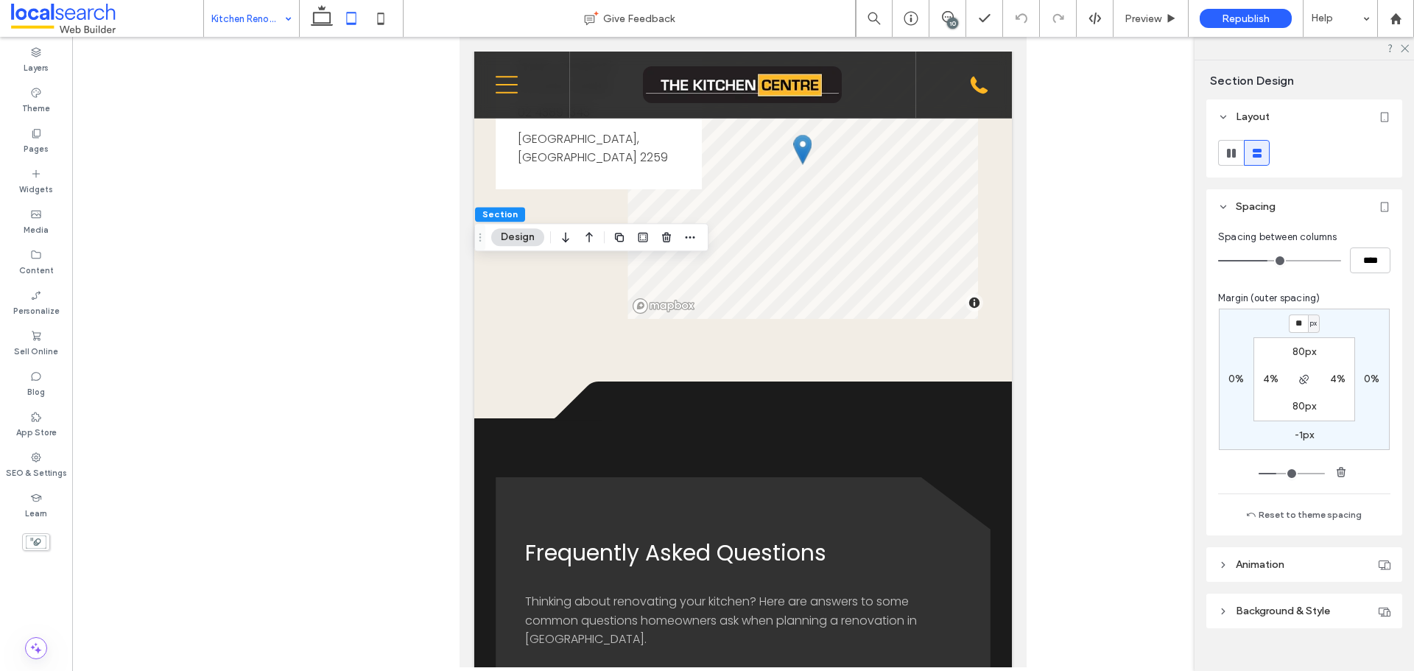
type input "*"
type input "**"
type input "*"
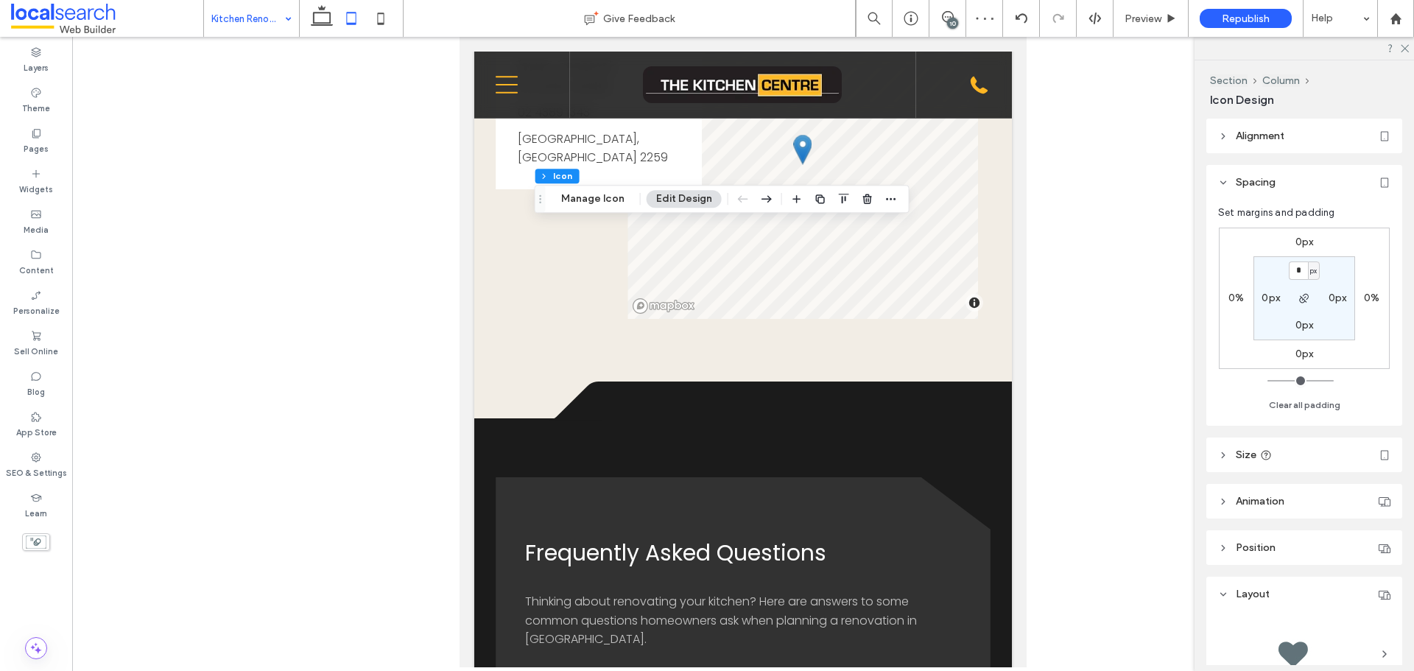
click at [1366, 297] on label "0%" at bounding box center [1371, 298] width 15 height 13
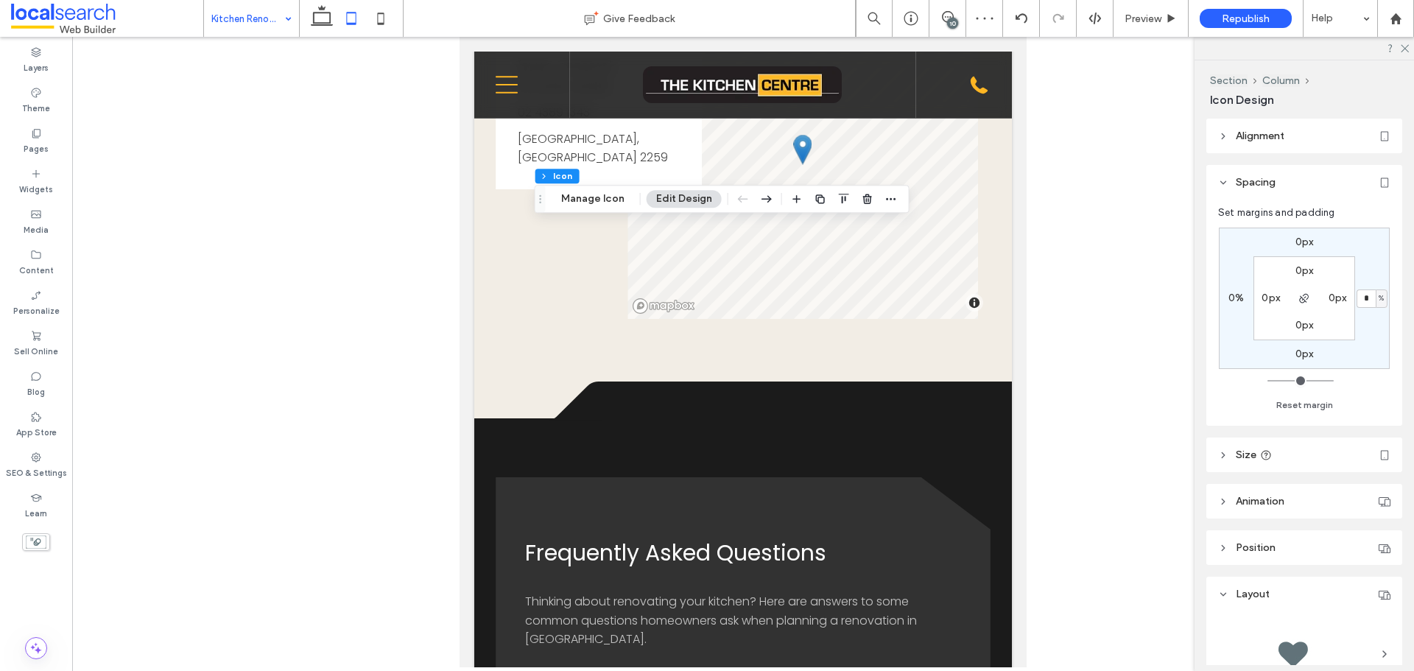
click at [1377, 296] on div "%" at bounding box center [1382, 298] width 12 height 18
click at [1380, 298] on div "%" at bounding box center [1376, 298] width 19 height 15
click at [1379, 299] on span "%" at bounding box center [1381, 298] width 5 height 15
click at [1374, 316] on span "px" at bounding box center [1376, 321] width 10 height 15
click at [1365, 297] on input "*" at bounding box center [1366, 298] width 19 height 18
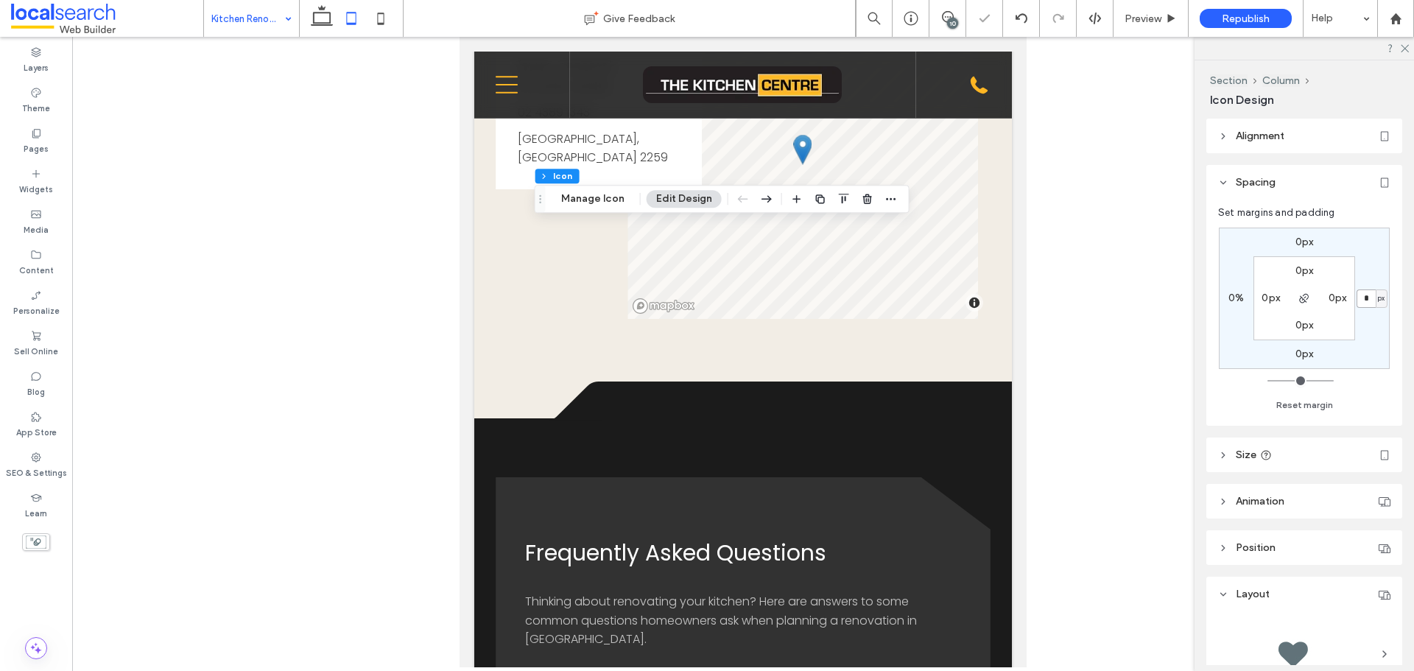
paste input "*"
type input "**"
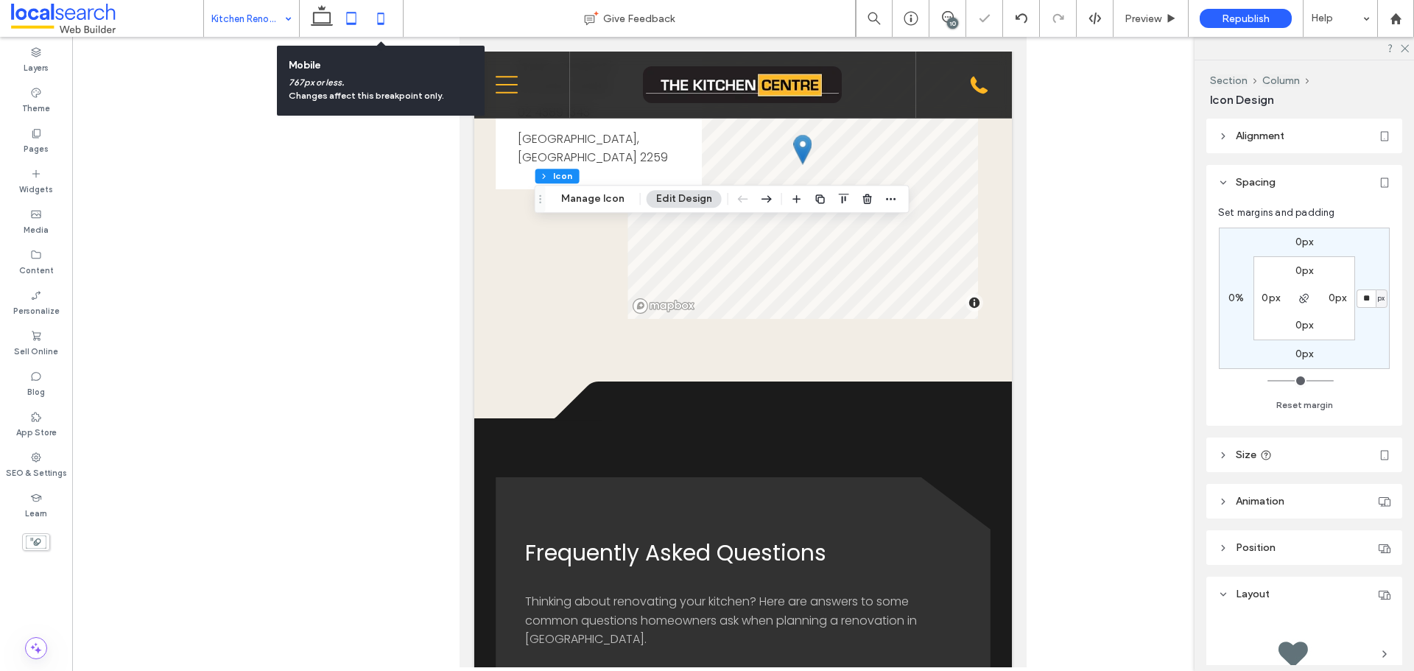
click at [382, 12] on icon at bounding box center [380, 18] width 29 height 29
type input "*"
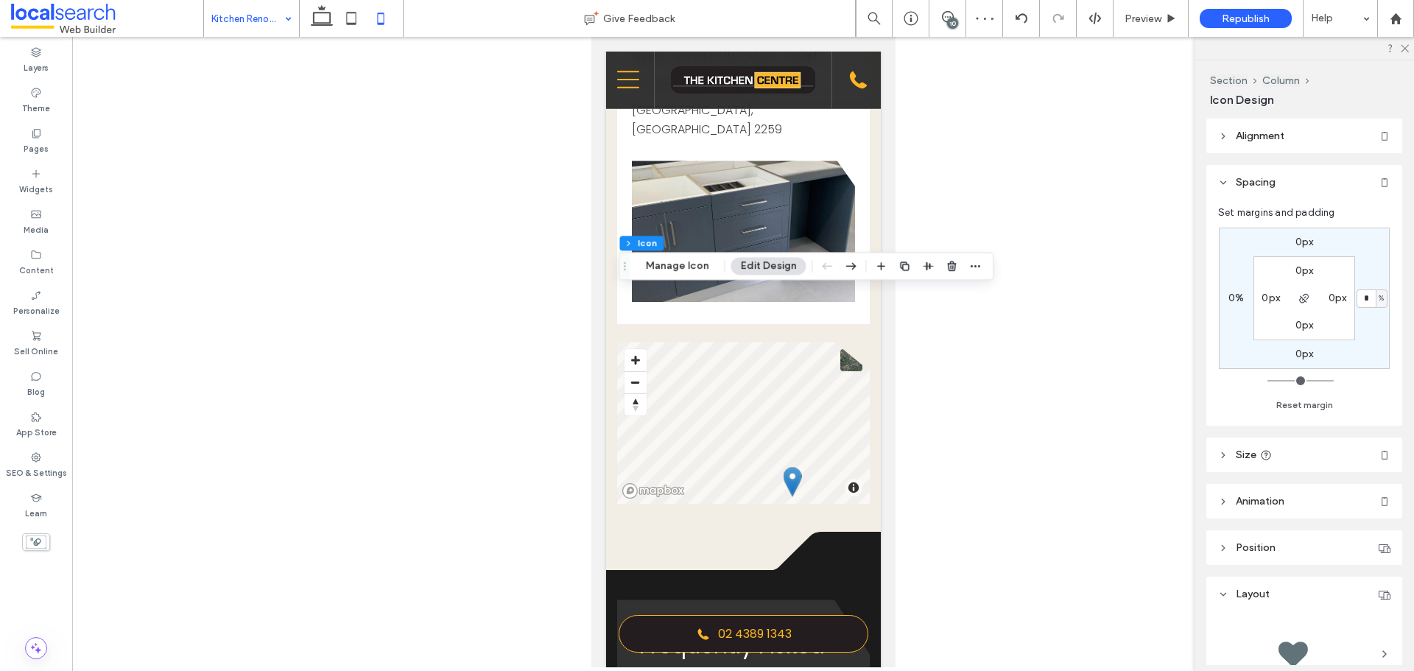
click at [1385, 293] on div "%" at bounding box center [1382, 298] width 12 height 18
click at [1374, 318] on span "px" at bounding box center [1376, 321] width 10 height 15
click at [1369, 296] on input "*" at bounding box center [1366, 298] width 19 height 18
paste input "*"
type input "**"
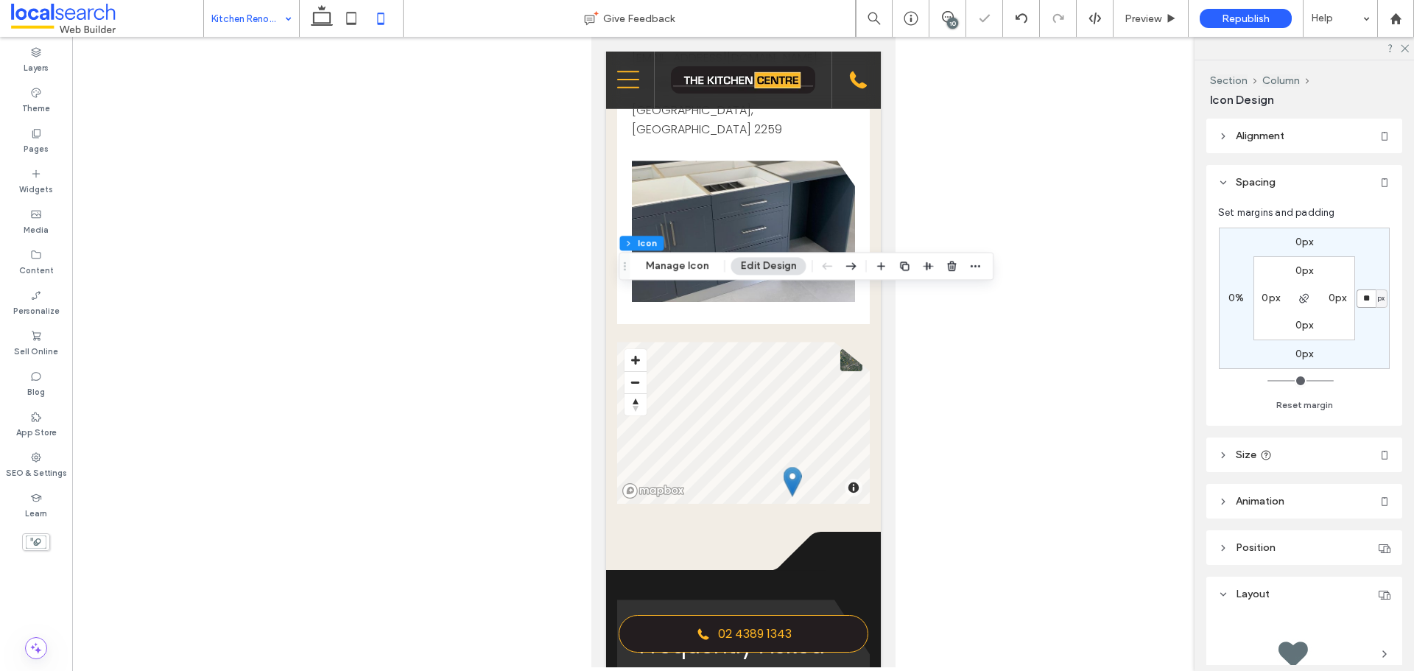
type input "*"
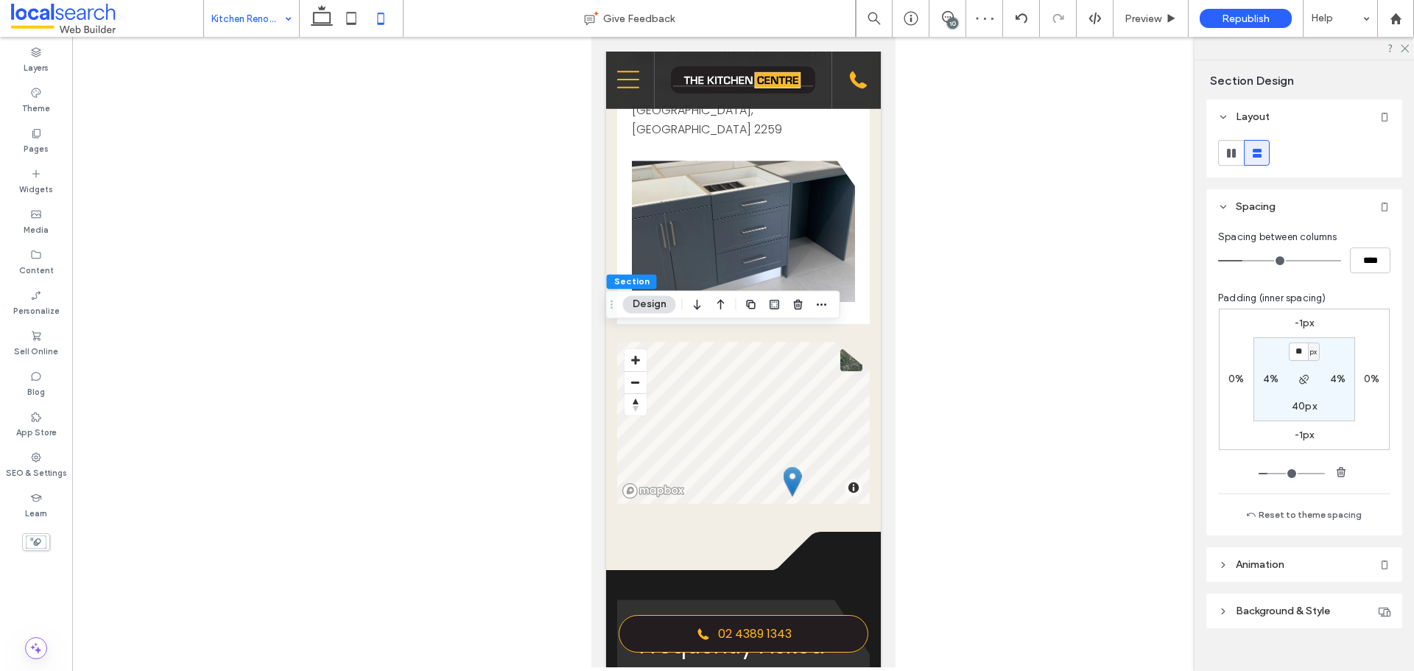
click at [1297, 317] on label "-1px" at bounding box center [1305, 323] width 20 height 13
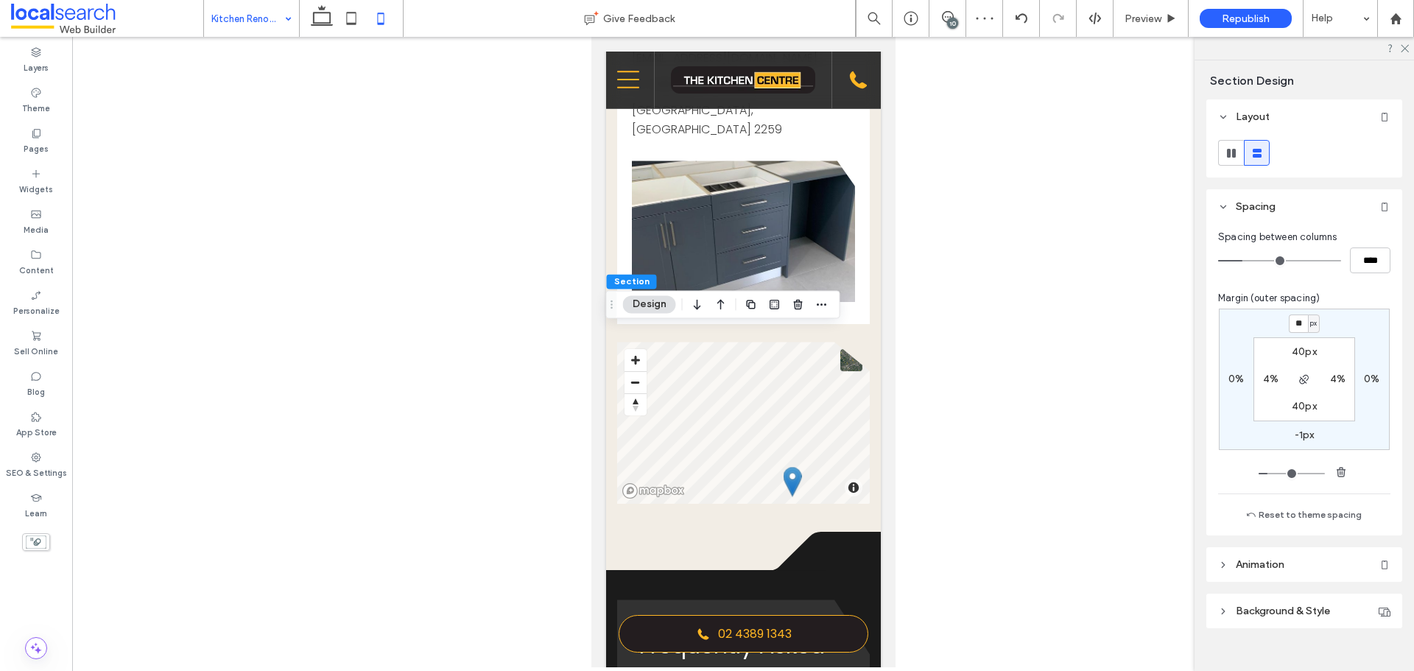
type input "*"
type input "**"
click at [351, 13] on use at bounding box center [352, 18] width 10 height 13
type input "*"
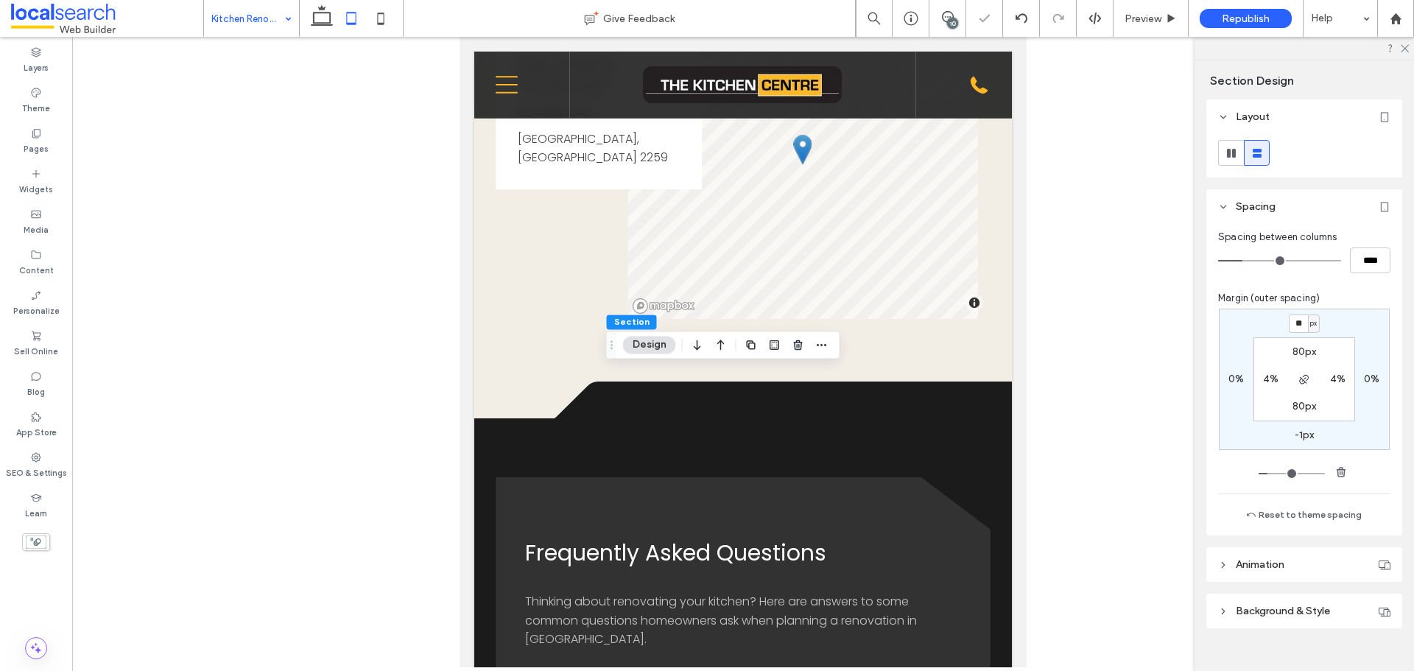
type input "**"
type input "****"
type input "*"
type input "**"
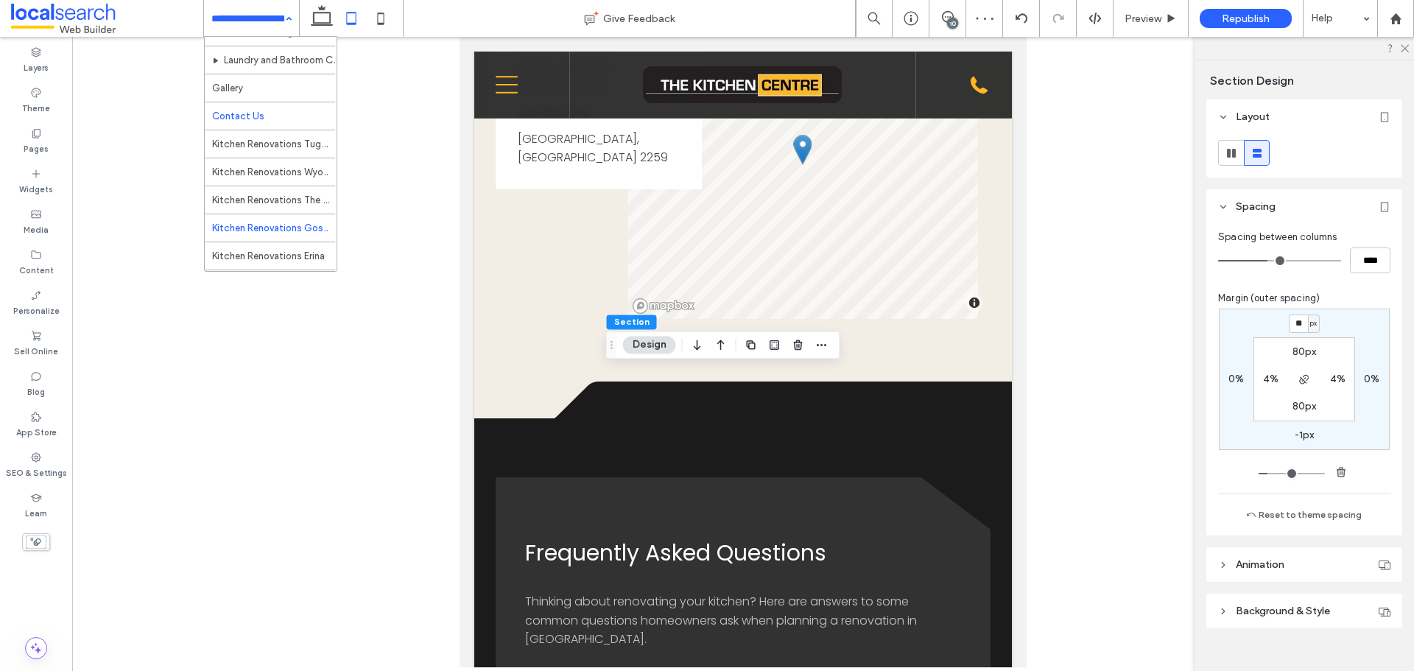
scroll to position [183, 0]
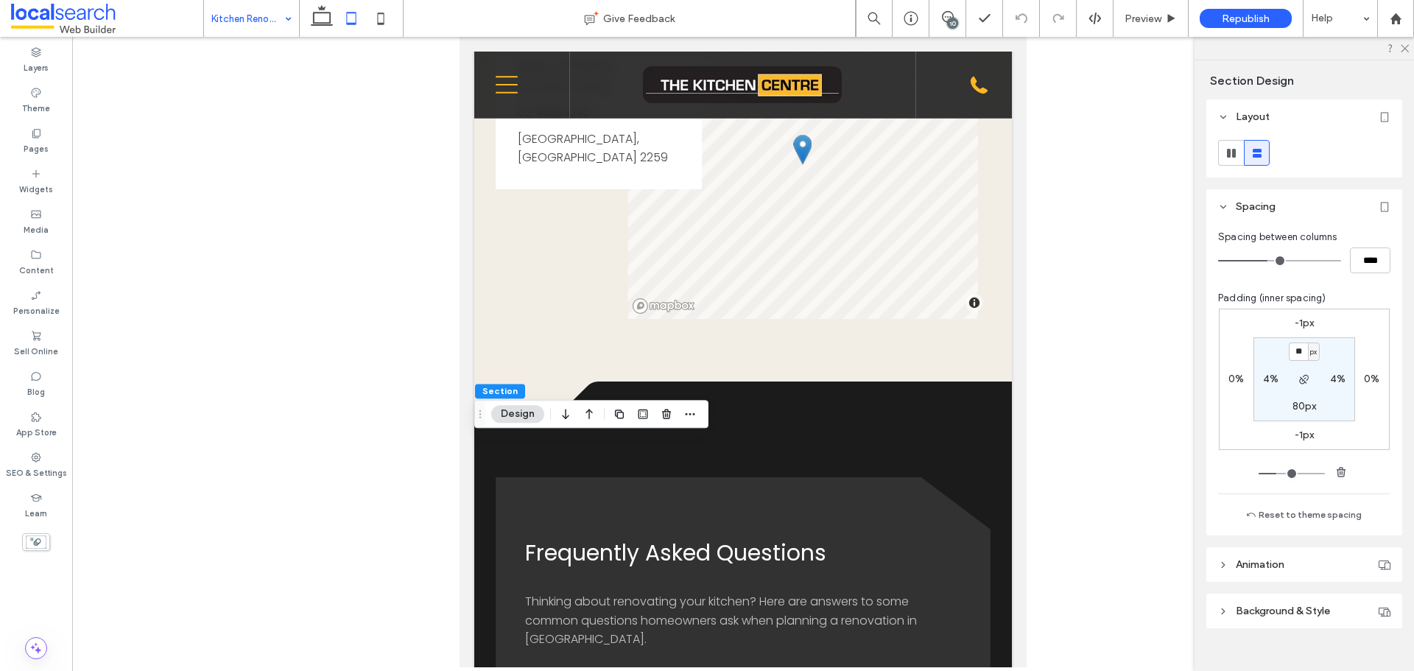
click at [1299, 325] on label "-1px" at bounding box center [1305, 323] width 20 height 13
type input "*"
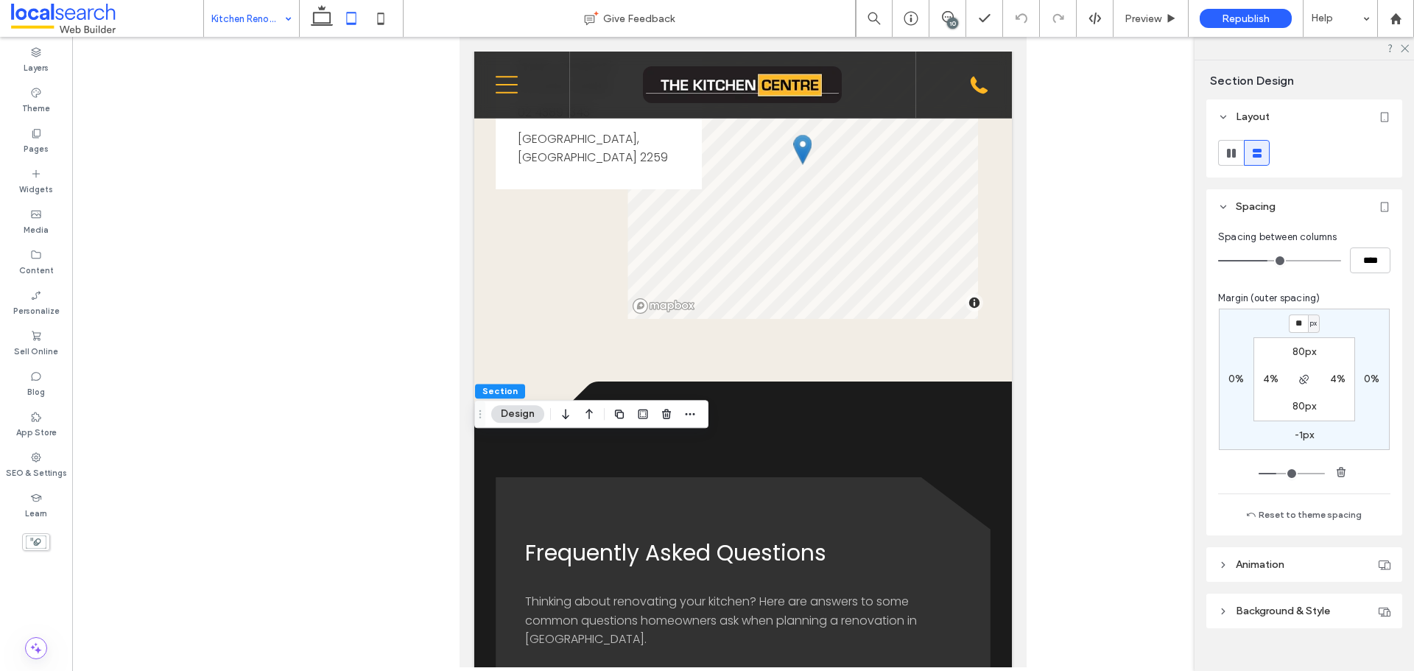
type input "**"
type input "*"
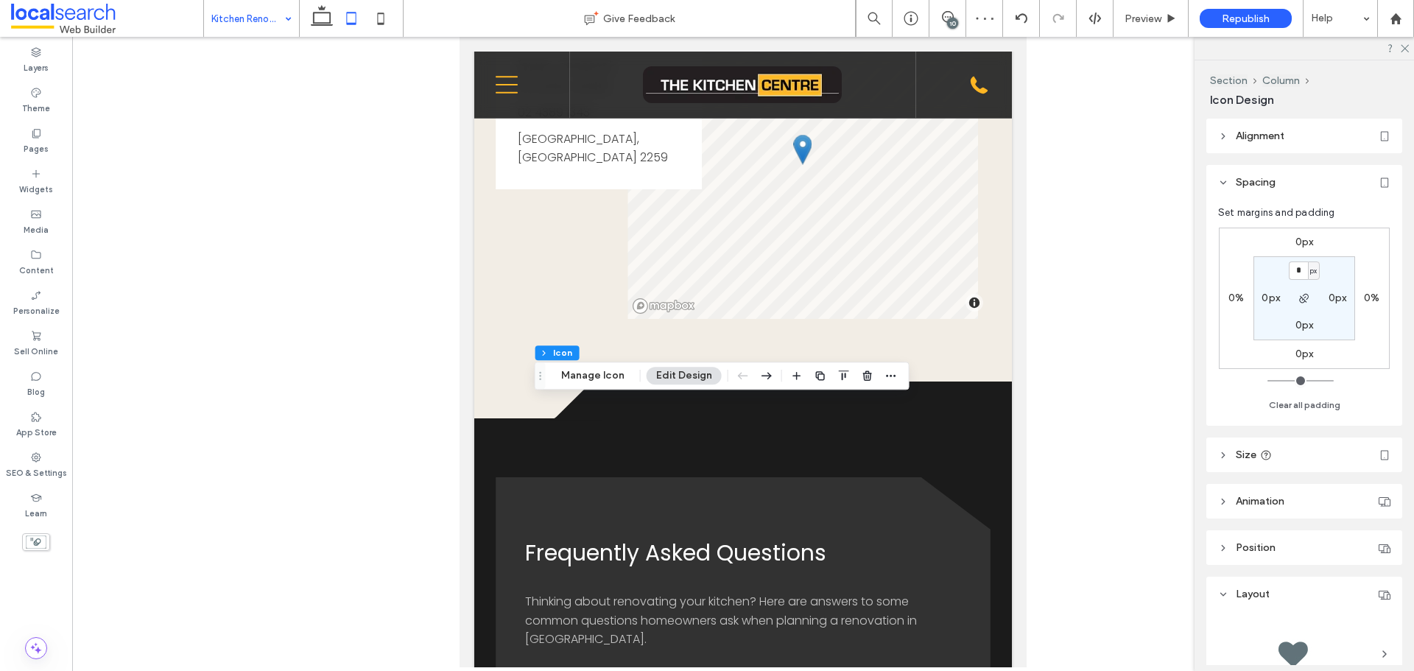
click at [1368, 291] on div "0px 0% 0px 0% * px 0px 0px 0px" at bounding box center [1304, 298] width 171 height 141
click at [1373, 300] on label "0%" at bounding box center [1371, 298] width 15 height 13
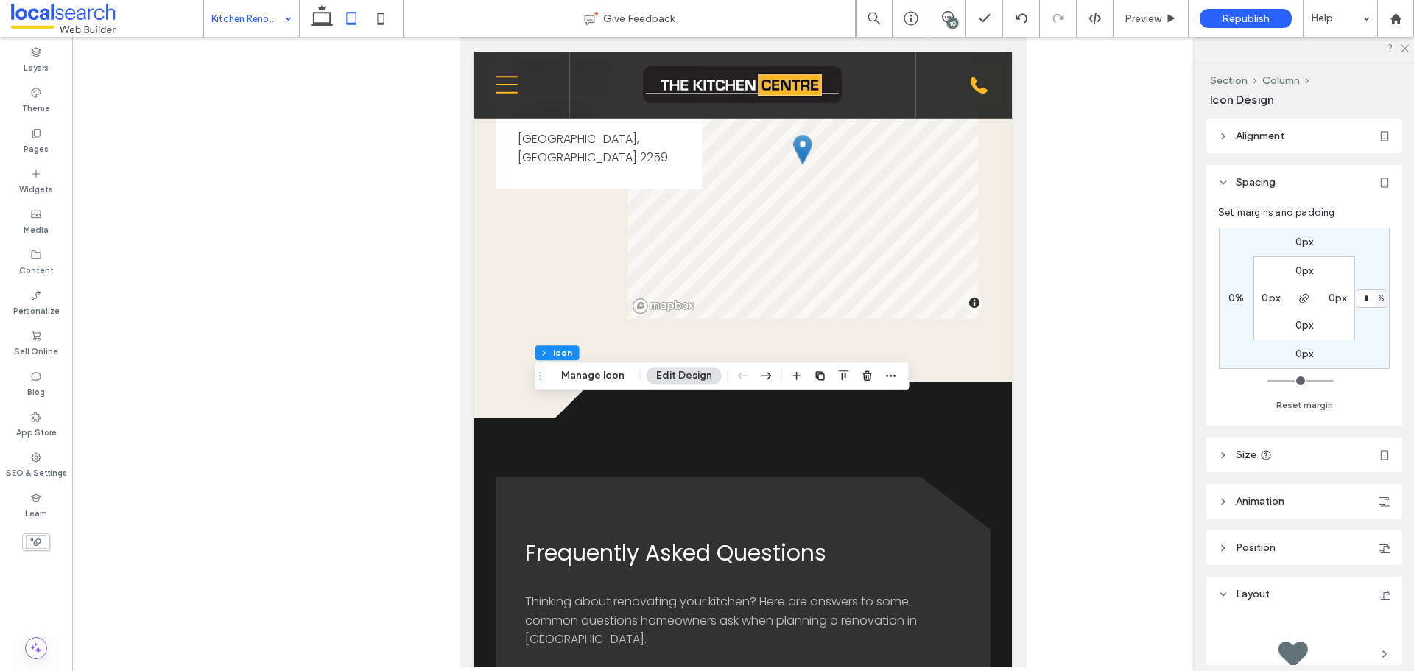
click at [1379, 297] on div "%" at bounding box center [1381, 298] width 9 height 15
click at [1376, 322] on span "px" at bounding box center [1376, 321] width 10 height 15
click at [1368, 294] on input "*" at bounding box center [1366, 298] width 19 height 18
paste input "*"
type input "**"
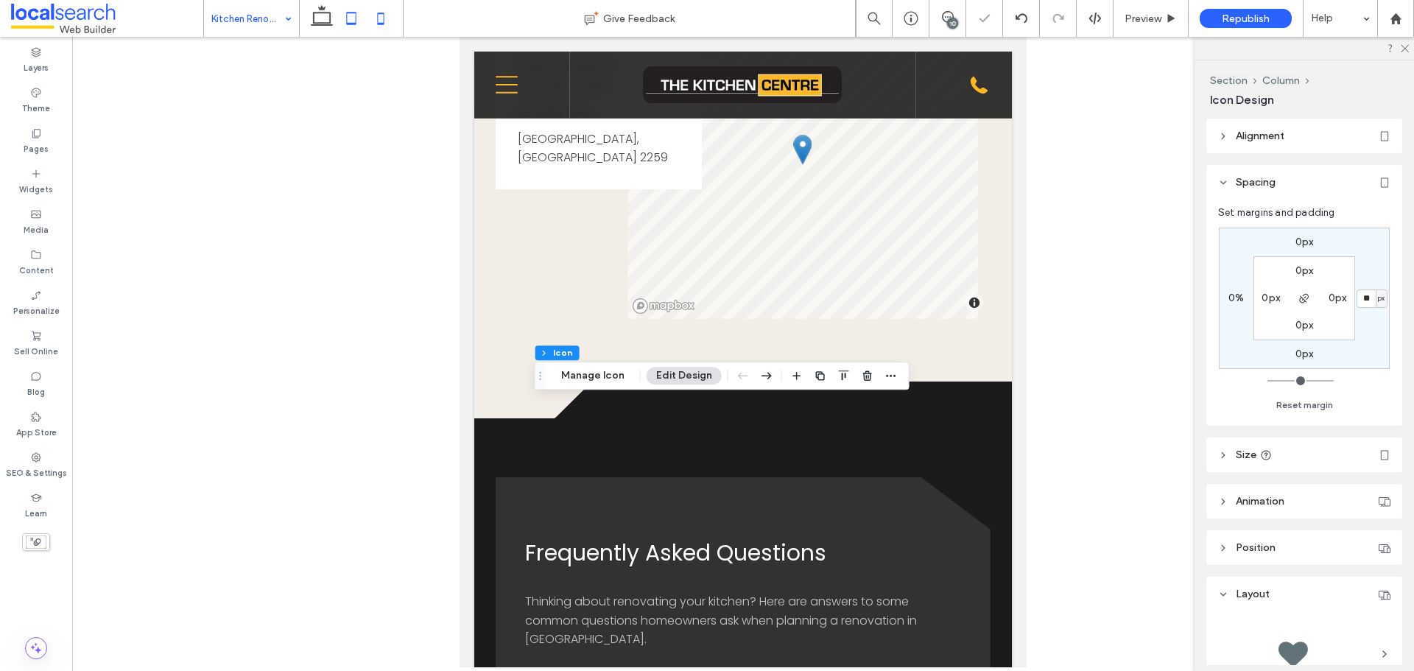
click at [384, 18] on icon at bounding box center [380, 18] width 29 height 29
type input "*"
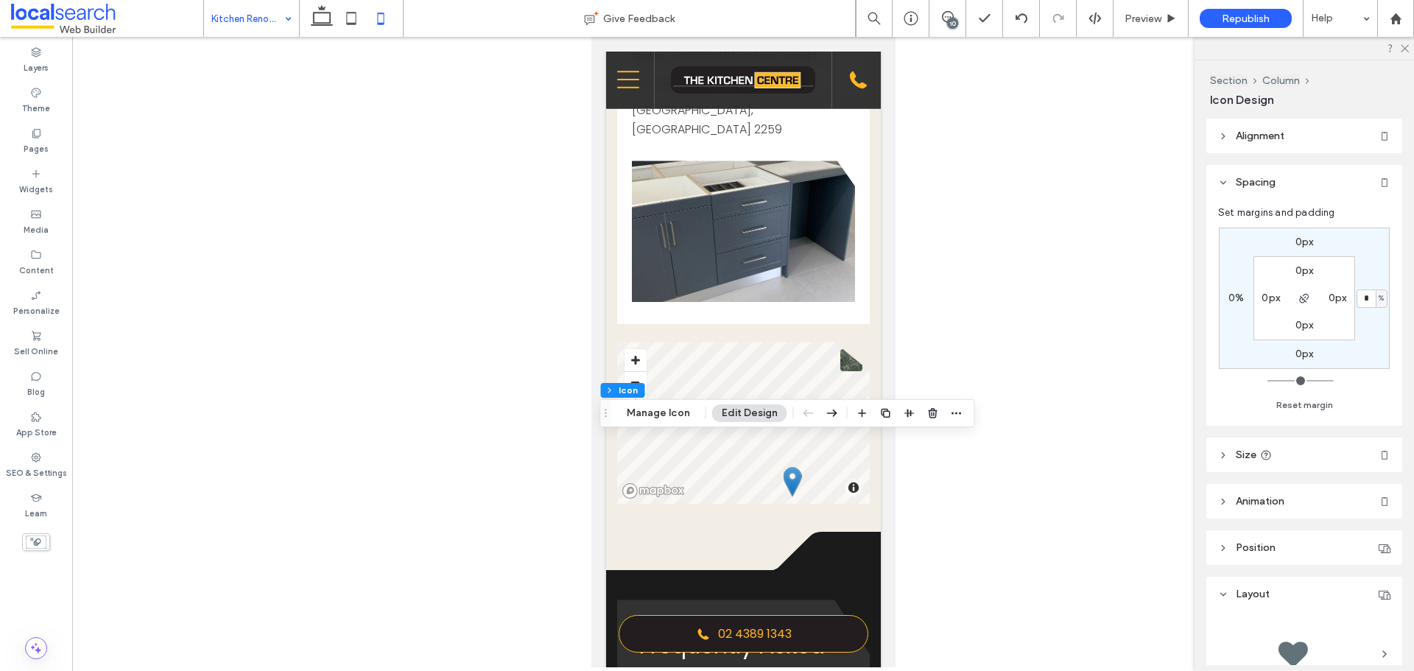
click at [1385, 301] on div "%" at bounding box center [1382, 298] width 12 height 18
click at [1380, 318] on span "px" at bounding box center [1376, 321] width 10 height 15
click at [1371, 298] on input "*" at bounding box center [1366, 298] width 19 height 18
paste input "*"
type input "**"
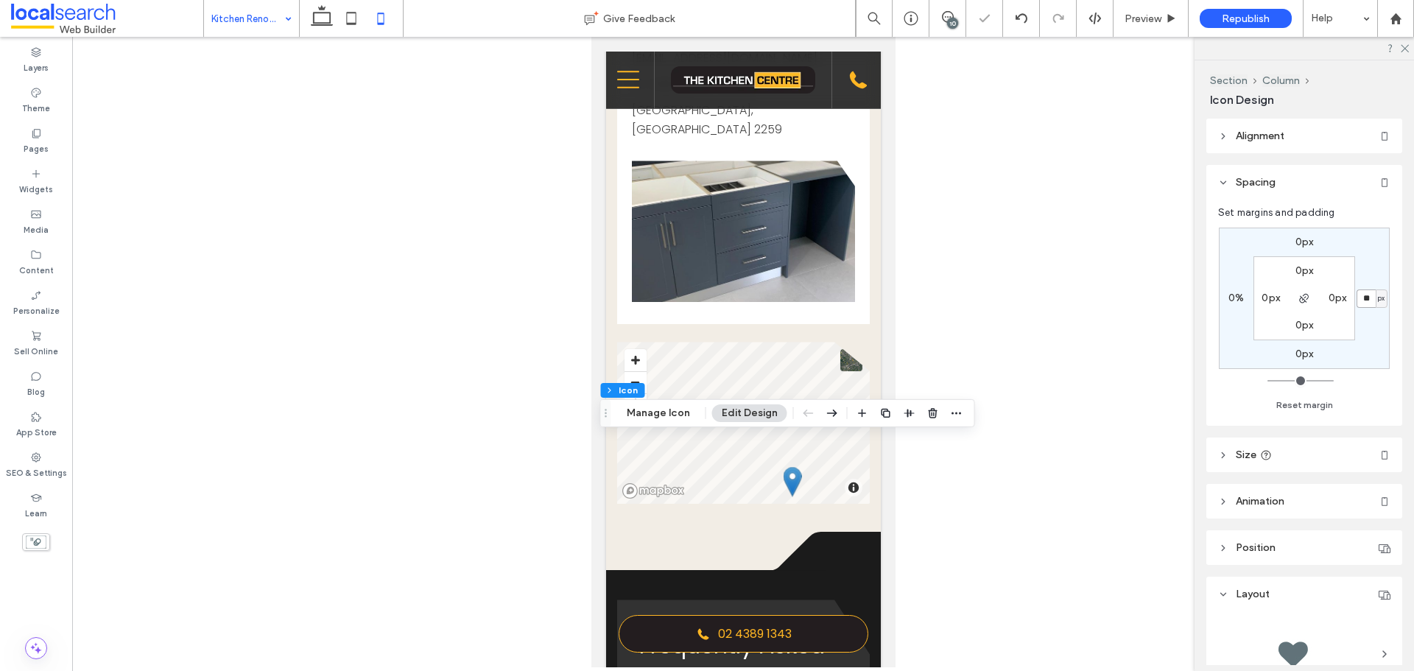
type input "*"
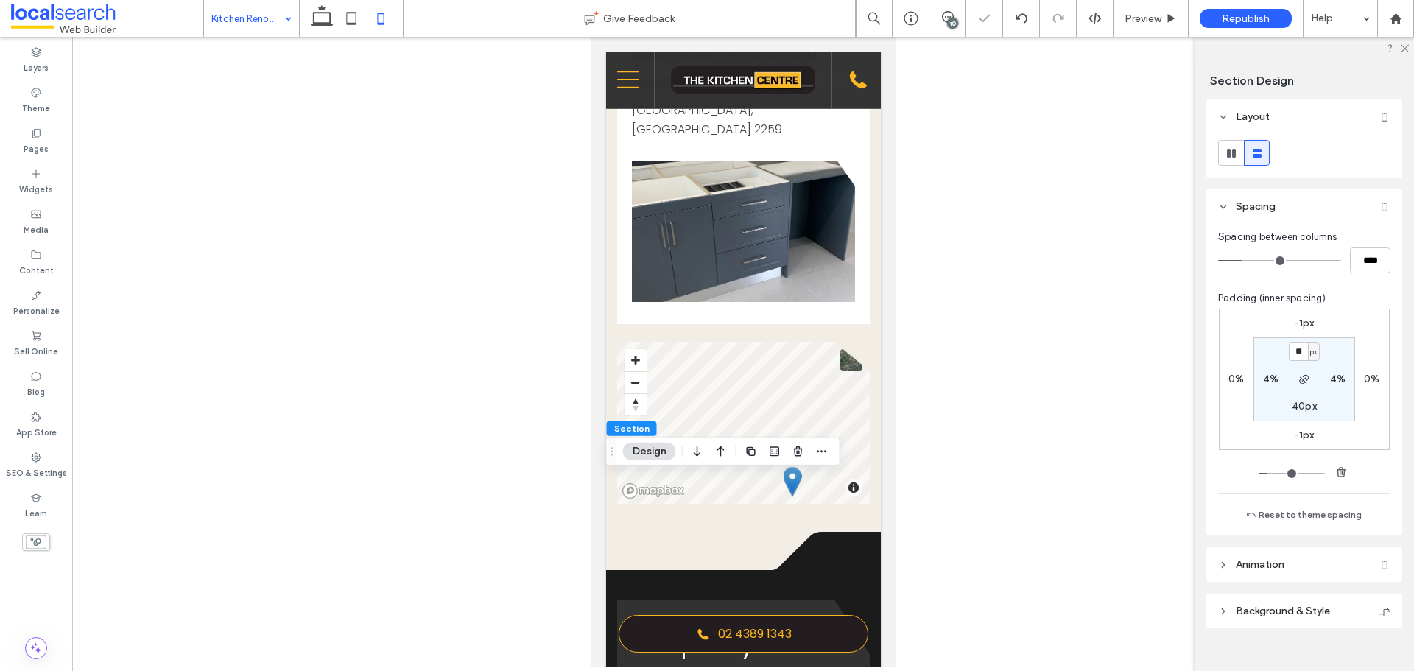
click at [1301, 326] on label "-1px" at bounding box center [1305, 323] width 20 height 13
type input "*"
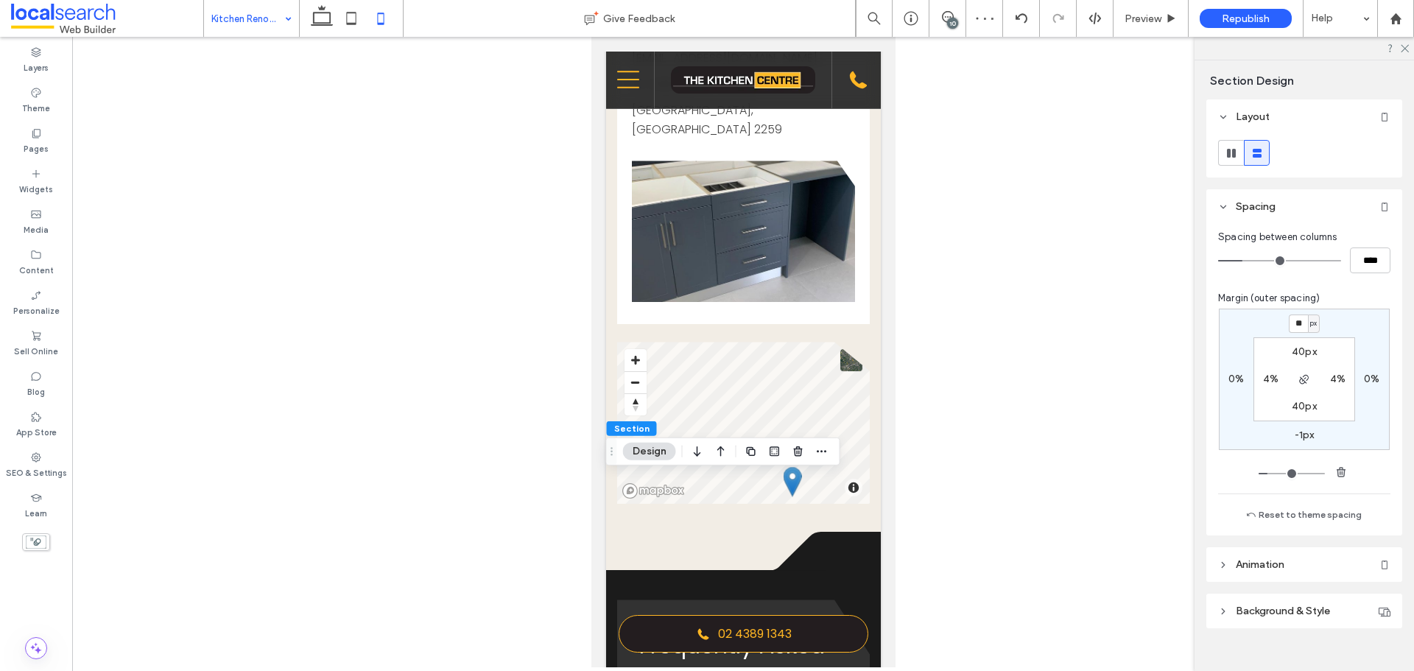
type input "**"
type input "*"
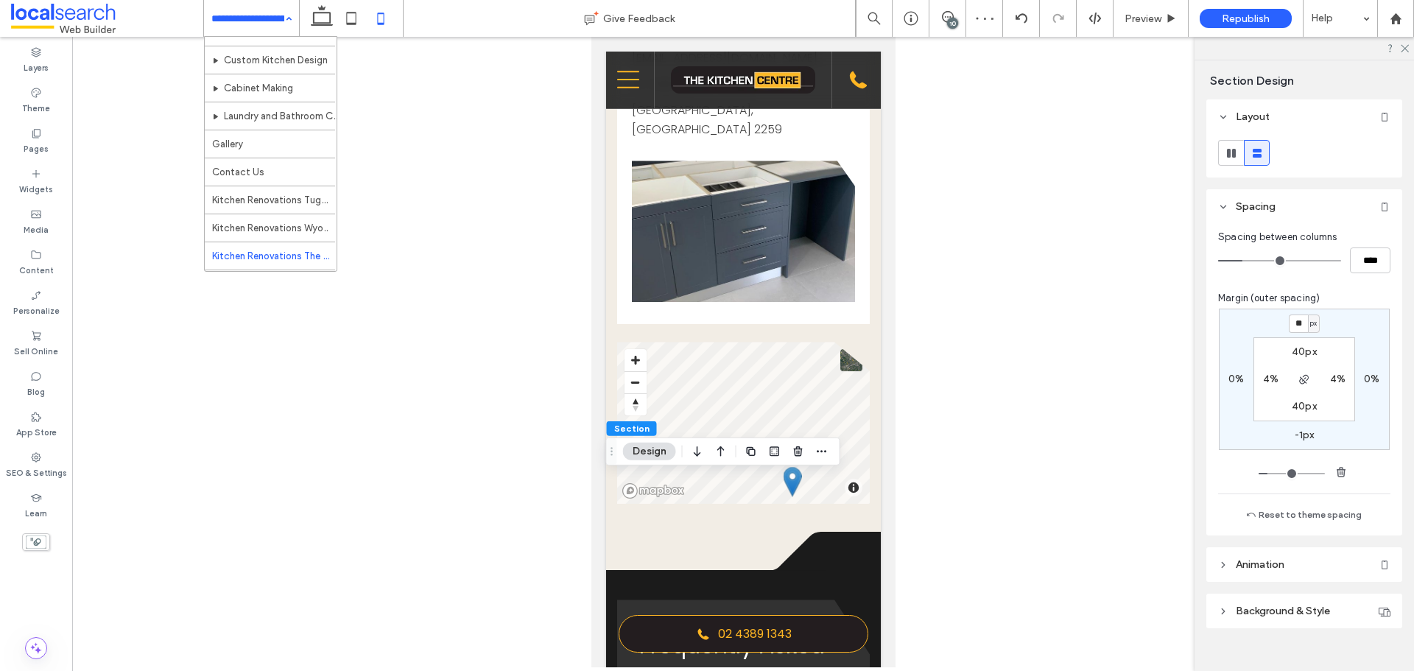
scroll to position [183, 0]
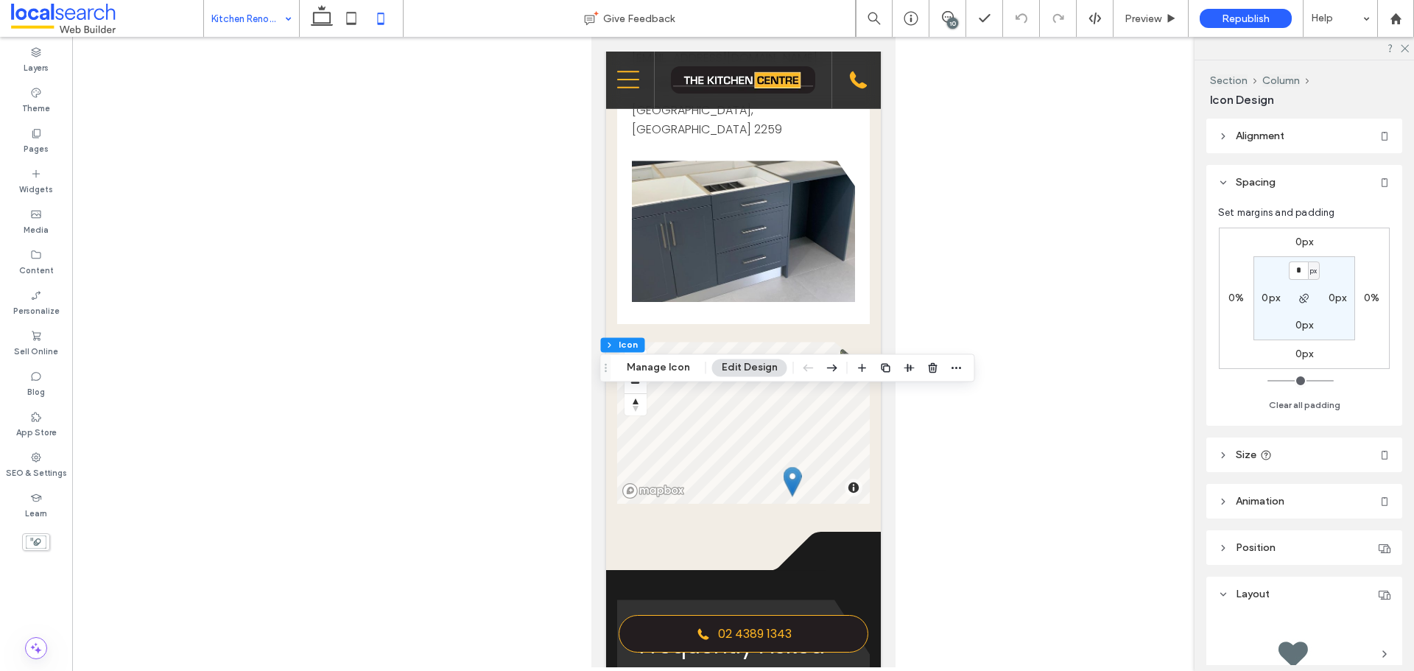
click at [1366, 297] on label "0%" at bounding box center [1371, 298] width 15 height 13
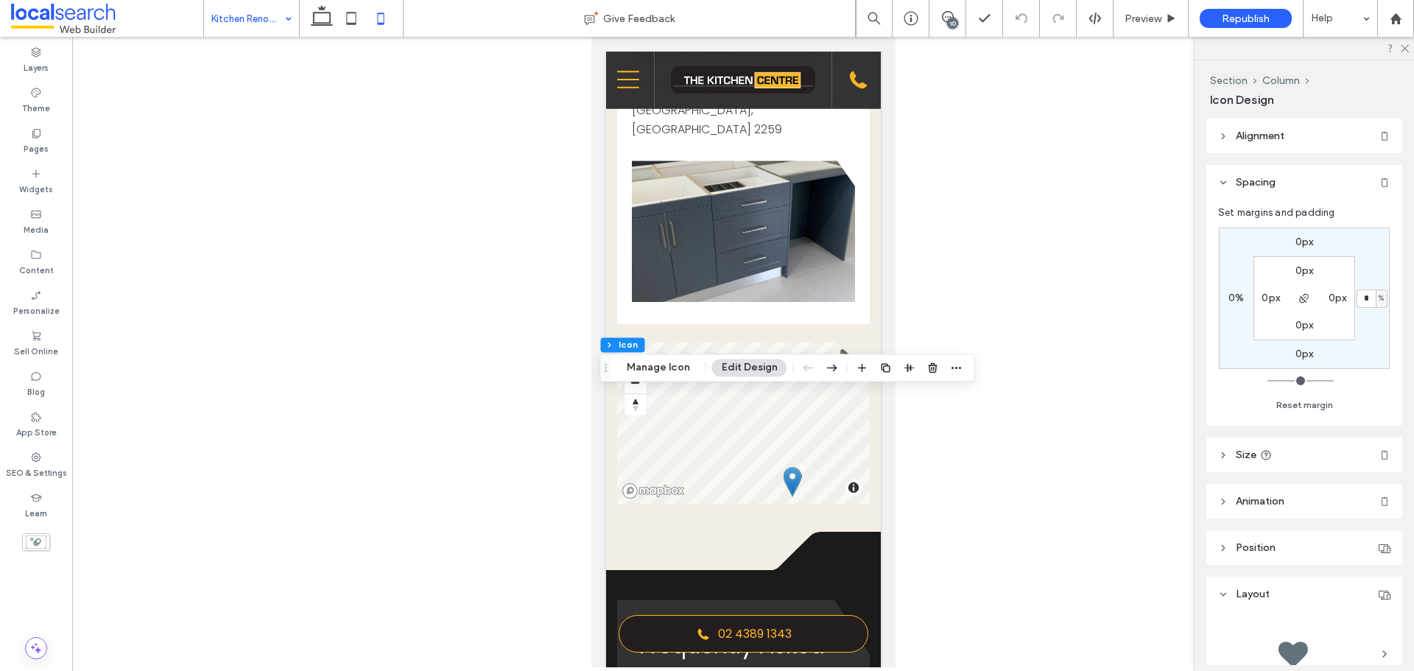
click at [1380, 301] on span "%" at bounding box center [1381, 298] width 5 height 15
click at [1377, 314] on span "px" at bounding box center [1376, 321] width 10 height 15
click at [1365, 295] on input "*" at bounding box center [1366, 298] width 19 height 18
paste input "*"
type input "**"
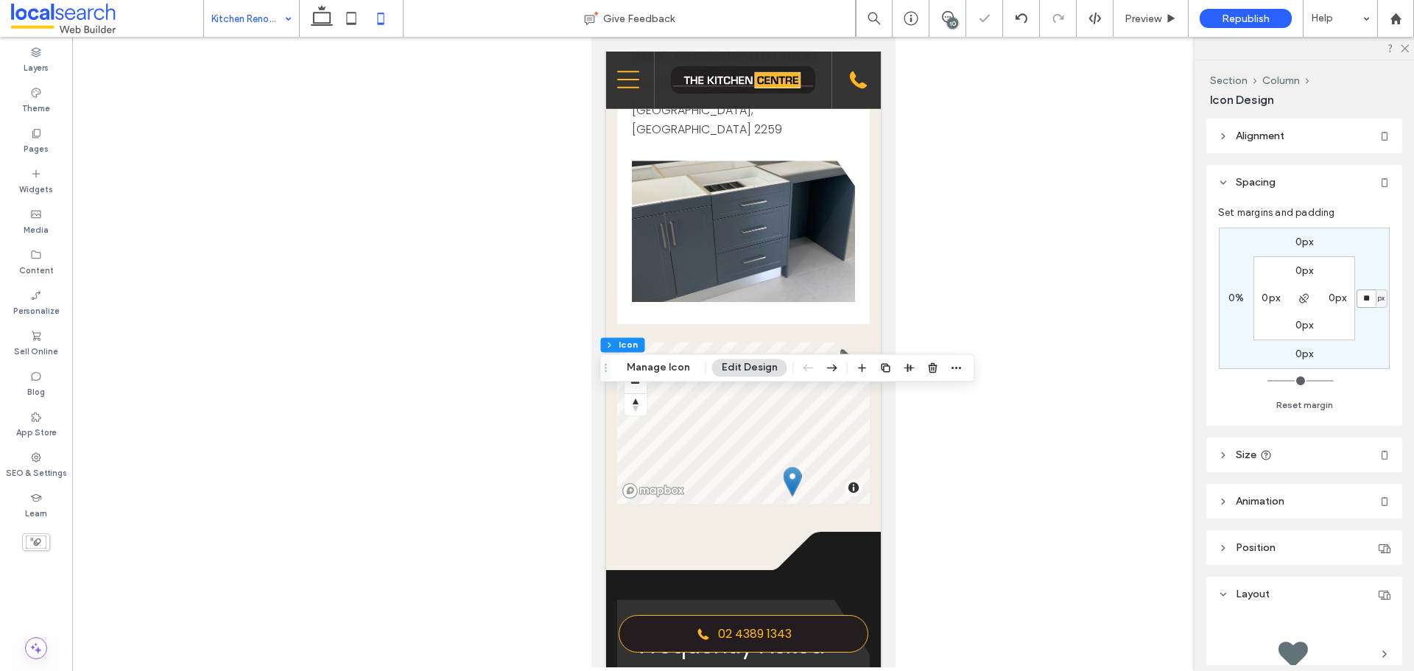
type input "*"
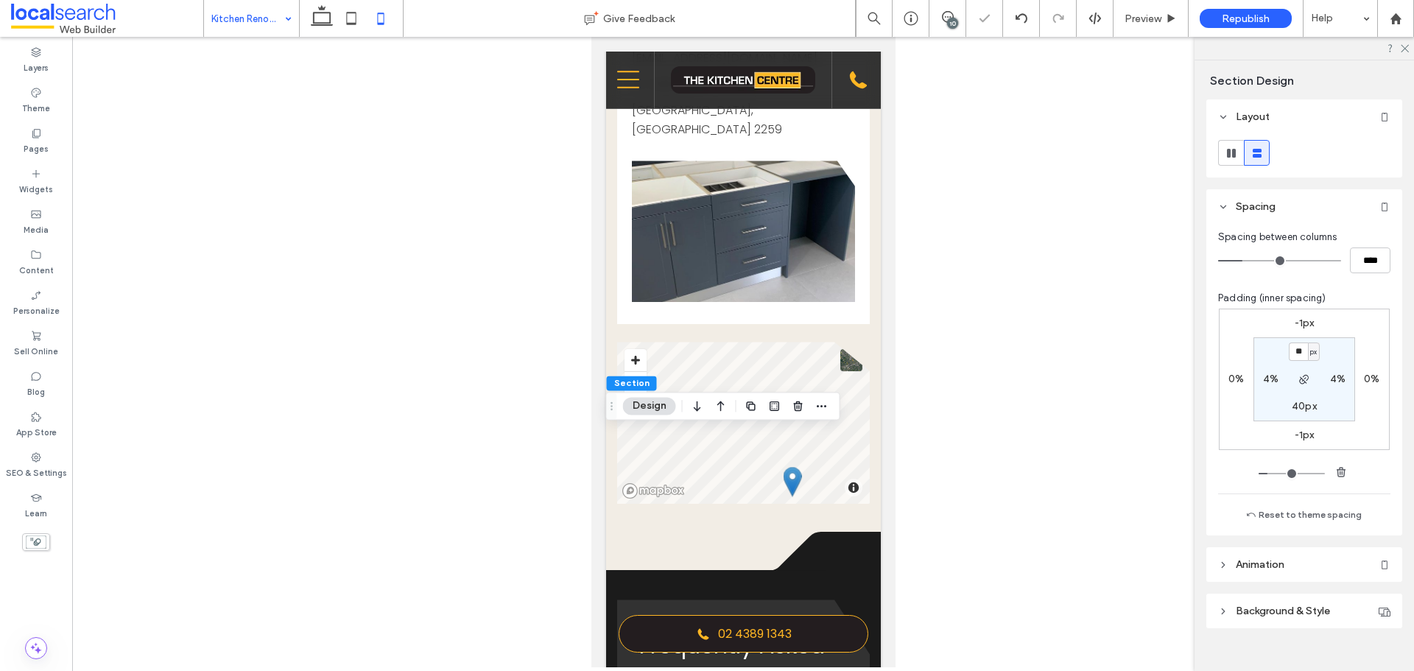
click at [1374, 384] on label "0%" at bounding box center [1371, 379] width 15 height 13
type input "*"
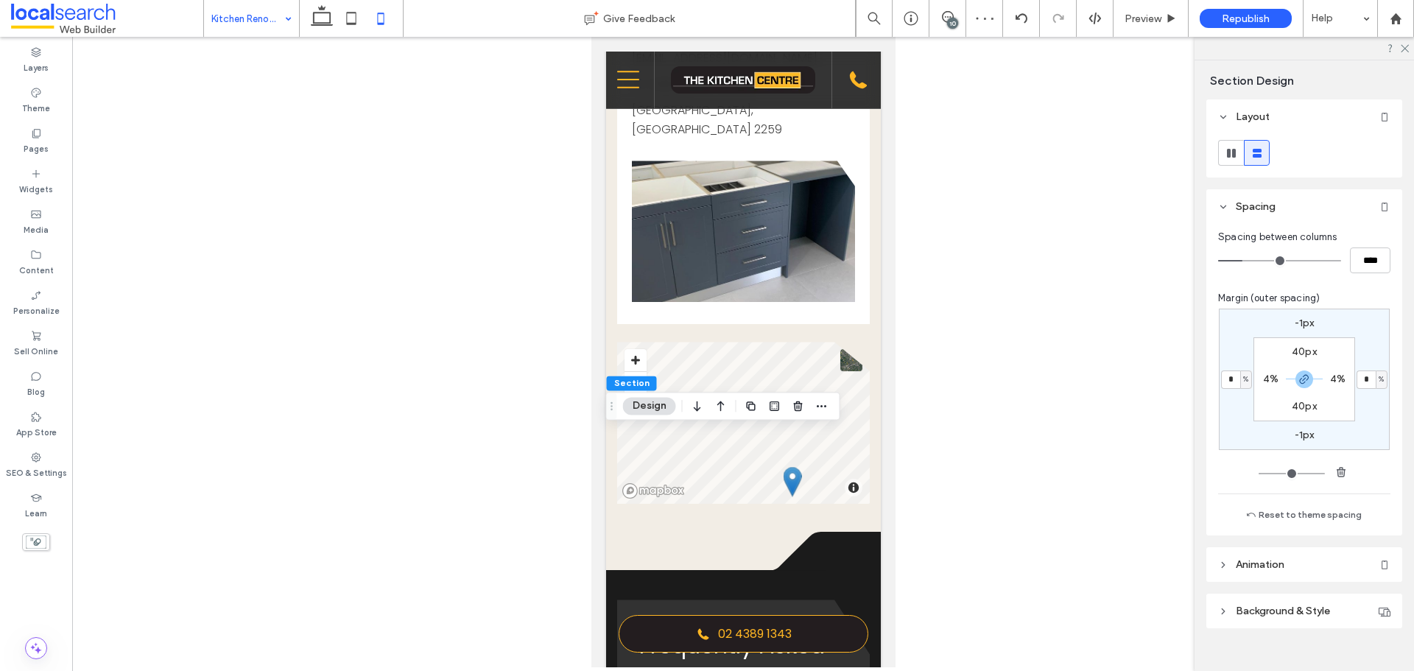
click at [1379, 377] on span "%" at bounding box center [1381, 379] width 5 height 15
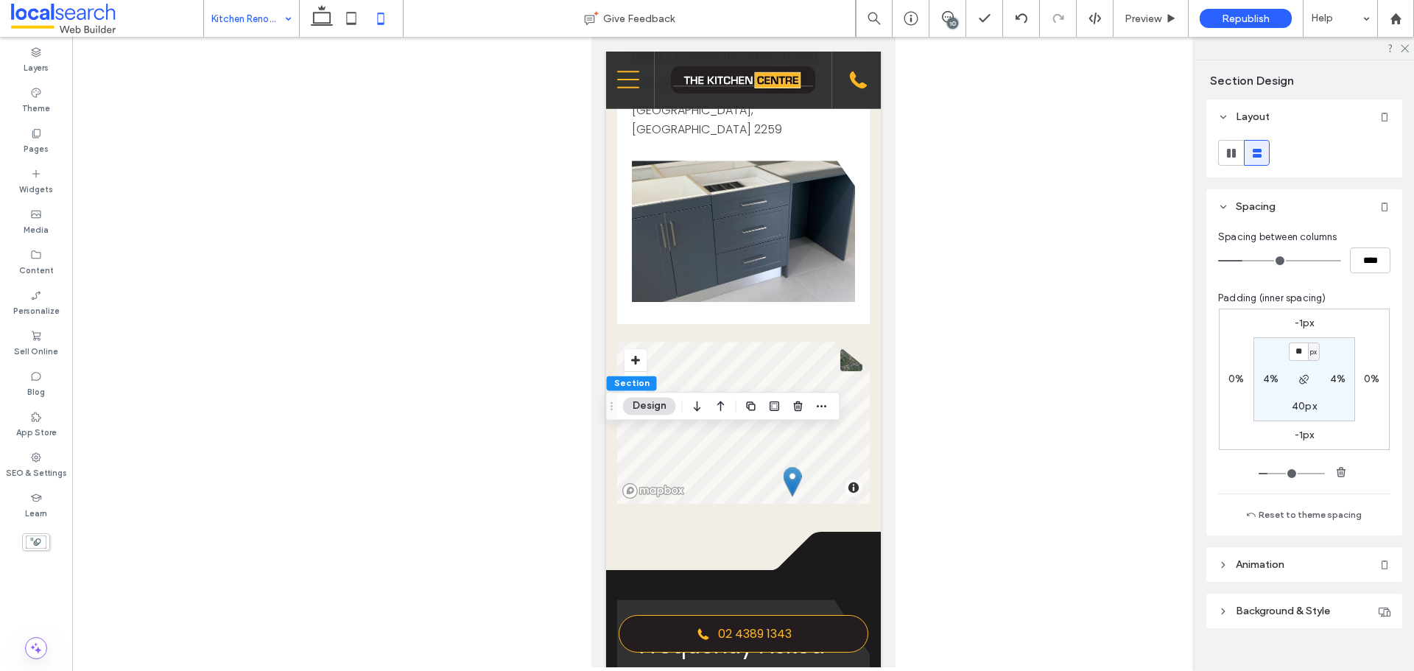
click at [1371, 379] on label "0%" at bounding box center [1371, 379] width 15 height 13
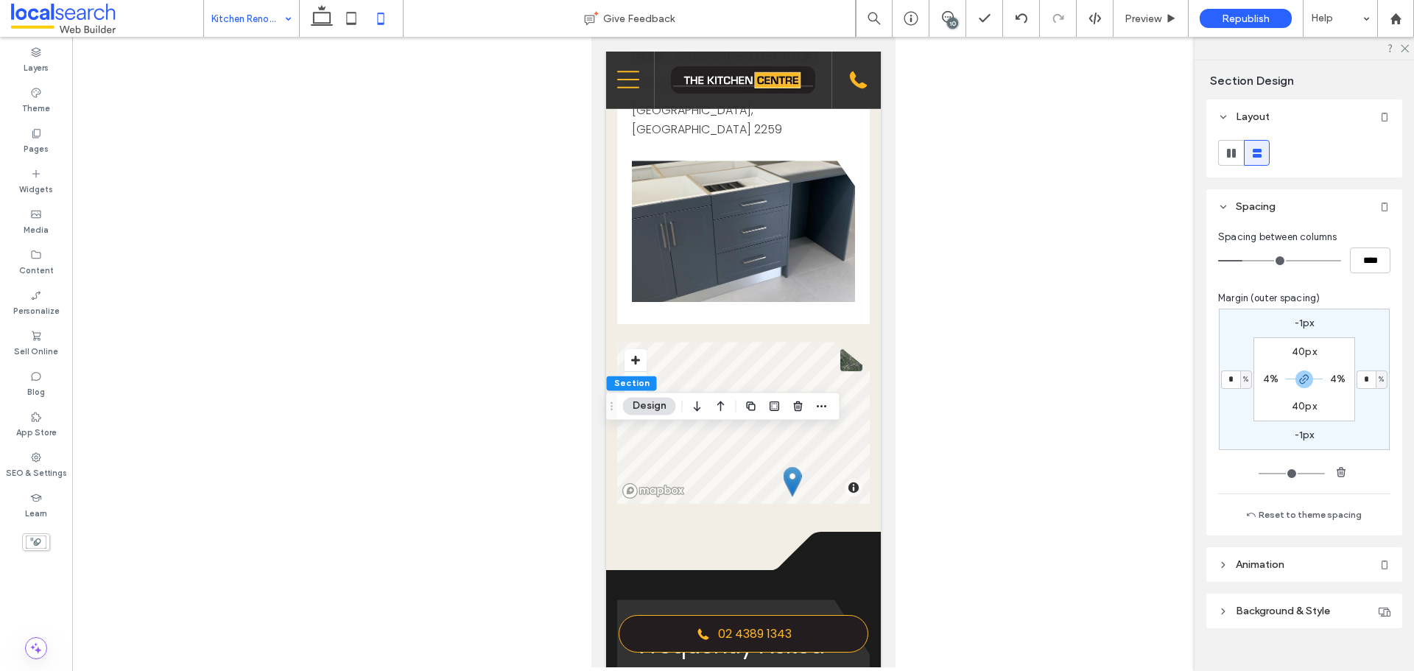
click at [1379, 376] on span "%" at bounding box center [1381, 379] width 5 height 15
click at [1371, 404] on span "px" at bounding box center [1373, 402] width 10 height 15
click at [1304, 318] on label "-1px" at bounding box center [1305, 323] width 20 height 13
type input "*"
type input "**"
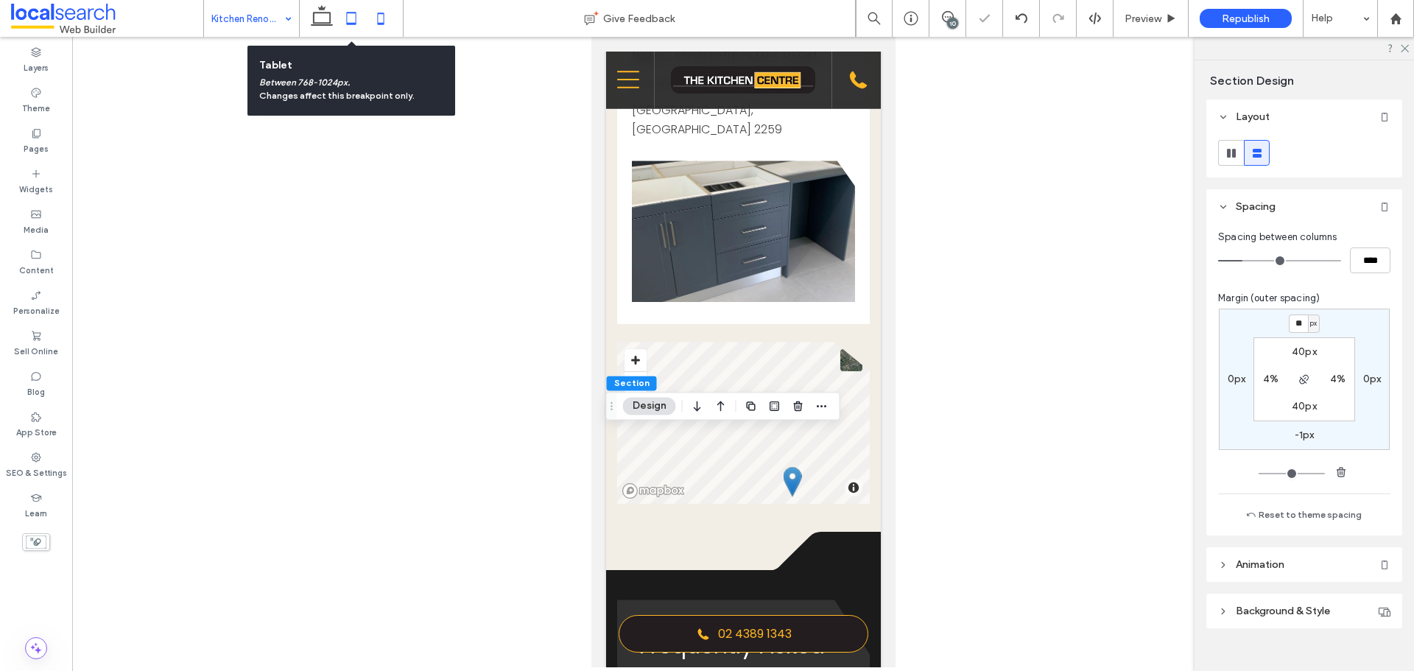
click at [343, 26] on icon at bounding box center [351, 18] width 29 height 29
type input "*"
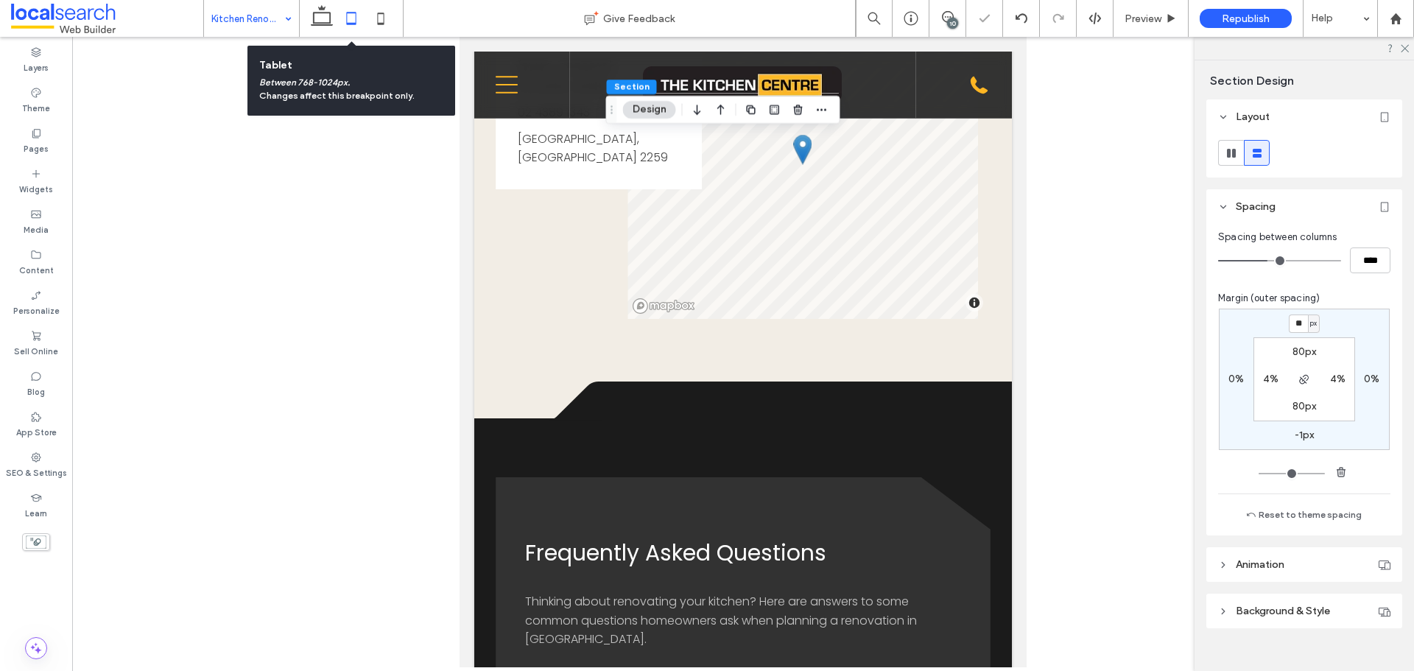
type input "**"
type input "****"
type input "*"
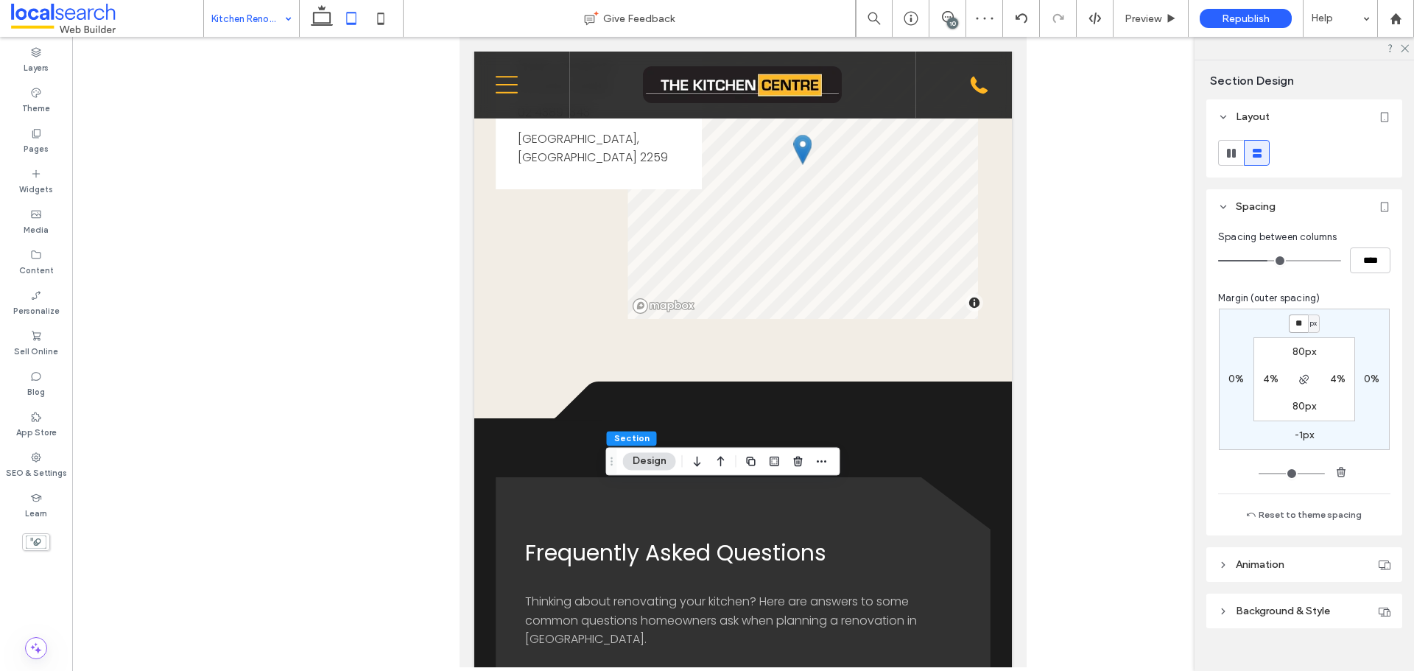
click at [1297, 326] on input "**" at bounding box center [1298, 323] width 19 height 18
paste input "margin-top"
type input "**"
type input "*"
type input "**"
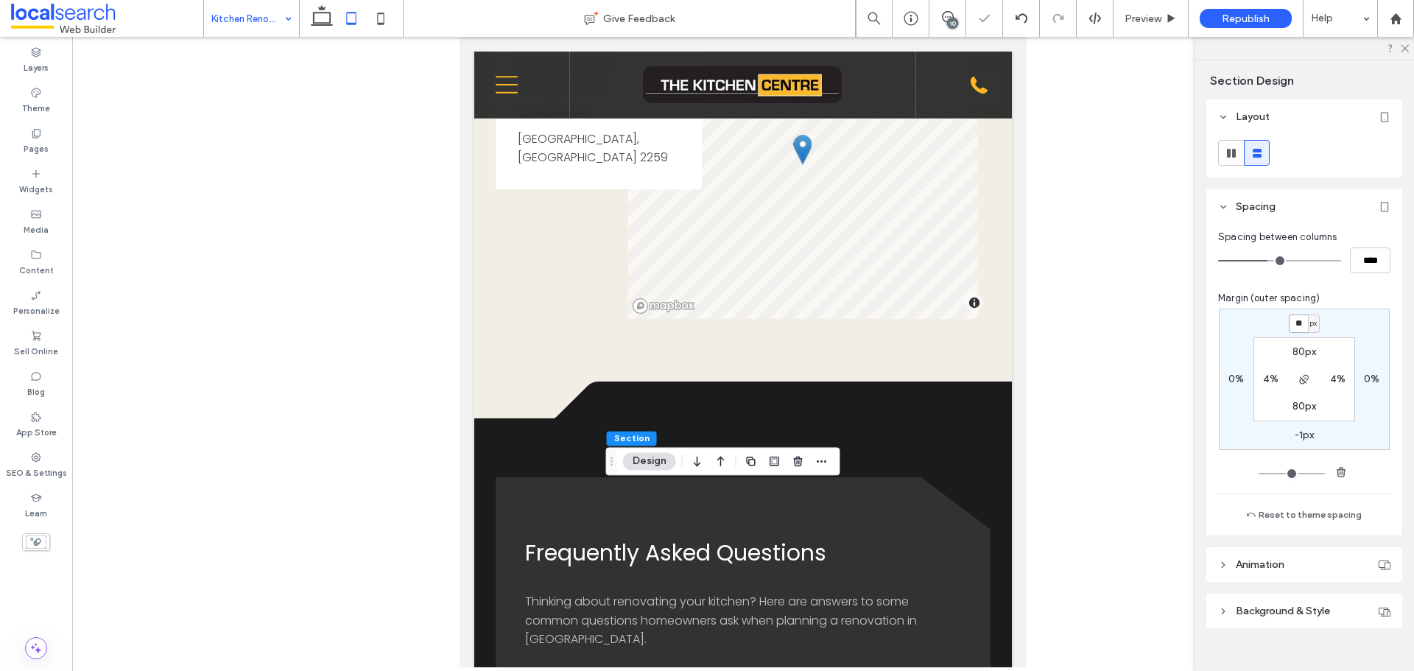
type input "*"
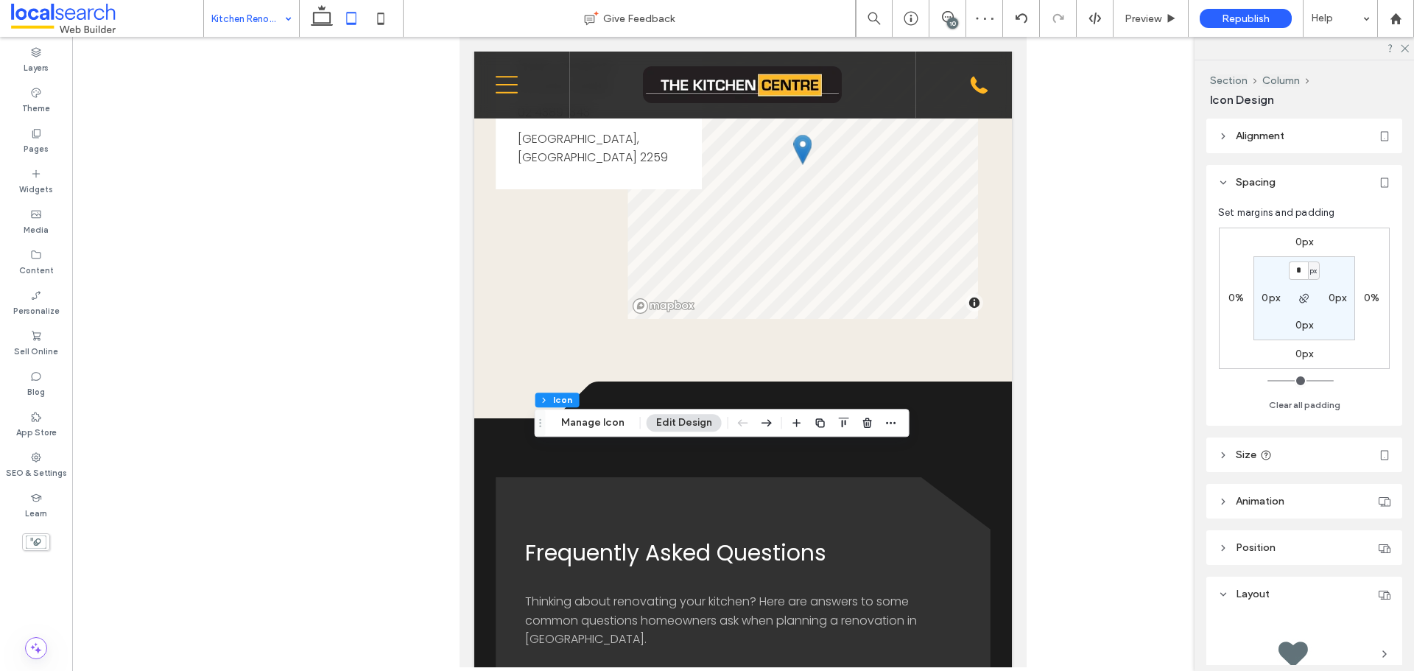
click at [1371, 289] on div "0px 0% 0px 0% * px 0px 0px 0px" at bounding box center [1304, 298] width 171 height 141
click at [1368, 294] on label "0%" at bounding box center [1371, 298] width 15 height 13
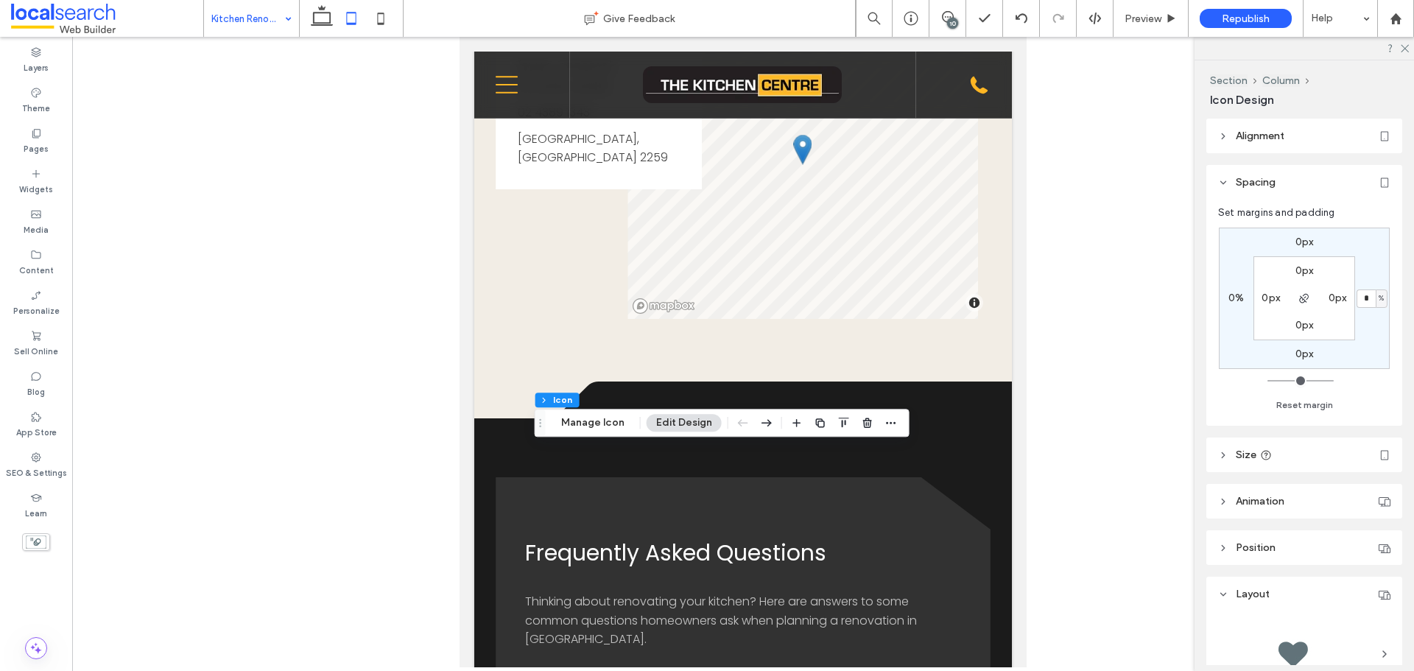
click at [1380, 303] on span "%" at bounding box center [1381, 298] width 5 height 15
click at [1371, 319] on span "px" at bounding box center [1376, 321] width 10 height 15
click at [1365, 296] on input "*" at bounding box center [1366, 298] width 19 height 18
paste input "*"
type input "**"
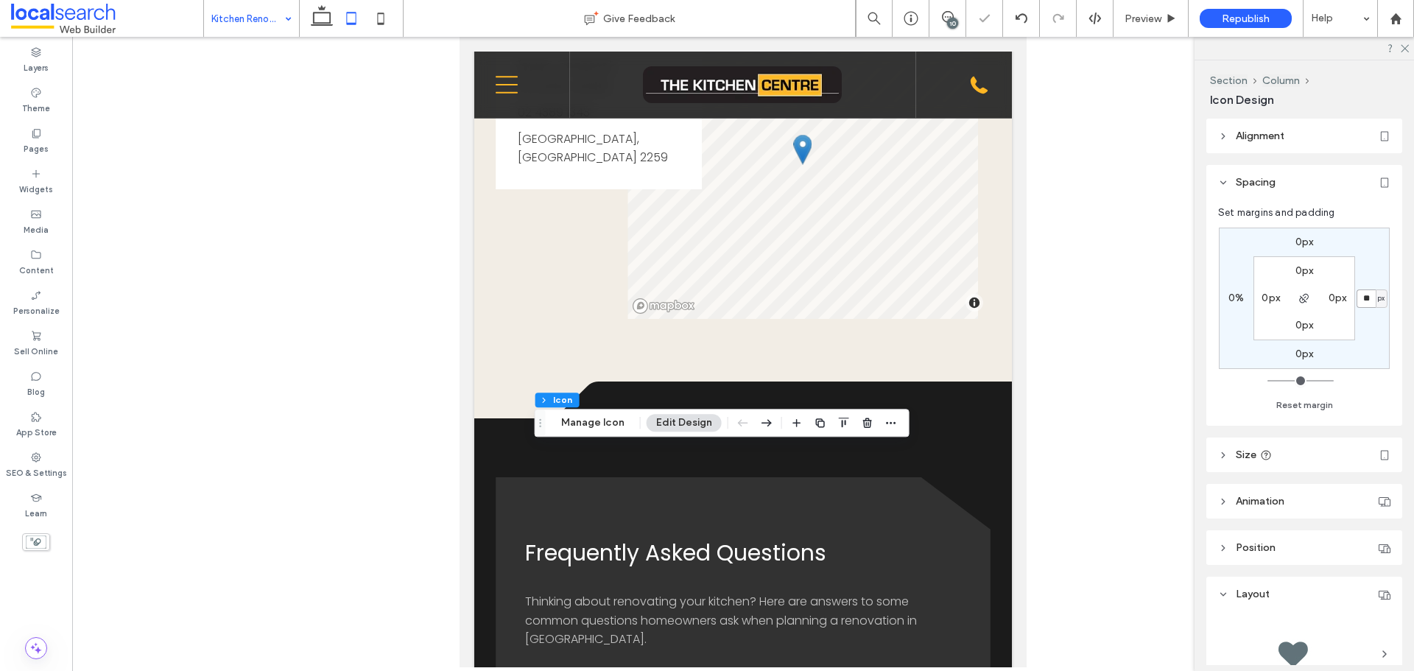
type input "*"
